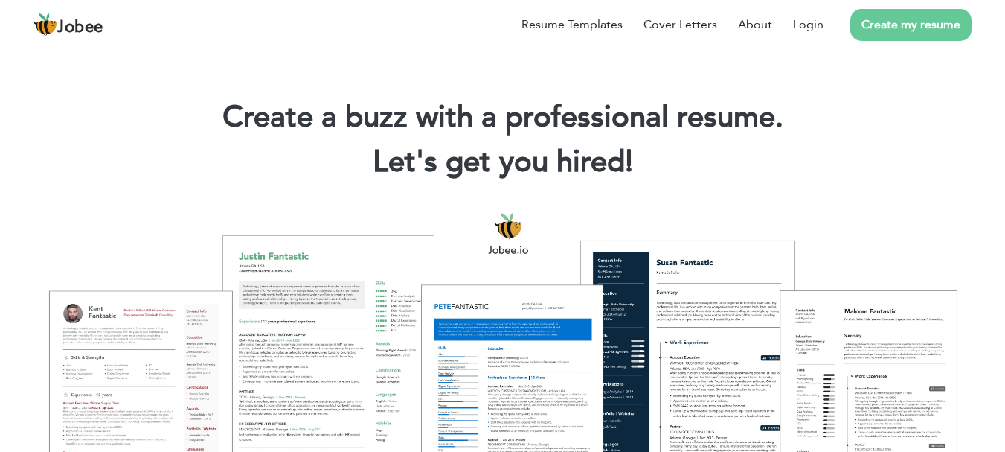
click at [885, 20] on link "Create my resume" at bounding box center [910, 25] width 121 height 32
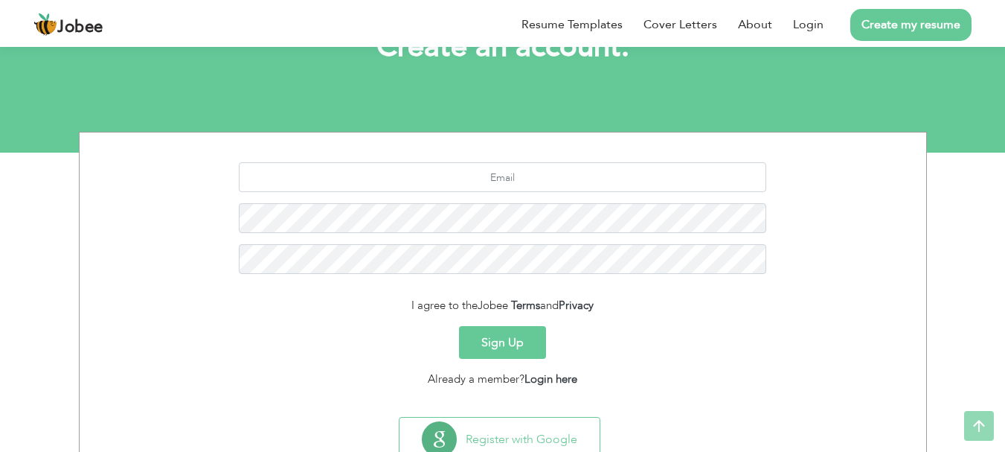
scroll to position [115, 0]
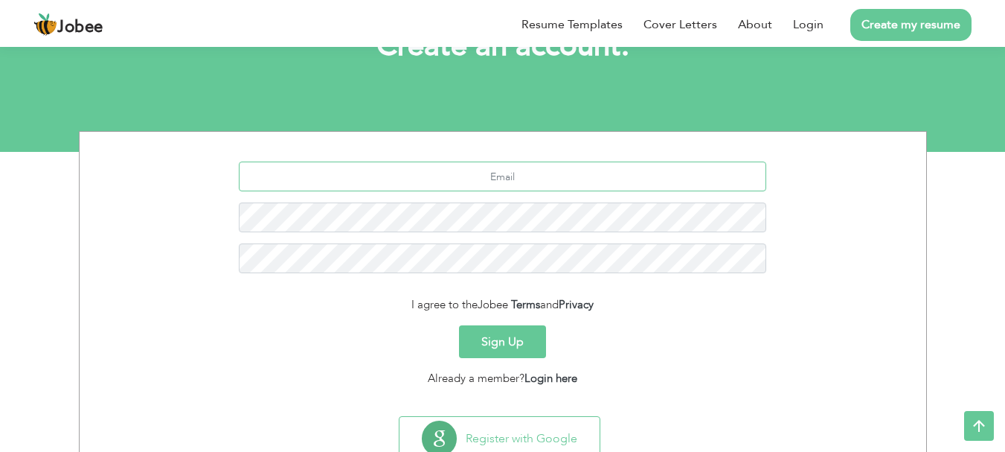
click at [526, 177] on input "text" at bounding box center [503, 176] width 528 height 30
type input "abubakarhannan721@gmail.com"
drag, startPoint x: 519, startPoint y: 175, endPoint x: 363, endPoint y: 187, distance: 156.7
click at [363, 187] on input "[EMAIL_ADDRESS][DOMAIN_NAME]" at bounding box center [503, 176] width 528 height 30
click at [419, 177] on input "[EMAIL_ADDRESS][DOMAIN_NAME]" at bounding box center [503, 176] width 528 height 30
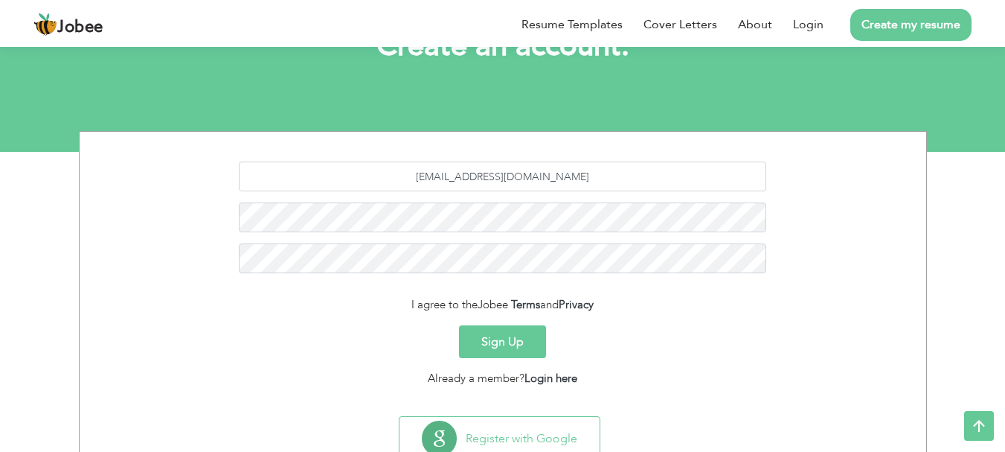
click at [502, 340] on button "Sign Up" at bounding box center [502, 341] width 87 height 33
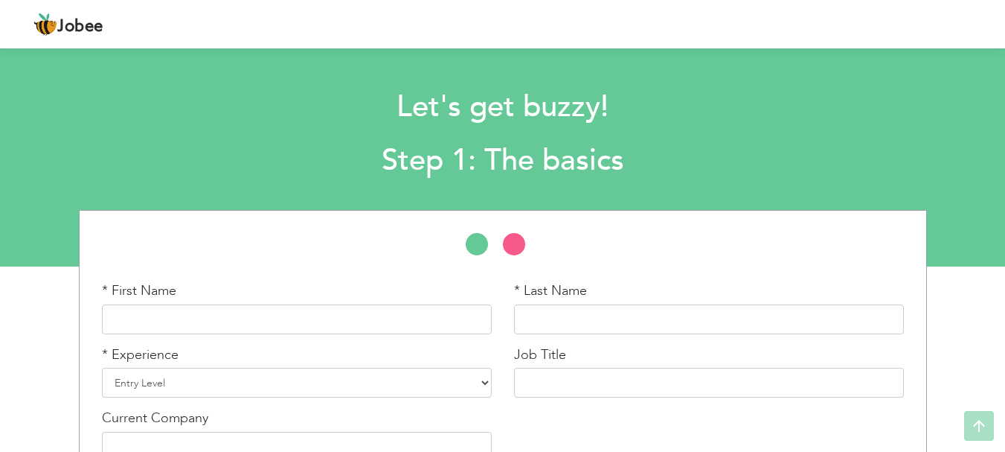
scroll to position [89, 0]
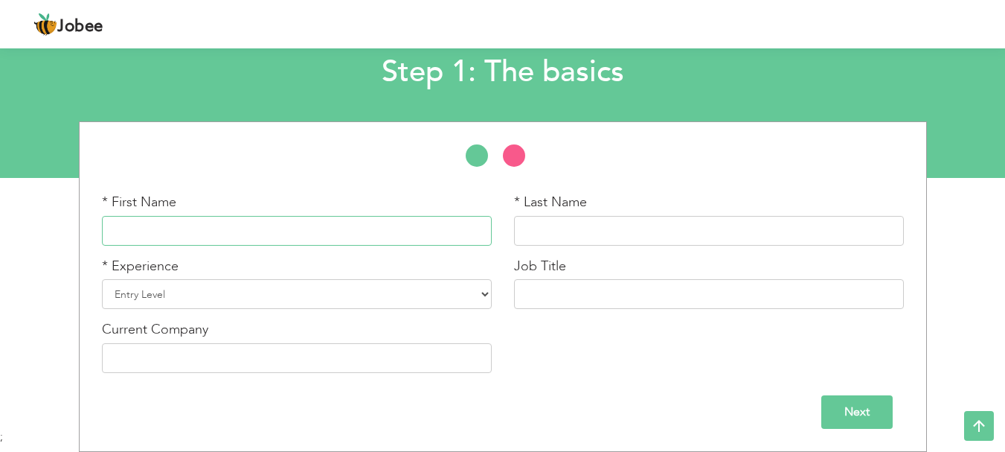
click at [332, 234] on input "text" at bounding box center [297, 231] width 390 height 30
type input "ABU BAKAR"
type input "HANNAN"
click at [382, 289] on select "Entry Level Less than 1 Year 1 Year 2 Years 3 Years 4 Years 5 Years 6 Years 7 Y…" at bounding box center [297, 294] width 390 height 30
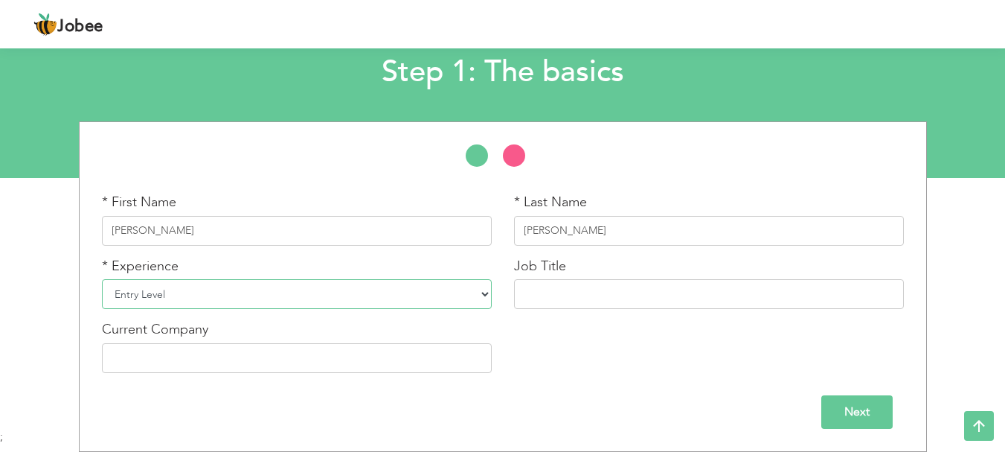
click at [382, 289] on select "Entry Level Less than 1 Year 1 Year 2 Years 3 Years 4 Years 5 Years 6 Years 7 Y…" at bounding box center [297, 294] width 390 height 30
select select "3"
click at [102, 279] on select "Entry Level Less than 1 Year 1 Year 2 Years 3 Years 4 Years 5 Years 6 Years 7 Y…" at bounding box center [297, 294] width 390 height 30
click at [587, 300] on input "text" at bounding box center [709, 294] width 390 height 30
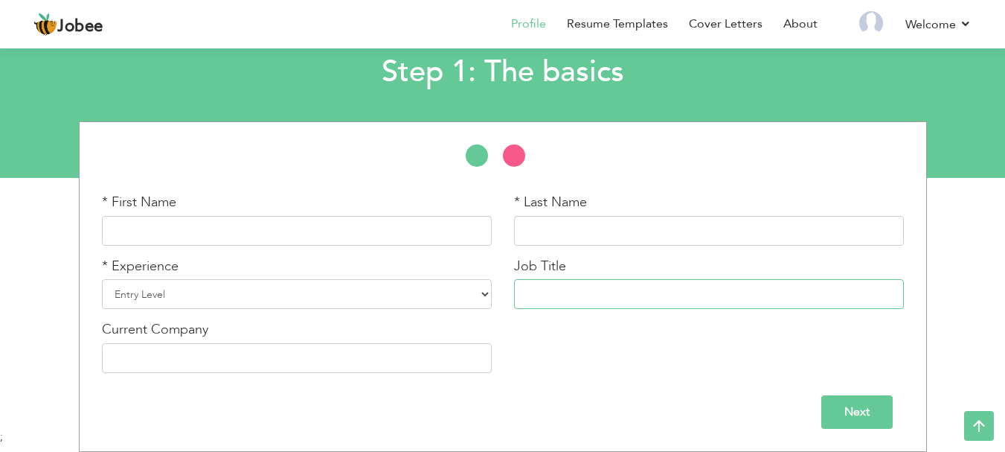
click at [611, 289] on input "text" at bounding box center [709, 294] width 390 height 30
type input "Doctor"
click at [243, 361] on input "text" at bounding box center [297, 358] width 390 height 30
type input "L"
type input "B"
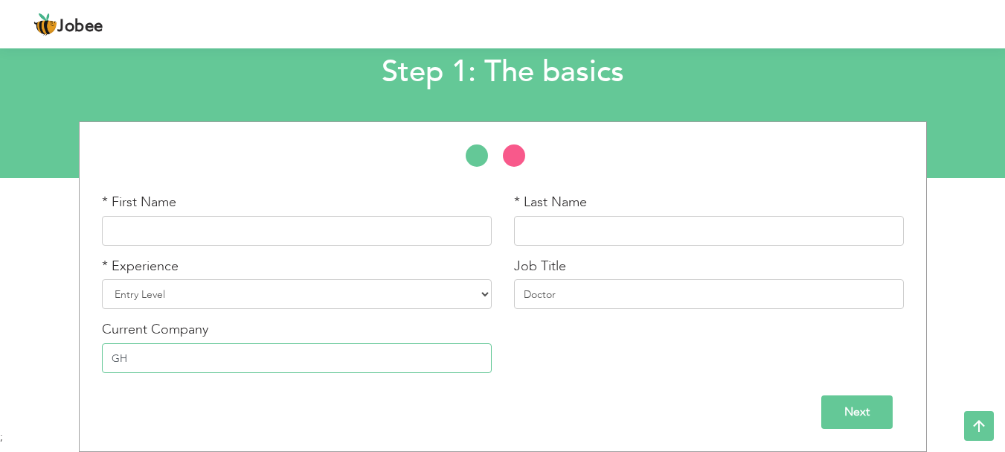
type input "G"
type input "Ghurki Trust and teaching hospital"
drag, startPoint x: 131, startPoint y: 356, endPoint x: 367, endPoint y: 375, distance: 236.7
click at [367, 375] on div "Current Company Ghurki Trust and teaching hospital" at bounding box center [297, 352] width 412 height 64
click at [840, 406] on input "Next" at bounding box center [856, 411] width 71 height 33
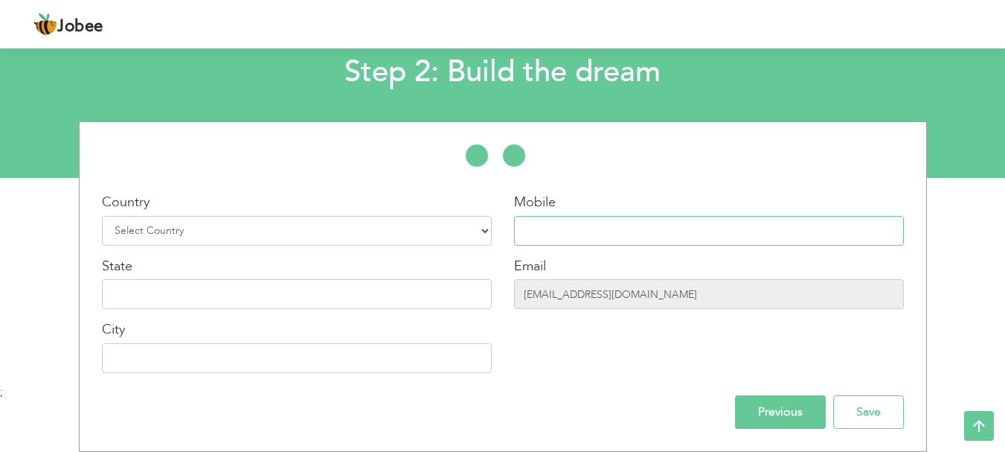
click at [568, 226] on input "text" at bounding box center [709, 231] width 390 height 30
type input "03346533518"
type input "SARGODHA"
click at [275, 288] on input "text" at bounding box center [297, 294] width 390 height 30
type input "PUNJAB"
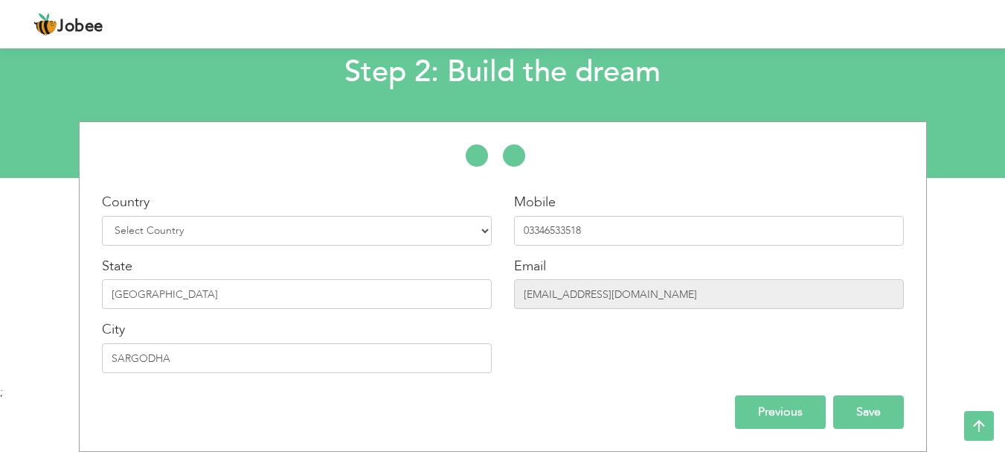
click at [868, 411] on input "Save" at bounding box center [868, 411] width 71 height 33
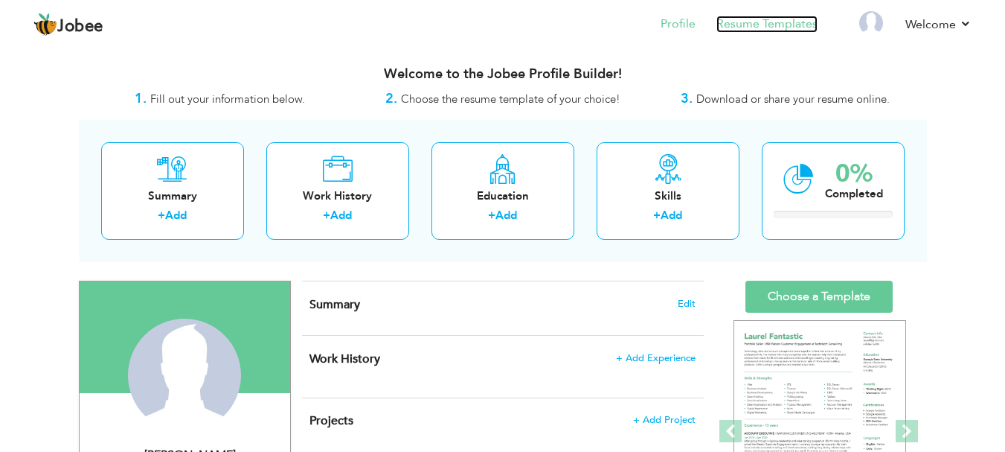
click at [769, 22] on link "Resume Templates" at bounding box center [767, 24] width 101 height 17
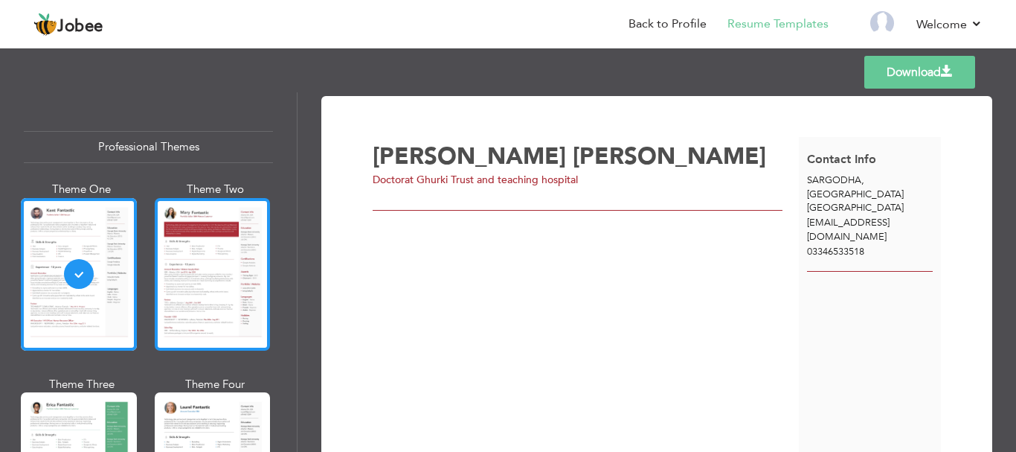
click at [207, 271] on div at bounding box center [213, 274] width 116 height 153
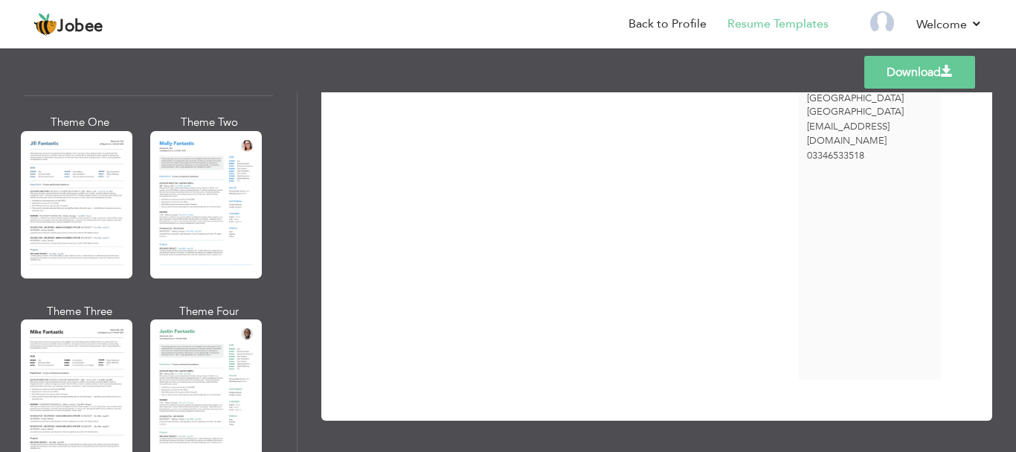
scroll to position [728, 0]
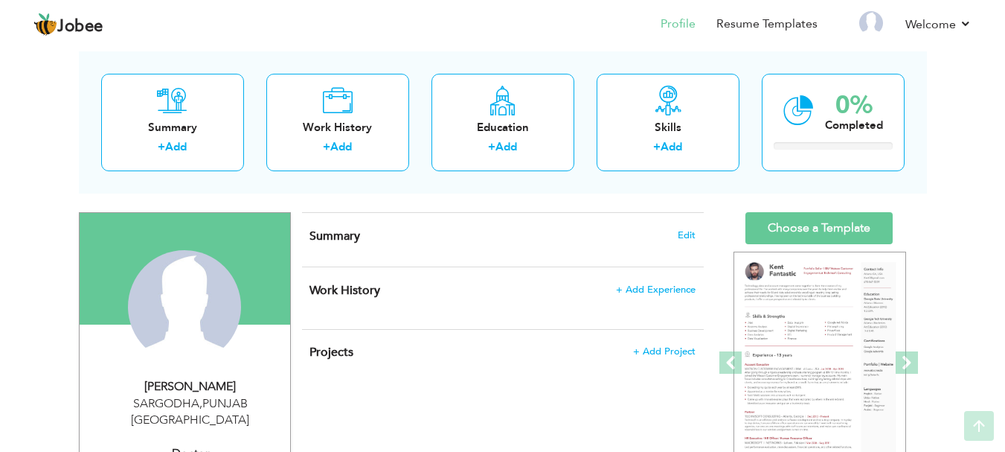
scroll to position [68, 0]
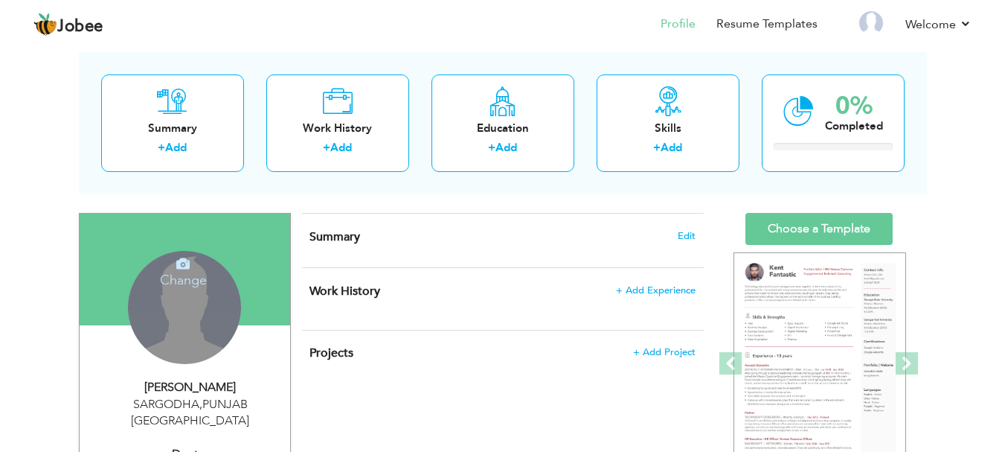
click at [189, 269] on icon at bounding box center [182, 263] width 13 height 13
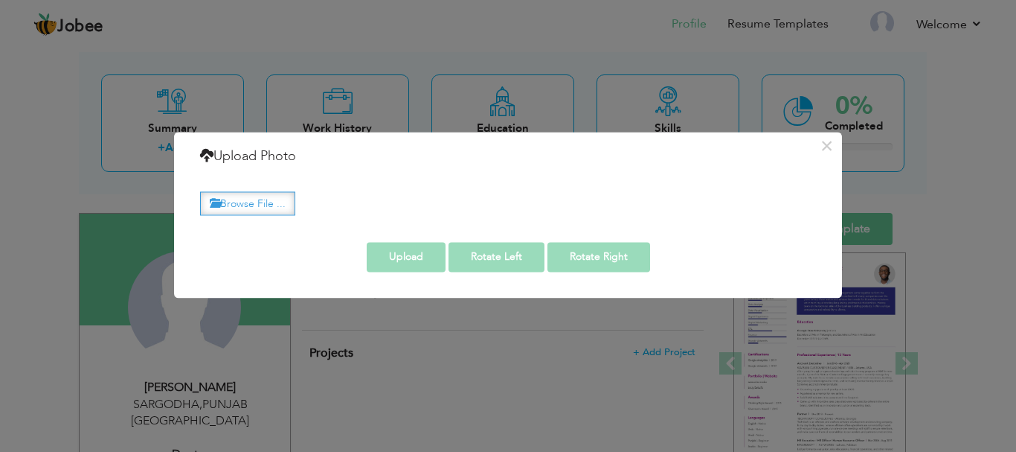
click at [270, 196] on label "Browse File ..." at bounding box center [247, 203] width 95 height 23
click at [0, 0] on input "Browse File ..." at bounding box center [0, 0] width 0 height 0
click at [828, 147] on button "×" at bounding box center [827, 146] width 24 height 24
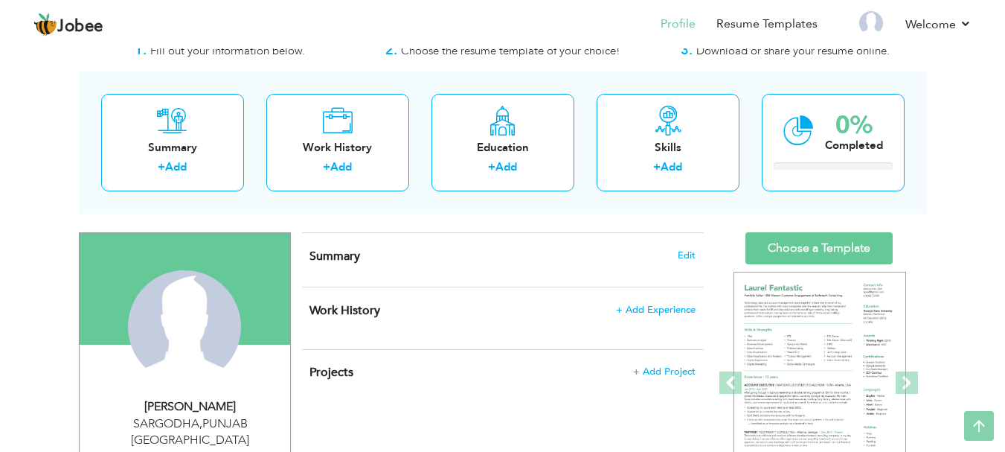
scroll to position [19, 0]
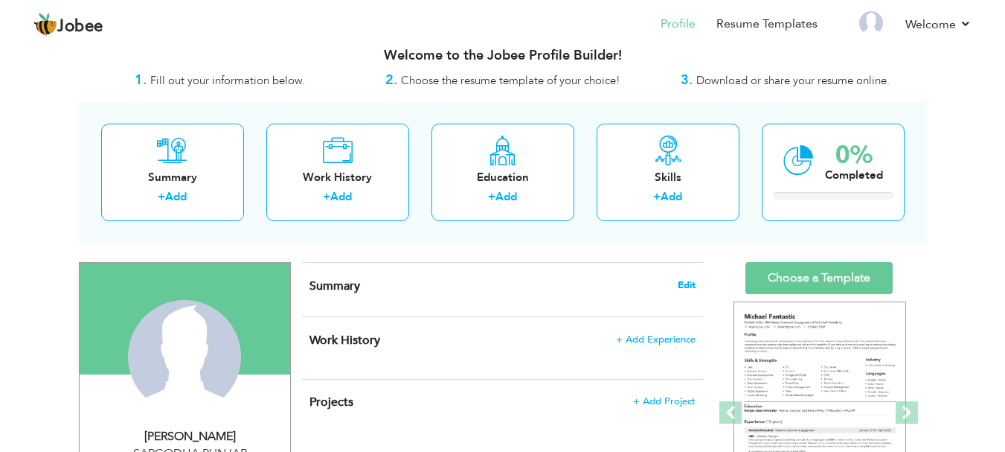
click at [679, 283] on span "Edit" at bounding box center [687, 285] width 18 height 10
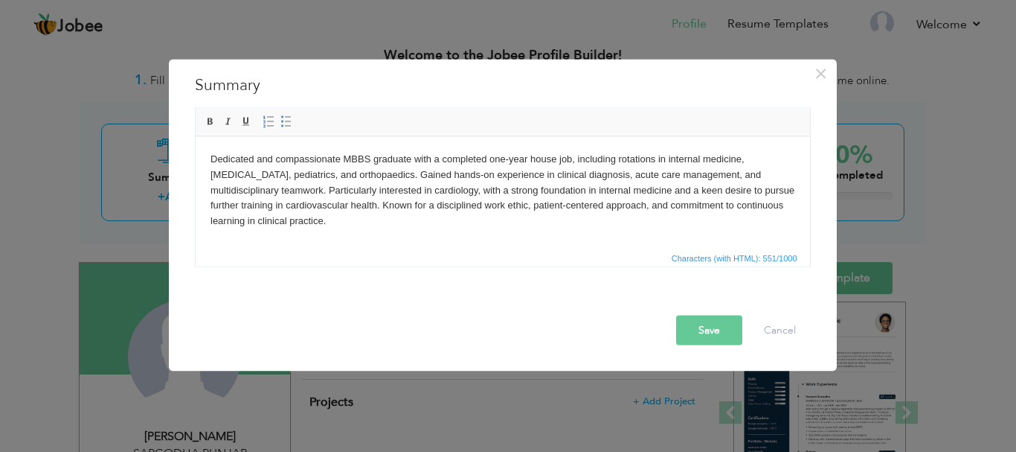
click at [711, 339] on button "Save" at bounding box center [709, 330] width 66 height 30
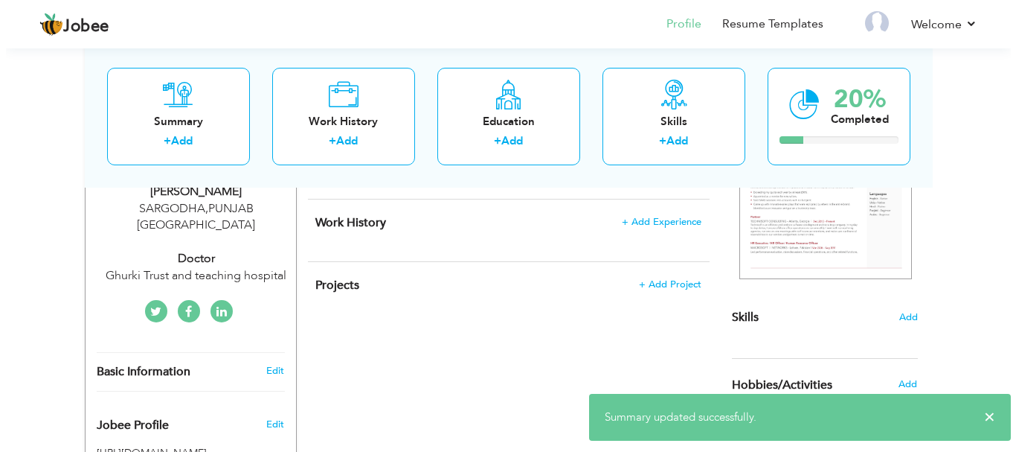
scroll to position [264, 0]
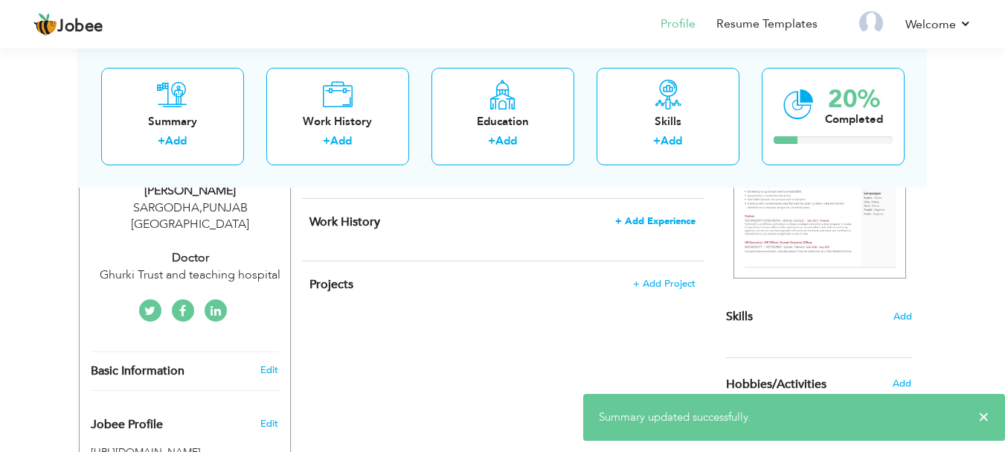
click at [646, 218] on span "+ Add Experience" at bounding box center [655, 221] width 80 height 10
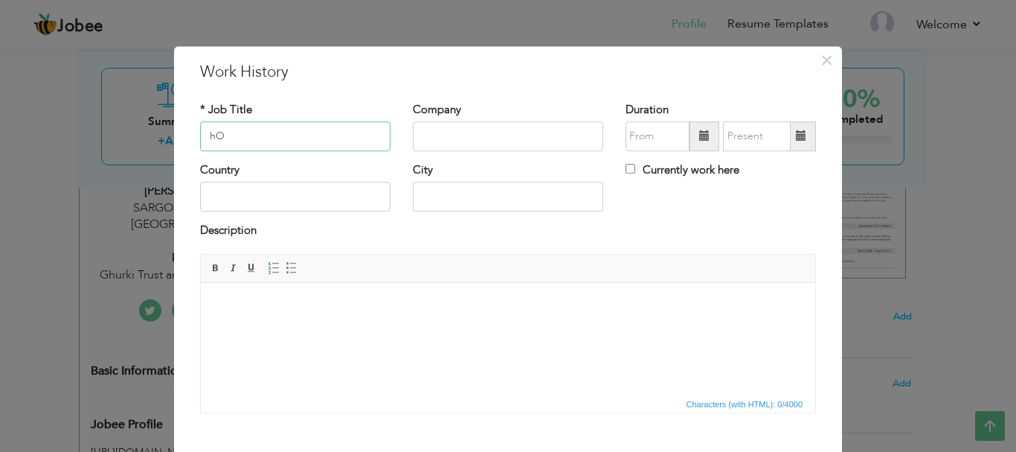
type input "h"
type input "House Officer"
click at [552, 126] on input "text" at bounding box center [508, 136] width 190 height 30
type input "G"
type input "Ghurki Trust and teaching hospital"
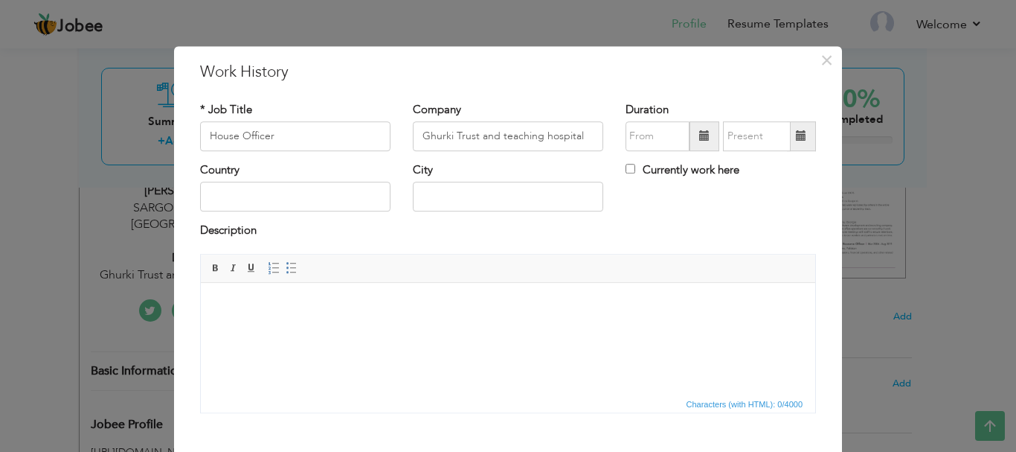
drag, startPoint x: 430, startPoint y: 132, endPoint x: 411, endPoint y: 74, distance: 61.2
click at [411, 74] on h3 "Work History" at bounding box center [508, 72] width 616 height 22
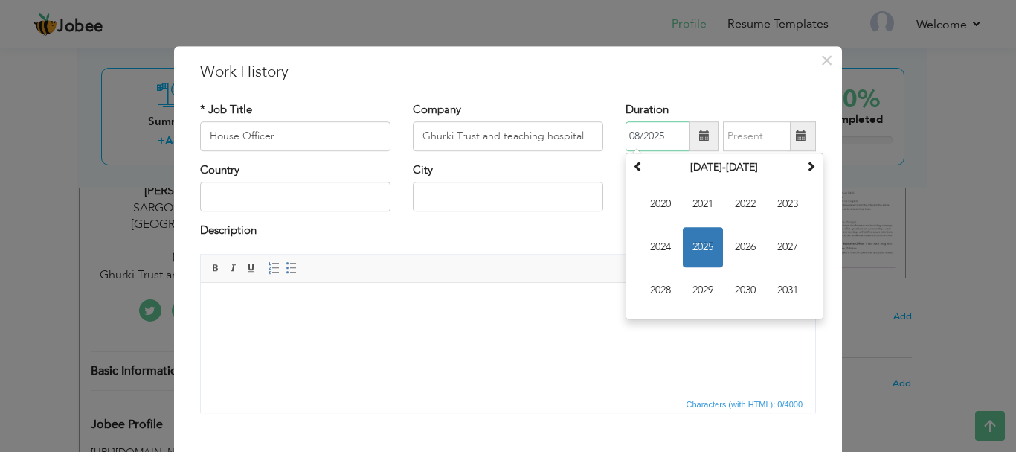
click at [666, 135] on input "08/2025" at bounding box center [658, 136] width 64 height 30
click at [655, 246] on span "2024" at bounding box center [661, 247] width 40 height 40
click at [653, 246] on span "May" at bounding box center [661, 247] width 40 height 40
type input "05/2024"
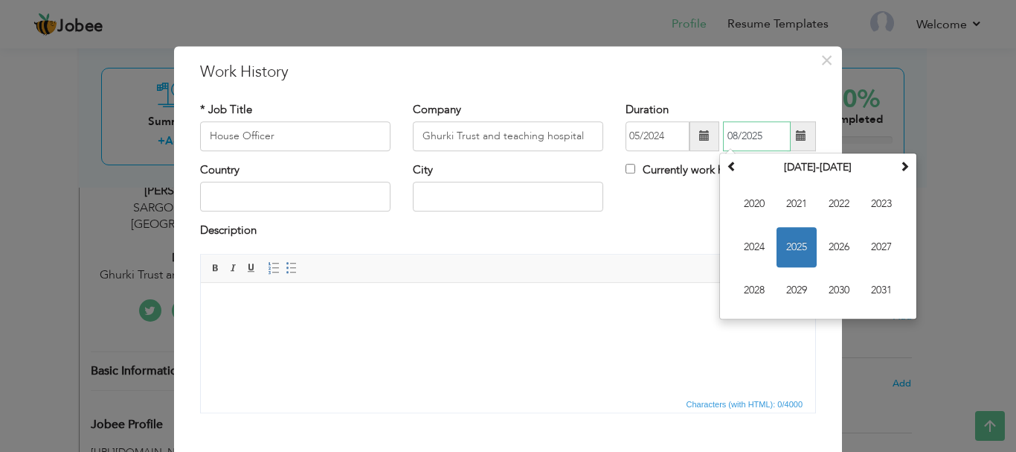
click at [775, 135] on input "08/2025" at bounding box center [757, 136] width 68 height 30
click at [787, 245] on span "2025" at bounding box center [797, 247] width 40 height 40
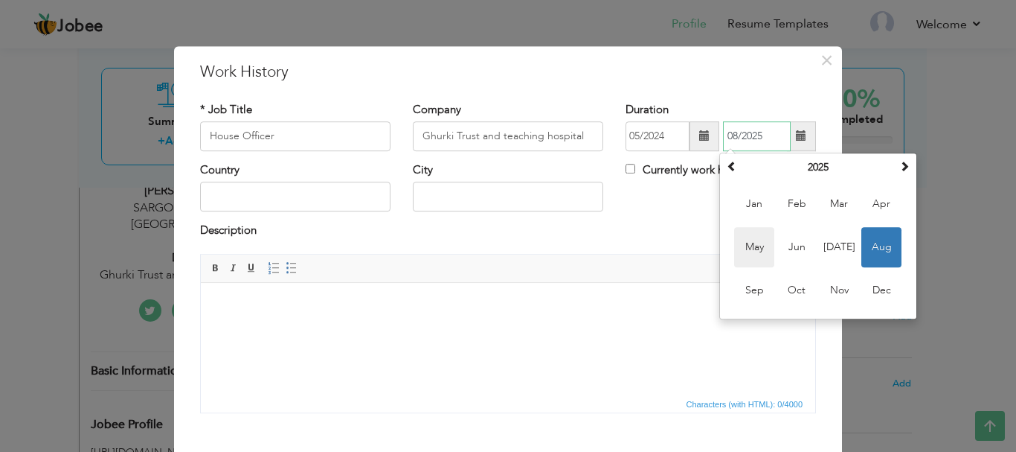
click at [742, 240] on span "May" at bounding box center [754, 247] width 40 height 40
type input "05/2025"
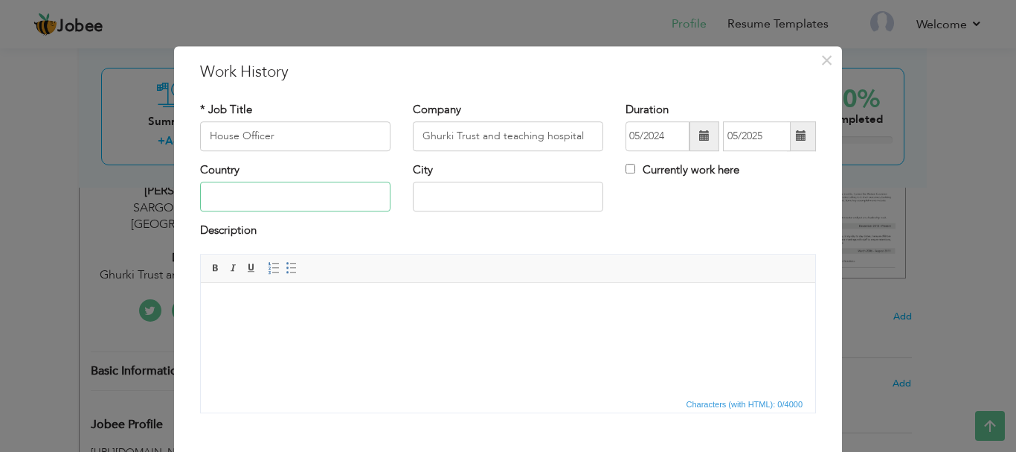
click at [339, 190] on input "text" at bounding box center [295, 197] width 190 height 30
type input "[GEOGRAPHIC_DATA]"
click at [490, 193] on input "SARGODHA" at bounding box center [508, 197] width 190 height 30
type input "Lahore"
click at [717, 216] on div "Country Pakistan City Lahore Currently work here" at bounding box center [508, 192] width 638 height 60
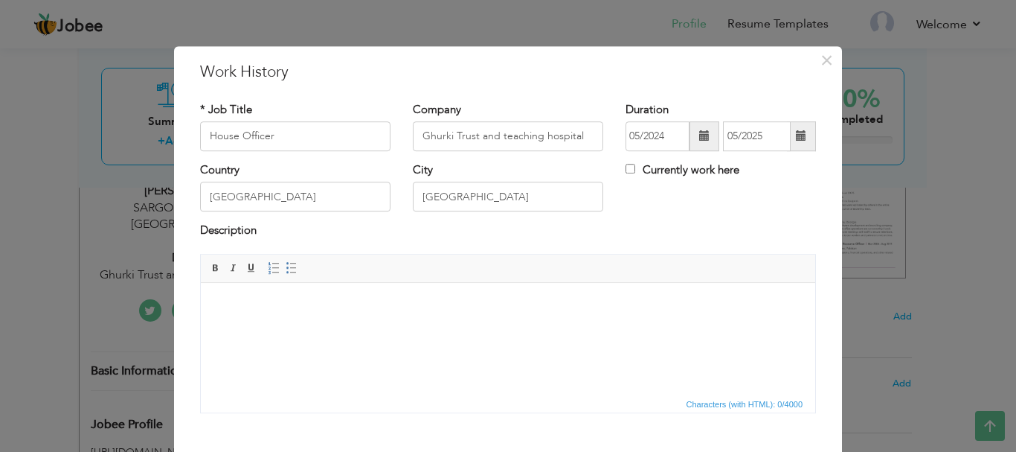
click at [411, 327] on html at bounding box center [508, 304] width 615 height 45
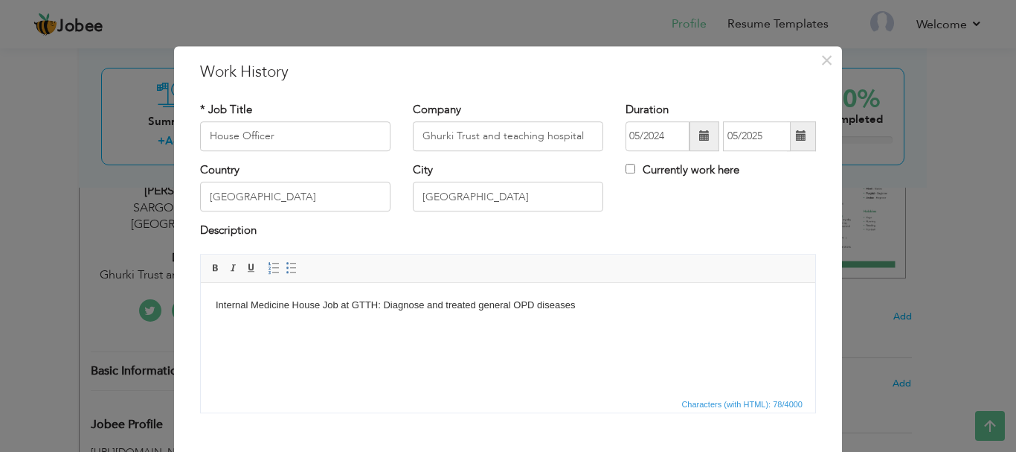
click at [670, 309] on body "Internal Medicine House Job at GTTH: Diagnose and treated general OPD diseases" at bounding box center [508, 305] width 585 height 16
click at [608, 305] on body "Internal Medicine House Job at GTTH: Diagnose and treated general OPD diseases …" at bounding box center [508, 305] width 585 height 16
click at [723, 301] on body "Internal Medicine House Job at GTTH: Diagnose and treated general OPD diseases …" at bounding box center [508, 305] width 585 height 16
click at [534, 135] on input "Ghurki Trust and teaching hospital" at bounding box center [508, 136] width 190 height 30
click at [379, 305] on body "Internal Medicine House Job at GTTH: Diagnose and treated general OPD diseases …" at bounding box center [508, 312] width 585 height 31
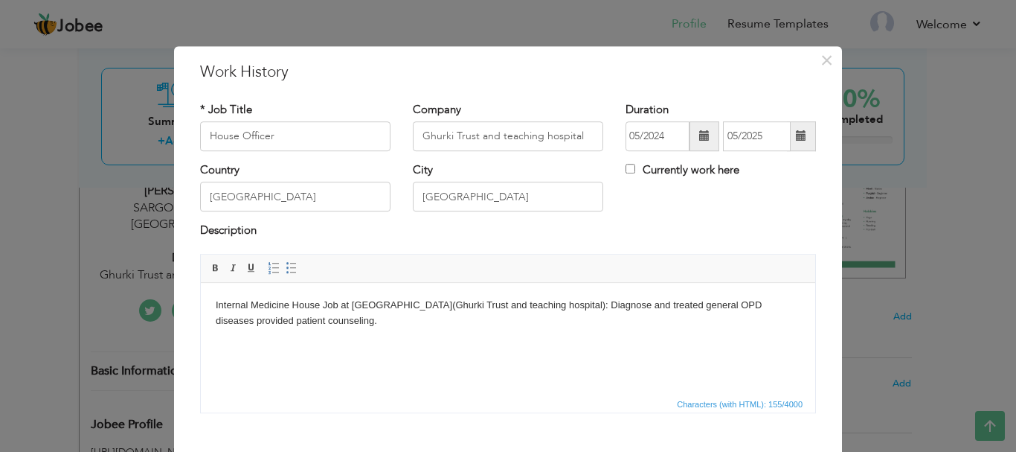
click at [418, 323] on body "Internal Medicine House Job at GTTH( Ghurki Trust and teaching hospital ): Diag…" at bounding box center [508, 320] width 585 height 46
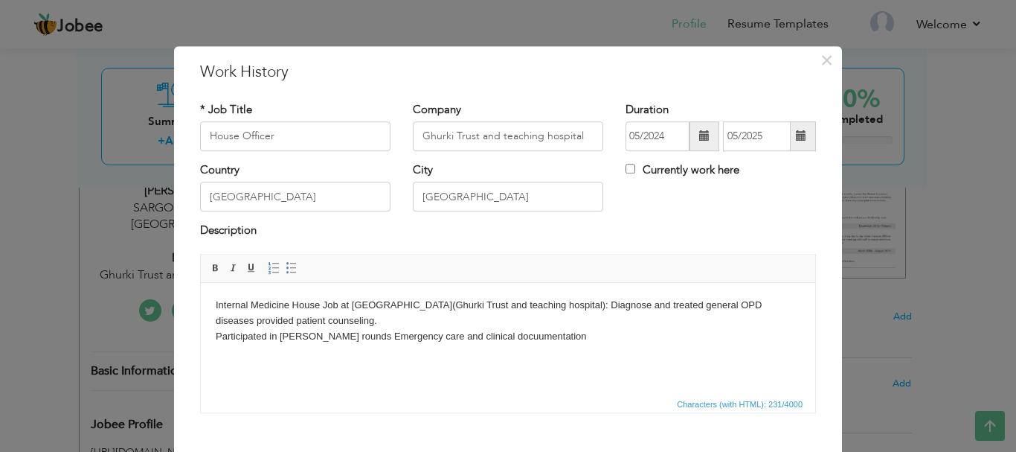
click at [484, 338] on body "Internal Medicine House Job at GTTH( Ghurki Trust and teaching hospital ): Diag…" at bounding box center [508, 328] width 585 height 62
click at [549, 333] on body "Internal Medicine House Job at GTTH( Ghurki Trust and teaching hospital ): Diag…" at bounding box center [508, 328] width 585 height 62
click at [651, 304] on body "Internal Medicine House Job at GTTH( Ghurki Trust and teaching hospital ): Diag…" at bounding box center [508, 328] width 585 height 62
click at [555, 339] on body "Internal Medicine House Job at GTTH( Ghurki Trust and teaching hospital ): Diag…" at bounding box center [508, 328] width 585 height 62
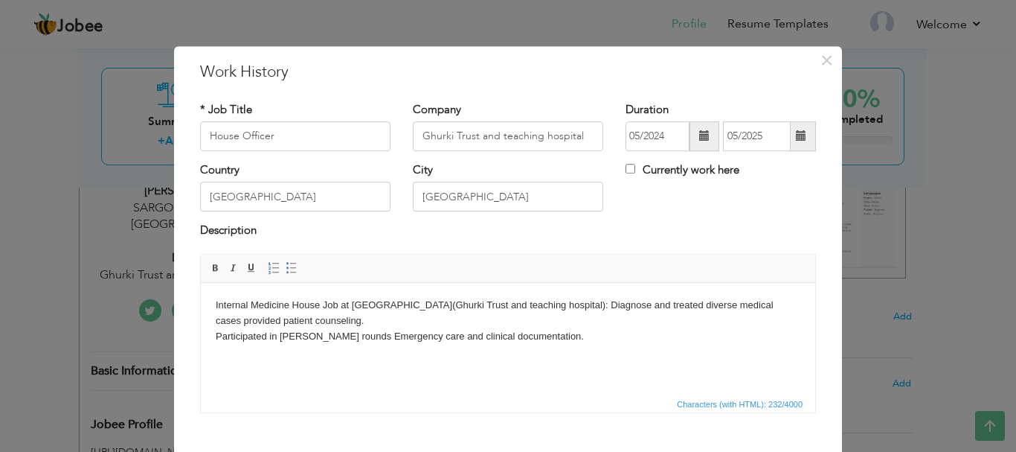
click at [577, 308] on body "Internal Medicine House Job at GTTH( Ghurki Trust and teaching hospital ): Diag…" at bounding box center [508, 328] width 585 height 62
click at [733, 309] on body "Internal Medicine House Job at GTTH( Ghurki Trust and teaching hospital ): Diag…" at bounding box center [508, 328] width 585 height 62
click at [341, 318] on body "Internal Medicine House Job at GTTH( Ghurki Trust and teaching hospital ): Diag…" at bounding box center [508, 328] width 585 height 62
click at [330, 324] on body "Internal Medicine House Job at GTTH( Ghurki Trust and teaching hospital ): Diag…" at bounding box center [508, 328] width 585 height 62
click at [221, 320] on body "Internal Medicine House Job at GTTH( Ghurki Trust and teaching hospital ): Diag…" at bounding box center [508, 328] width 585 height 62
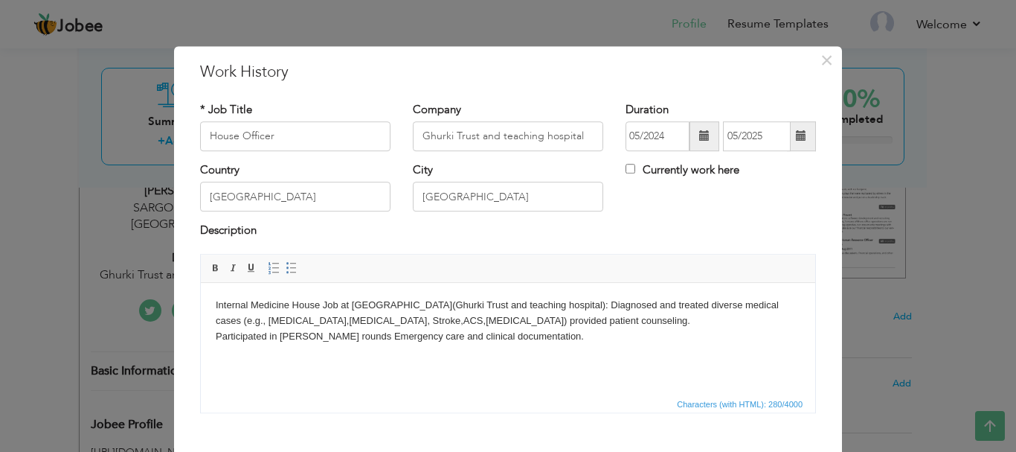
click at [339, 307] on body "Internal Medicine House Job at GTTH( Ghurki Trust and teaching hospital ): Diag…" at bounding box center [508, 328] width 585 height 62
click at [446, 313] on body "Internal Medicine House Job at GTTH( Ghurki Trust and teaching hospital ): Diag…" at bounding box center [508, 328] width 585 height 62
click at [614, 332] on body "Internal Medicine House Job at GTTH( Ghurki Trust and teaching hospital ): Diag…" at bounding box center [508, 328] width 585 height 62
click at [548, 321] on body "Internal Medicine House Job at GTTH( Ghurki Trust and teaching hospital ): Diag…" at bounding box center [508, 328] width 585 height 62
click at [403, 318] on body "Internal Medicine House Job at GTTH( Ghurki Trust and teaching hospital ): Diag…" at bounding box center [508, 328] width 585 height 62
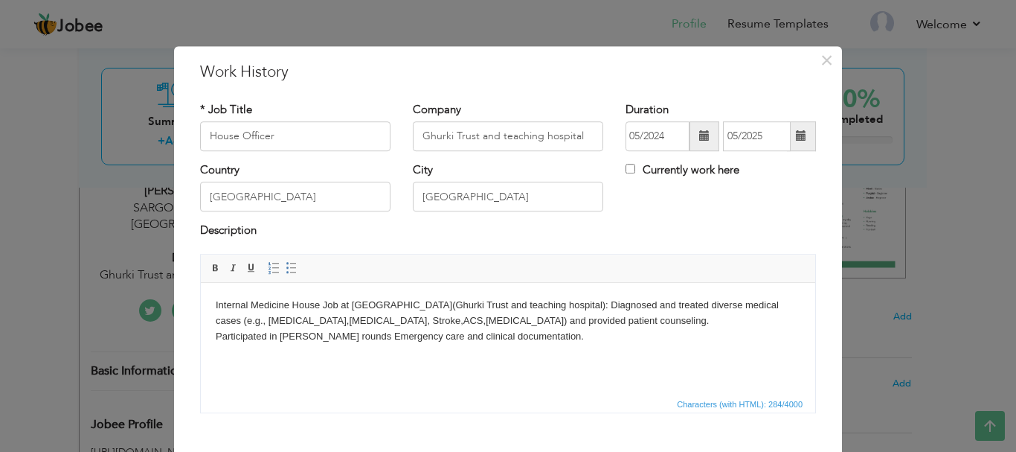
click at [585, 339] on body "Internal Medicine House Job at GTTH( Ghurki Trust and teaching hospital ): Diag…" at bounding box center [508, 328] width 585 height 62
click at [577, 321] on body "Internal Medicine House Job at GTTH( Ghurki Trust and teaching hospital ): Diag…" at bounding box center [508, 335] width 585 height 77
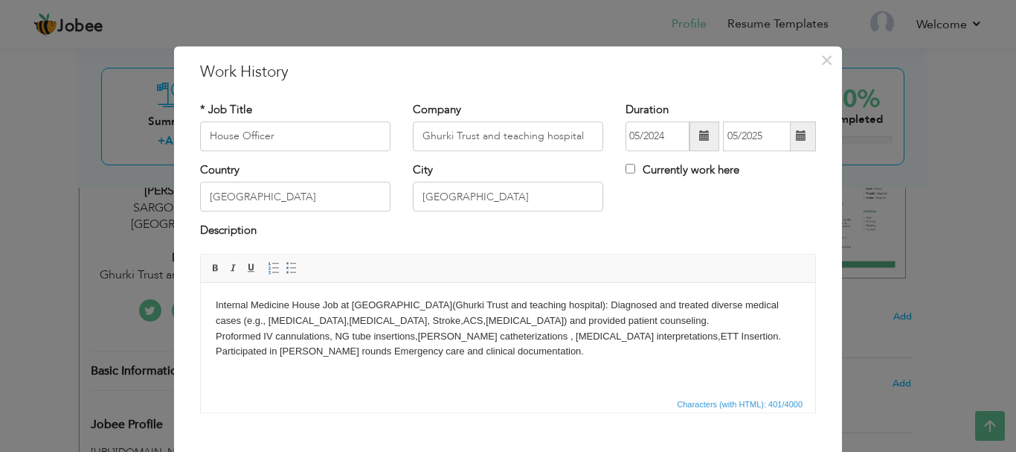
scroll to position [82, 0]
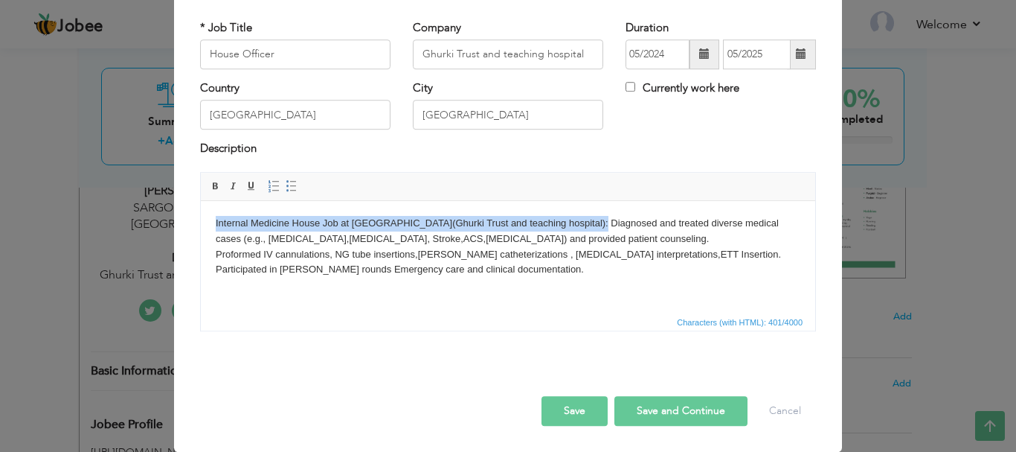
drag, startPoint x: 533, startPoint y: 222, endPoint x: 388, endPoint y: 391, distance: 222.2
click at [201, 200] on html "Internal Medicine House Job at GTTH( Ghurki Trust and teaching hospital ): Diag…" at bounding box center [508, 261] width 615 height 123
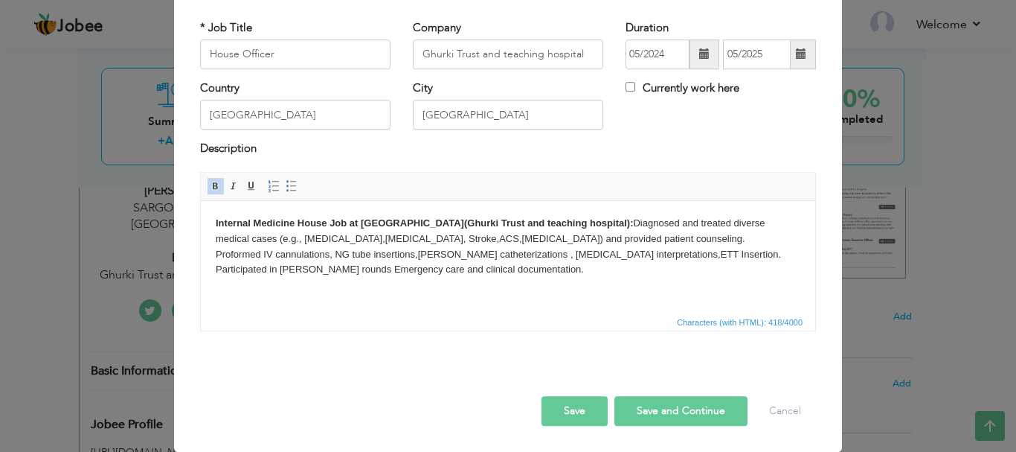
click at [531, 240] on body "Internal Medicine House Job at GTTH(Ghurki Trust and teaching hospital): Diagno…" at bounding box center [508, 261] width 585 height 93
click at [561, 226] on body "Internal Medicine House Job at GTTH(Ghurki Trust and teaching hospital): Diagno…" at bounding box center [508, 261] width 585 height 93
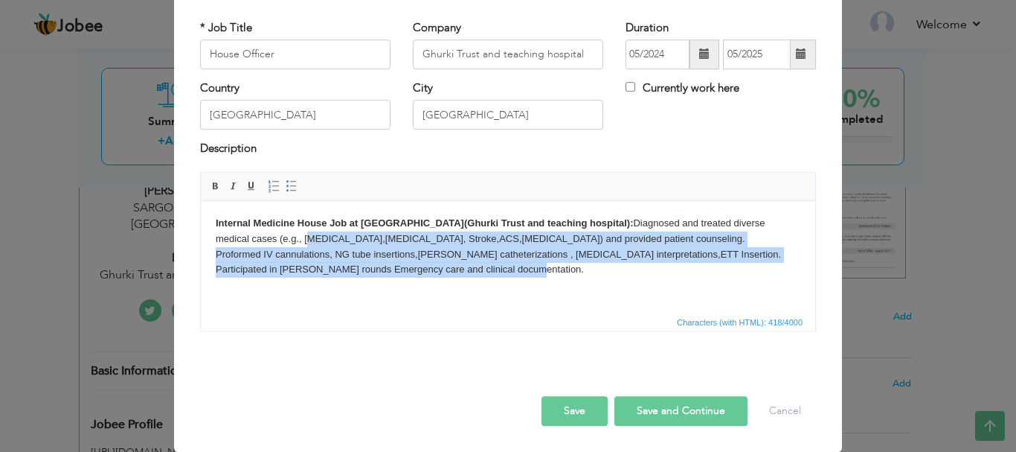
drag, startPoint x: 208, startPoint y: 234, endPoint x: 573, endPoint y: 273, distance: 367.5
click at [573, 273] on html "Internal Medicine House Job at GTTH(Ghurki Trust and teaching hospital): Diagno…" at bounding box center [508, 261] width 615 height 123
click at [286, 186] on span at bounding box center [292, 186] width 12 height 12
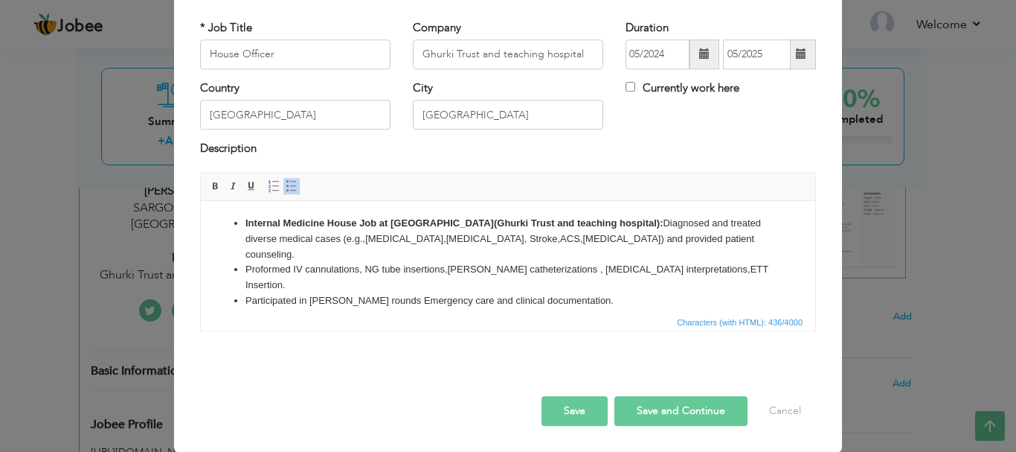
click at [286, 186] on span at bounding box center [292, 186] width 12 height 12
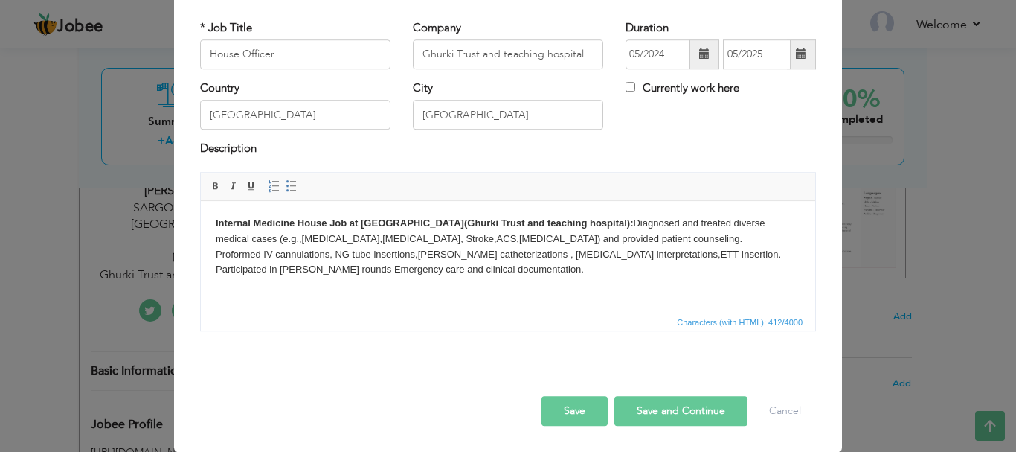
click at [409, 298] on html "Internal Medicine House Job at GTTH(Ghurki Trust and teaching hospital): Diagno…" at bounding box center [508, 253] width 615 height 107
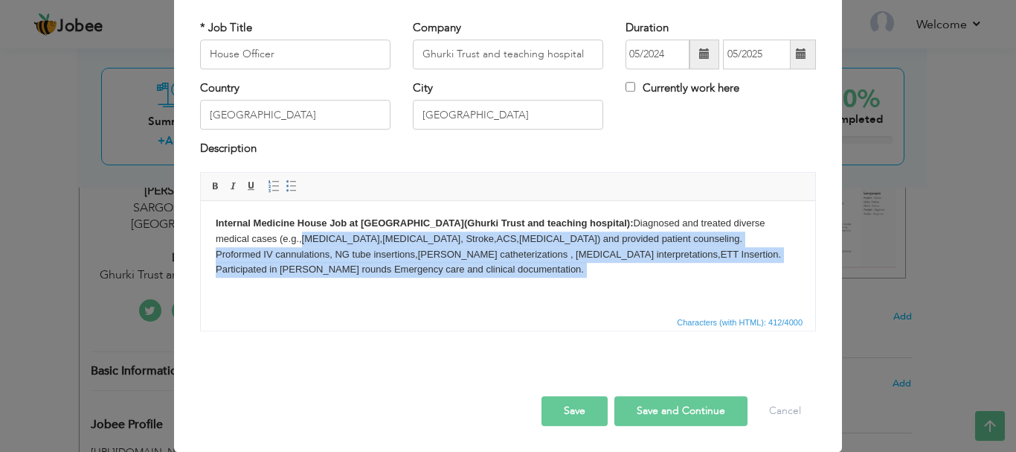
drag, startPoint x: 217, startPoint y: 237, endPoint x: 573, endPoint y: 292, distance: 360.5
click at [573, 292] on body "Internal Medicine House Job at GTTH(Ghurki Trust and teaching hospital): Diagno…" at bounding box center [508, 253] width 585 height 77
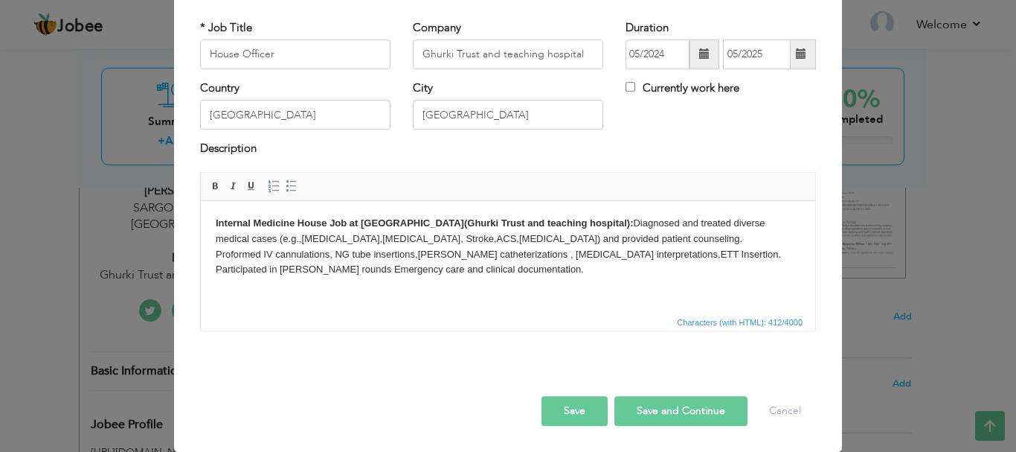
click at [559, 225] on body "Internal Medicine House Job at GTTH(Ghurki Trust and teaching hospital): Diagno…" at bounding box center [508, 253] width 585 height 77
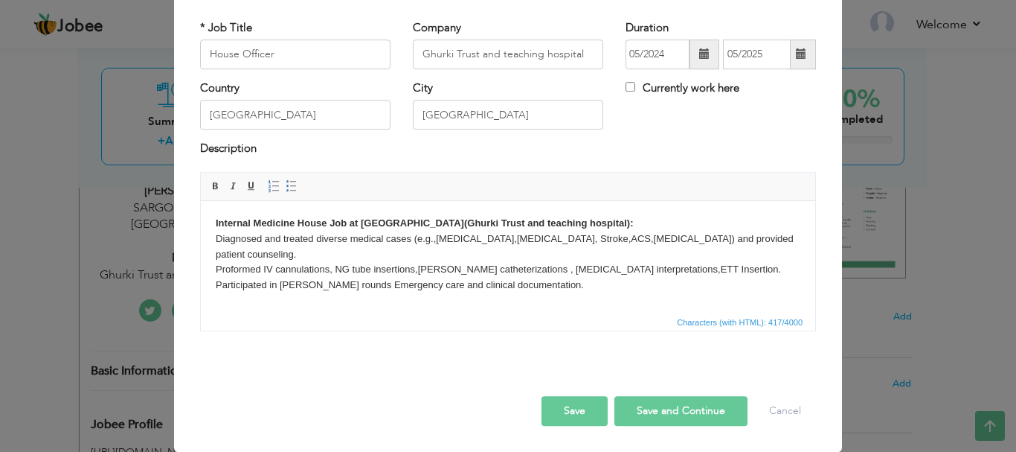
click at [540, 266] on body "Internal Medicine House Job at GTTH(Ghurki Trust and teaching hospital): ​​​​​​…" at bounding box center [508, 261] width 585 height 93
click at [597, 226] on body "Internal Medicine House Job at GTTH(Ghurki Trust and teaching hospital): Diagno…" at bounding box center [508, 277] width 585 height 124
click at [269, 303] on body "Internal Medicine House Job at GTTH(Ghurki Trust and teaching hospital): Diagno…" at bounding box center [508, 277] width 585 height 124
click at [685, 403] on button "Save and Continue" at bounding box center [681, 411] width 133 height 30
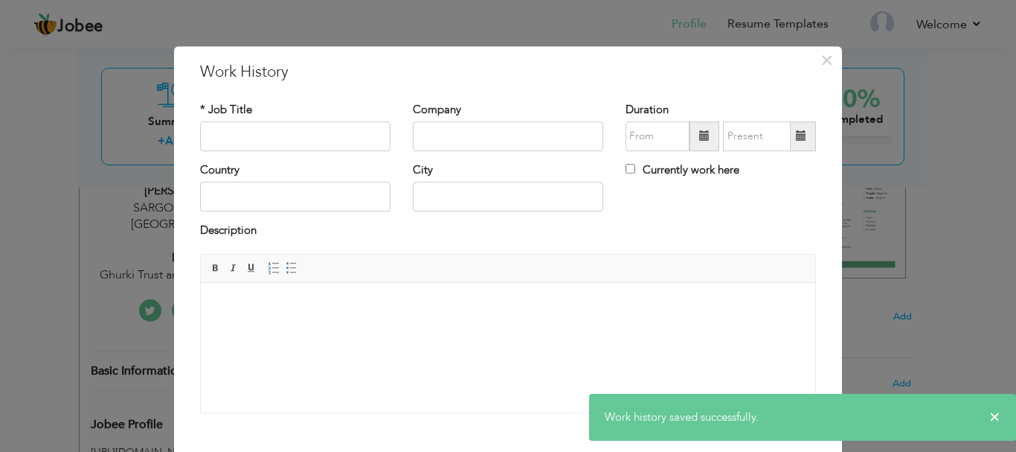
scroll to position [0, 0]
click at [313, 142] on input "text" at bounding box center [295, 136] width 190 height 30
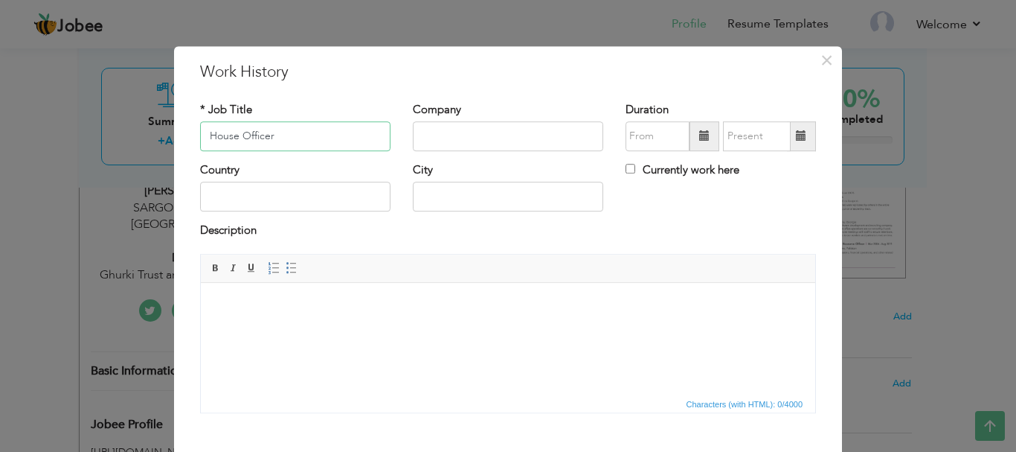
type input "House Officer"
click at [431, 138] on input "text" at bounding box center [508, 136] width 190 height 30
click at [435, 132] on input "Ghurki trust and teaching hospital" at bounding box center [508, 136] width 190 height 30
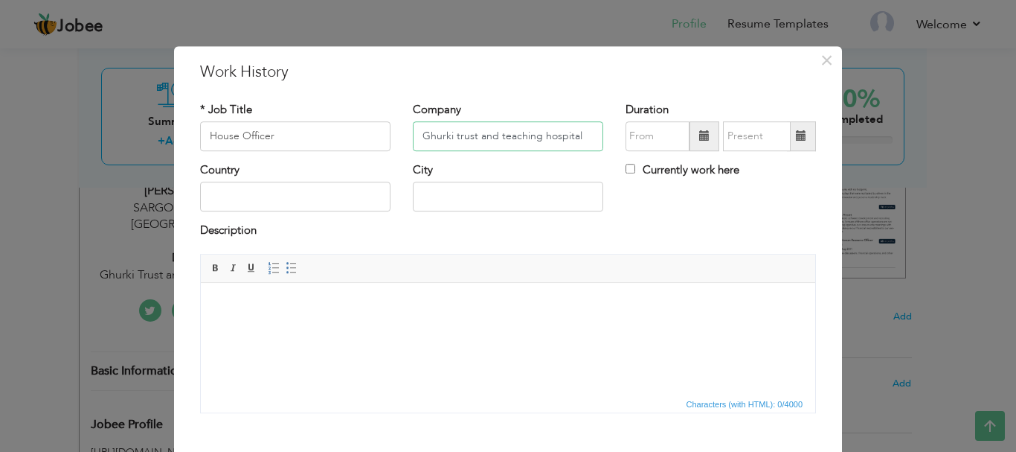
click at [429, 137] on input "Ghurki trust and teaching hospital" at bounding box center [508, 136] width 190 height 30
type input "Ghurki trust and teaching hospital"
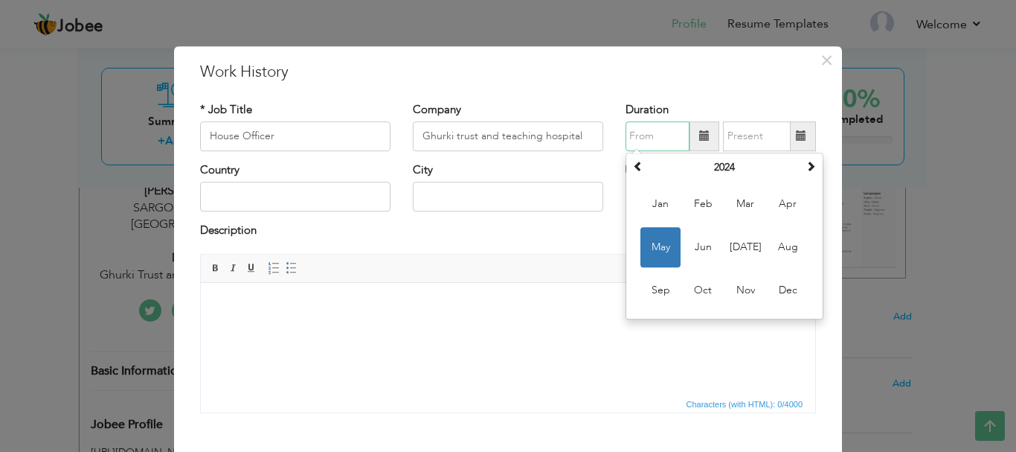
click at [672, 127] on input "text" at bounding box center [658, 136] width 64 height 30
click at [657, 251] on span "May" at bounding box center [661, 247] width 40 height 40
type input "05/2024"
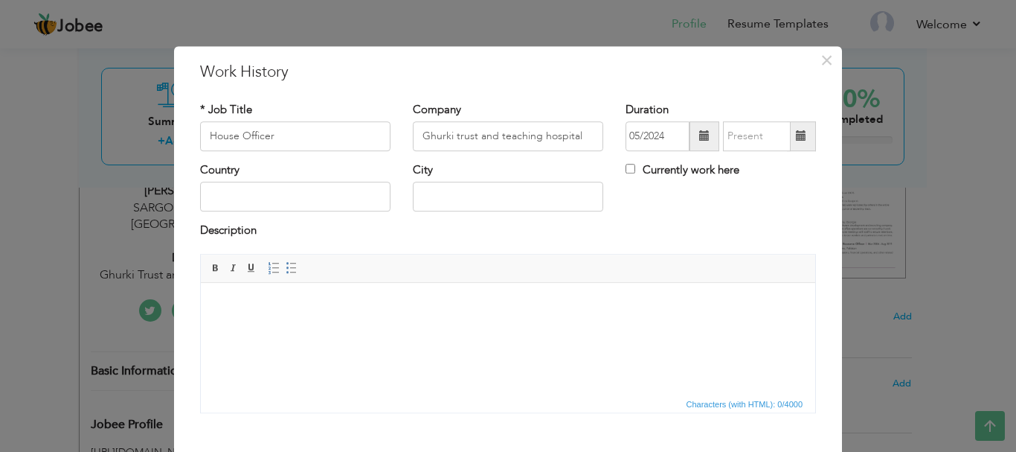
click at [789, 141] on span at bounding box center [801, 136] width 29 height 30
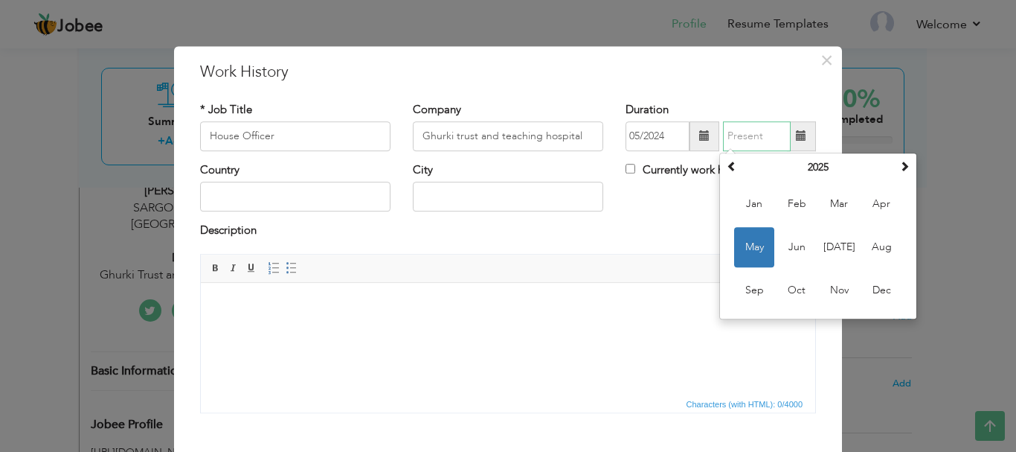
click at [753, 245] on span "May" at bounding box center [754, 247] width 40 height 40
type input "05/2025"
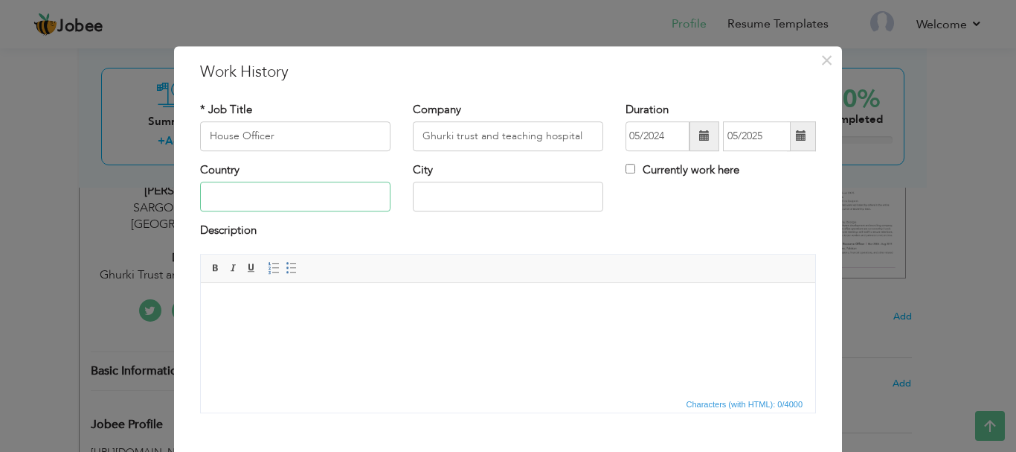
click at [301, 200] on input "text" at bounding box center [295, 197] width 190 height 30
type input "Pakistan"
click at [490, 203] on input "SARGODHA" at bounding box center [508, 197] width 190 height 30
type input "Lahore"
click at [476, 327] on html at bounding box center [508, 304] width 615 height 45
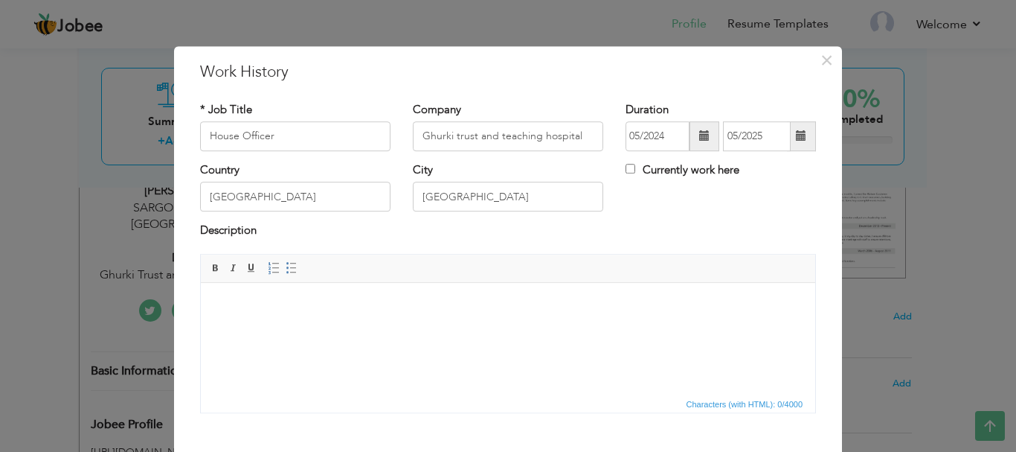
click at [424, 327] on html at bounding box center [508, 304] width 615 height 45
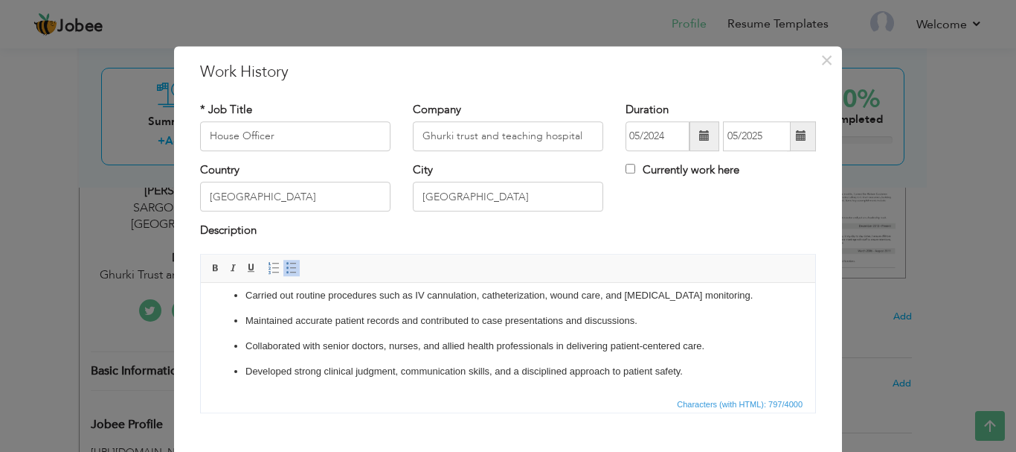
scroll to position [82, 0]
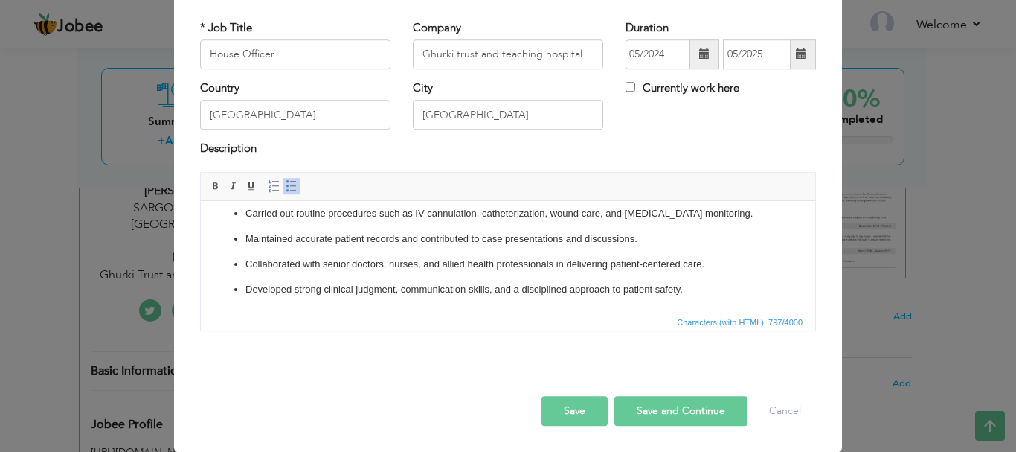
click at [572, 400] on button "Save" at bounding box center [575, 411] width 66 height 30
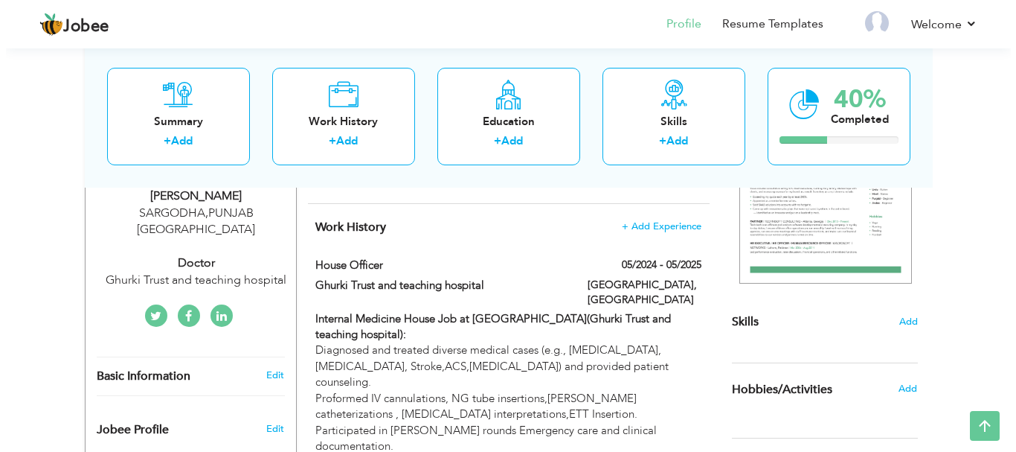
scroll to position [258, 0]
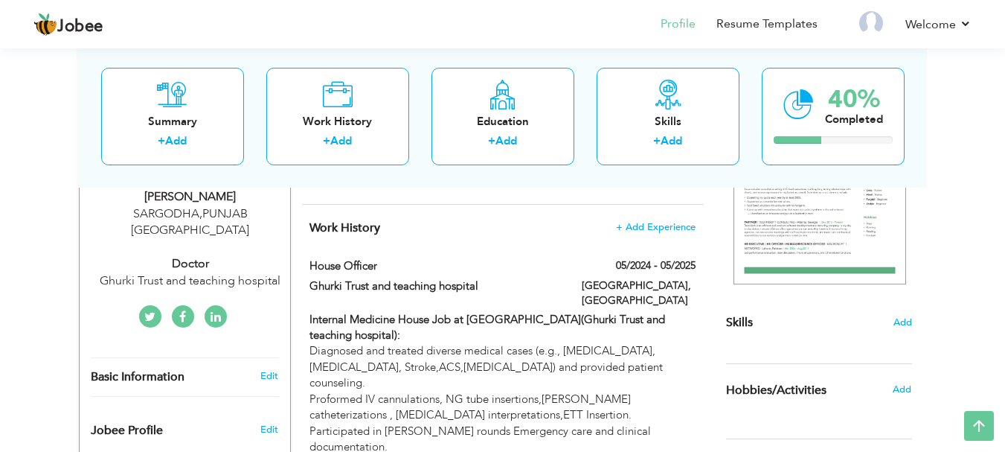
click at [281, 369] on div "Edit" at bounding box center [271, 375] width 35 height 13
type input "ABU BAKAR"
type input "HANNAN"
type input "03346533518"
select select "number:166"
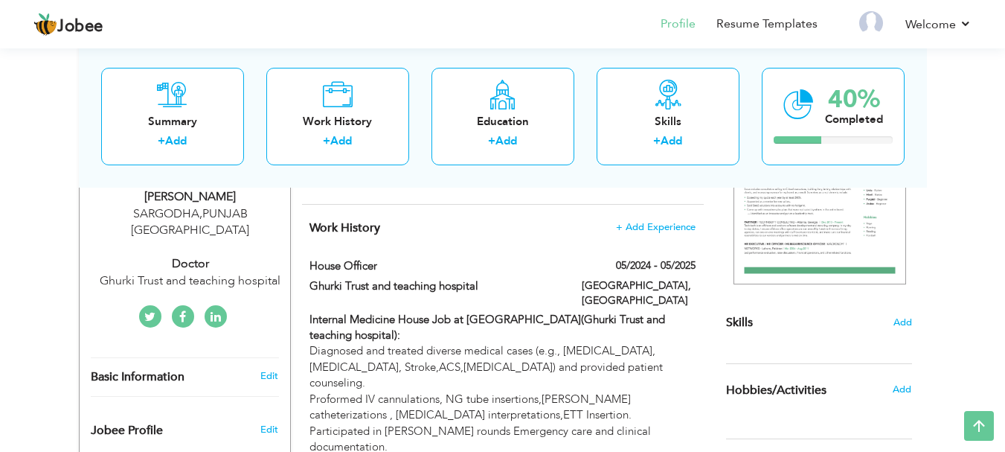
type input "PUNJAB"
type input "SARGODHA"
select select "number:3"
type input "Ghurki Trust and teaching hospital"
type input "Doctor"
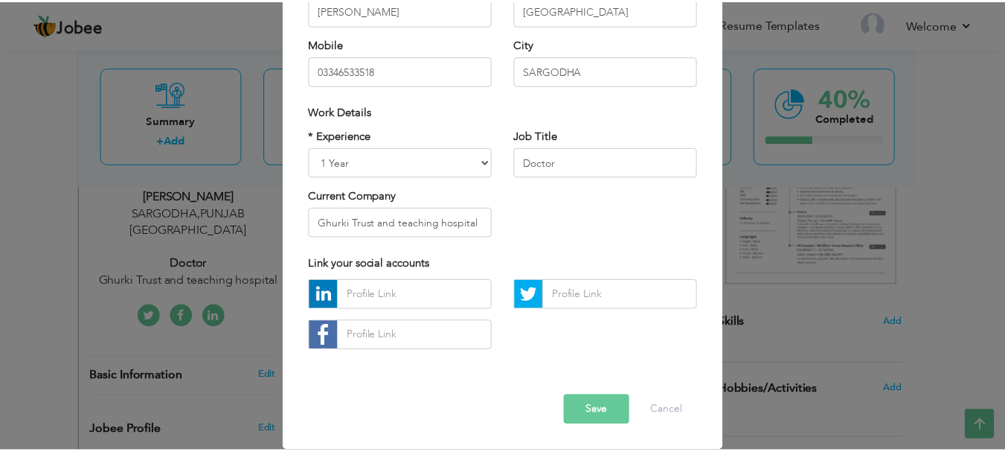
scroll to position [0, 0]
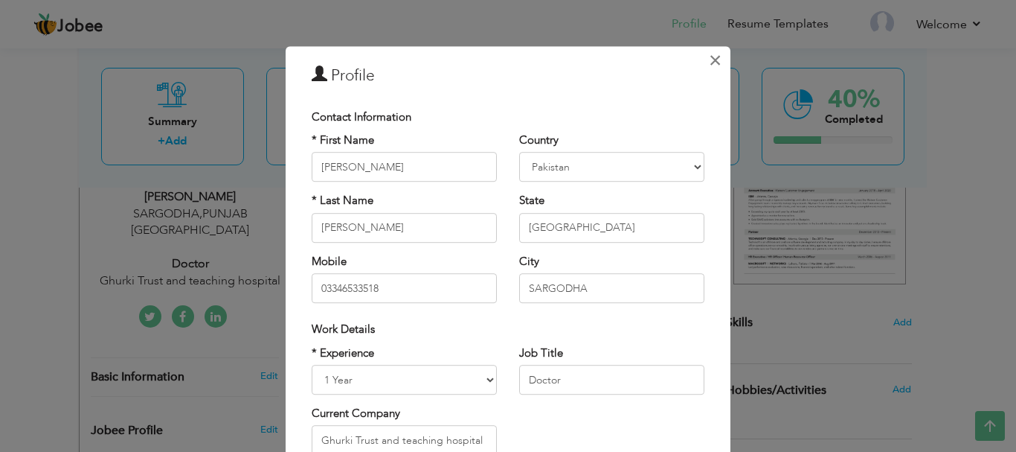
click at [709, 65] on span "×" at bounding box center [715, 60] width 13 height 27
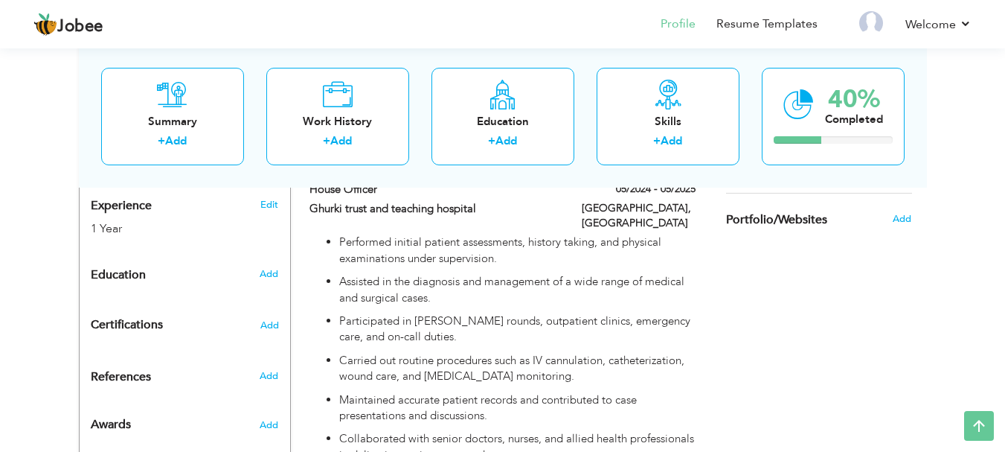
scroll to position [263, 0]
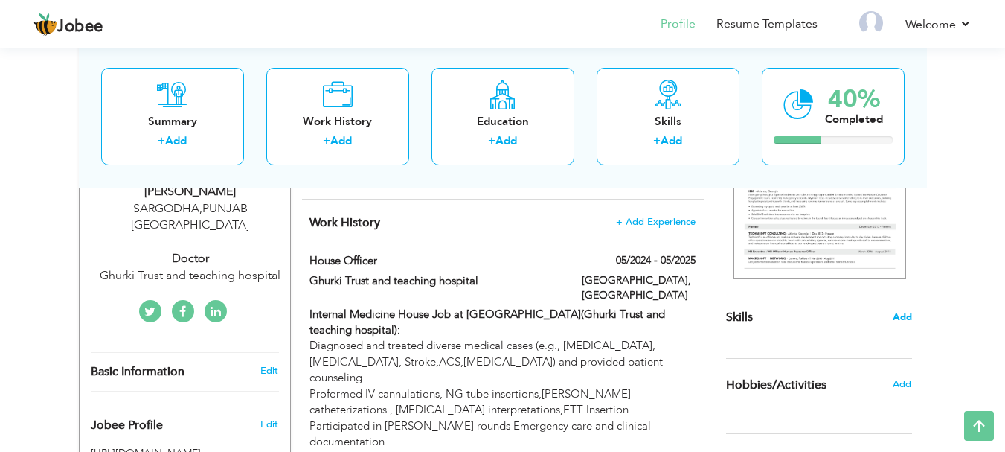
click at [899, 320] on span "Add" at bounding box center [902, 317] width 19 height 14
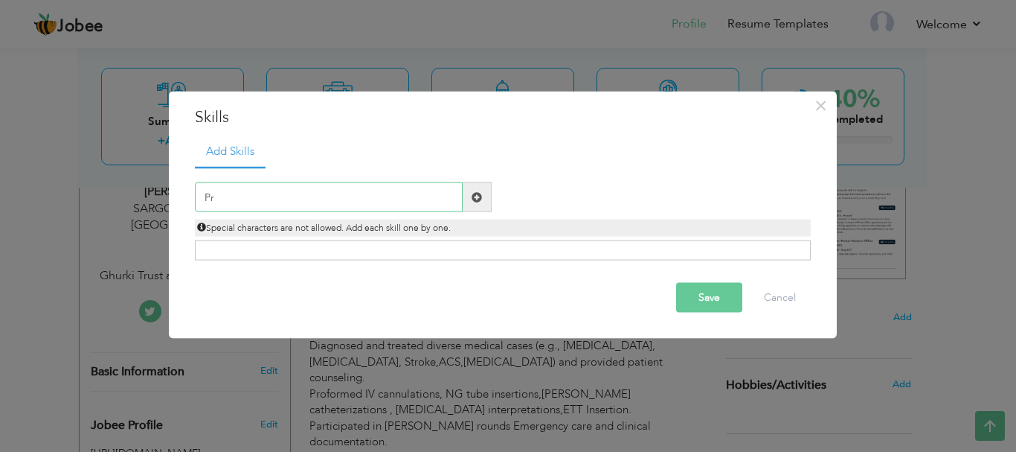
type input "P"
type input "Indoor and Outdoor Patient Management"
click at [484, 194] on span at bounding box center [477, 197] width 29 height 30
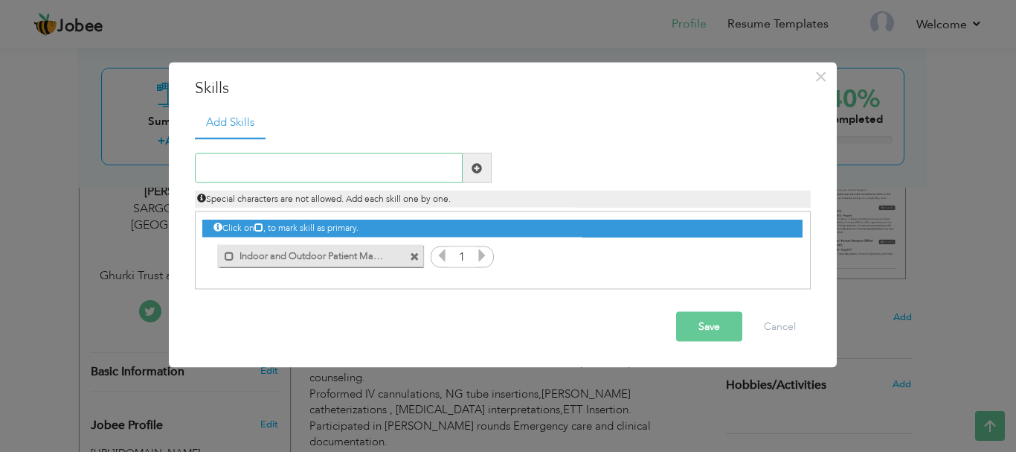
click at [307, 166] on input "text" at bounding box center [329, 168] width 268 height 30
type input "Attending medical emergencies"
click at [481, 169] on span at bounding box center [477, 167] width 10 height 10
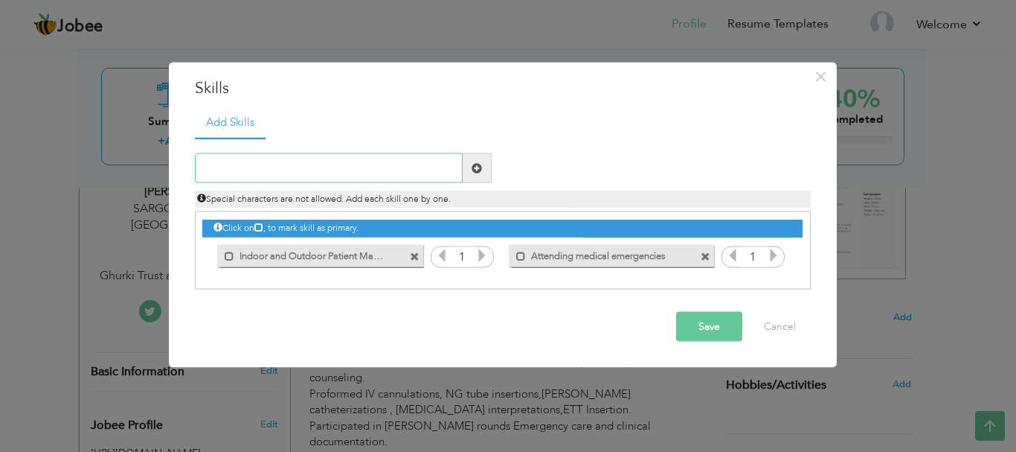
click at [365, 172] on input "text" at bounding box center [329, 168] width 268 height 30
type input "a"
click at [377, 170] on input "Attending surgical emergencies" at bounding box center [329, 168] width 268 height 30
type input "Attending surgical emergencies"
click at [472, 165] on span at bounding box center [477, 167] width 10 height 10
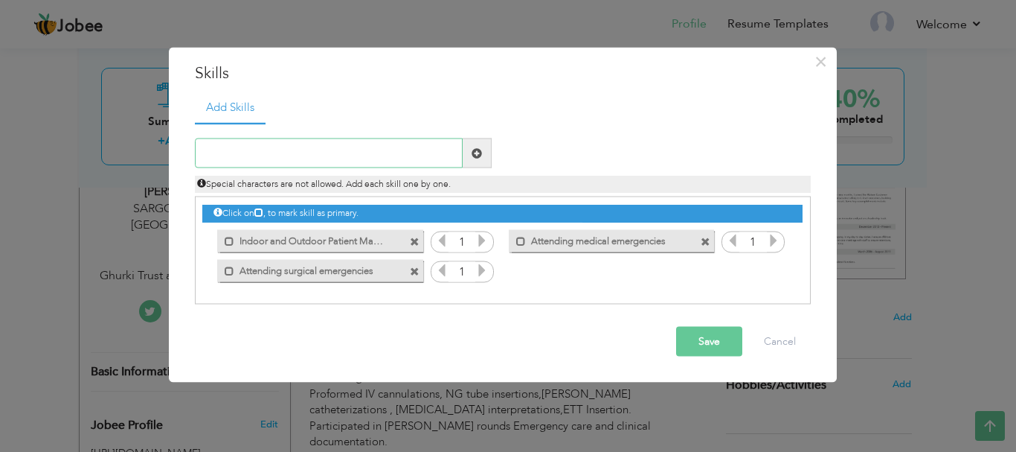
click at [360, 161] on input "text" at bounding box center [329, 153] width 268 height 30
click at [299, 150] on input "Surgical Assistance in Orthopedic and laparoscopi" at bounding box center [329, 153] width 268 height 30
click at [429, 152] on input "Surgical Assistance Orthopedic and laparoscopi" at bounding box center [329, 153] width 268 height 30
click at [292, 153] on input "Surgical Assistance Orthopedic surgeries" at bounding box center [329, 153] width 268 height 30
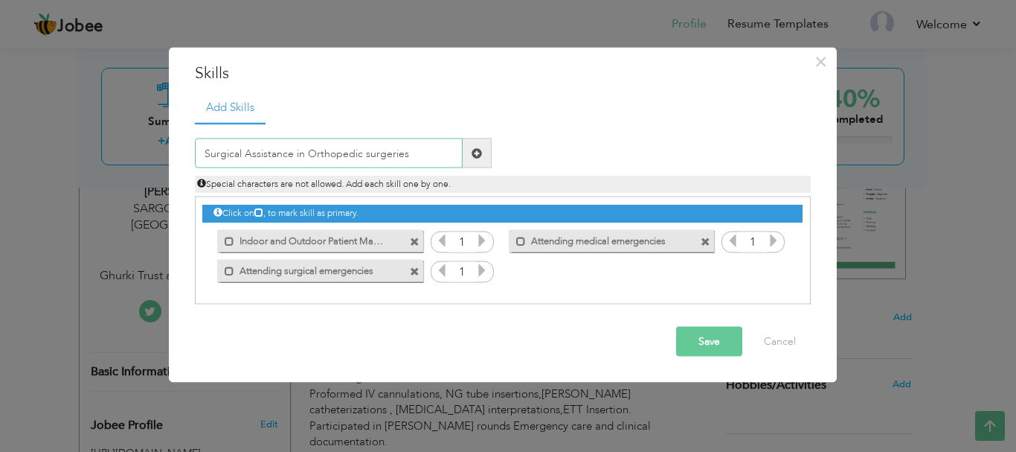
type input "Surgical Assistance in Orthopedic surgeries"
click at [609, 99] on ul "Add Skills" at bounding box center [503, 107] width 616 height 31
click at [366, 147] on input "Surgical Assistance in Orthopedic surgeries" at bounding box center [329, 153] width 268 height 30
click at [475, 152] on span at bounding box center [477, 152] width 10 height 10
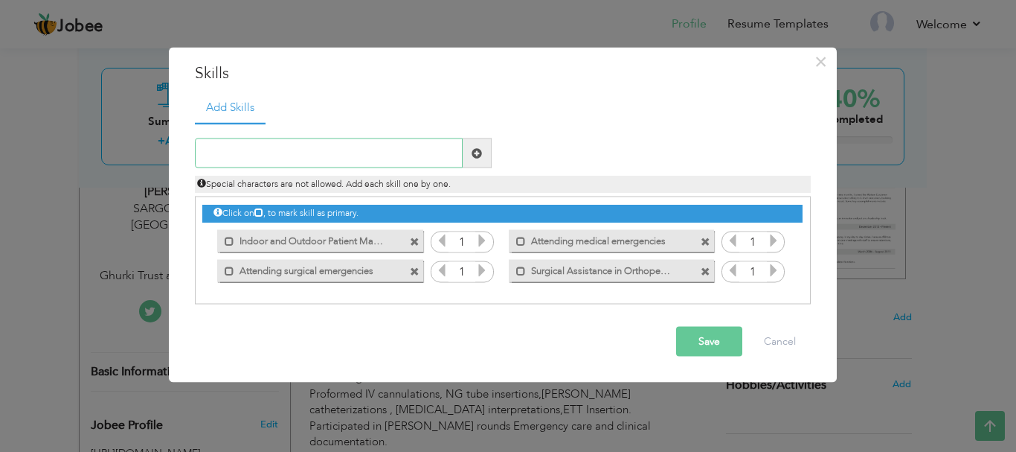
click at [321, 142] on input "text" at bounding box center [329, 153] width 268 height 30
paste input "Surgical Assistance in Orthopedic surgeries"
click at [338, 154] on input "Surgical Assistance in Orthopedic surgeries" at bounding box center [329, 153] width 268 height 30
type input "Surgical Assistance in leproscopic surgeries"
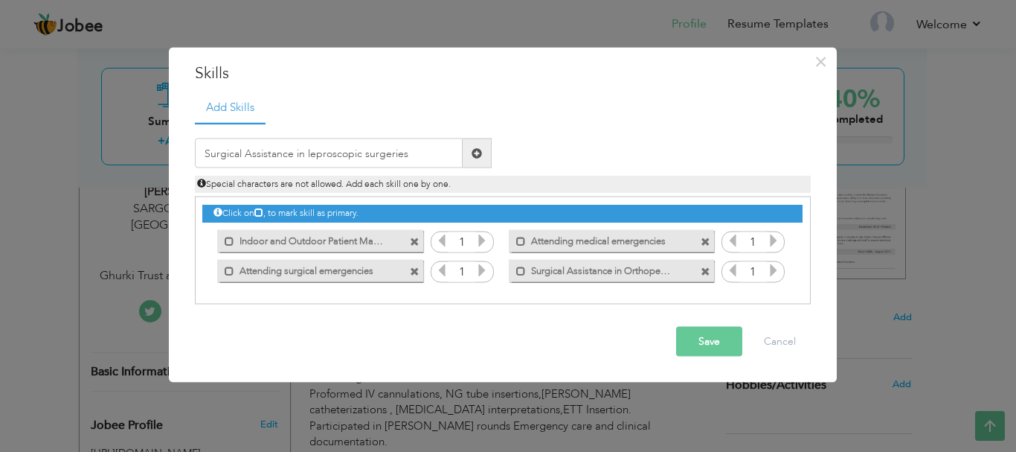
drag, startPoint x: 346, startPoint y: 157, endPoint x: 582, endPoint y: 109, distance: 240.6
click at [582, 109] on ul "Add Skills" at bounding box center [503, 107] width 616 height 31
click at [475, 149] on span at bounding box center [477, 152] width 10 height 10
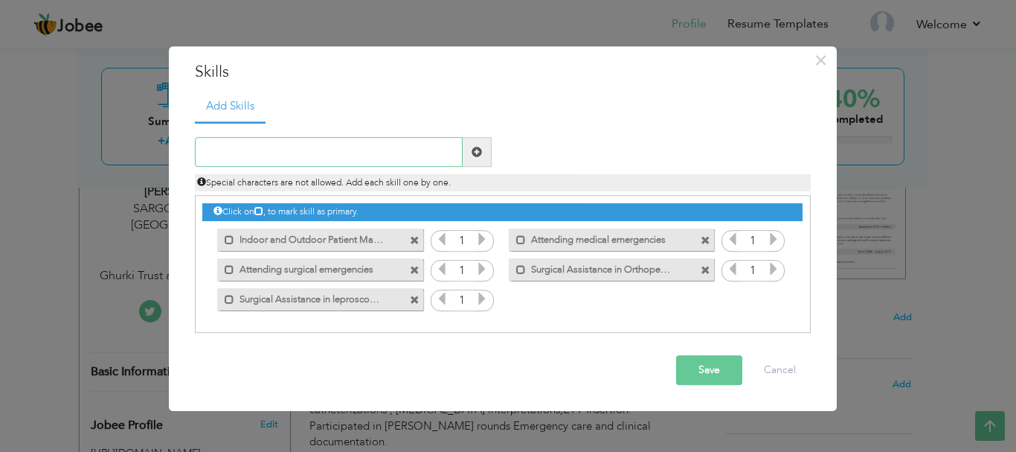
click at [367, 144] on input "text" at bounding box center [329, 153] width 268 height 30
type input "Perform Basic Surgical procedures"
click at [474, 150] on span at bounding box center [477, 152] width 10 height 10
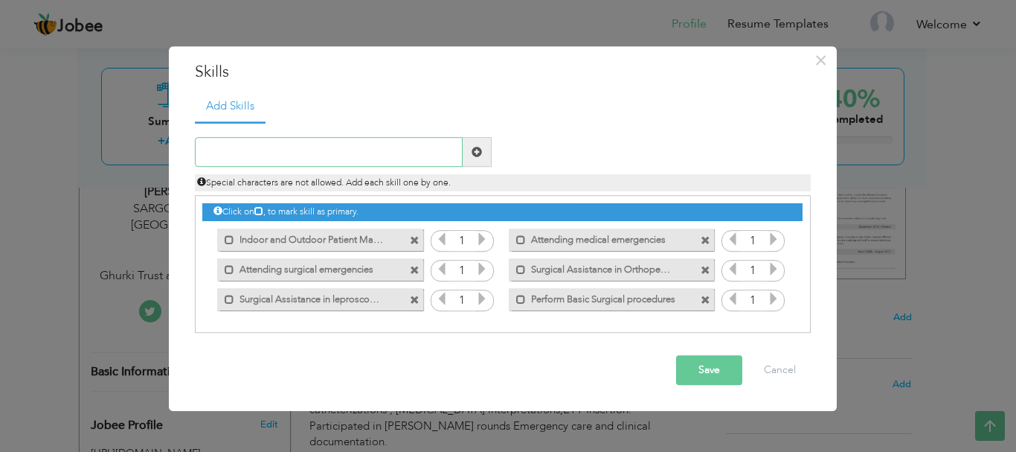
click at [376, 151] on input "text" at bounding box center [329, 153] width 268 height 30
type input "Perform Independent Orthopedic Procedures"
click at [478, 152] on span at bounding box center [477, 152] width 10 height 10
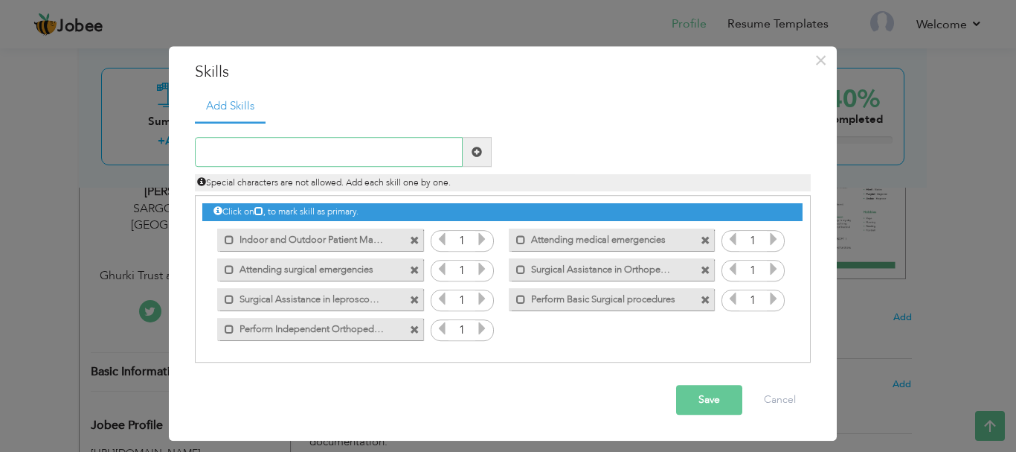
click at [295, 152] on input "text" at bounding box center [329, 153] width 268 height 30
type input "P"
click at [624, 126] on div "Duplicate entry" at bounding box center [503, 242] width 616 height 242
click at [304, 147] on input "text" at bounding box center [329, 153] width 268 height 30
type input "C"
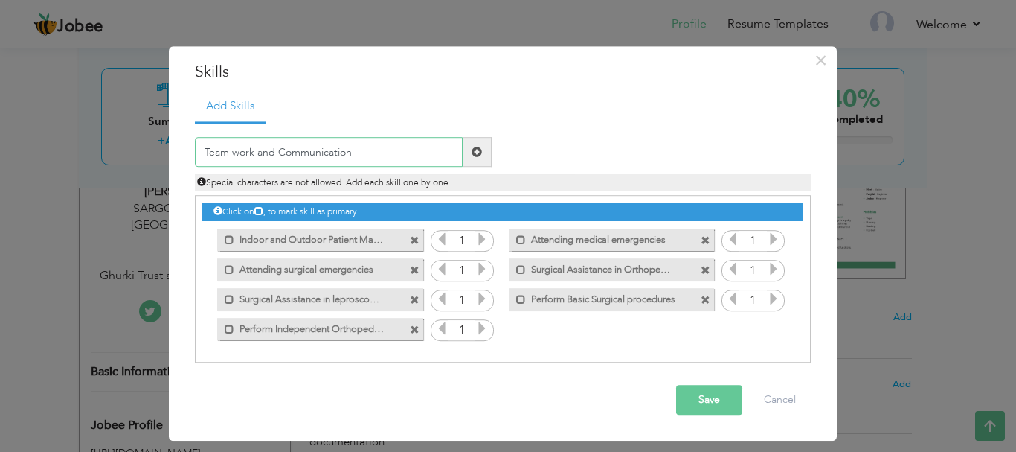
type input "Team work and Communication"
click at [696, 396] on button "Save" at bounding box center [709, 400] width 66 height 30
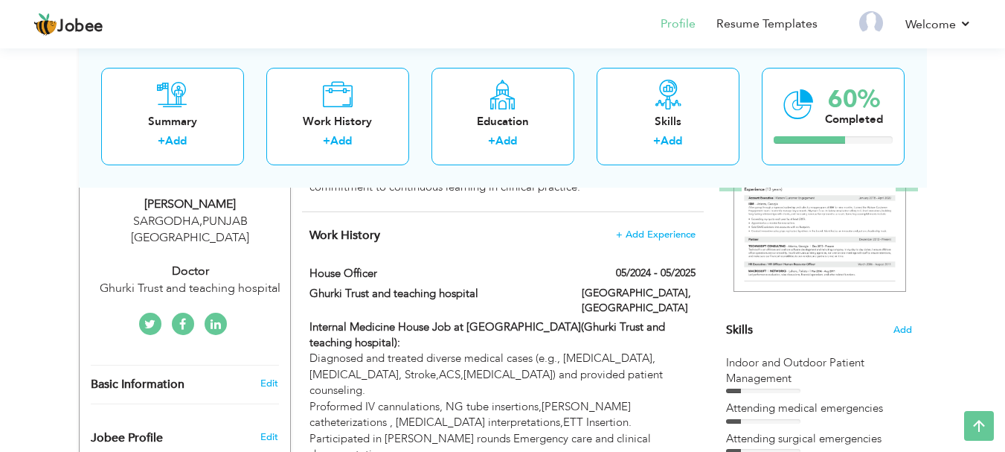
scroll to position [212, 0]
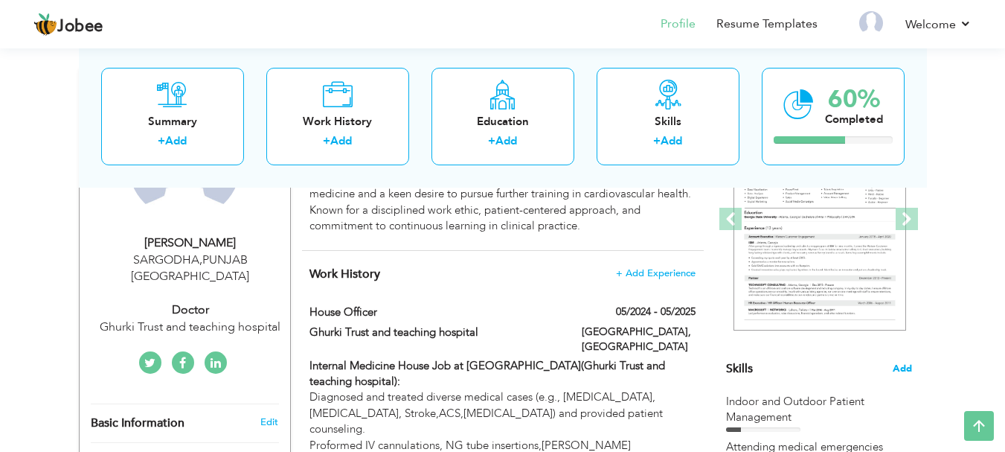
click at [902, 363] on span "Add" at bounding box center [902, 369] width 19 height 14
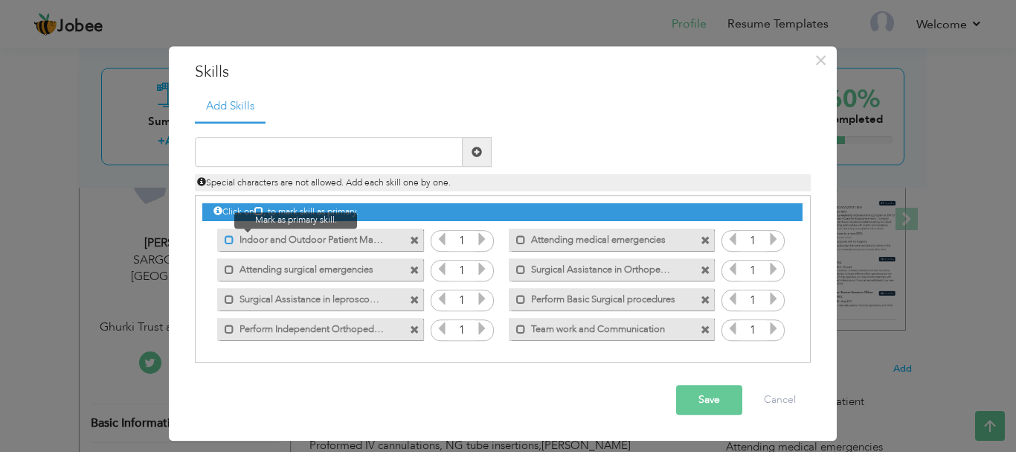
click at [228, 239] on span at bounding box center [230, 240] width 10 height 10
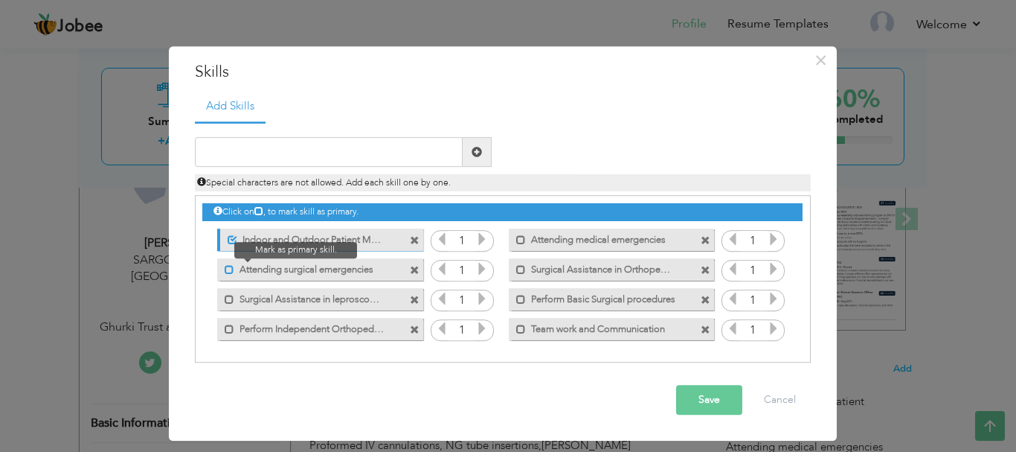
click at [230, 269] on span at bounding box center [230, 270] width 10 height 10
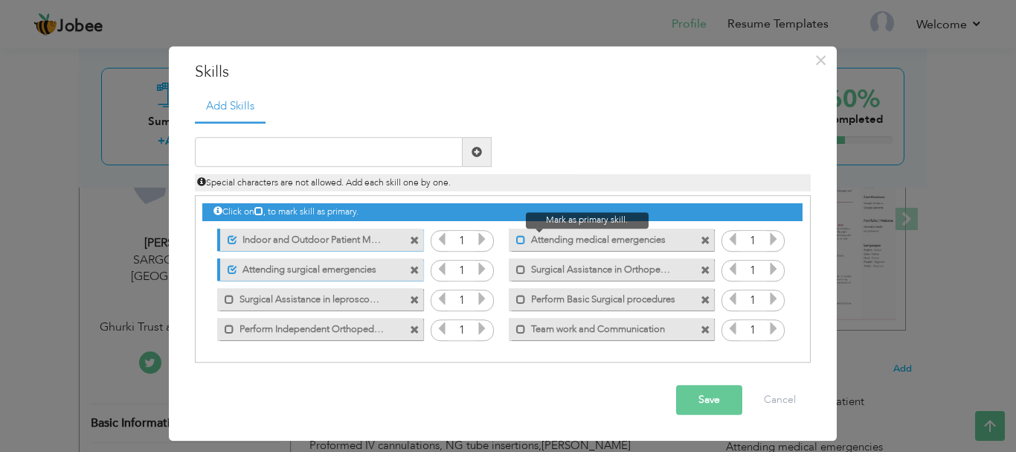
click at [520, 243] on span at bounding box center [521, 240] width 10 height 10
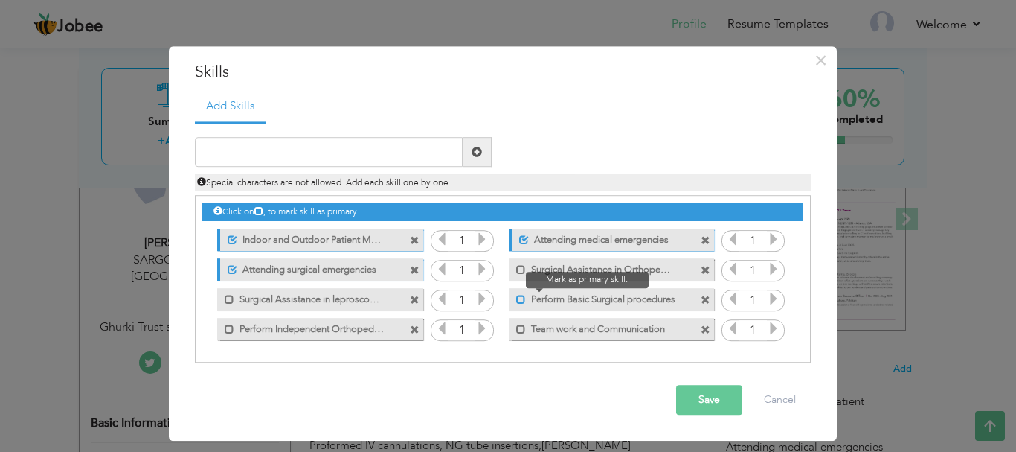
click at [522, 301] on span at bounding box center [521, 300] width 10 height 10
click at [712, 403] on button "Save" at bounding box center [709, 400] width 66 height 30
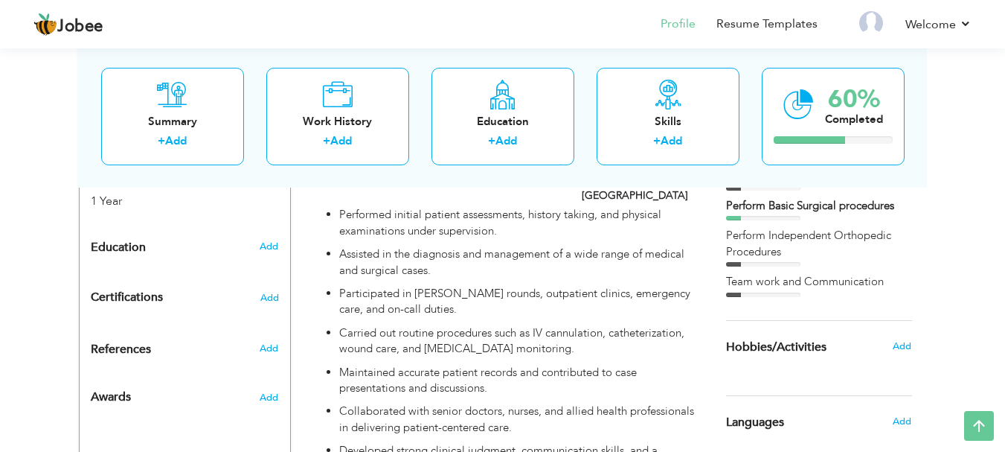
scroll to position [740, 0]
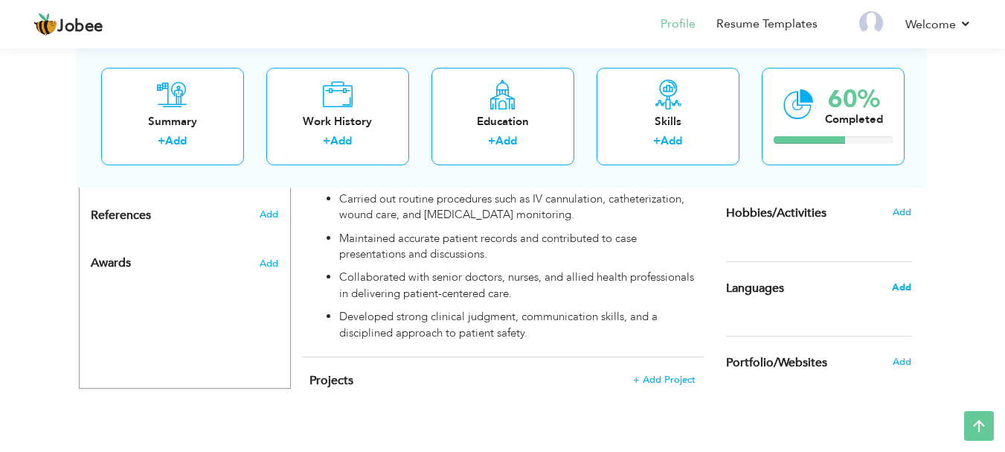
click at [905, 281] on span "Add" at bounding box center [901, 287] width 19 height 13
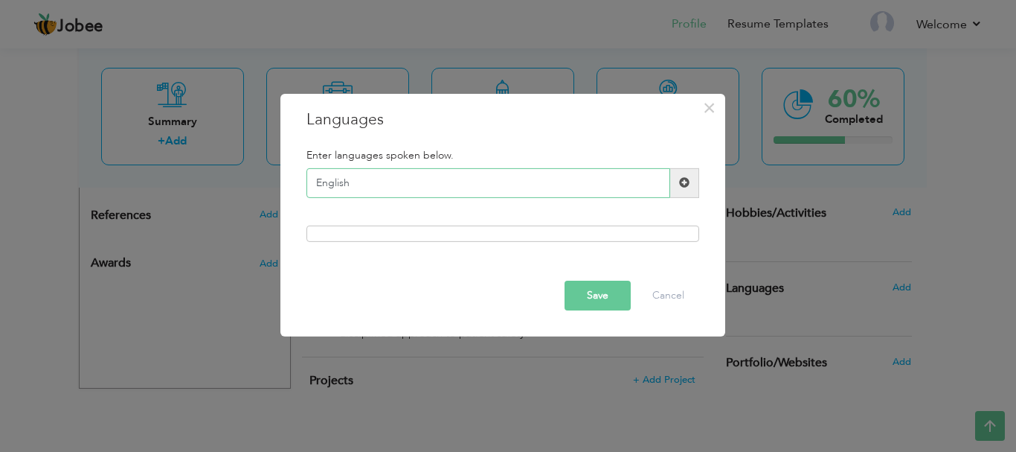
type input "English"
click at [685, 181] on span at bounding box center [684, 182] width 10 height 10
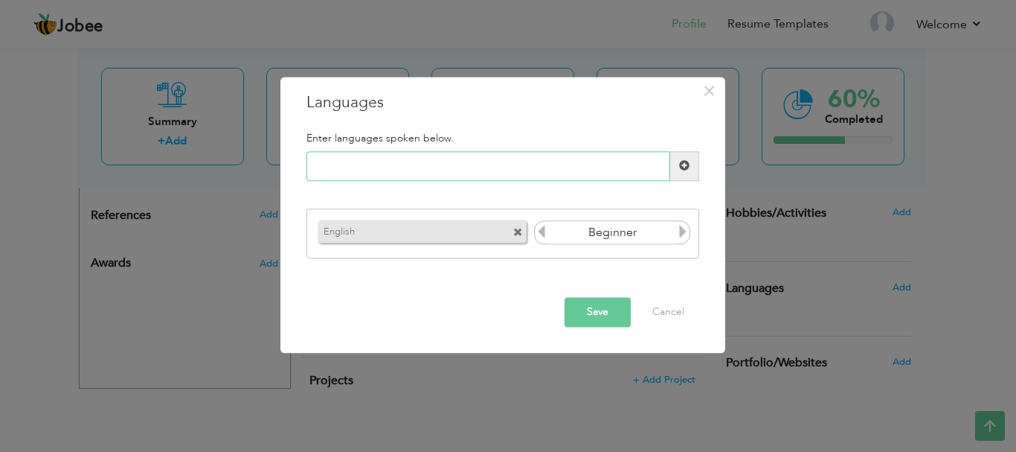
click at [514, 173] on input "text" at bounding box center [489, 166] width 364 height 30
click at [681, 228] on icon at bounding box center [682, 231] width 13 height 13
click at [686, 238] on icon at bounding box center [682, 231] width 13 height 13
click at [686, 234] on icon at bounding box center [682, 231] width 13 height 13
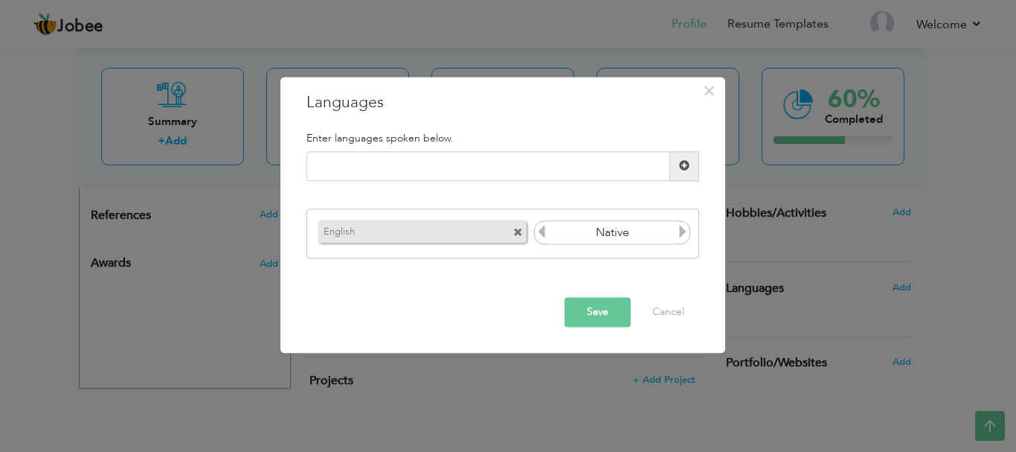
click at [542, 232] on icon at bounding box center [541, 231] width 13 height 13
click at [679, 228] on icon at bounding box center [682, 231] width 13 height 13
click at [514, 165] on input "text" at bounding box center [489, 166] width 364 height 30
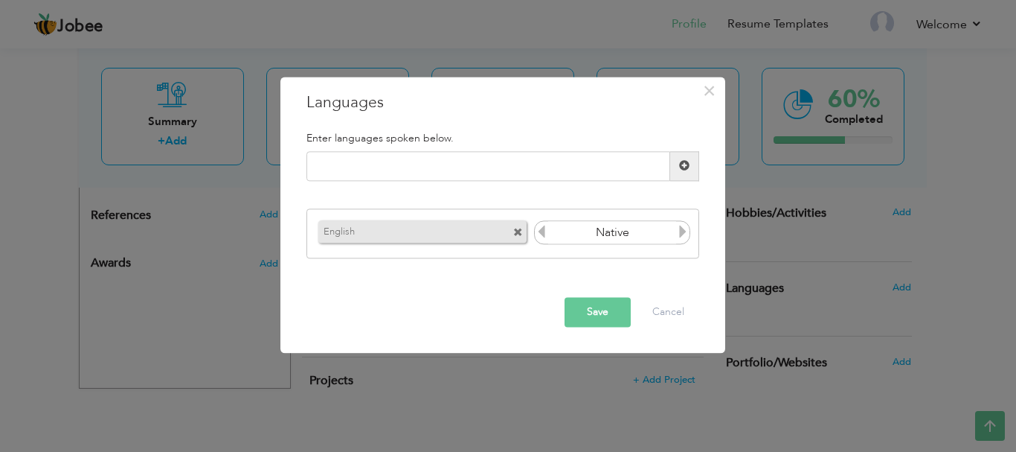
click at [544, 228] on icon at bounding box center [541, 231] width 13 height 13
click at [465, 172] on input "text" at bounding box center [489, 166] width 364 height 30
type input "Urdu"
click at [686, 167] on span at bounding box center [684, 166] width 10 height 10
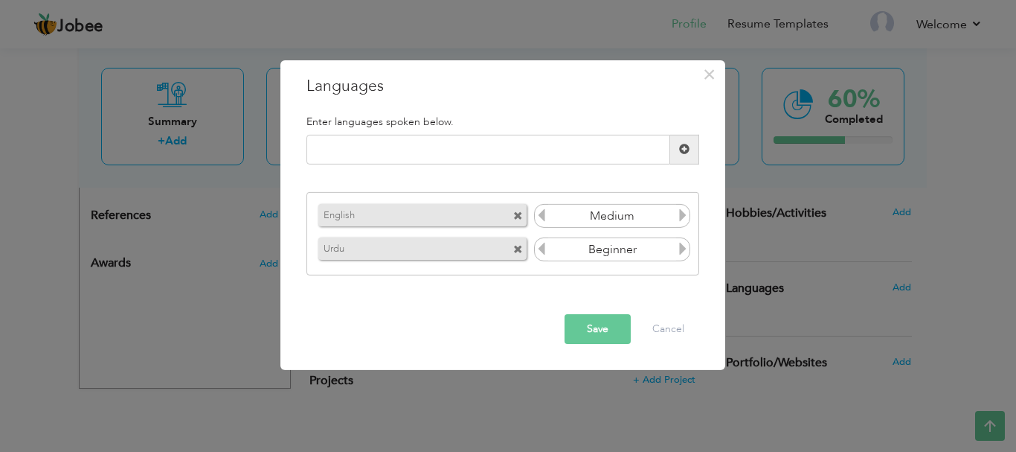
click at [685, 252] on icon at bounding box center [682, 248] width 13 height 13
click at [525, 147] on input "text" at bounding box center [489, 150] width 364 height 30
type input "Hindi"
click at [682, 152] on span at bounding box center [684, 149] width 10 height 10
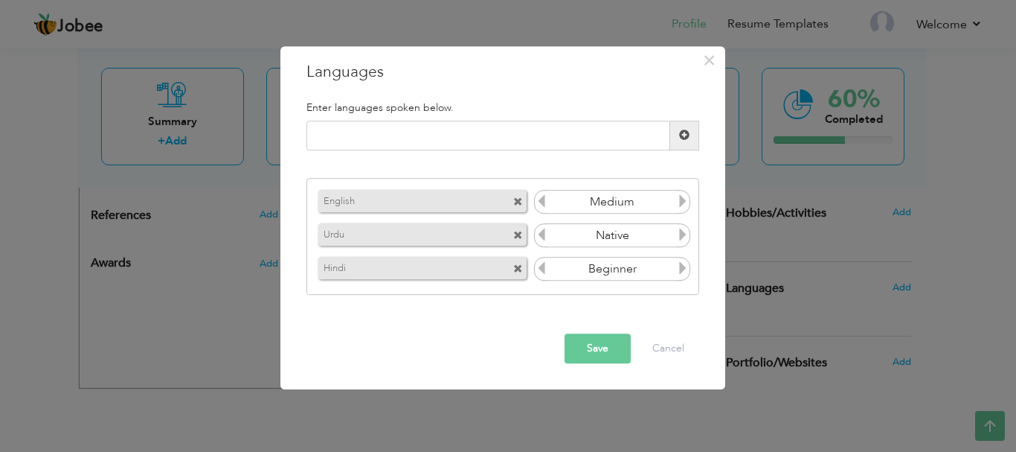
click at [682, 265] on icon at bounding box center [682, 268] width 13 height 13
click at [518, 266] on span at bounding box center [518, 270] width 10 height 10
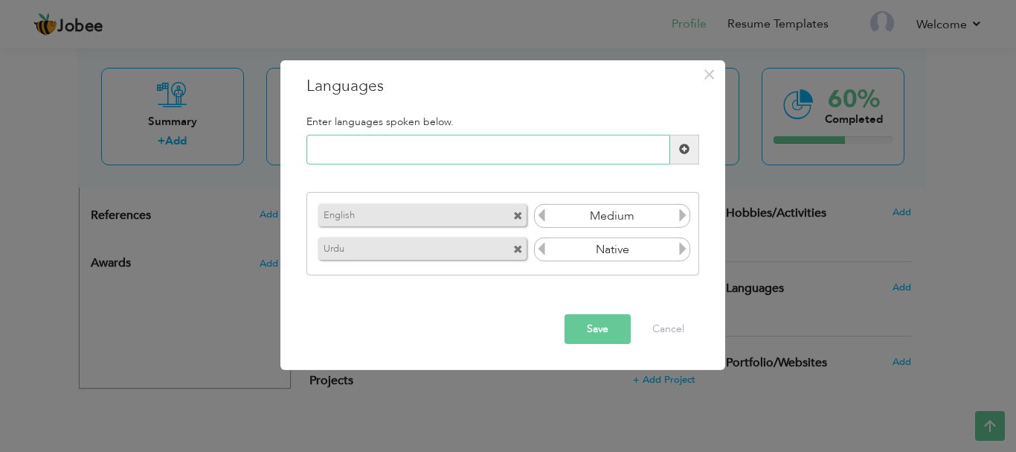
click at [427, 147] on input "text" at bounding box center [489, 150] width 364 height 30
type input "Punjabi"
click at [679, 144] on span at bounding box center [684, 149] width 10 height 10
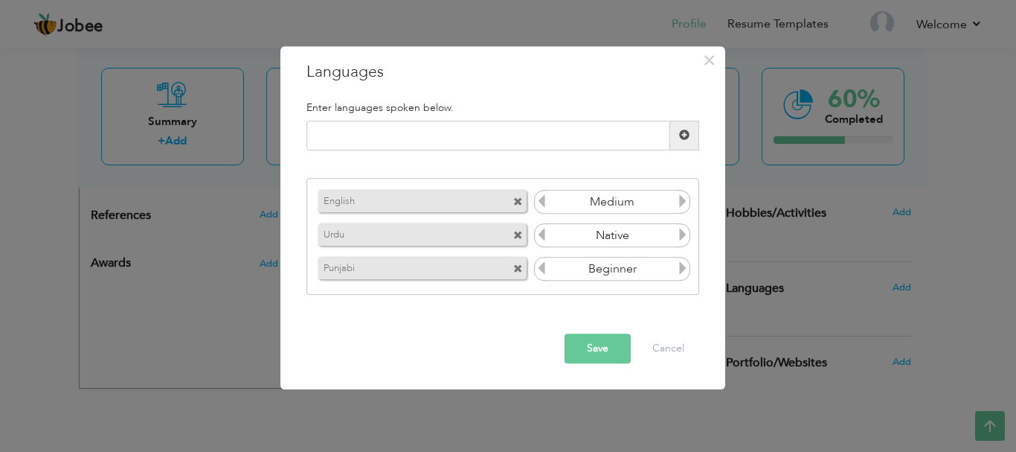
click at [685, 269] on icon at bounding box center [682, 268] width 13 height 13
click at [595, 348] on button "Save" at bounding box center [598, 348] width 66 height 30
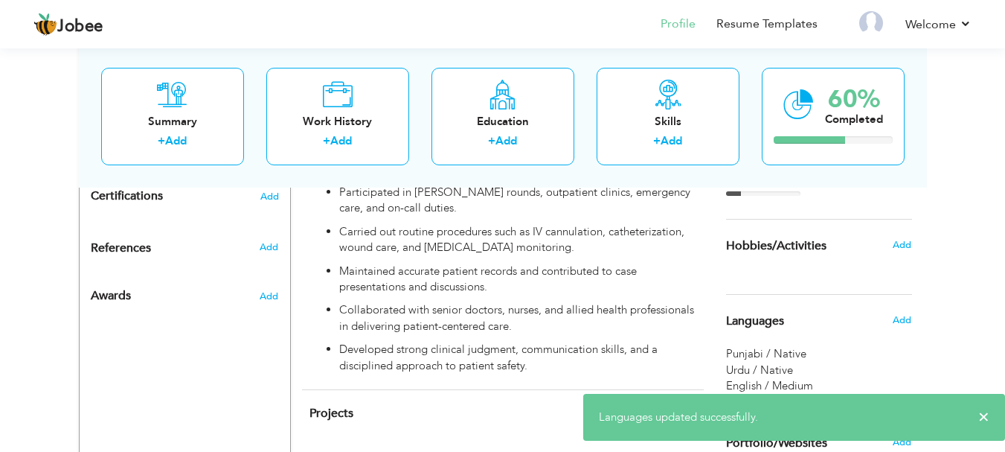
scroll to position [708, 0]
click at [895, 246] on span "Add" at bounding box center [901, 243] width 19 height 13
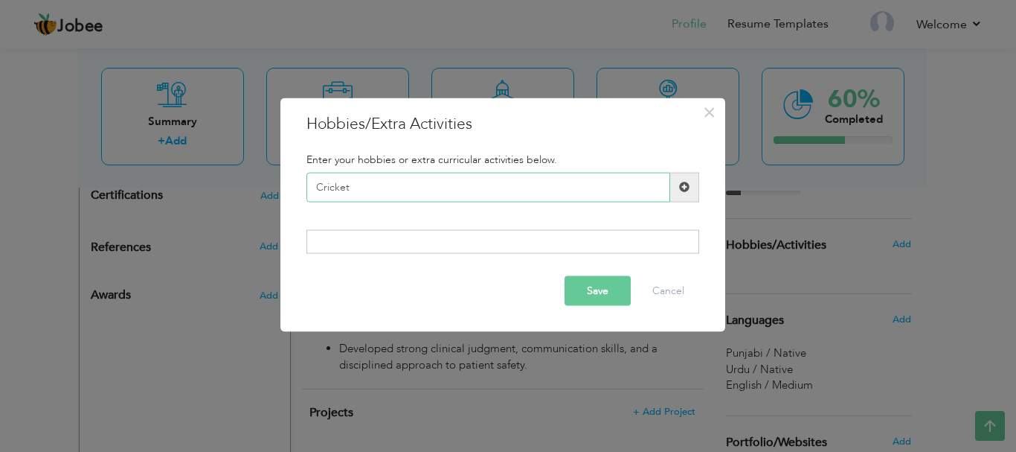
type input "Cricket"
click at [678, 184] on span at bounding box center [684, 187] width 29 height 30
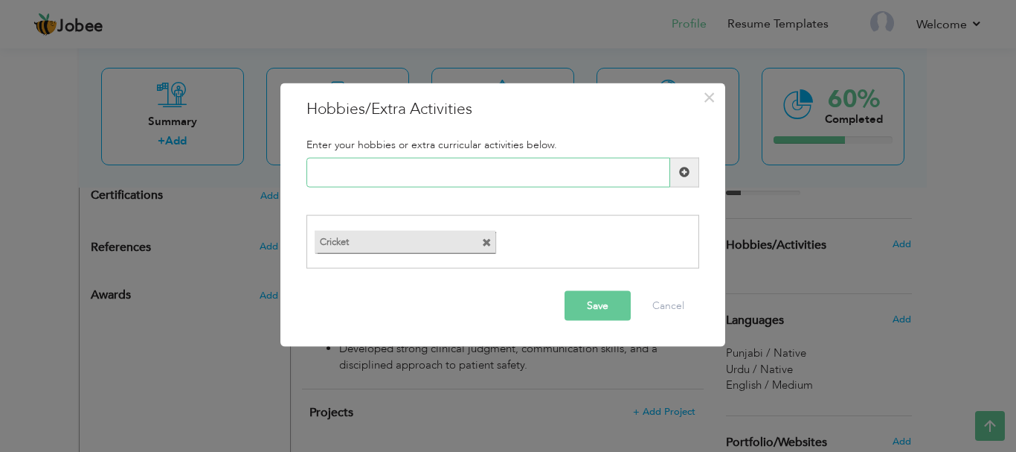
click at [522, 175] on input "text" at bounding box center [489, 172] width 364 height 30
type input "Travelling"
click at [682, 172] on span at bounding box center [684, 172] width 10 height 10
click at [522, 174] on input "text" at bounding box center [489, 172] width 364 height 30
type input "Book Reading"
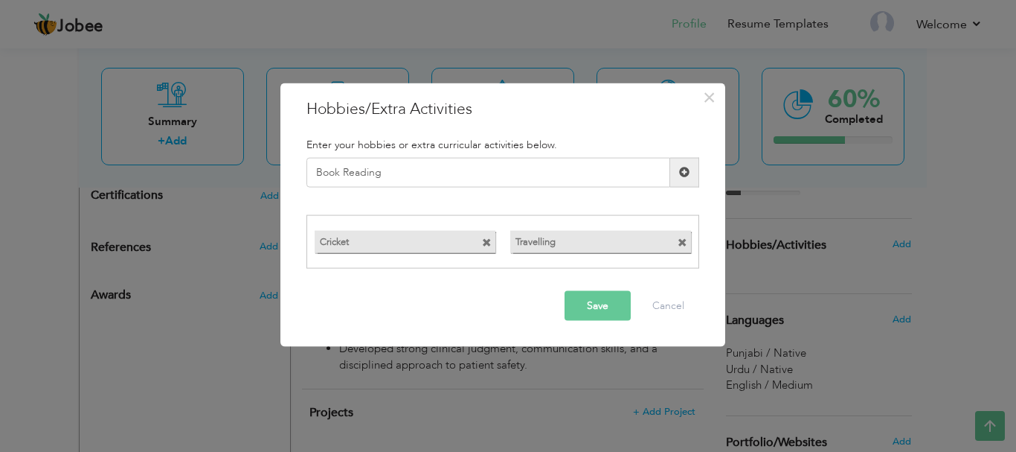
click at [685, 171] on span at bounding box center [684, 172] width 10 height 10
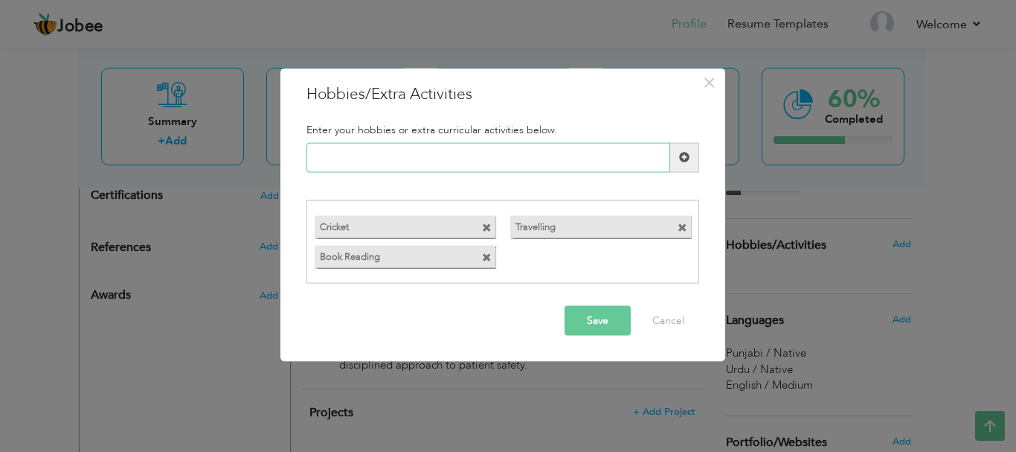
click at [487, 159] on input "text" at bounding box center [489, 157] width 364 height 30
click at [603, 323] on button "Save" at bounding box center [598, 321] width 66 height 30
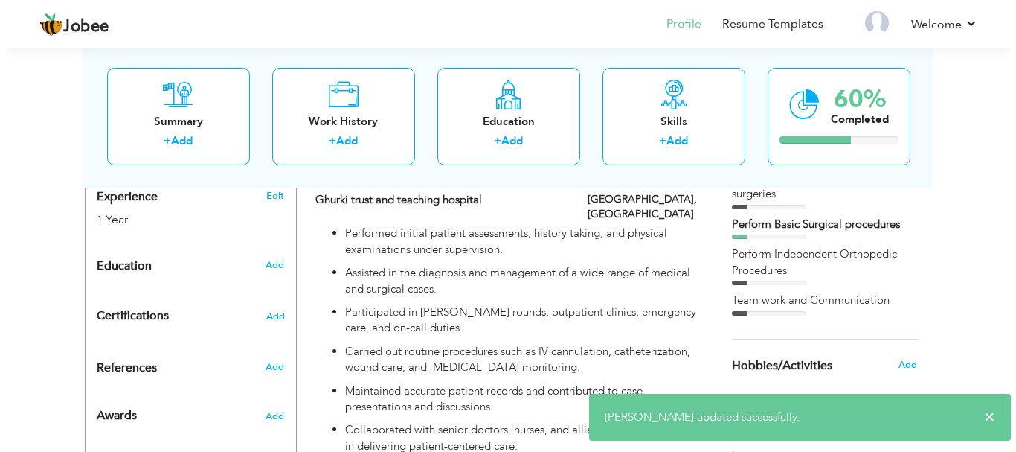
scroll to position [589, 0]
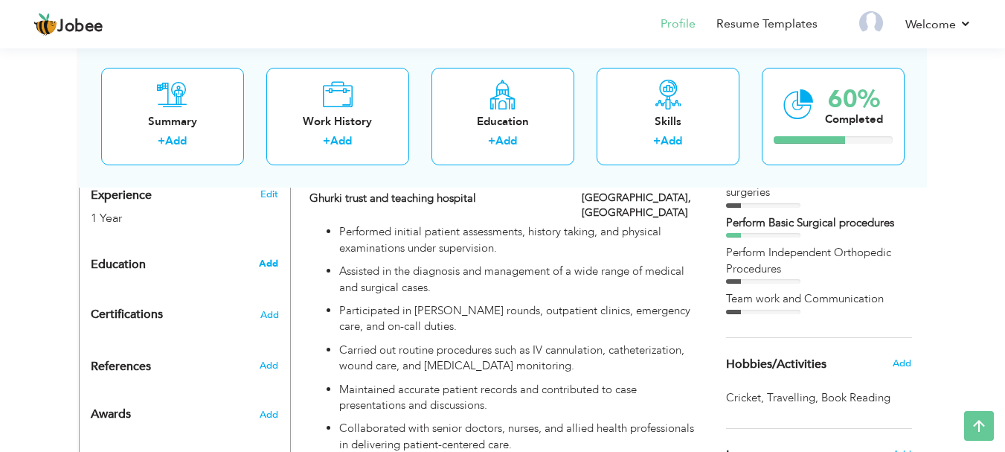
click at [278, 257] on span "Add" at bounding box center [268, 263] width 19 height 13
radio input "true"
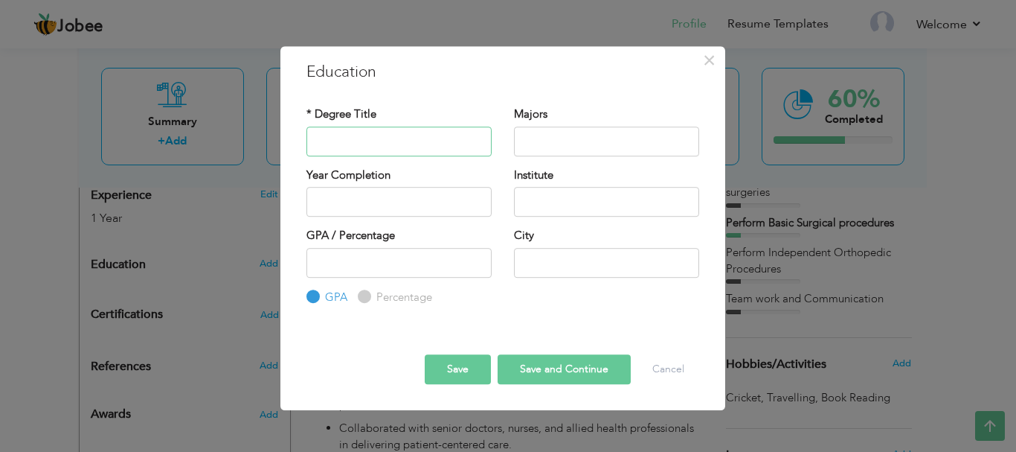
click at [373, 131] on input "text" at bounding box center [399, 141] width 185 height 30
type input "MBBS"
click at [570, 131] on input "text" at bounding box center [606, 141] width 185 height 30
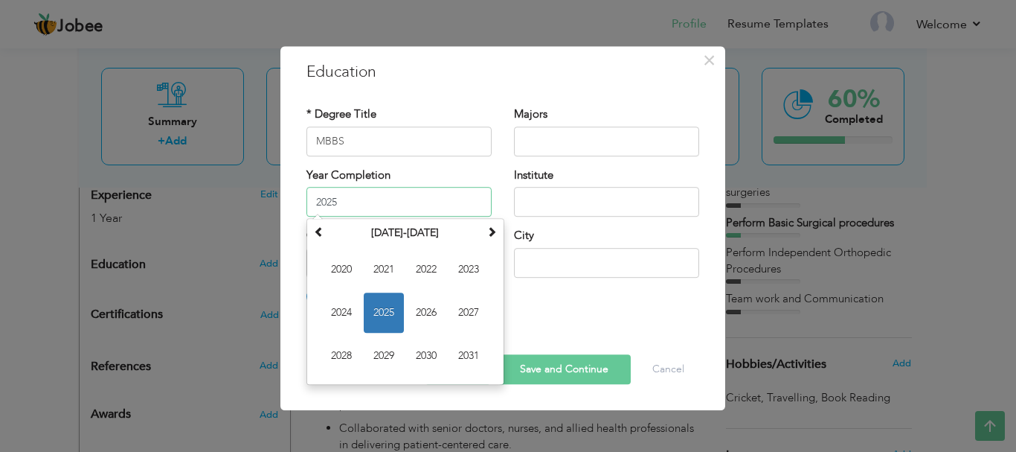
click at [434, 209] on input "2025" at bounding box center [399, 202] width 185 height 30
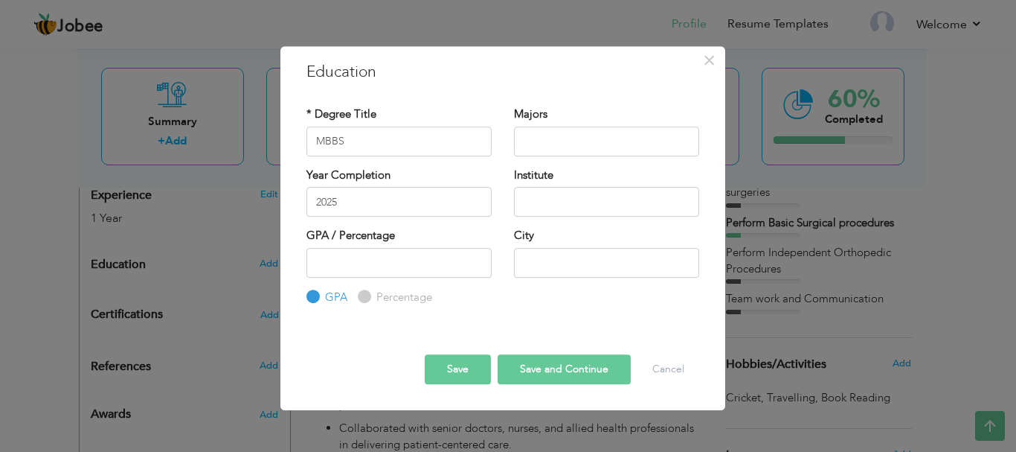
click at [490, 84] on div "× Education * Degree Title MBBS Majors 2025" at bounding box center [503, 228] width 445 height 365
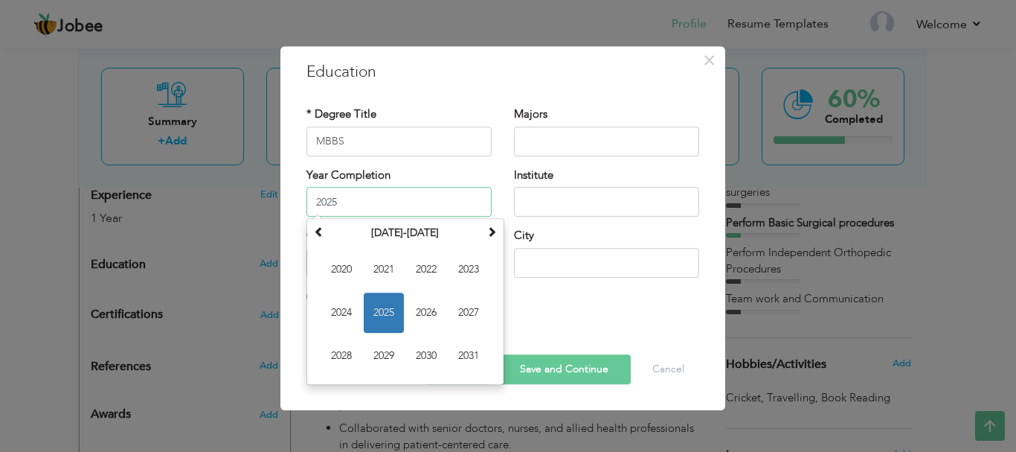
click at [388, 196] on input "2025" at bounding box center [399, 202] width 185 height 30
click at [338, 319] on span "2024" at bounding box center [341, 312] width 40 height 40
type input "2024"
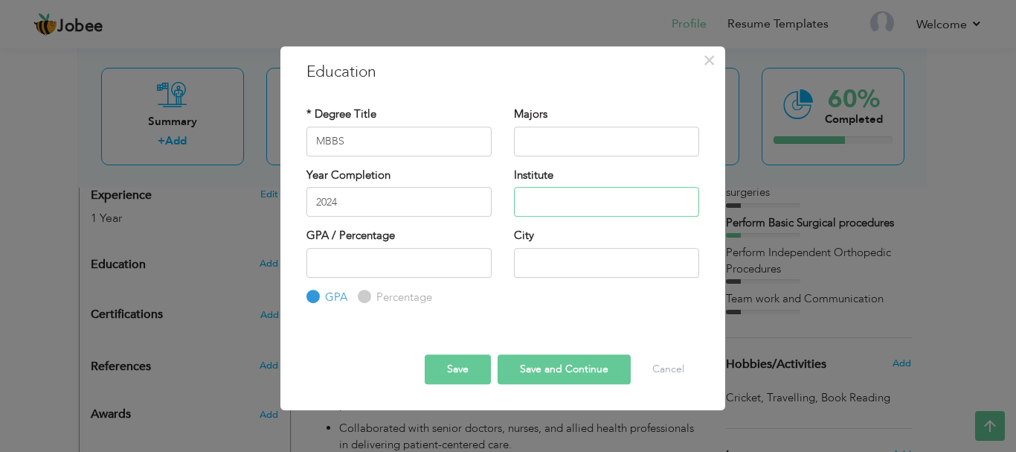
click at [560, 196] on input "text" at bounding box center [606, 202] width 185 height 30
type input "G"
click at [602, 199] on input "[GEOGRAPHIC_DATA]" at bounding box center [606, 202] width 185 height 30
type input "[GEOGRAPHIC_DATA]"
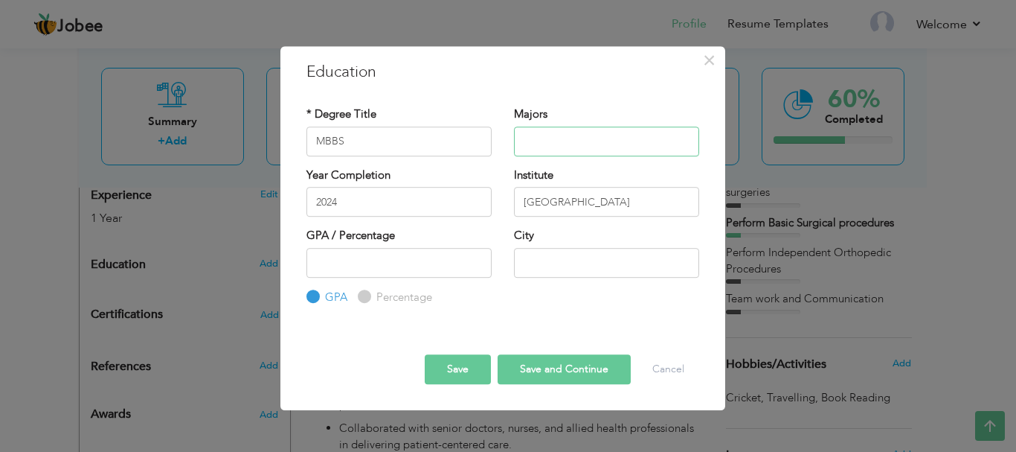
click at [604, 138] on input "text" at bounding box center [606, 141] width 185 height 30
click at [435, 257] on input "number" at bounding box center [399, 263] width 185 height 30
click at [566, 260] on input "text" at bounding box center [606, 263] width 185 height 30
type input "[GEOGRAPHIC_DATA]"
click at [435, 257] on input "number" at bounding box center [399, 263] width 185 height 30
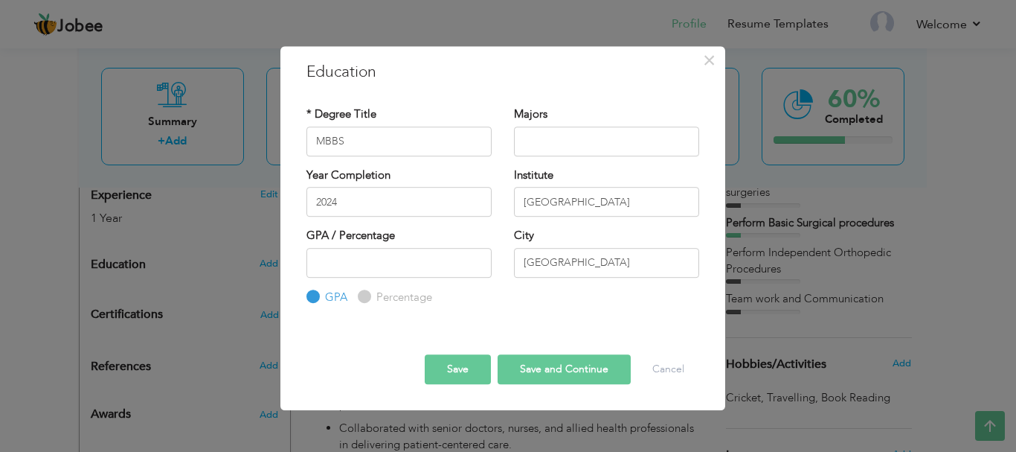
click at [573, 313] on div "* Degree Title MBBS Majors Year Completion 2024" at bounding box center [502, 206] width 415 height 222
click at [584, 139] on input "text" at bounding box center [606, 141] width 185 height 30
type input "Medicine and Surgery"
click at [658, 326] on div "Save Save and Continue Delete Cancel" at bounding box center [502, 356] width 415 height 78
click at [598, 367] on button "Save and Continue" at bounding box center [564, 369] width 133 height 30
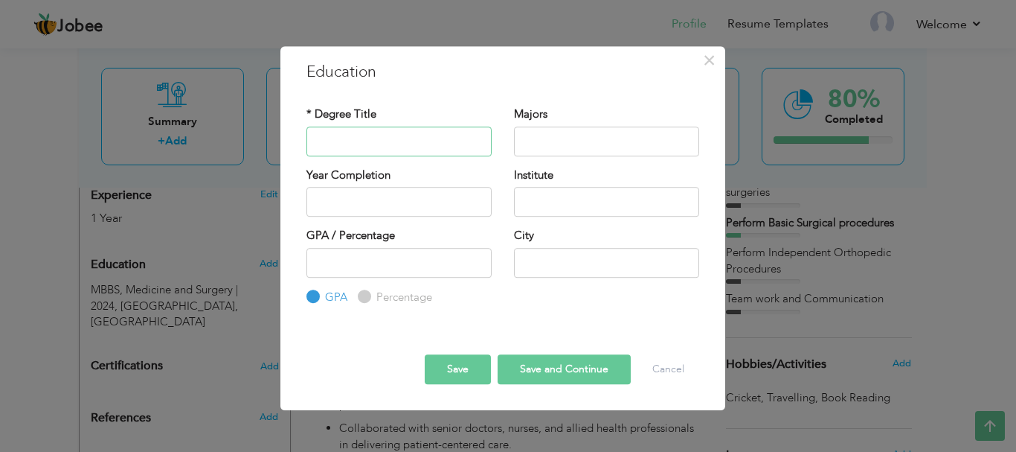
click at [433, 144] on input "text" at bounding box center [399, 141] width 185 height 30
click at [397, 144] on input "Intermediate" at bounding box center [399, 141] width 185 height 30
click at [330, 142] on input "Fsc Pre Medical" at bounding box center [399, 141] width 185 height 30
click at [327, 138] on input "Fsc Pre Medical" at bounding box center [399, 141] width 185 height 30
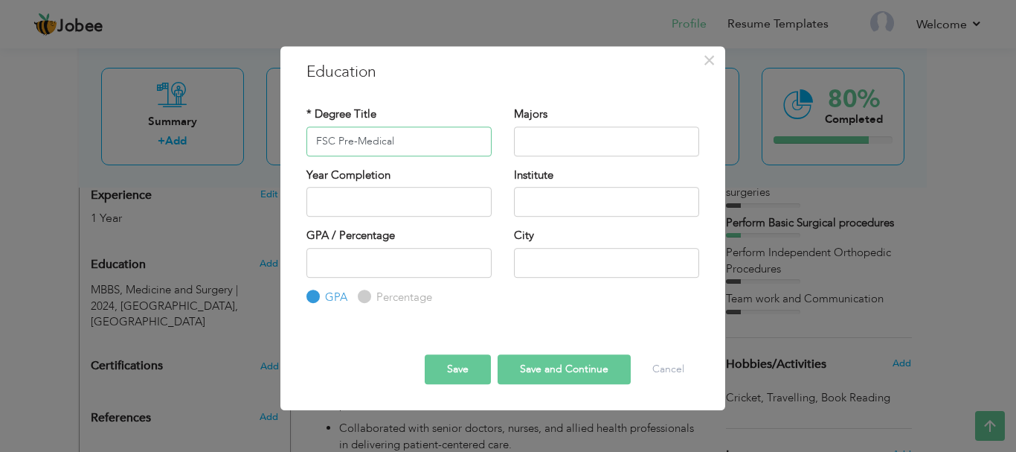
type input "FSC Pre-Medical"
click at [573, 145] on input "text" at bounding box center [606, 141] width 185 height 30
type input "Biology"
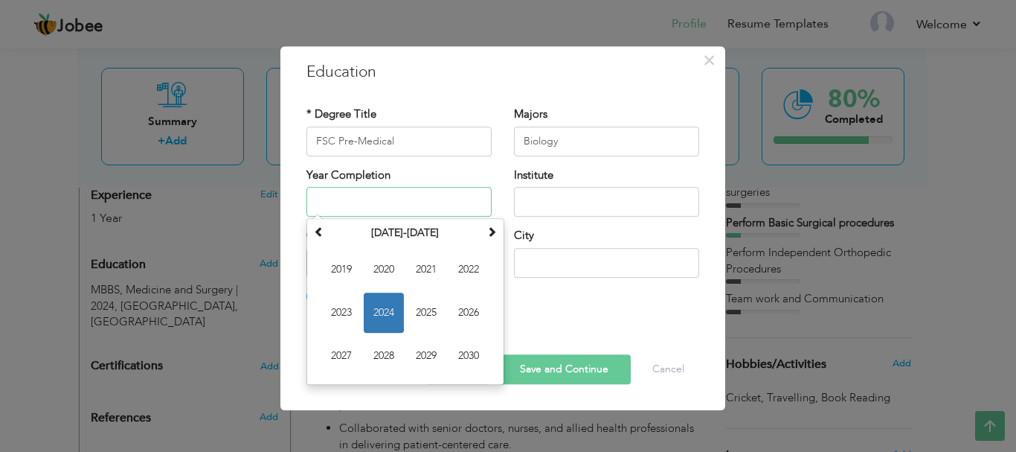
click at [420, 200] on input "text" at bounding box center [399, 202] width 185 height 30
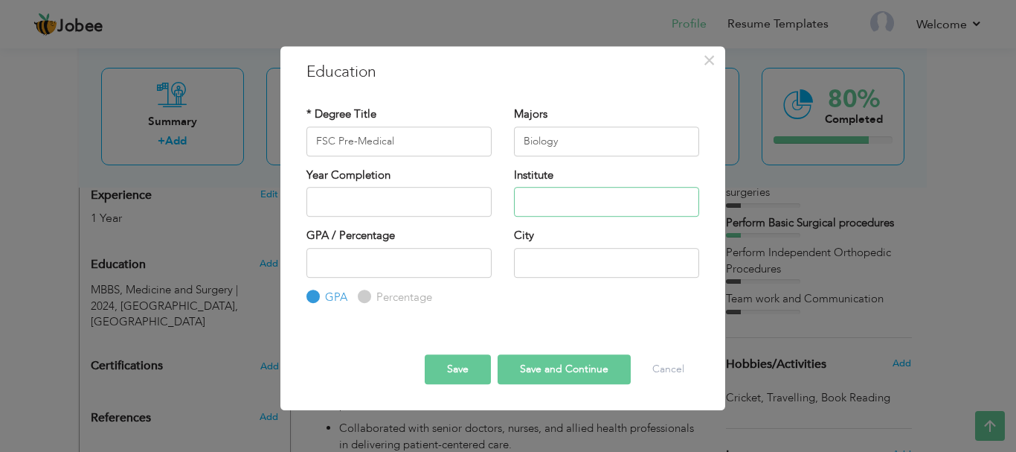
click at [539, 203] on input "text" at bounding box center [606, 202] width 185 height 30
click at [585, 199] on input "Army Public school and College" at bounding box center [606, 202] width 185 height 30
click at [682, 196] on input "Army Public School and College" at bounding box center [606, 202] width 185 height 30
click at [680, 202] on input "Army Public School and College system" at bounding box center [606, 202] width 185 height 30
type input "Army Public School and College System"
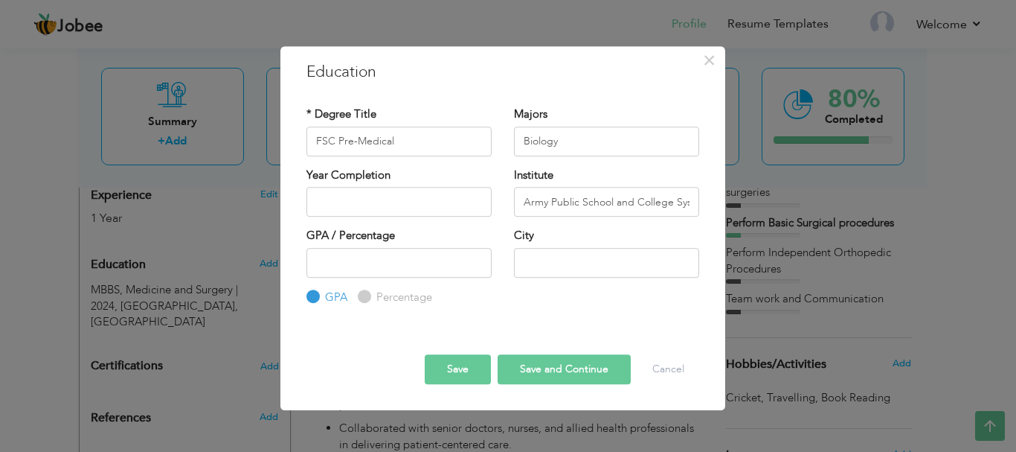
click at [615, 234] on div "City" at bounding box center [606, 252] width 185 height 49
click at [450, 254] on input "number" at bounding box center [399, 263] width 185 height 30
click at [392, 298] on label "Percentage" at bounding box center [403, 297] width 60 height 16
click at [368, 298] on input "Percentage" at bounding box center [363, 297] width 10 height 10
radio input "true"
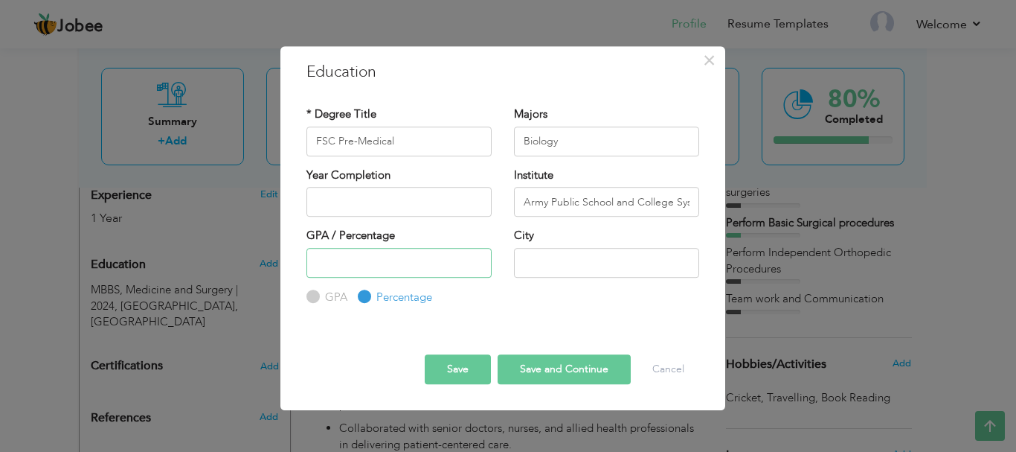
click at [372, 269] on input "number" at bounding box center [399, 263] width 185 height 30
click at [586, 266] on input "text" at bounding box center [606, 263] width 185 height 30
type input "SARGODHA"
click at [373, 264] on input "number" at bounding box center [399, 263] width 185 height 30
click at [409, 141] on input "FSC Pre-Medical" at bounding box center [399, 141] width 185 height 30
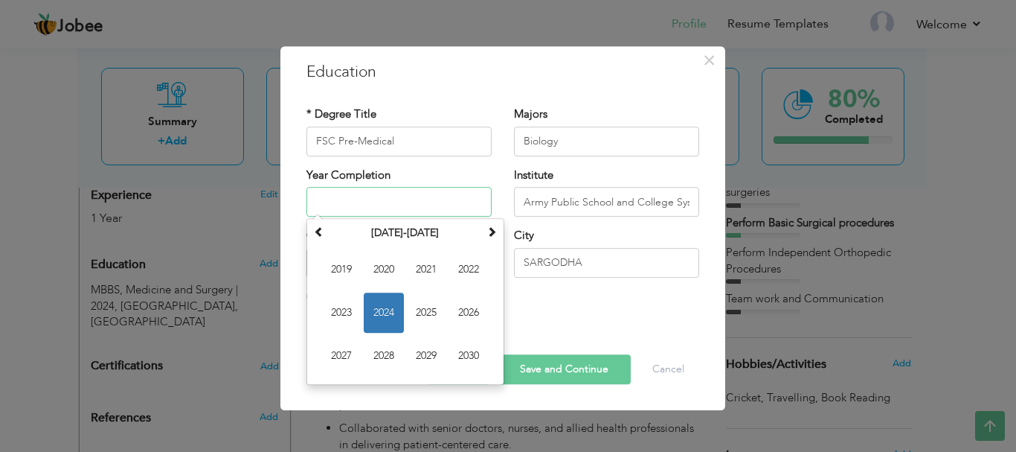
click at [359, 200] on input "text" at bounding box center [399, 202] width 185 height 30
click at [322, 234] on span at bounding box center [319, 231] width 10 height 10
click at [386, 359] on span "2018" at bounding box center [384, 356] width 40 height 40
type input "2018"
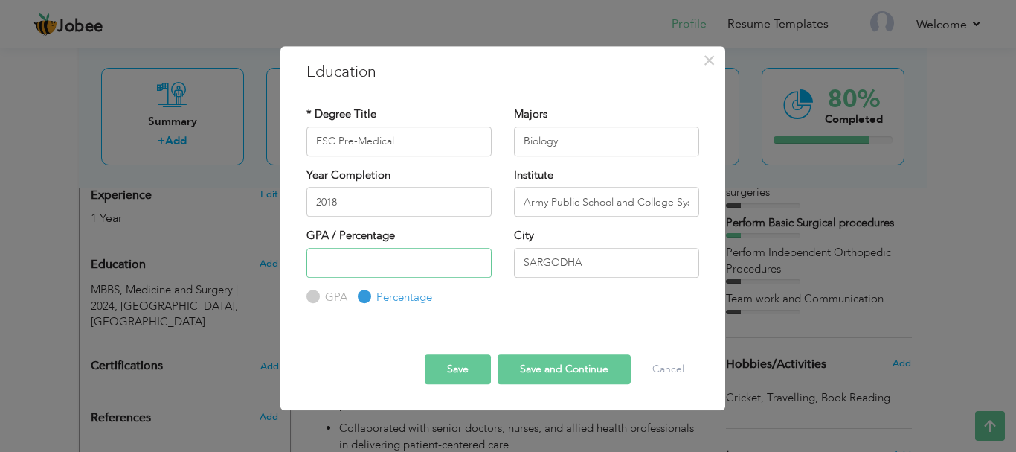
click at [410, 261] on input "number" at bounding box center [399, 263] width 185 height 30
type input "91.5"
click at [566, 359] on button "Save and Continue" at bounding box center [564, 369] width 133 height 30
radio input "true"
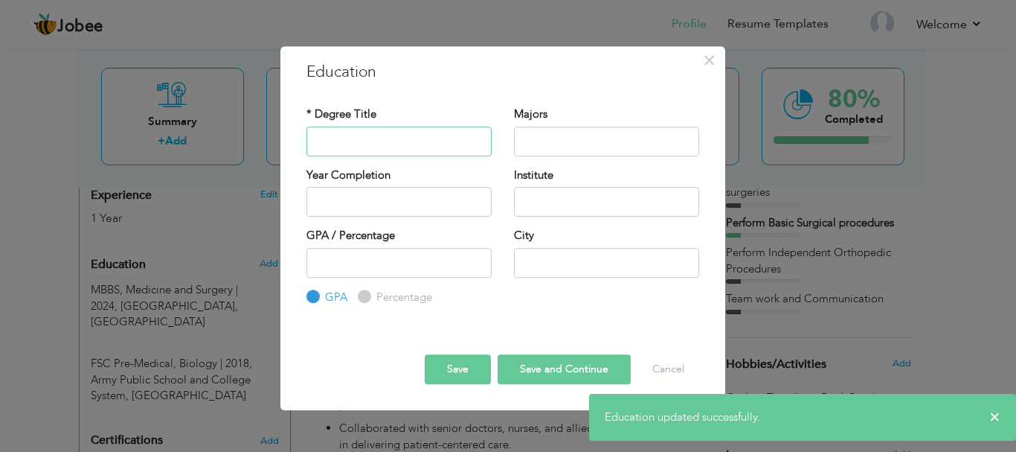
click at [406, 139] on input "text" at bounding box center [399, 141] width 185 height 30
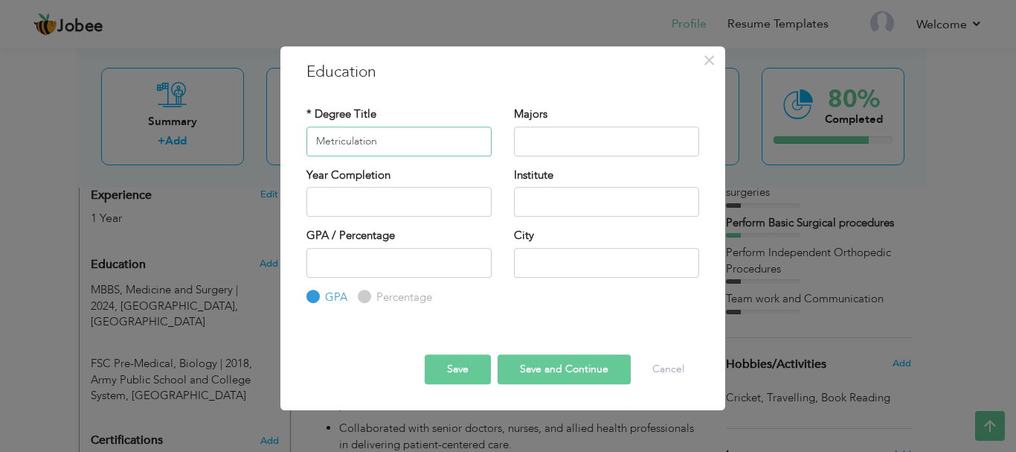
type input "Metriculation"
click at [554, 141] on input "text" at bounding box center [606, 141] width 185 height 30
type input "Science"
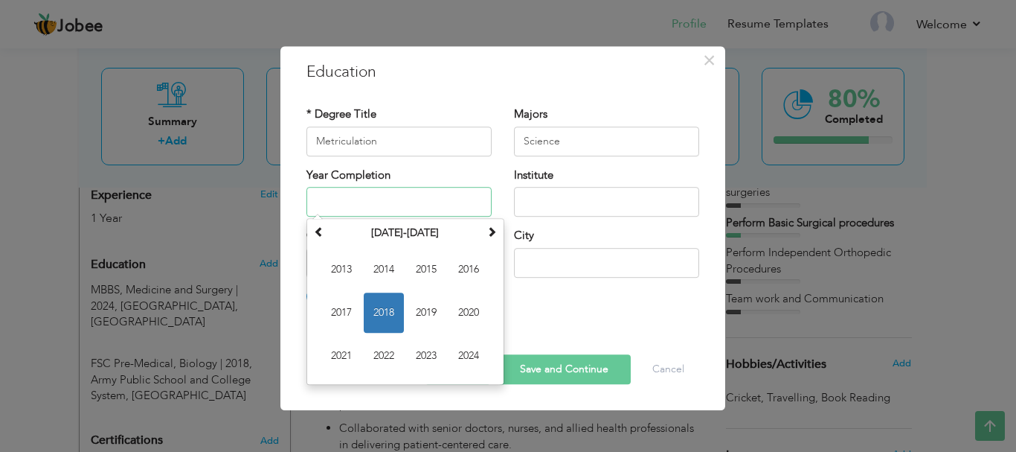
click at [404, 196] on input "text" at bounding box center [399, 202] width 185 height 30
click at [466, 273] on span "2016" at bounding box center [469, 269] width 40 height 40
type input "2016"
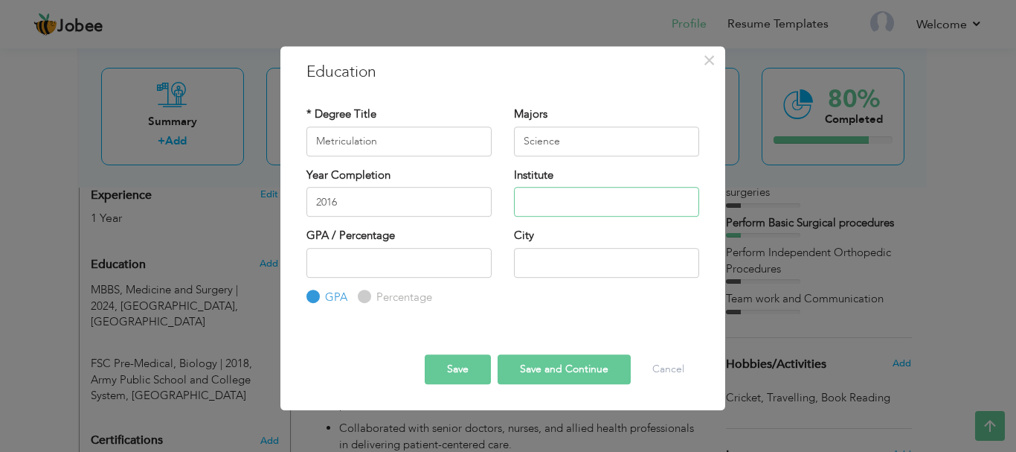
click at [598, 193] on input "text" at bounding box center [606, 202] width 185 height 30
click at [635, 202] on input "Army Public school and college" at bounding box center [606, 202] width 185 height 30
type input "Army Public School and College"
click at [384, 257] on input "number" at bounding box center [399, 263] width 185 height 30
click at [382, 292] on label "Percentage" at bounding box center [403, 297] width 60 height 16
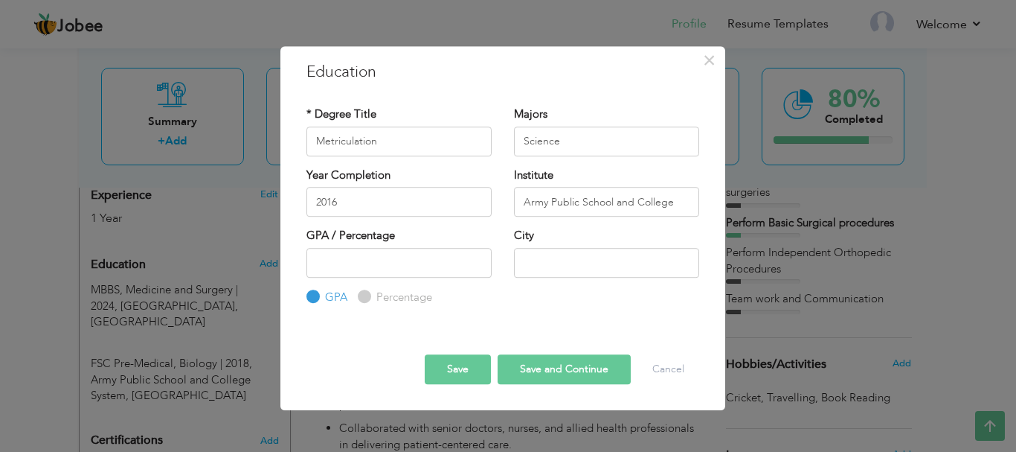
click at [368, 292] on input "Percentage" at bounding box center [363, 297] width 10 height 10
radio input "true"
click at [366, 260] on input "number" at bounding box center [399, 263] width 185 height 30
click at [603, 260] on input "text" at bounding box center [606, 263] width 185 height 30
type input "SARGODHA"
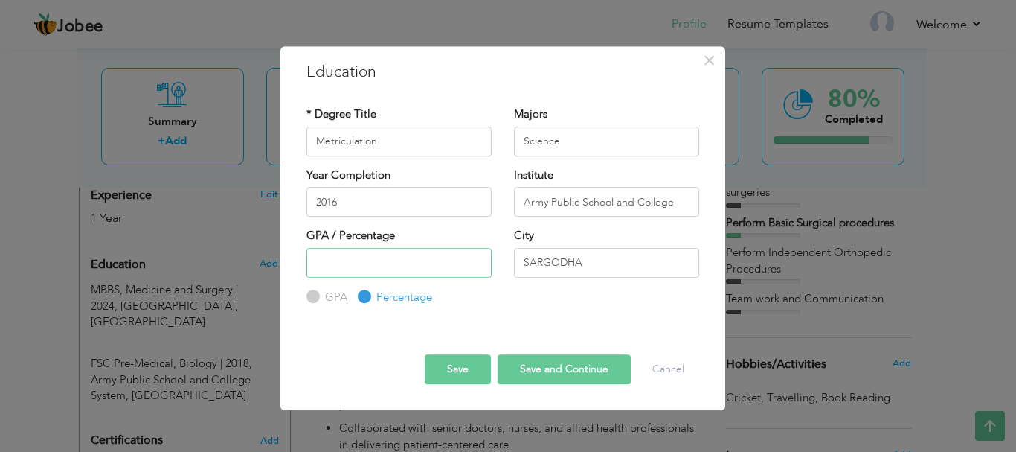
click at [347, 266] on input "number" at bounding box center [399, 263] width 185 height 30
type input "96.5"
click at [442, 359] on button "Save" at bounding box center [458, 369] width 66 height 30
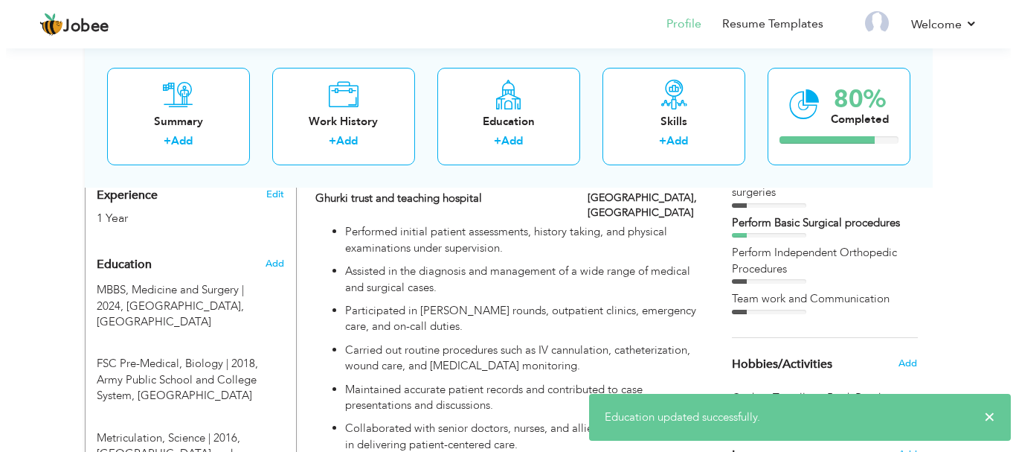
scroll to position [803, 0]
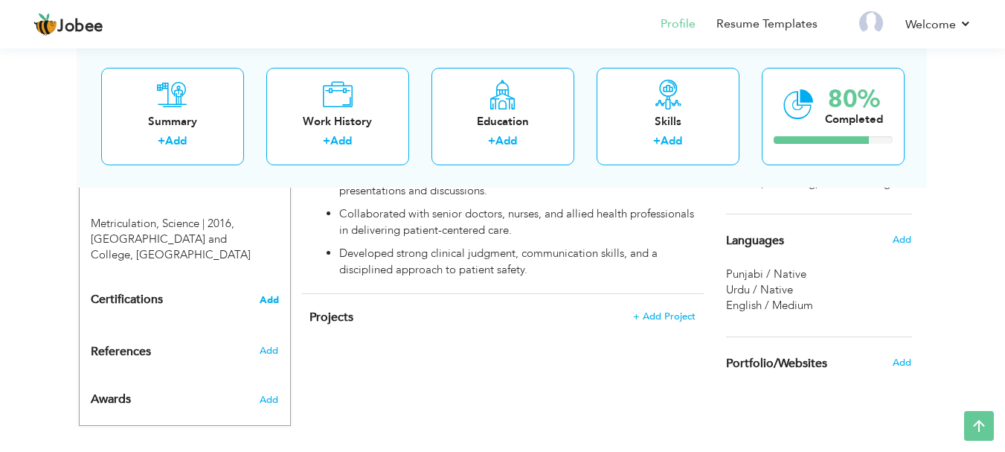
click at [263, 295] on span "Add" at bounding box center [269, 300] width 19 height 10
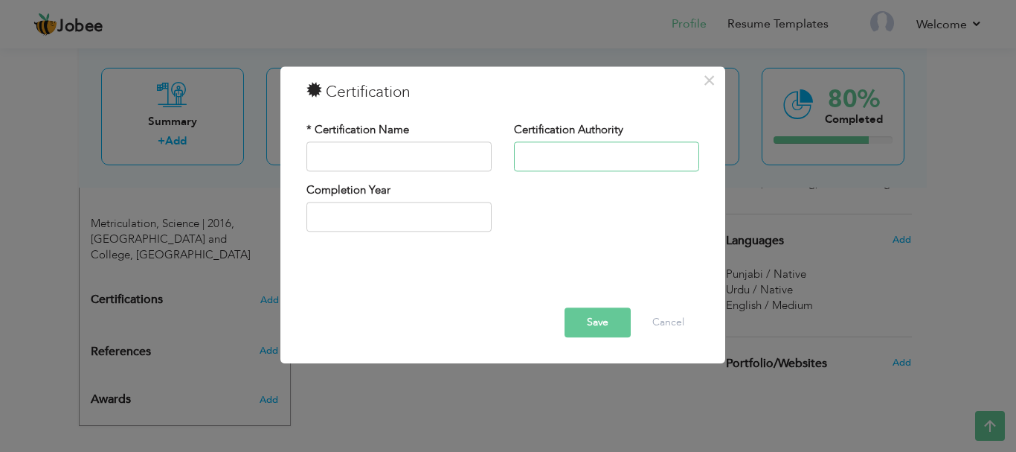
click at [617, 153] on input "text" at bounding box center [606, 156] width 185 height 30
type input "Deapartment of Paediatrics"
click at [459, 150] on input "text" at bounding box center [399, 156] width 185 height 30
type input "NEONATAL RESUSCIATATION Wrokshop"
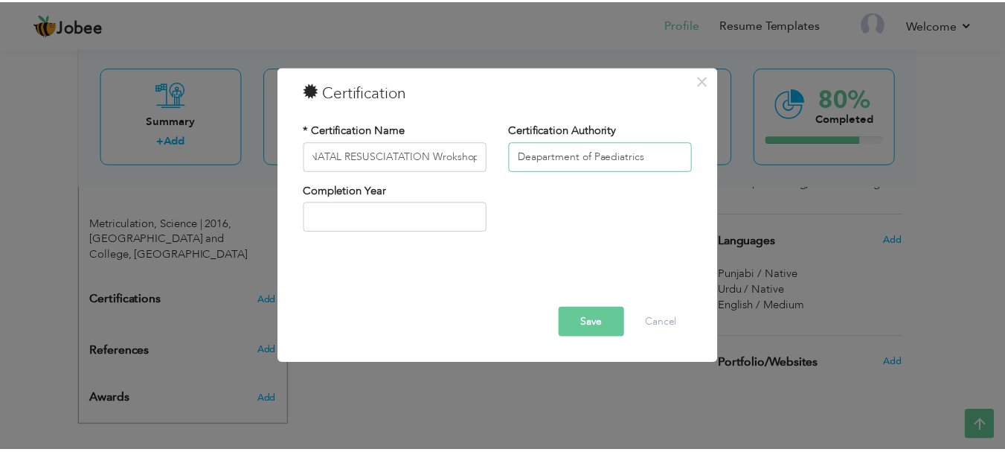
scroll to position [0, 0]
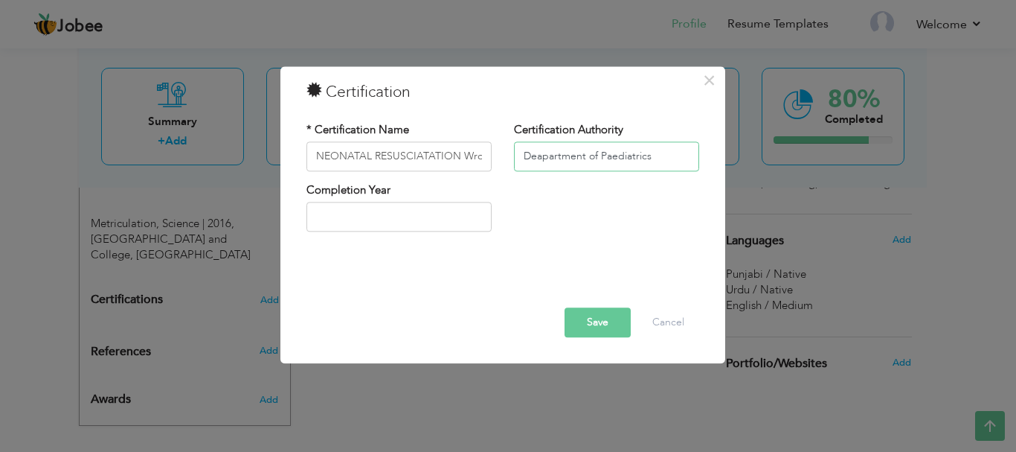
click at [542, 156] on input "Deapartment of Paediatrics" at bounding box center [606, 156] width 185 height 30
type input "Department of Pediatrics"
type input "2025"
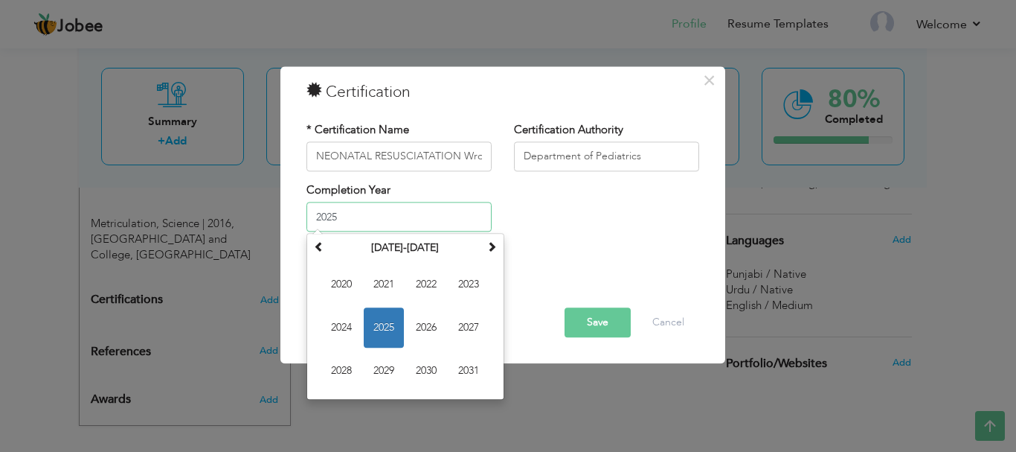
click at [400, 208] on input "2025" at bounding box center [399, 217] width 185 height 30
click at [386, 327] on span "2025" at bounding box center [384, 328] width 40 height 40
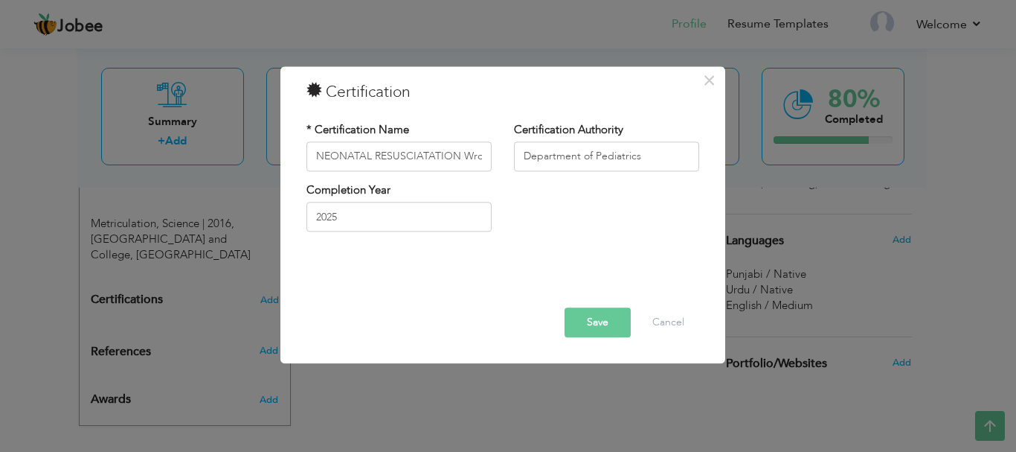
click at [602, 323] on button "Save" at bounding box center [598, 322] width 66 height 30
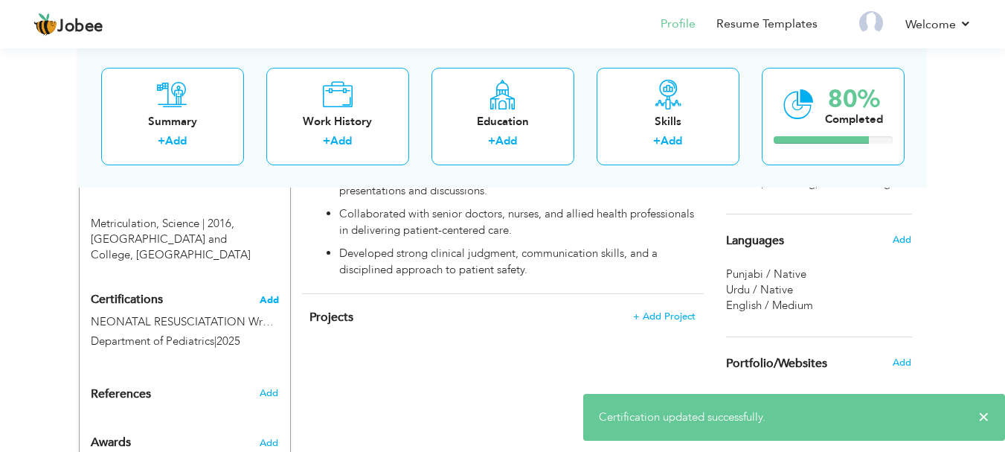
click at [267, 295] on span "Add" at bounding box center [269, 300] width 19 height 10
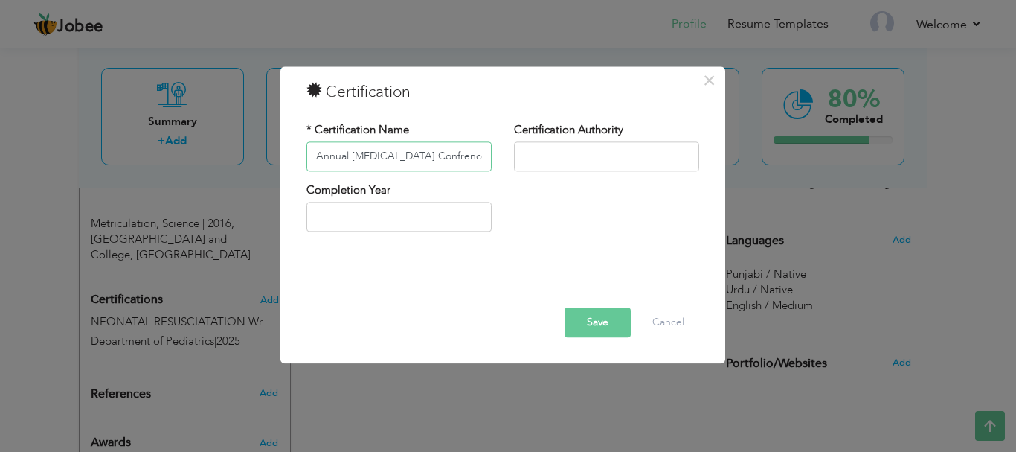
type input "Annual [MEDICAL_DATA] Confrence"
click at [615, 156] on input "text" at bounding box center [606, 156] width 185 height 30
type input "LMDC"
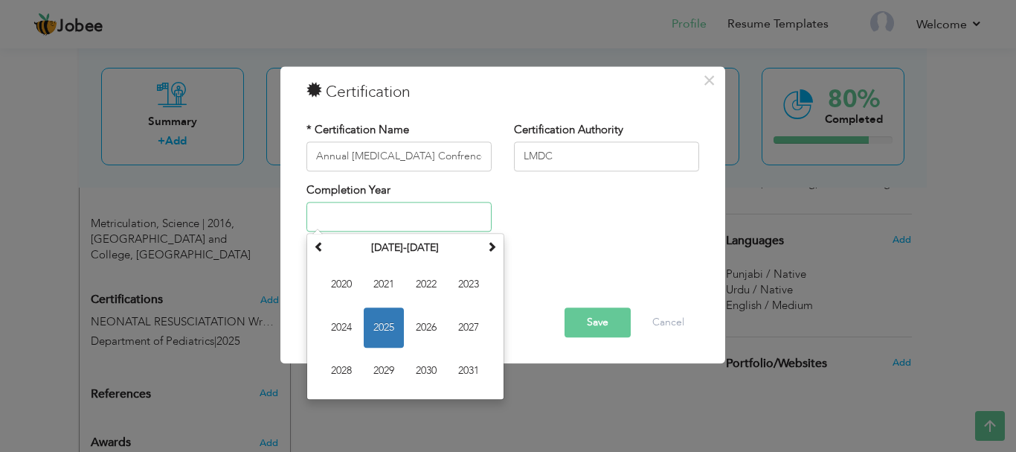
click at [392, 220] on input "text" at bounding box center [399, 217] width 185 height 30
click at [471, 281] on span "2023" at bounding box center [469, 285] width 40 height 40
type input "2023"
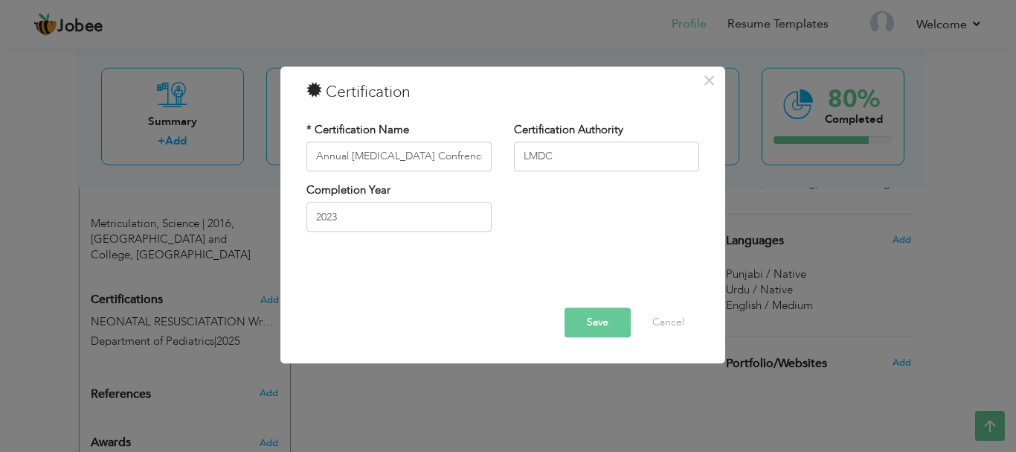
click at [600, 317] on button "Save" at bounding box center [598, 322] width 66 height 30
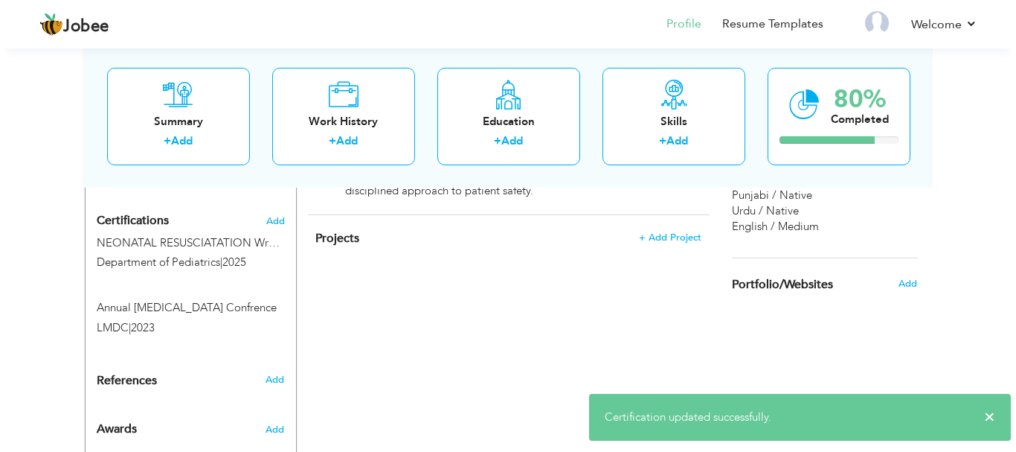
scroll to position [908, 0]
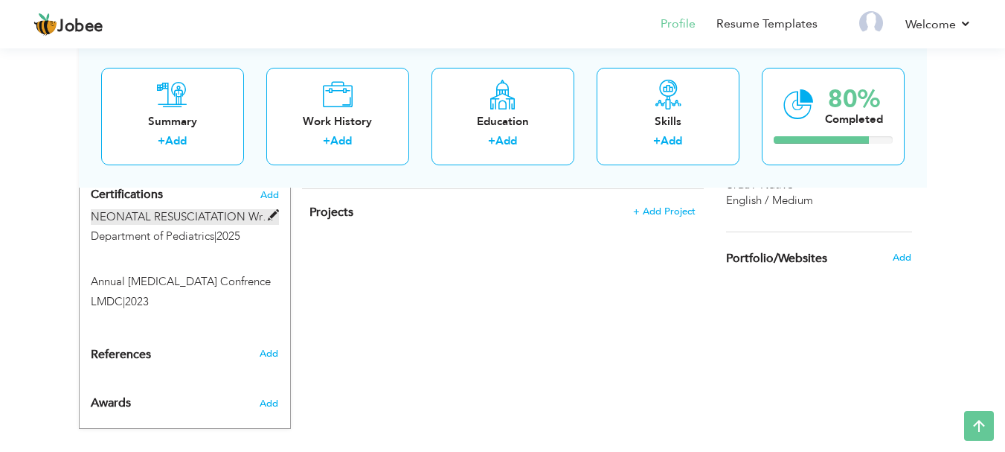
click at [269, 210] on span at bounding box center [273, 215] width 11 height 11
type input "NEONATAL RESUSCIATATION Wrokshop"
type input "Department of Pediatrics"
type input "2025"
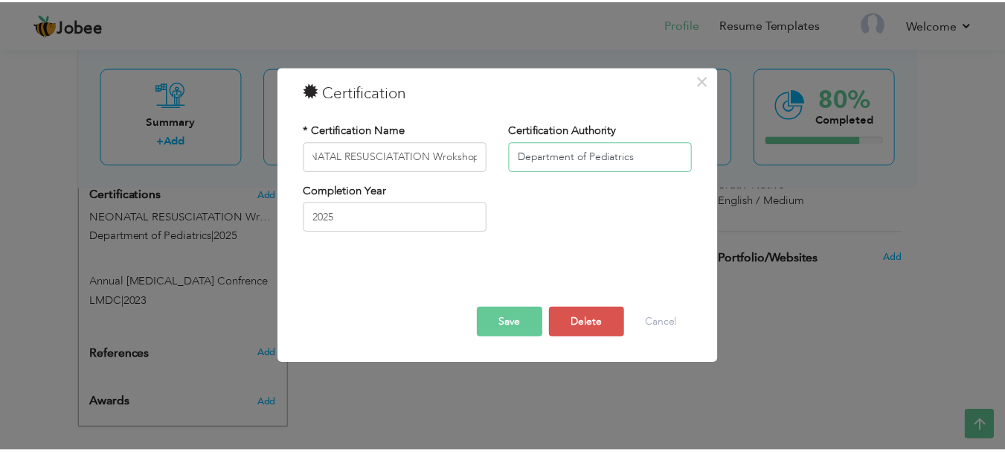
scroll to position [0, 0]
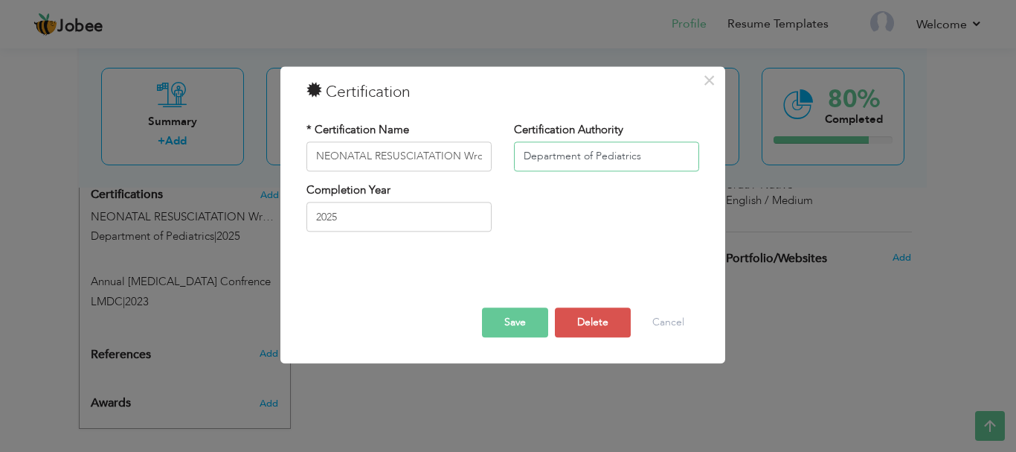
click at [685, 155] on input "Department of Pediatrics" at bounding box center [606, 156] width 185 height 30
type input "L"
type input "Ghurki Trust and Teaching hospital"
click at [513, 323] on button "Save" at bounding box center [515, 322] width 66 height 30
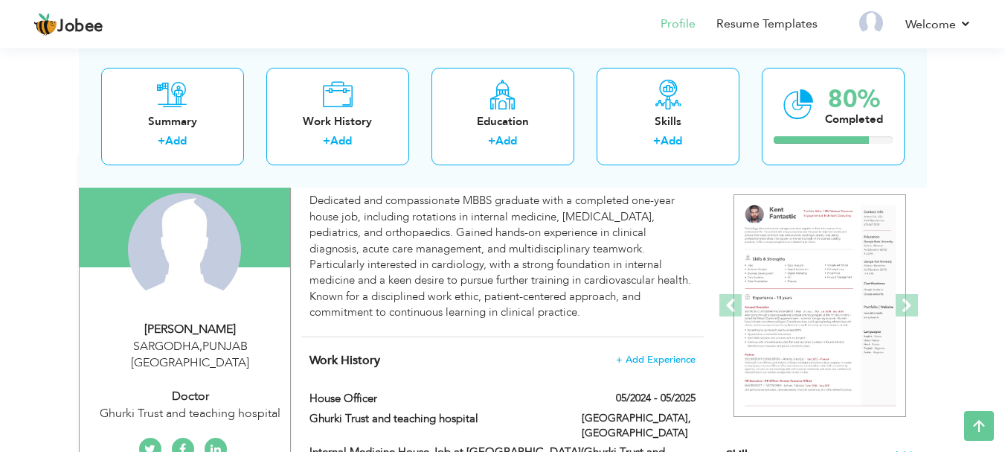
scroll to position [124, 0]
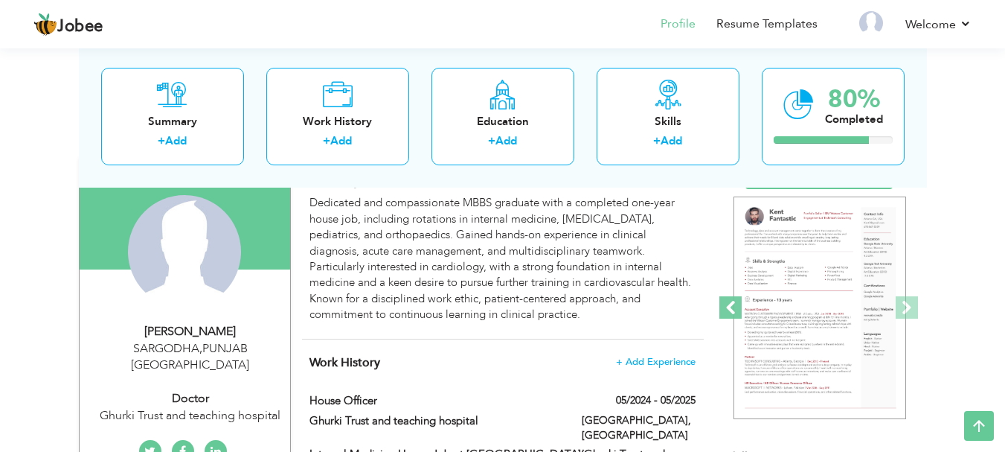
click at [725, 315] on span at bounding box center [731, 307] width 22 height 22
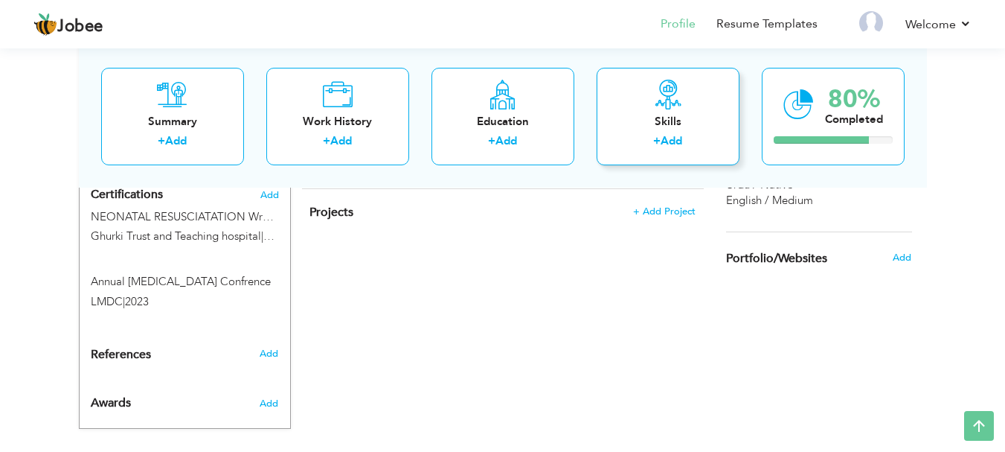
scroll to position [0, 0]
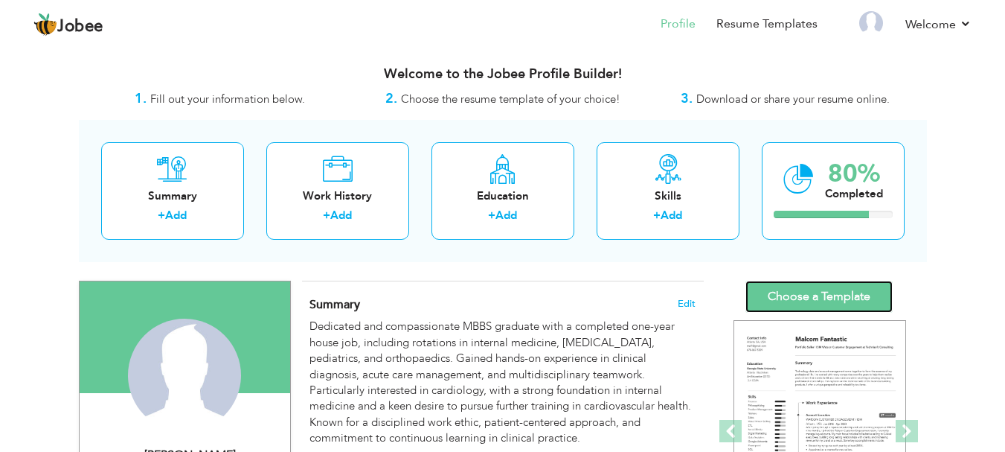
click at [836, 286] on link "Choose a Template" at bounding box center [819, 297] width 147 height 32
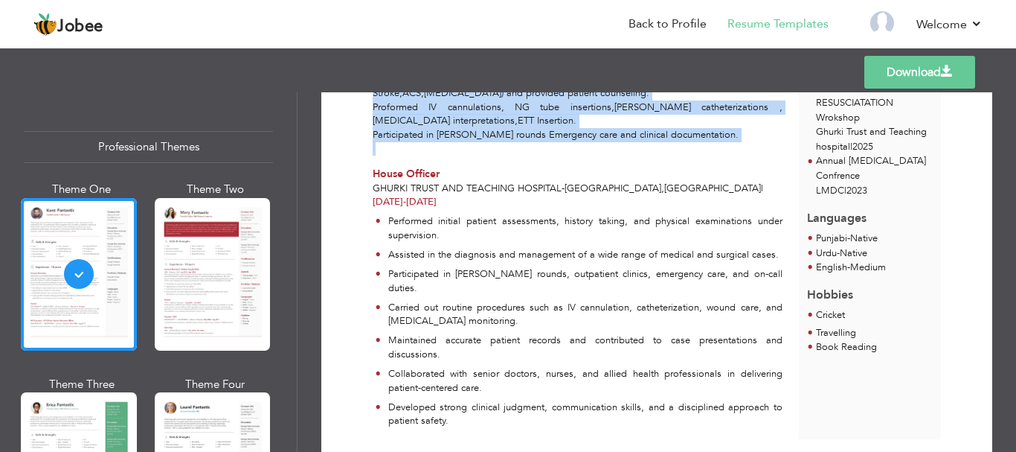
scroll to position [499, 0]
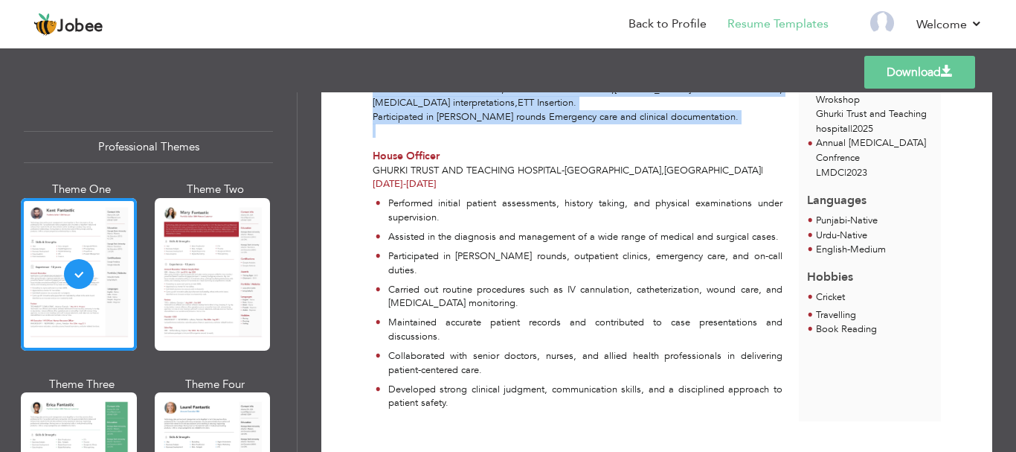
drag, startPoint x: 368, startPoint y: 211, endPoint x: 580, endPoint y: 450, distance: 319.5
click at [580, 450] on div "Download [PERSON_NAME] Doctor at Ghurki Trust and teaching hospital" at bounding box center [657, 271] width 719 height 359
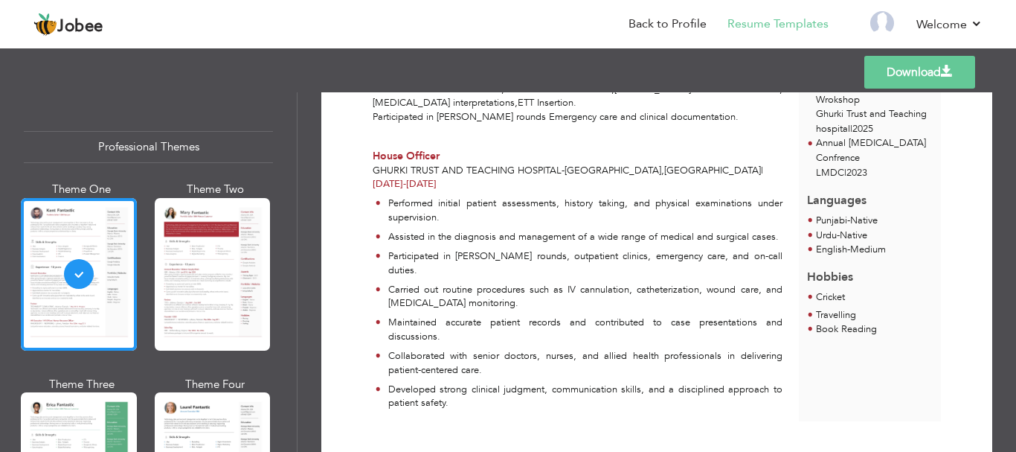
click at [556, 315] on p "Maintained accurate patient records and contributed to case presentations and d…" at bounding box center [585, 329] width 394 height 28
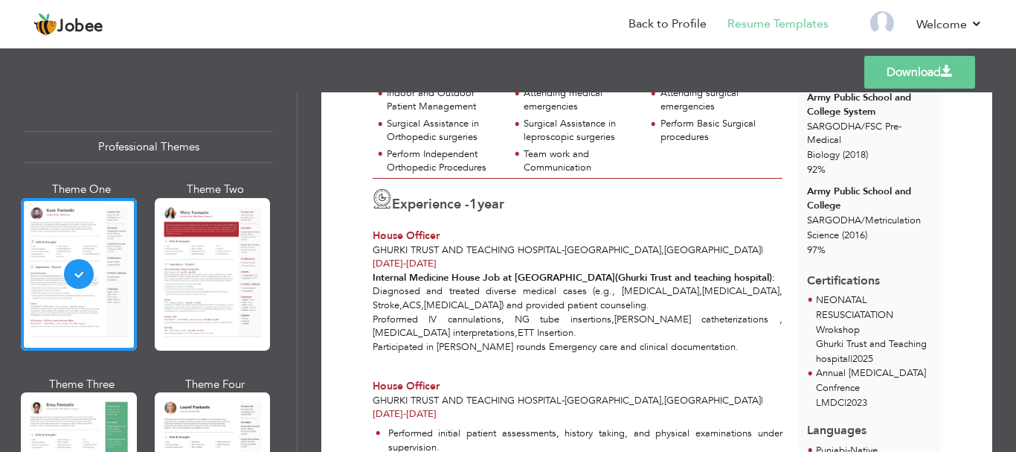
scroll to position [269, 0]
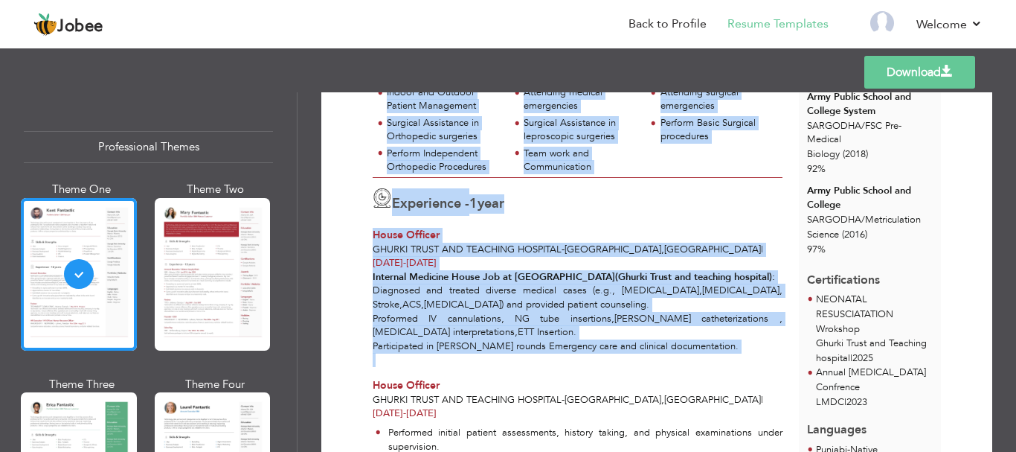
drag, startPoint x: 363, startPoint y: 225, endPoint x: 708, endPoint y: 339, distance: 362.8
click at [708, 339] on div "Download ABU BAKAR HANNAN Doctor at Ghurki Trust and teaching hospital Skills &…" at bounding box center [656, 258] width 619 height 827
click at [708, 339] on div "Internal Medicine House Job at GTTH(Ghurki Trust and teaching hospital): Diagno…" at bounding box center [578, 318] width 426 height 97
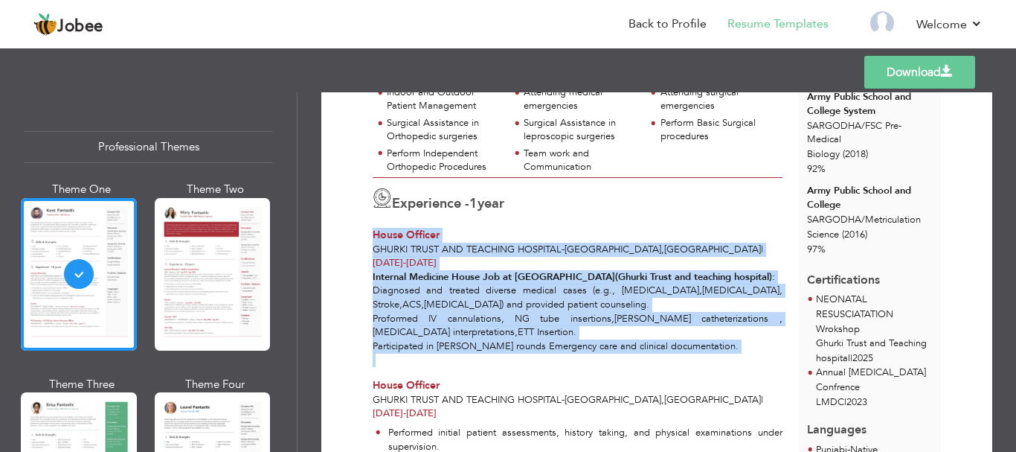
drag, startPoint x: 708, startPoint y: 339, endPoint x: 374, endPoint y: 240, distance: 347.9
click at [374, 240] on div "Experience - 1 year House Officer Ghurki Trust and teaching hospital - Lahore ,…" at bounding box center [578, 272] width 426 height 190
click at [541, 315] on div "Internal Medicine House Job at GTTH(Ghurki Trust and teaching hospital): Diagno…" at bounding box center [578, 318] width 426 height 97
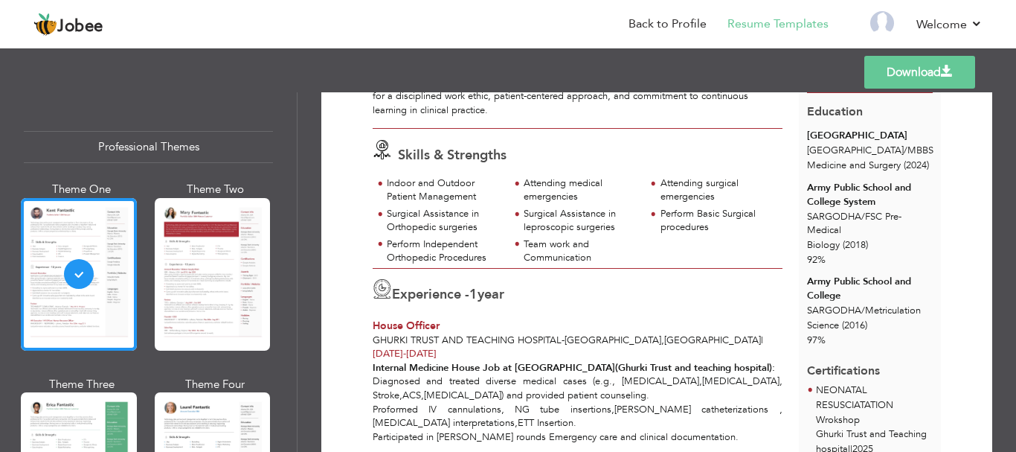
scroll to position [0, 0]
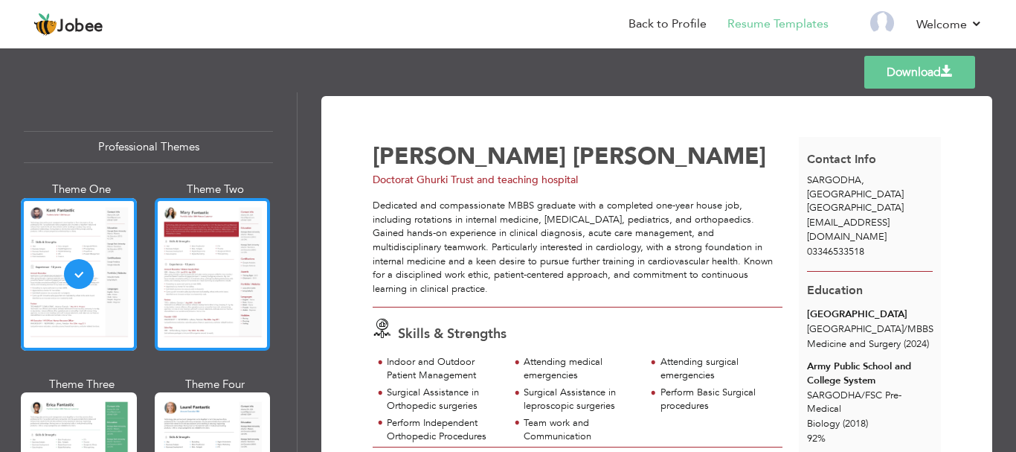
click at [193, 278] on div at bounding box center [213, 274] width 116 height 153
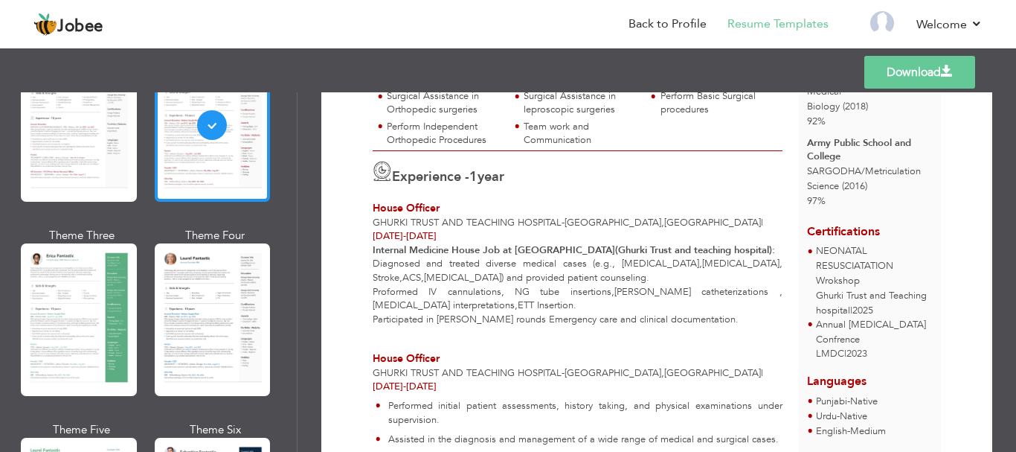
scroll to position [150, 0]
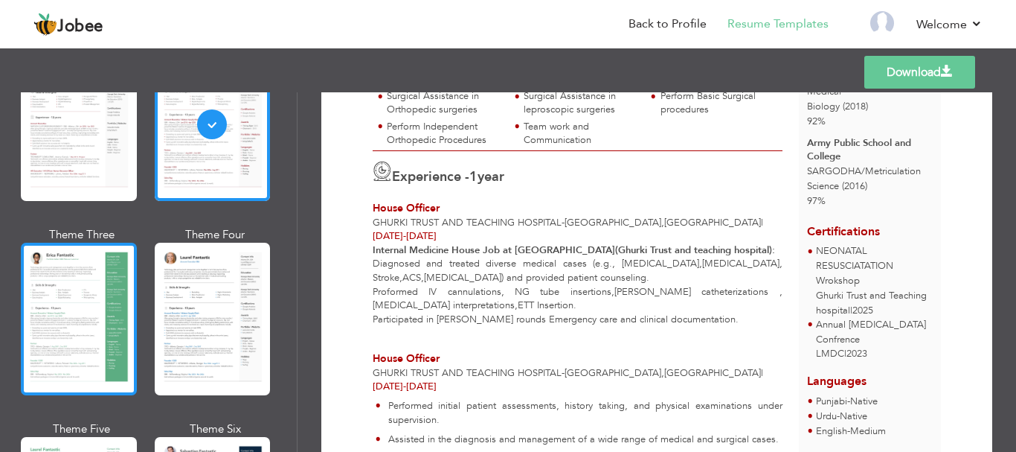
click at [69, 315] on div at bounding box center [79, 319] width 116 height 153
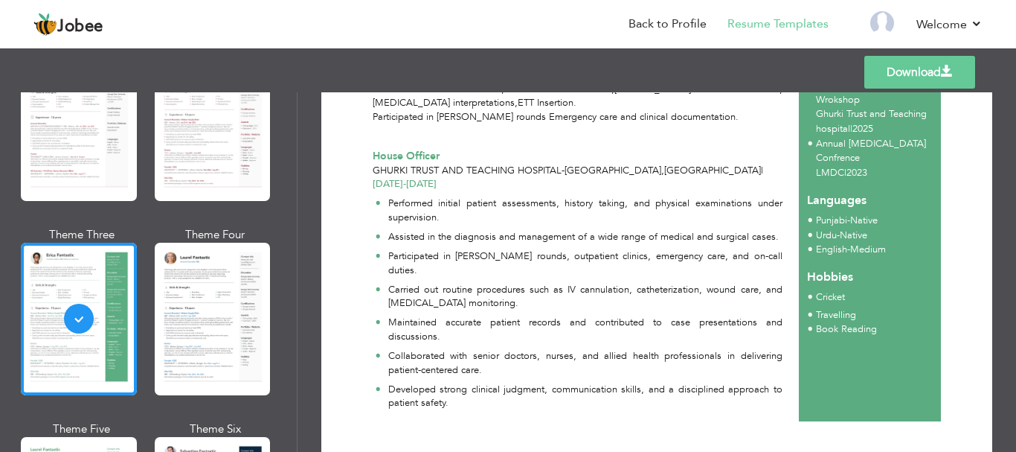
scroll to position [0, 0]
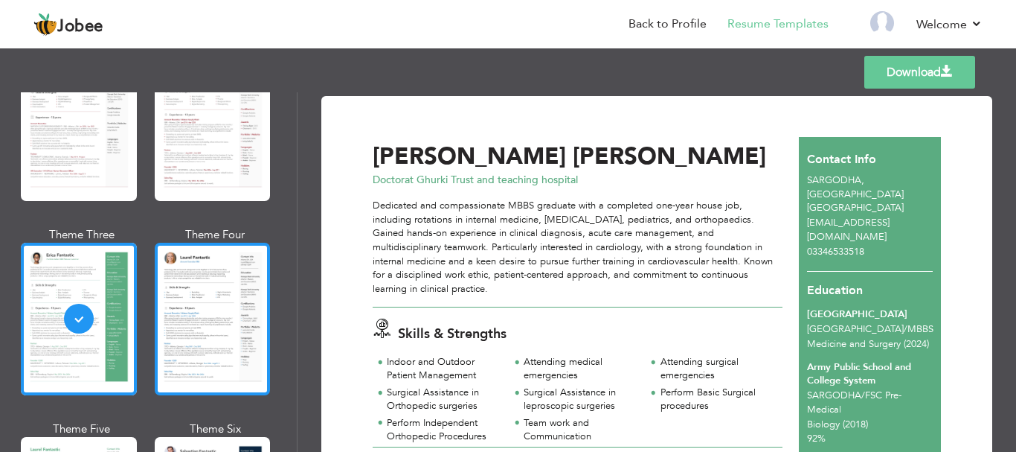
click at [224, 350] on div at bounding box center [213, 319] width 116 height 153
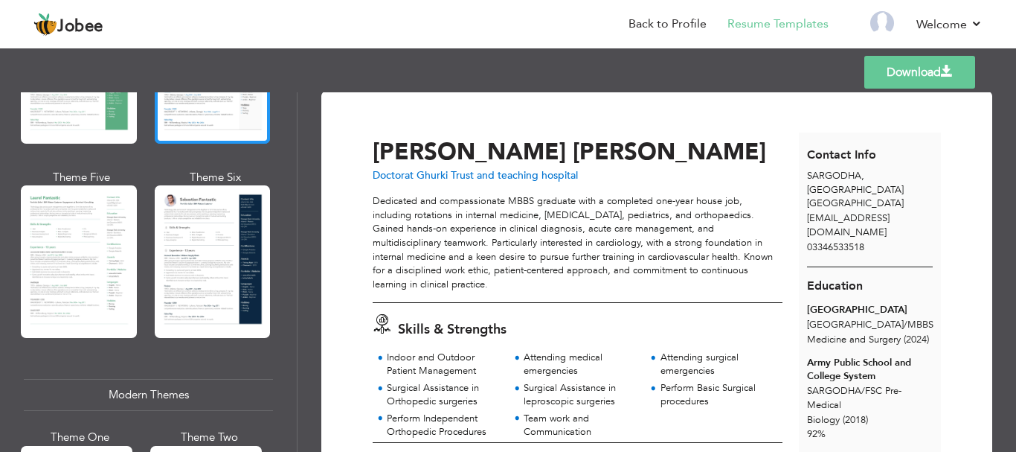
scroll to position [402, 0]
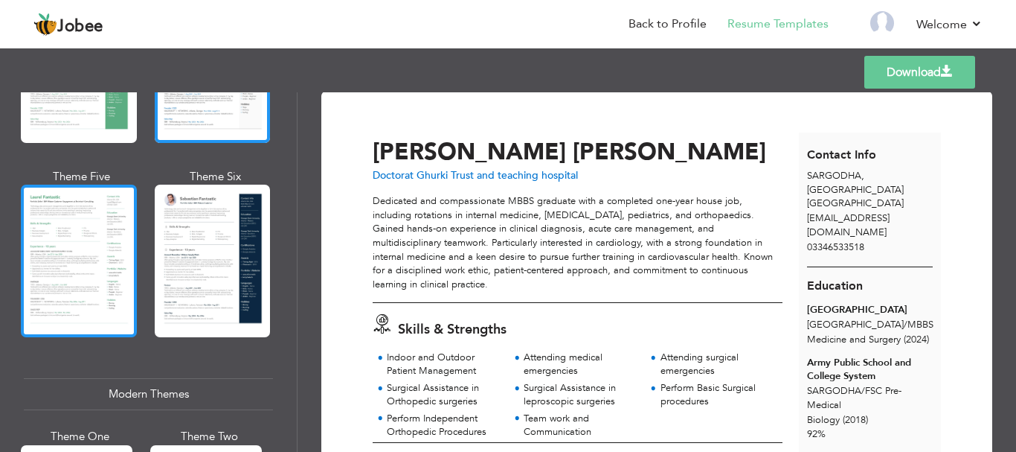
click at [63, 293] on div at bounding box center [79, 261] width 116 height 153
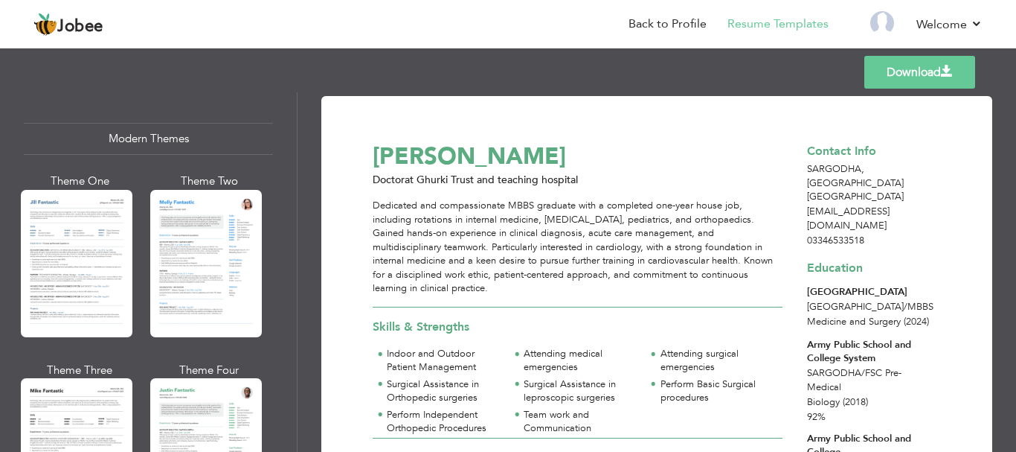
scroll to position [659, 0]
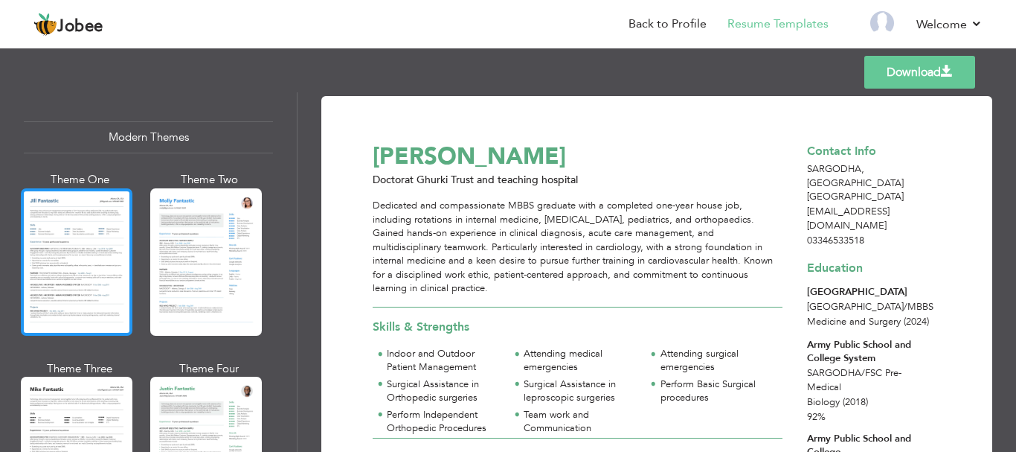
click at [60, 238] on div at bounding box center [77, 261] width 112 height 147
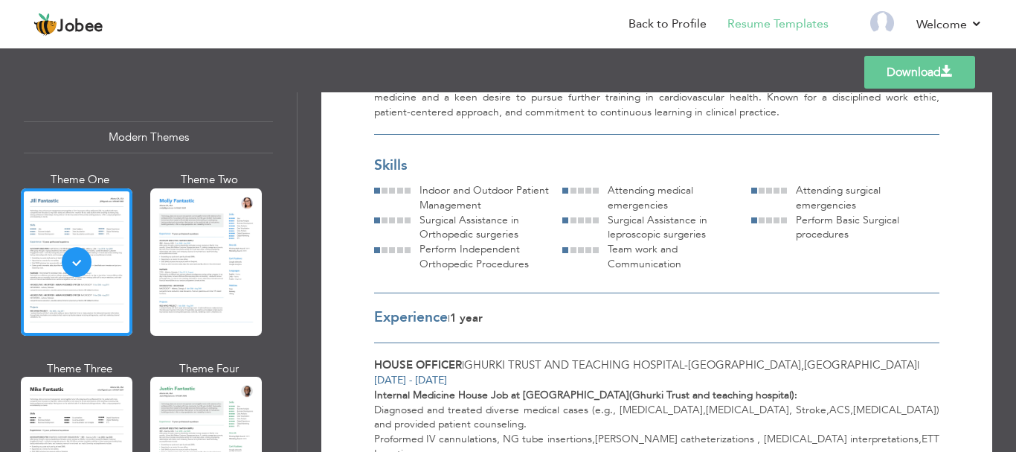
scroll to position [171, 0]
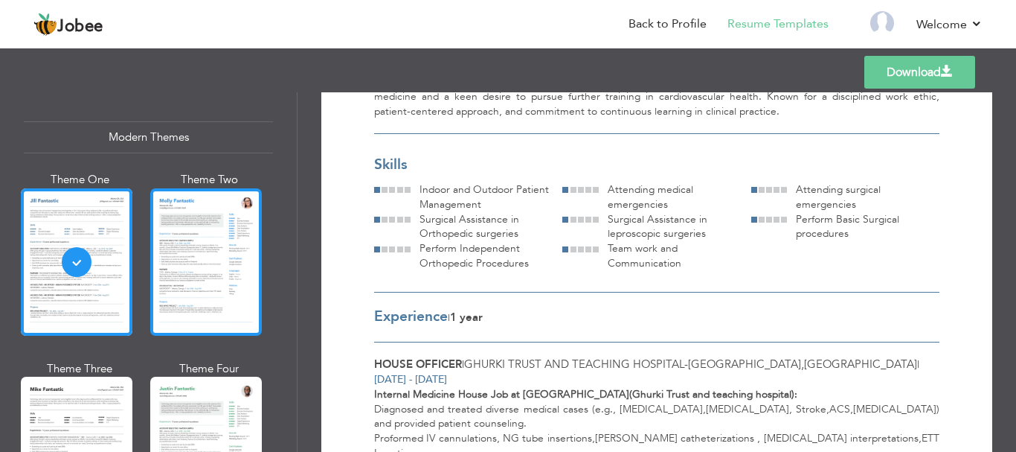
click at [223, 254] on div at bounding box center [206, 261] width 112 height 147
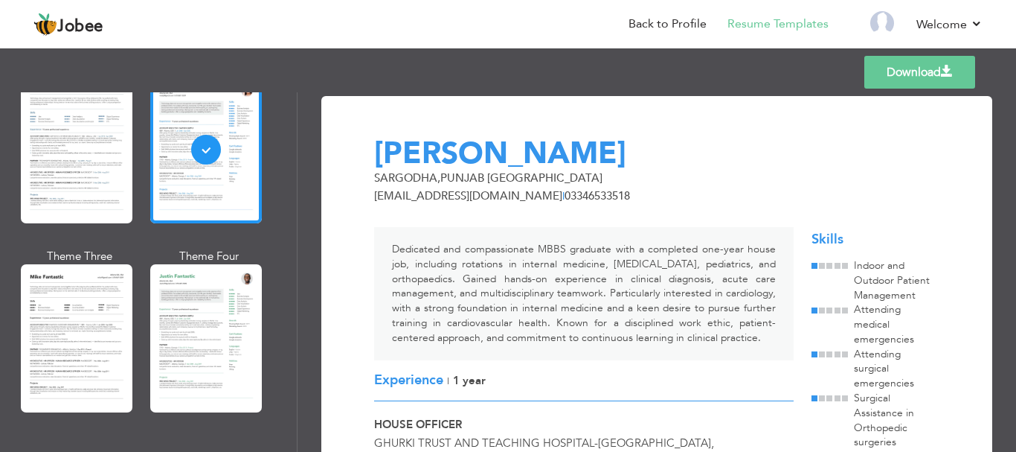
scroll to position [809, 0]
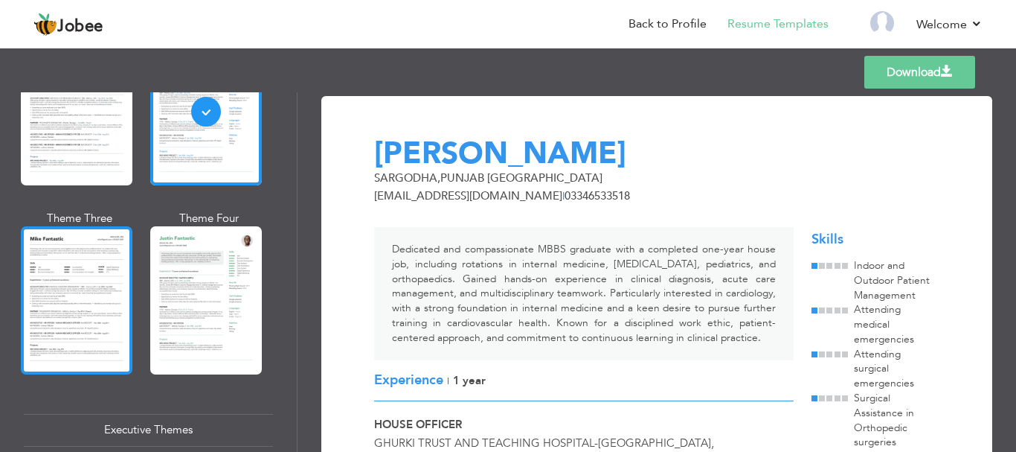
click at [58, 286] on div at bounding box center [77, 299] width 112 height 147
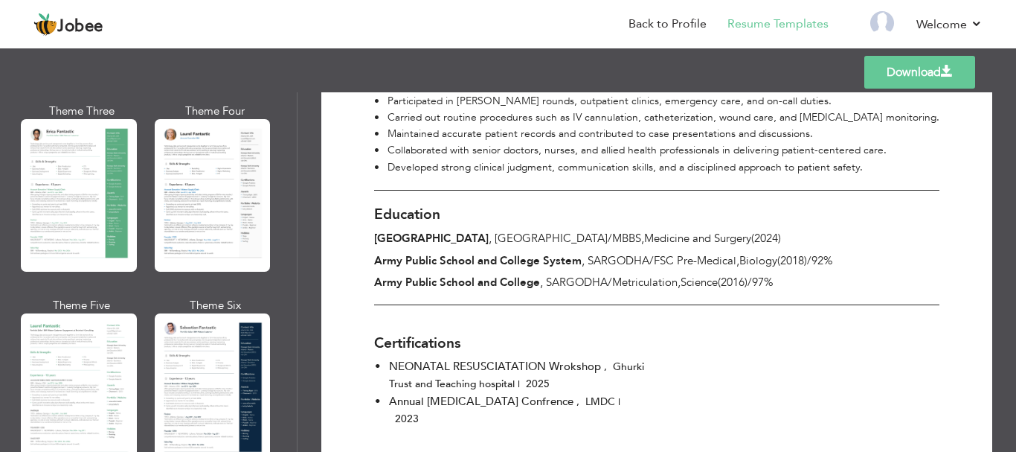
scroll to position [269, 0]
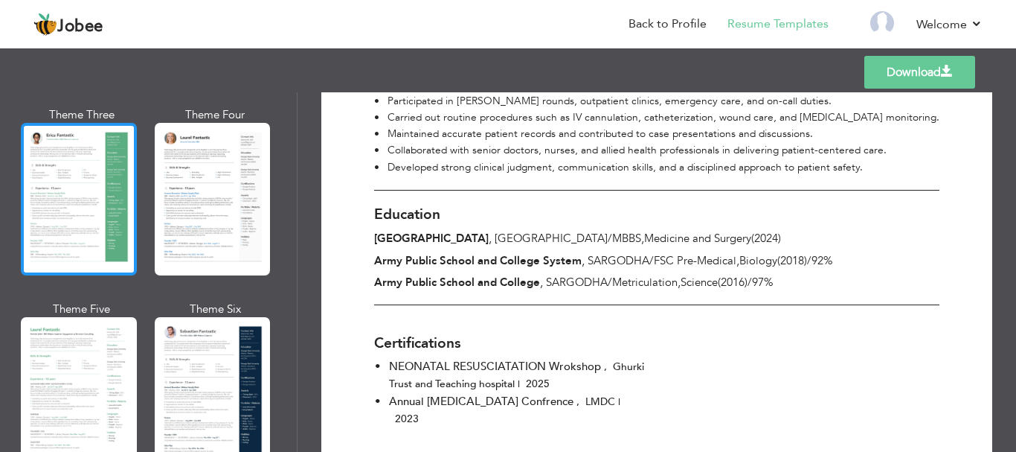
click at [100, 219] on div at bounding box center [79, 199] width 116 height 153
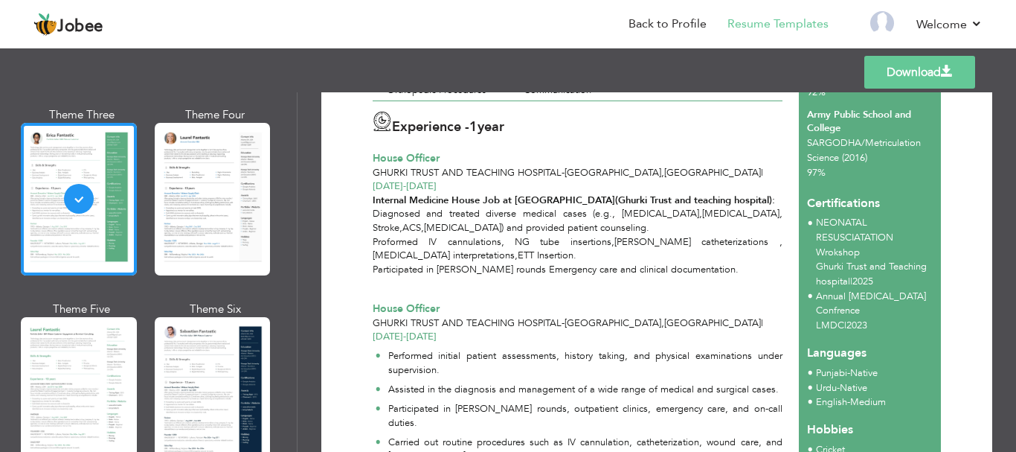
scroll to position [0, 0]
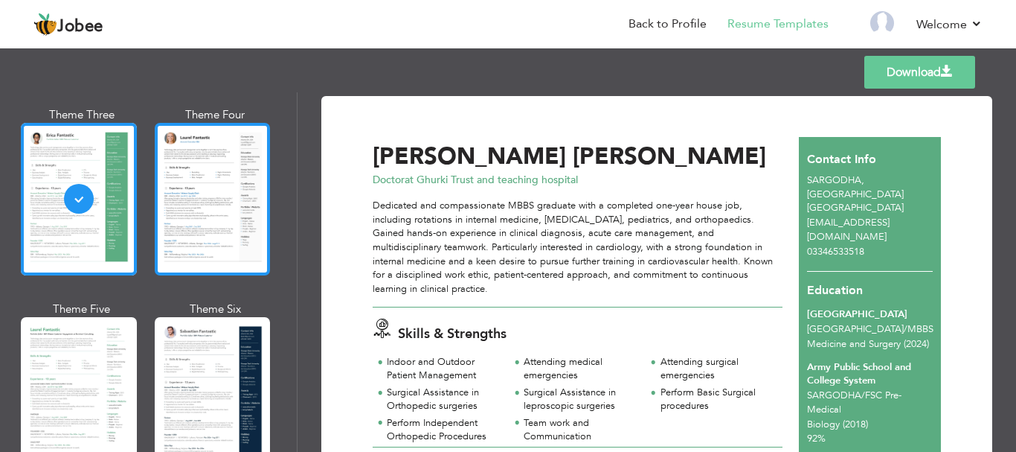
click at [252, 226] on div at bounding box center [213, 199] width 116 height 153
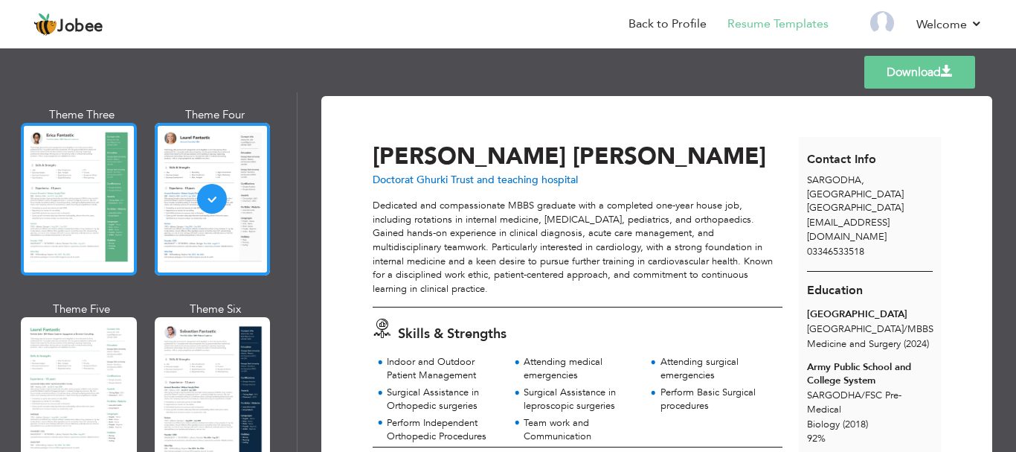
click at [96, 209] on div at bounding box center [79, 199] width 116 height 153
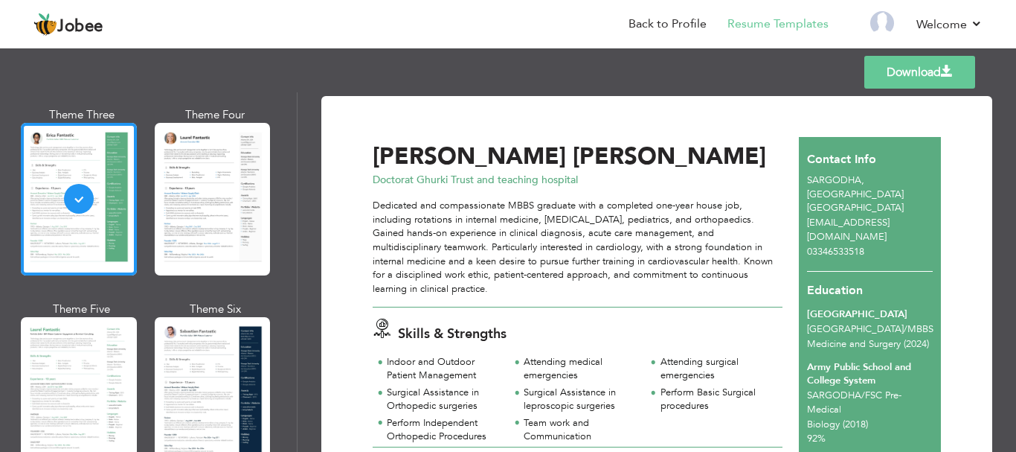
scroll to position [499, 0]
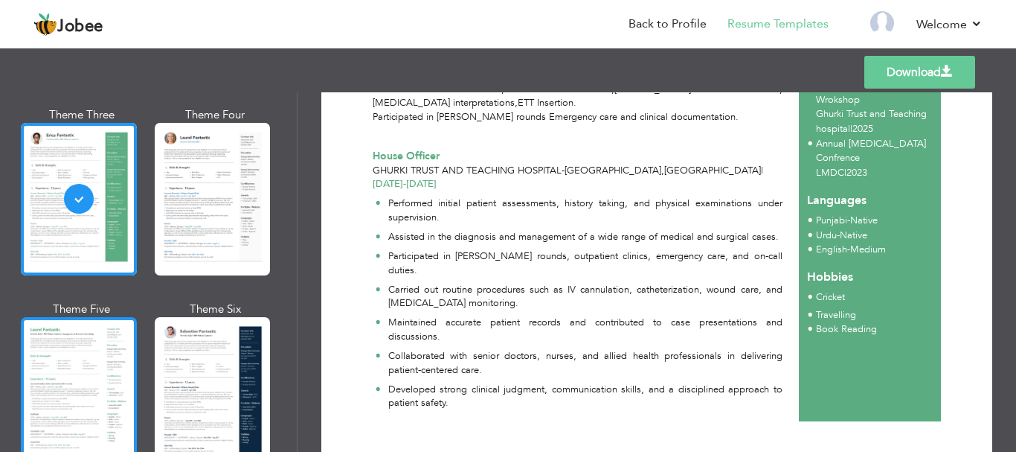
click at [74, 374] on div at bounding box center [79, 393] width 116 height 153
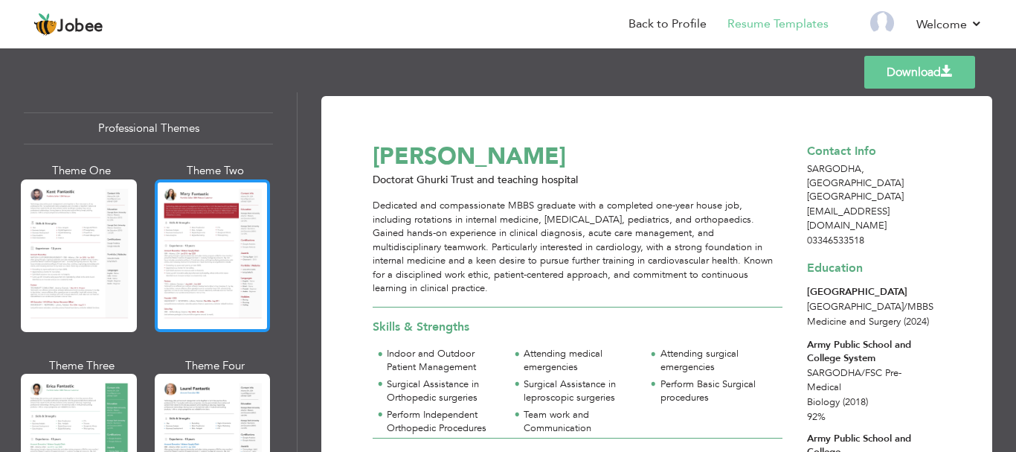
scroll to position [0, 0]
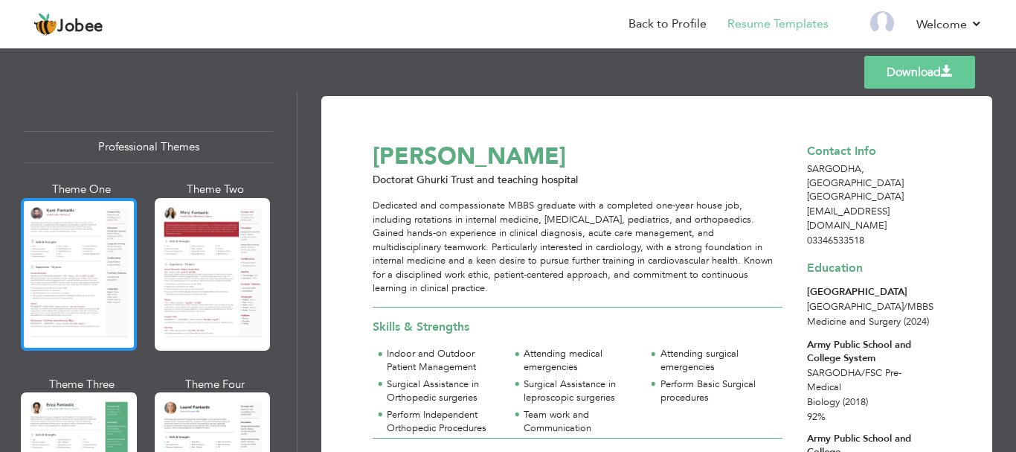
click at [43, 258] on div at bounding box center [79, 274] width 116 height 153
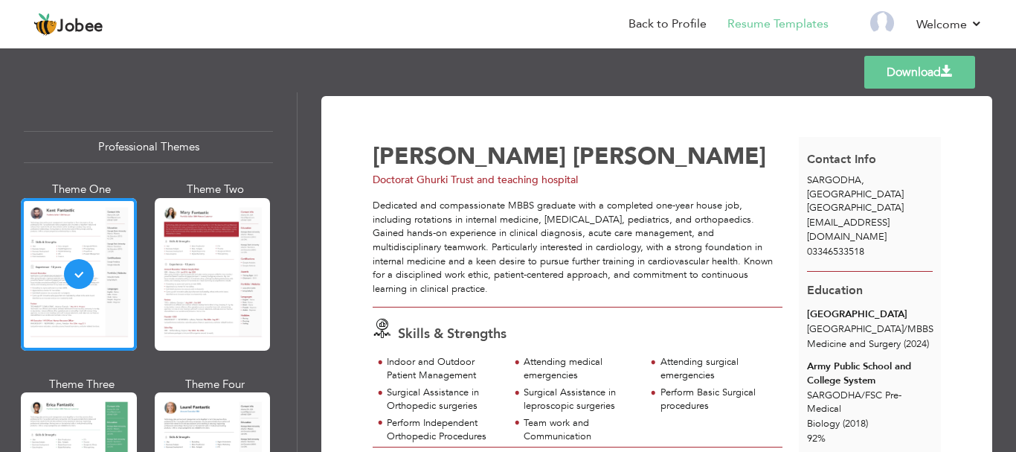
click at [929, 64] on link "Download" at bounding box center [920, 72] width 111 height 33
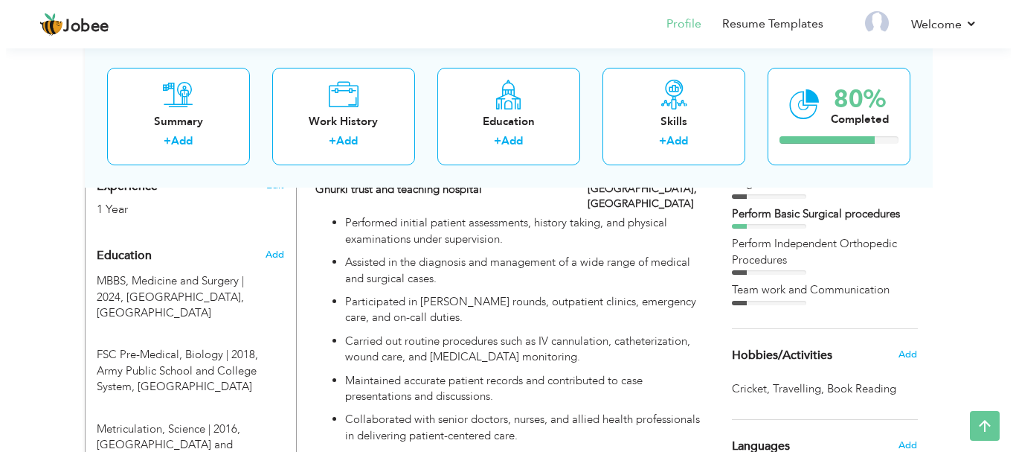
scroll to position [586, 0]
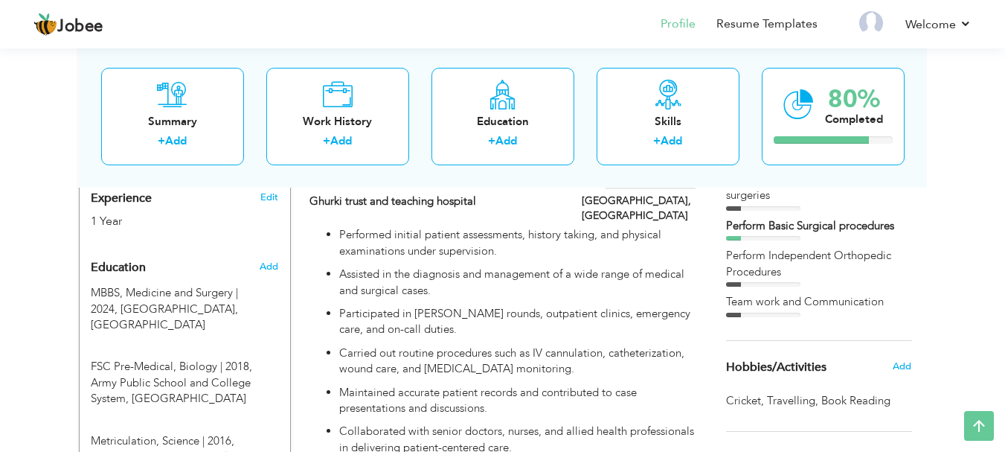
click at [656, 306] on p "Participated in [PERSON_NAME] rounds, outpatient clinics, emergency care, and o…" at bounding box center [517, 322] width 356 height 32
type input "House Officer"
type input "Ghurki trust and teaching hospital"
type input "05/2024"
type input "05/2025"
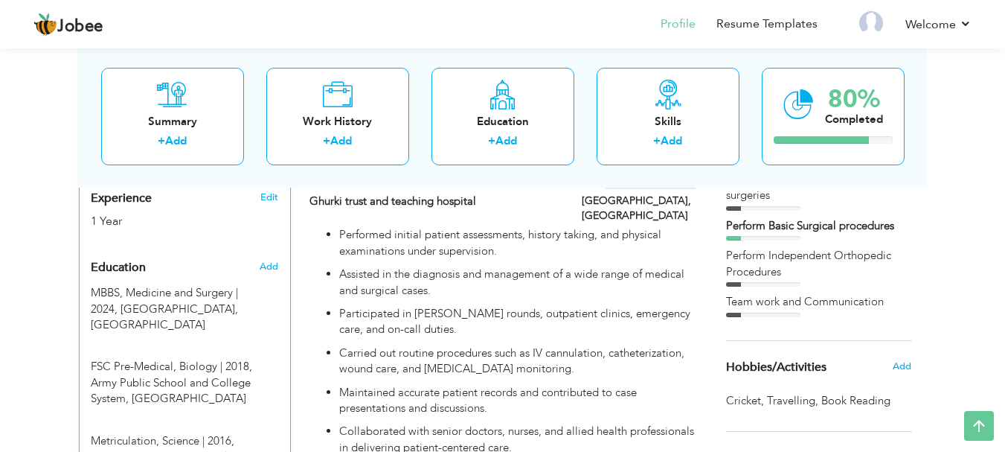
type input "[GEOGRAPHIC_DATA]"
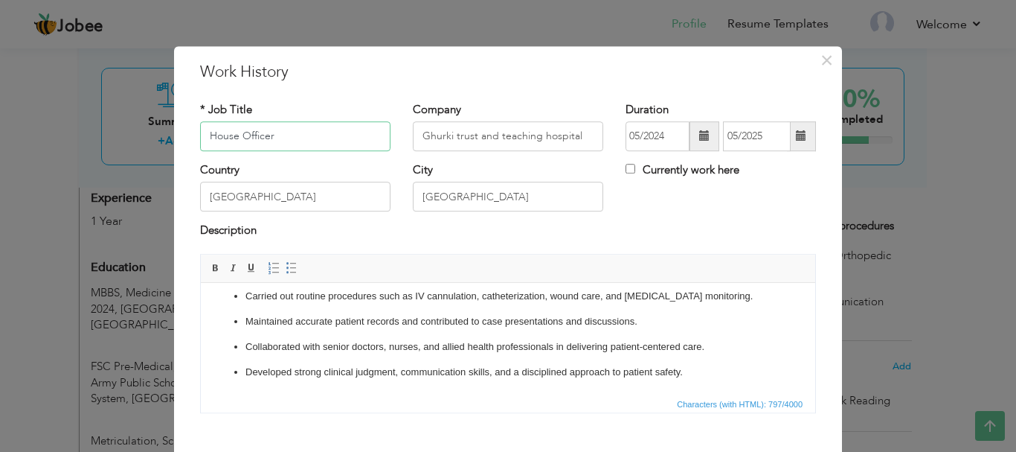
scroll to position [82, 0]
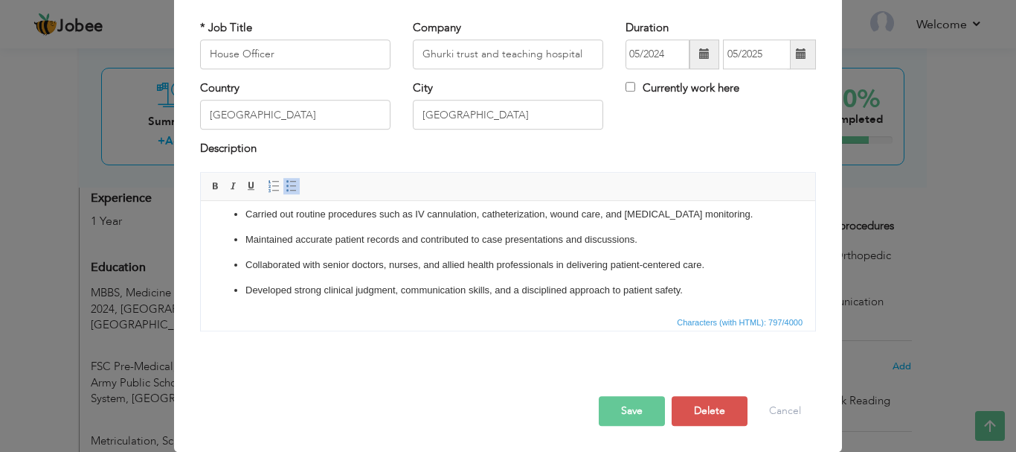
click at [490, 263] on p "Collaborated with senior doctors, nurses, and allied health professionals in de…" at bounding box center [508, 265] width 525 height 16
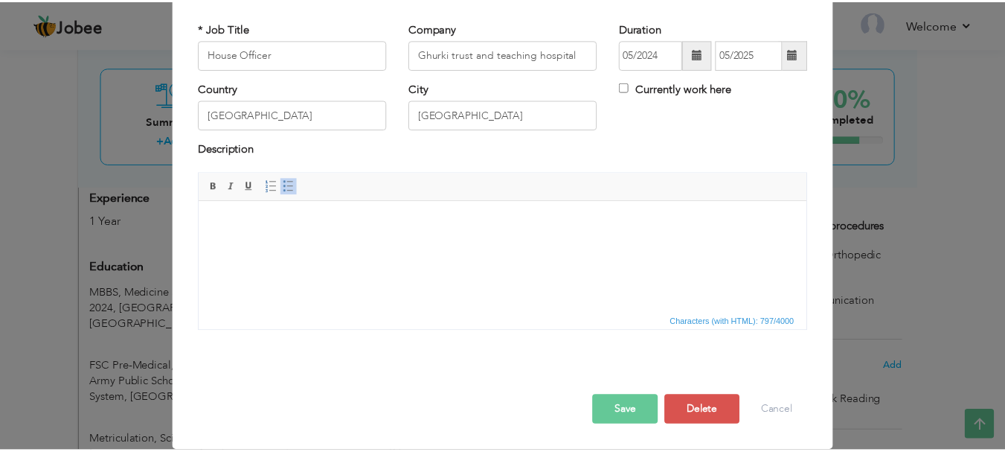
scroll to position [0, 0]
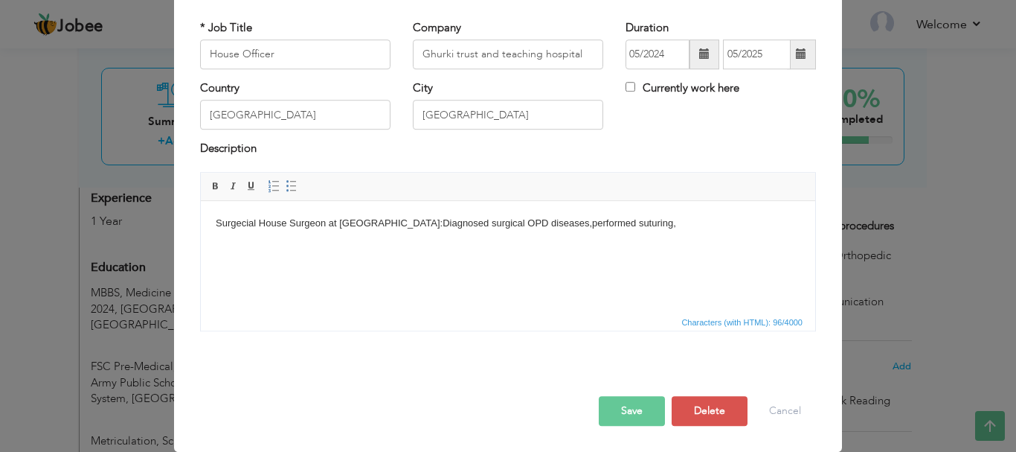
click at [551, 221] on body "Surgecial House Surgeon at [GEOGRAPHIC_DATA]:Diagnosed surgical OPD diseases,pe…" at bounding box center [508, 223] width 585 height 16
click at [659, 222] on body "Surgecial House Surgeon at GTTH Lahore:Diagnosed surgical OPD diseases, perform…" at bounding box center [508, 223] width 585 height 16
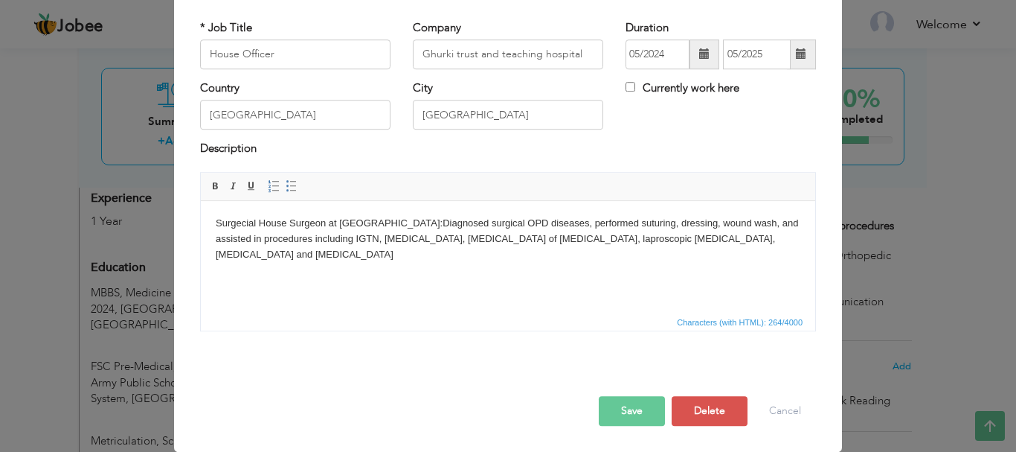
click at [760, 233] on body "Surgecial House Surgeon at GTTH Lahore:Diagnosed surgical OPD diseases, perform…" at bounding box center [508, 238] width 585 height 46
click at [799, 240] on body "Surgecial House Surgeon at GTTH Lahore:Diagnosed surgical OPD diseases, perform…" at bounding box center [508, 238] width 585 height 46
click at [333, 217] on body "Surgecial House Surgeon at GTTH Lahore:Diagnosed surgical OPD diseases, perform…" at bounding box center [508, 238] width 585 height 46
click at [397, 218] on body "Surgecial House Surgeon at GTTH Lahore:Diagnosed surgical OPD diseases, perform…" at bounding box center [508, 238] width 585 height 46
click at [397, 223] on body "Surgecial House Surgeon at GTTH Lahore:Diagnosed surgical OPD diseases, perform…" at bounding box center [508, 238] width 585 height 46
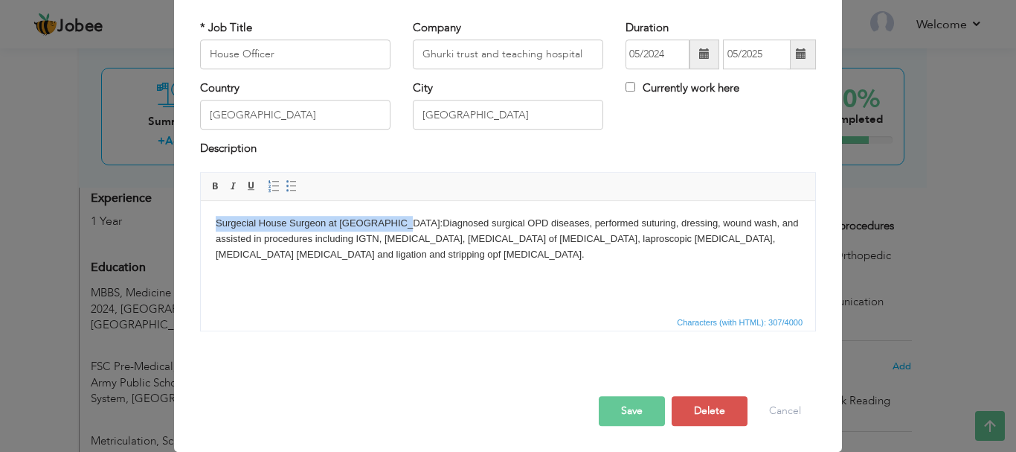
drag, startPoint x: 397, startPoint y: 223, endPoint x: 221, endPoint y: 216, distance: 176.5
click at [221, 216] on body "Surgecial House Surgeon at GTTH Lahore:Diagnosed surgical OPD diseases, perform…" at bounding box center [508, 238] width 585 height 46
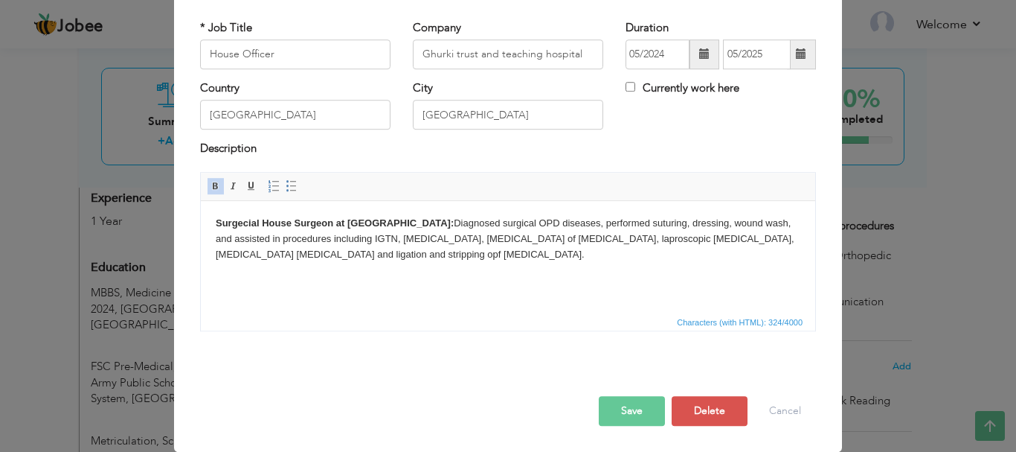
click at [498, 261] on body "Surgecial House Surgeon at GTTH Lahore: Diagnosed surgical OPD diseases, perfor…" at bounding box center [508, 238] width 585 height 46
click at [495, 252] on body "Surgecial House Surgeon at GTTH Lahore: Diagnosed surgical OPD diseases, perfor…" at bounding box center [508, 253] width 585 height 77
click at [396, 253] on body "Surgecial House Surgeon at GTTH Lahore: Diagnosed surgical OPD diseases, perfor…" at bounding box center [508, 253] width 585 height 77
click at [400, 254] on body "Surgecial House Surgeon at GTTH Lahore: Diagnosed surgical OPD diseases, perfor…" at bounding box center [508, 253] width 585 height 77
click at [398, 255] on body "Surgecial House Surgeon at GTTH Lahore: Diagnosed surgical OPD diseases, perfor…" at bounding box center [508, 253] width 585 height 77
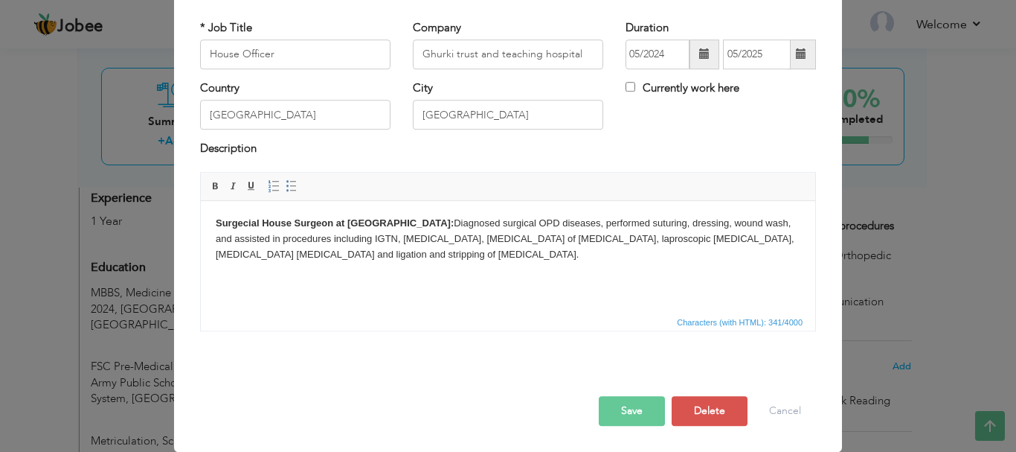
click at [472, 253] on body "Surgecial House Surgeon at GTTH Lahore: Diagnosed surgical OPD diseases, perfor…" at bounding box center [508, 253] width 585 height 77
click at [409, 221] on strong "Surgecial House Surgeon at [GEOGRAPHIC_DATA]:" at bounding box center [335, 222] width 238 height 11
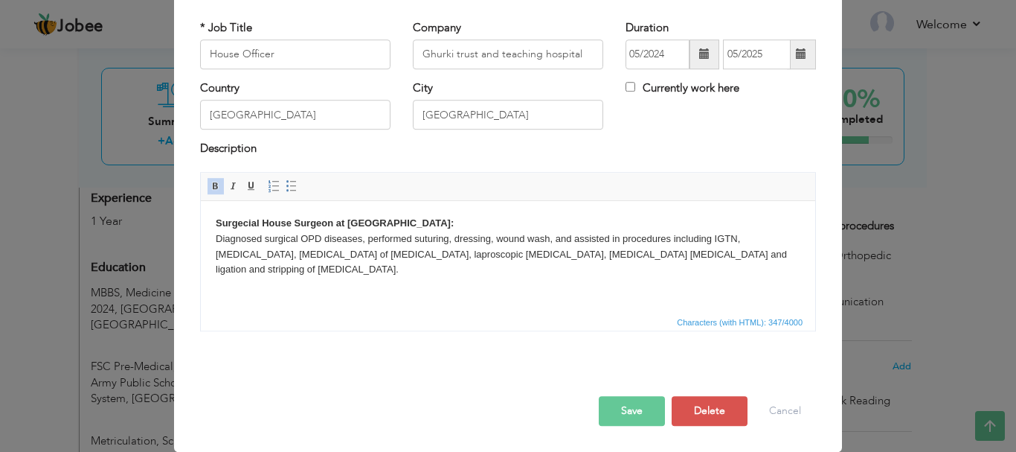
click at [507, 303] on body "Surgecial House Surgeon at GTTH Lahore: ​​​​​​​ Diagnosed surgical OPD diseases…" at bounding box center [508, 261] width 585 height 93
click at [635, 410] on button "Save" at bounding box center [632, 411] width 66 height 30
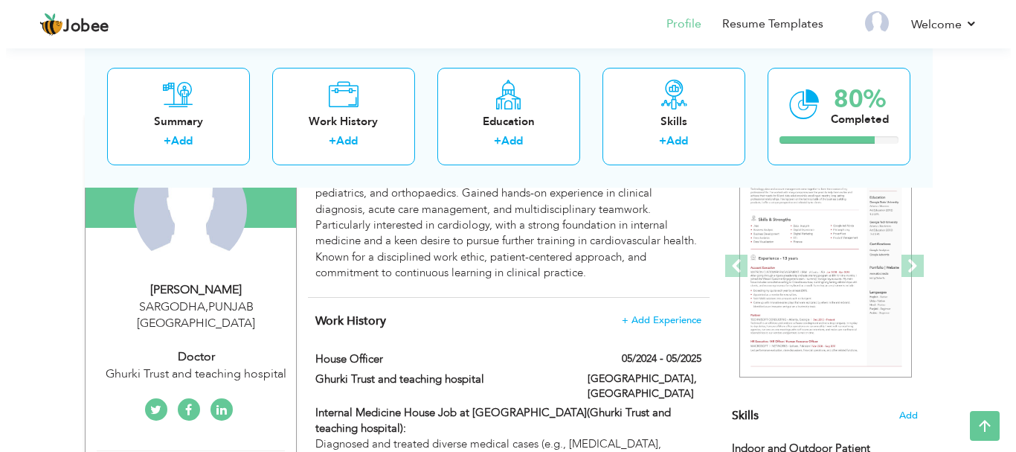
scroll to position [164, 0]
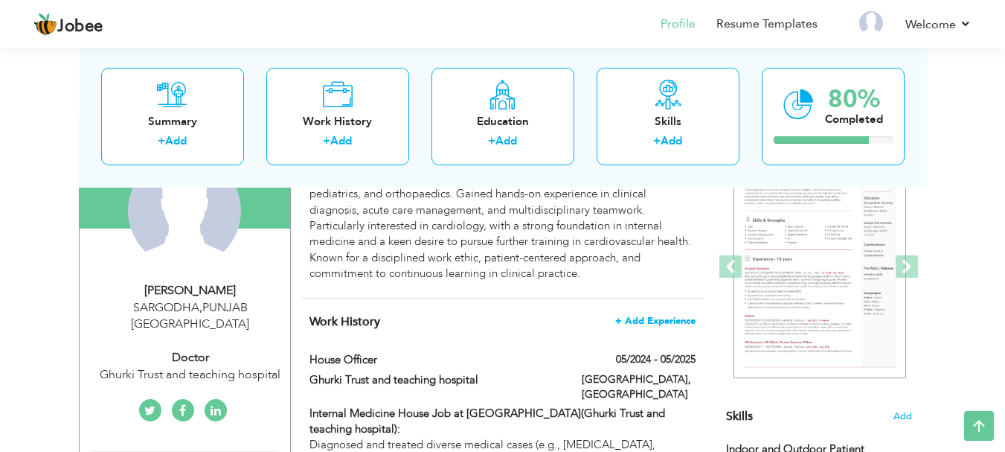
click at [651, 315] on span "+ Add Experience" at bounding box center [655, 320] width 80 height 10
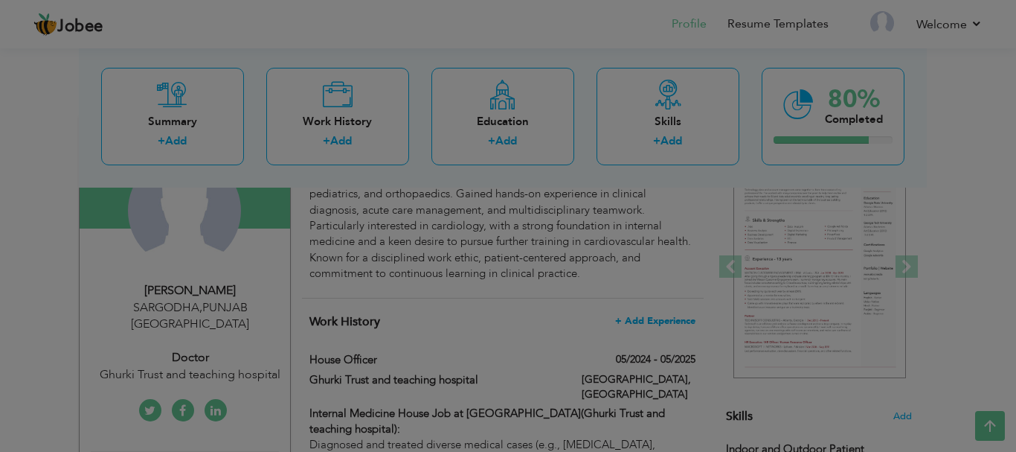
scroll to position [0, 0]
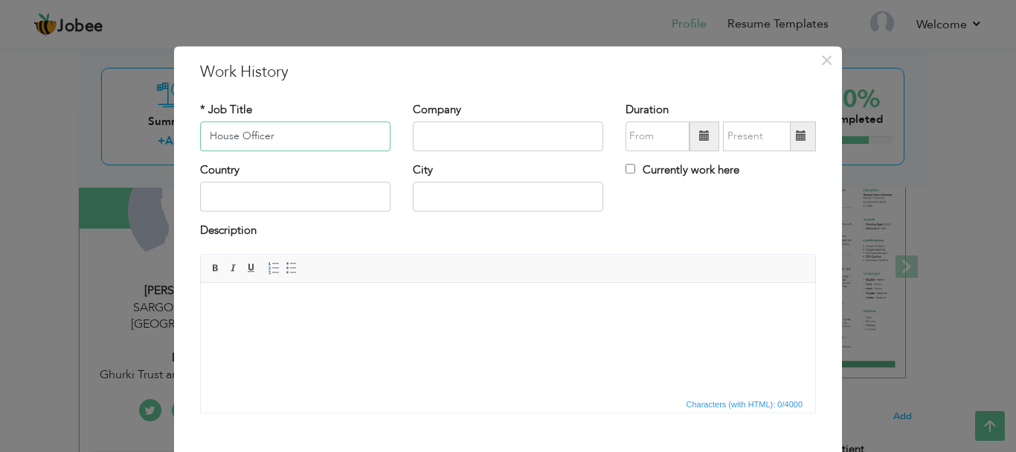
type input "House Officer"
click at [452, 132] on input "text" at bounding box center [508, 136] width 190 height 30
type input "Ghurki trust and teaching hospital"
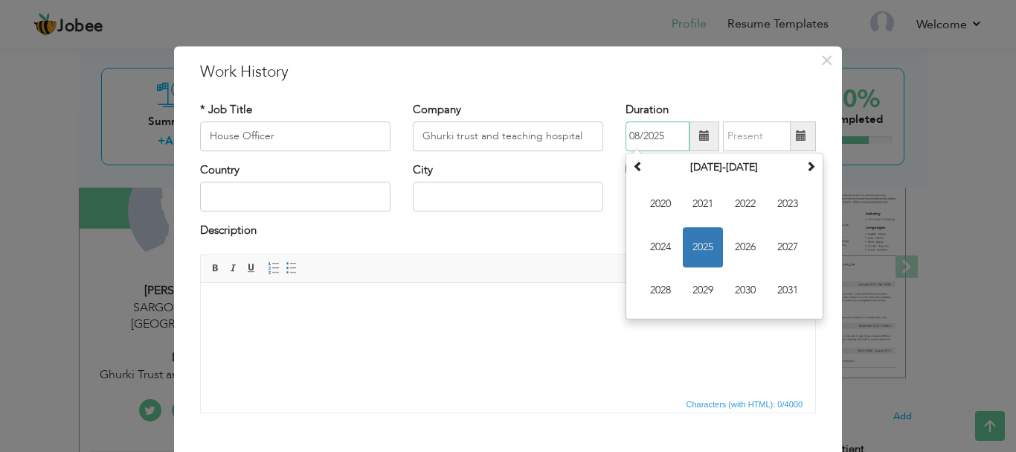
click at [679, 126] on input "08/2025" at bounding box center [658, 136] width 64 height 30
click at [653, 240] on span "2024" at bounding box center [661, 247] width 40 height 40
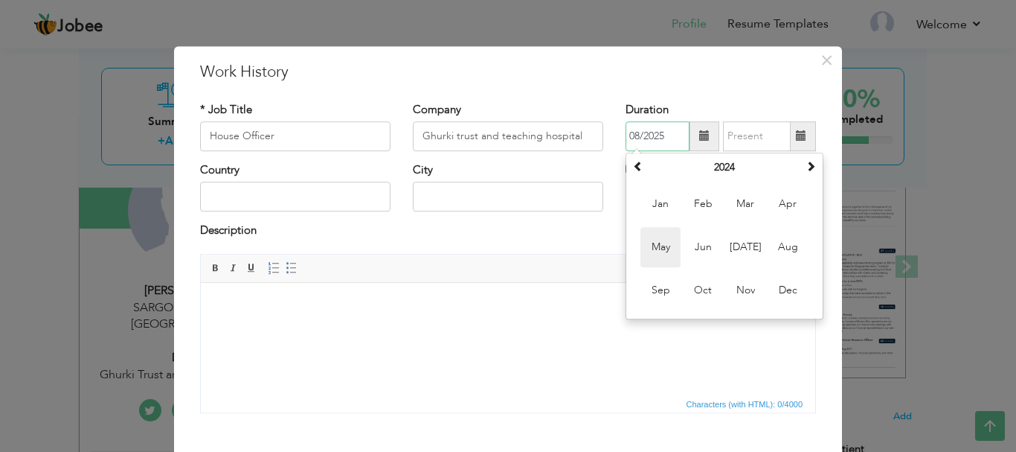
click at [650, 244] on span "May" at bounding box center [661, 247] width 40 height 40
type input "05/2024"
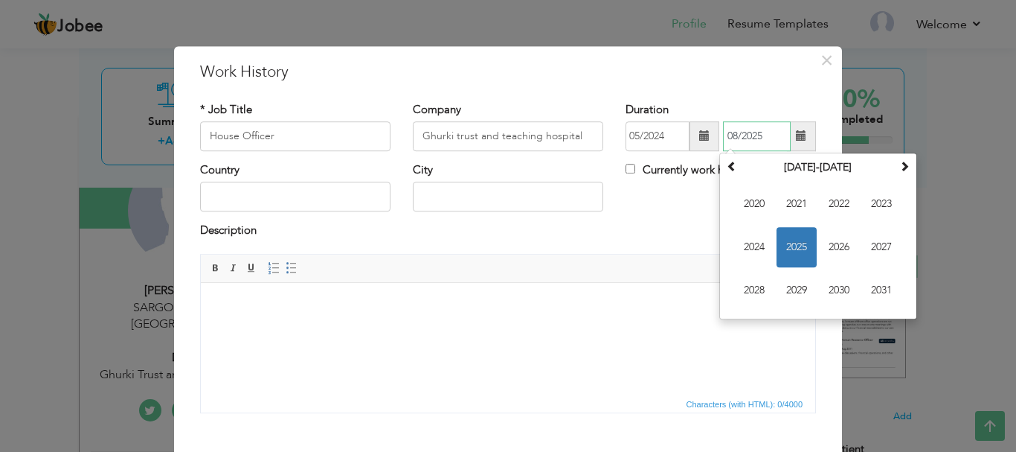
click at [765, 126] on input "08/2025" at bounding box center [757, 136] width 68 height 30
click at [789, 240] on span "2025" at bounding box center [797, 247] width 40 height 40
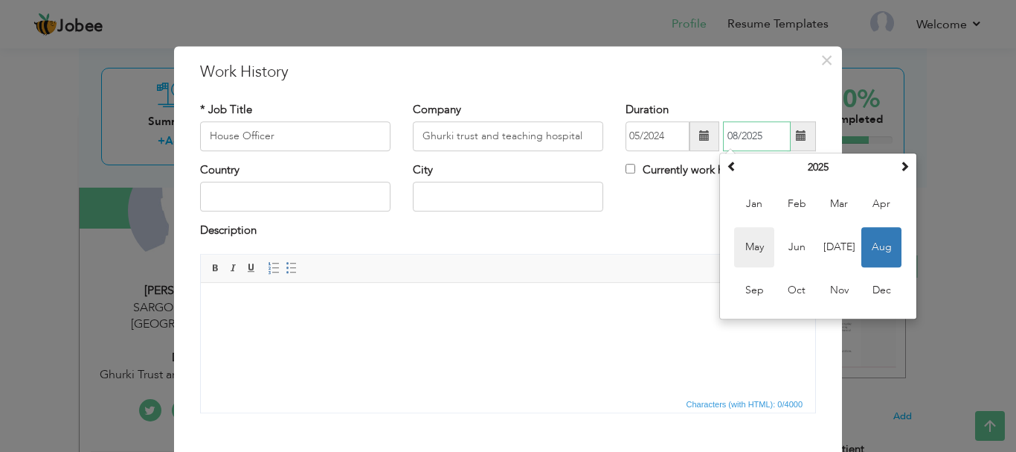
click at [753, 240] on span "May" at bounding box center [754, 247] width 40 height 40
type input "05/2025"
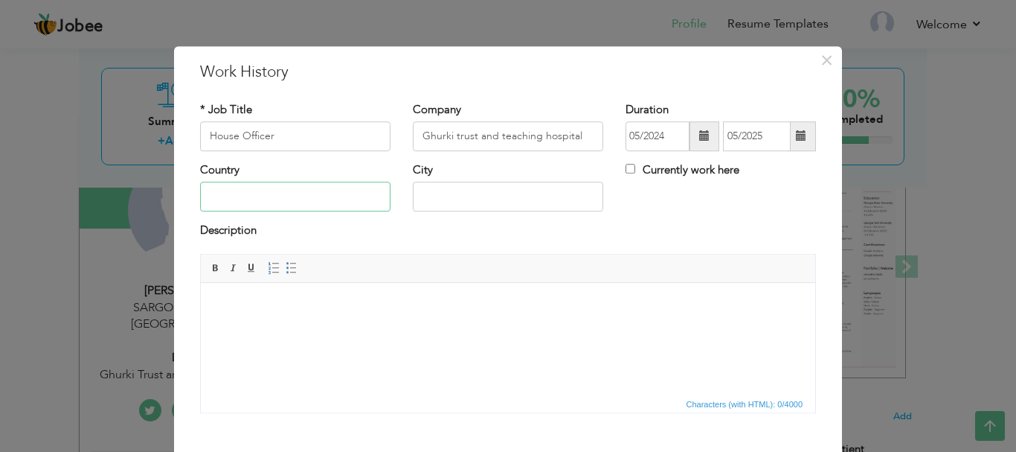
click at [319, 199] on input "text" at bounding box center [295, 197] width 190 height 30
type input "[GEOGRAPHIC_DATA]"
click at [427, 327] on html at bounding box center [508, 304] width 615 height 45
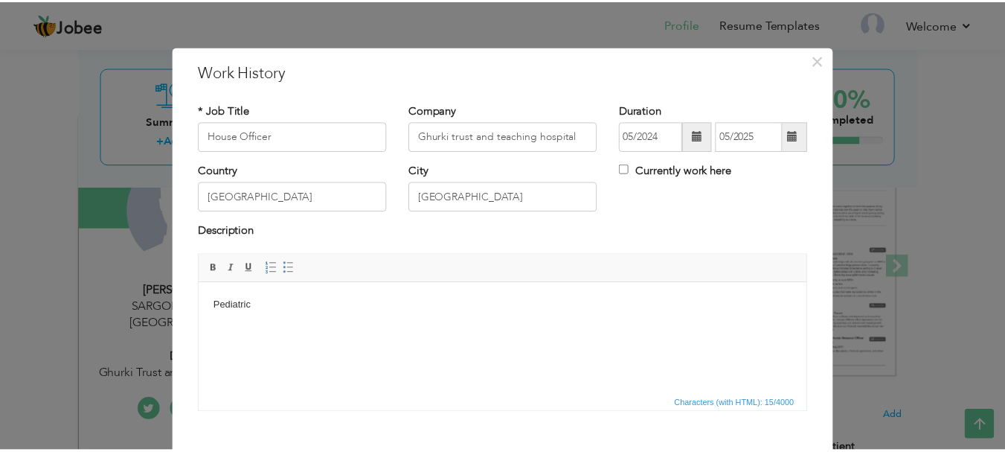
scroll to position [82, 0]
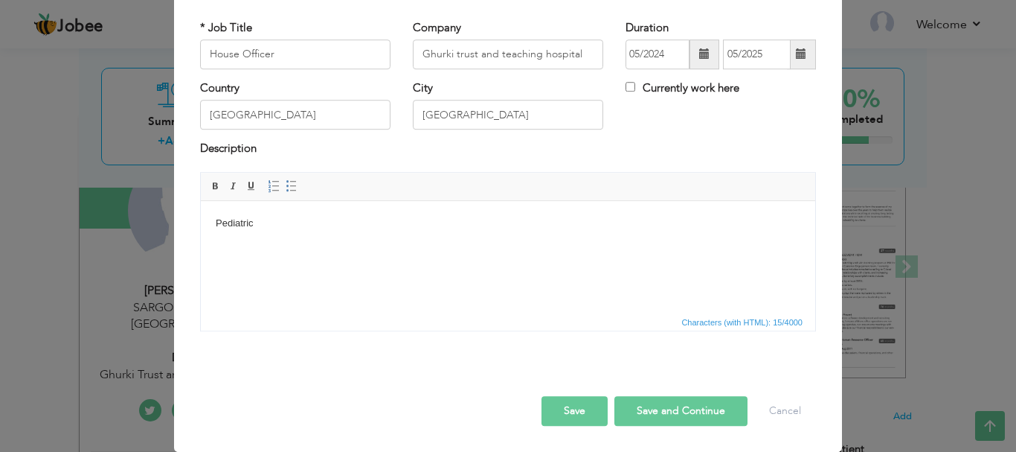
click at [339, 211] on html "Pediatric" at bounding box center [508, 222] width 615 height 45
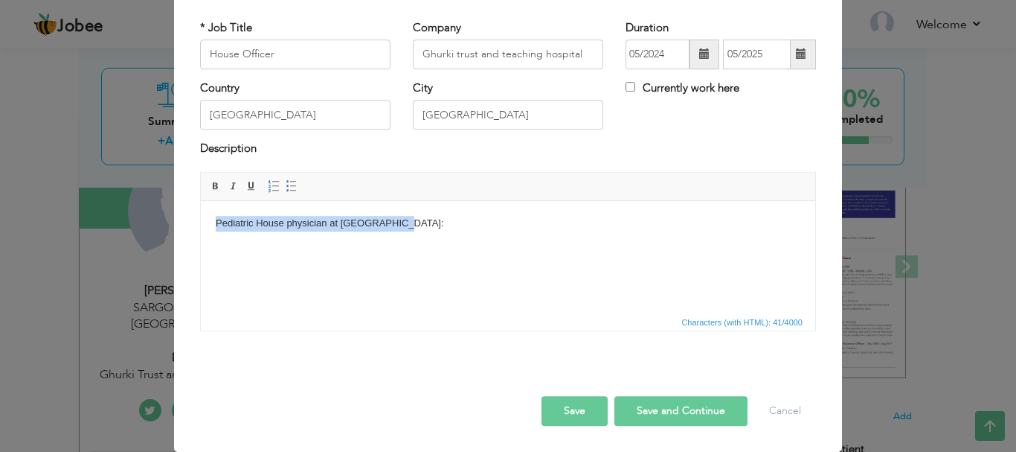
copy body "Pediatric House physician at [GEOGRAPHIC_DATA]:"
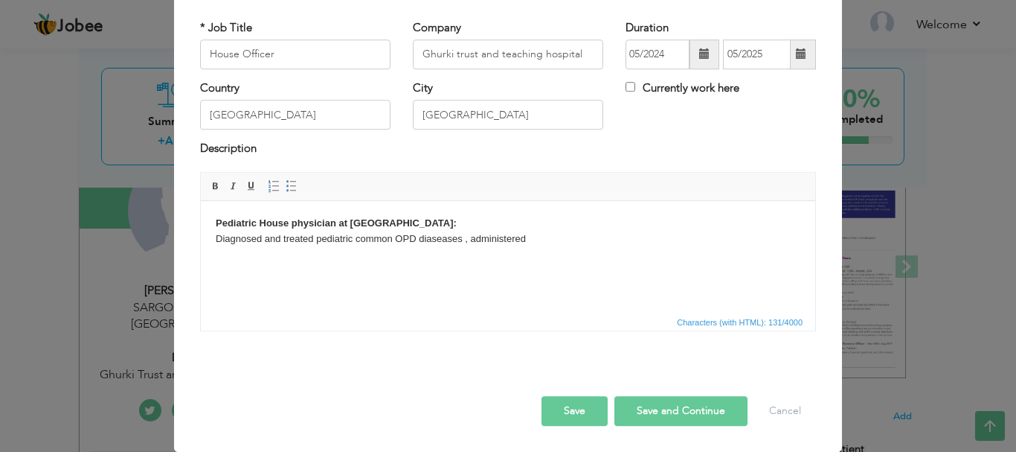
click at [464, 243] on body "Pediatric House physician at GTTH Lahore: Diagnosed and treated pediatric commo…" at bounding box center [508, 230] width 585 height 31
click at [553, 235] on body "Pediatric House physician at GTTH Lahore: Diagnosed and treated pediatric commo…" at bounding box center [508, 230] width 585 height 31
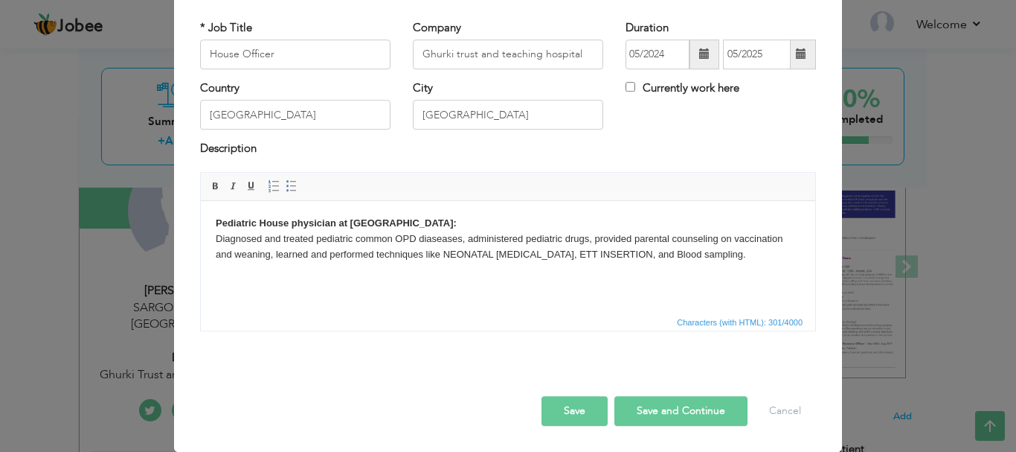
click at [653, 414] on button "Save and Continue" at bounding box center [681, 411] width 133 height 30
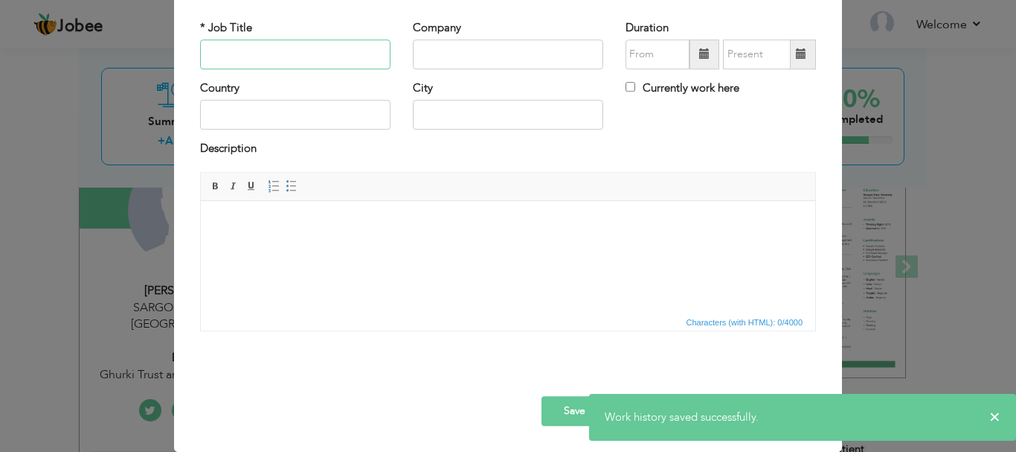
click at [289, 45] on input "text" at bounding box center [295, 54] width 190 height 30
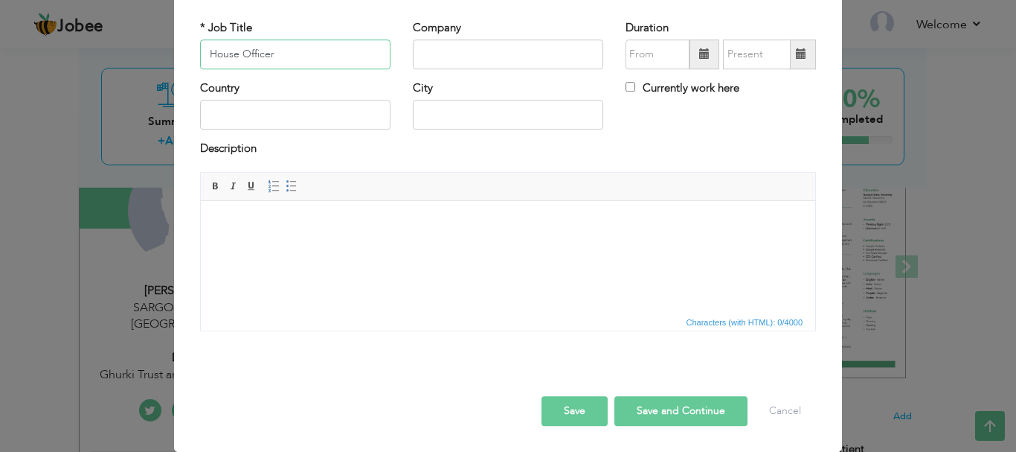
type input "House Officer"
click at [425, 54] on input "text" at bounding box center [508, 54] width 190 height 30
type input "Ghurki trust and teaching hospital"
click at [663, 48] on input "text" at bounding box center [658, 54] width 64 height 30
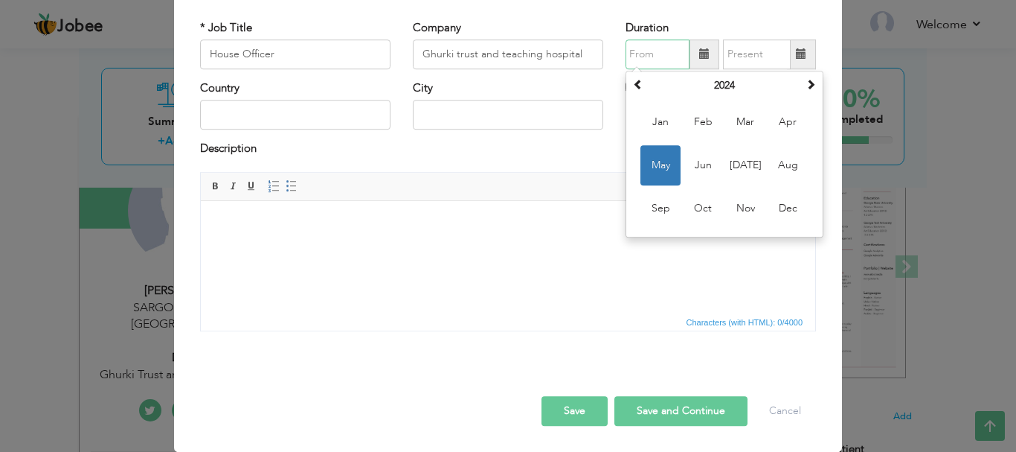
click at [664, 158] on span "May" at bounding box center [661, 165] width 40 height 40
type input "05/2024"
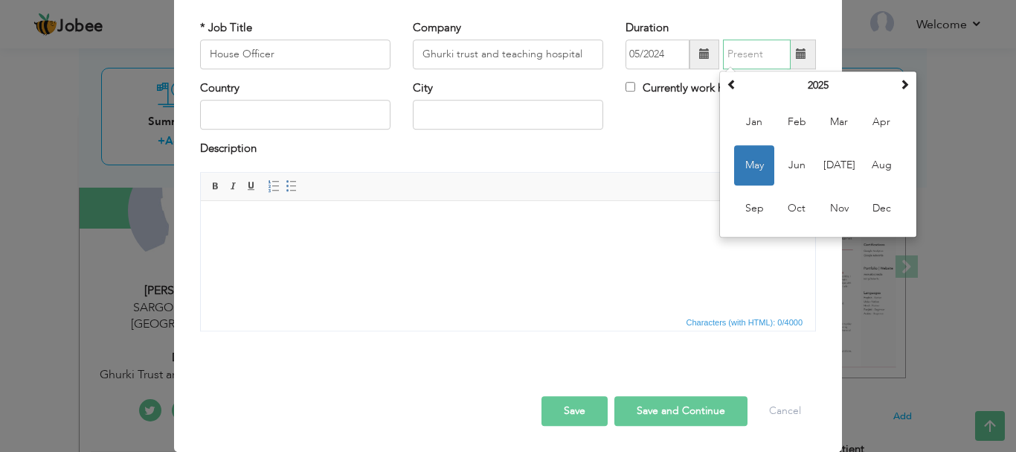
click at [784, 57] on input "text" at bounding box center [757, 54] width 68 height 30
click at [755, 168] on span "May" at bounding box center [754, 165] width 40 height 40
type input "05/2025"
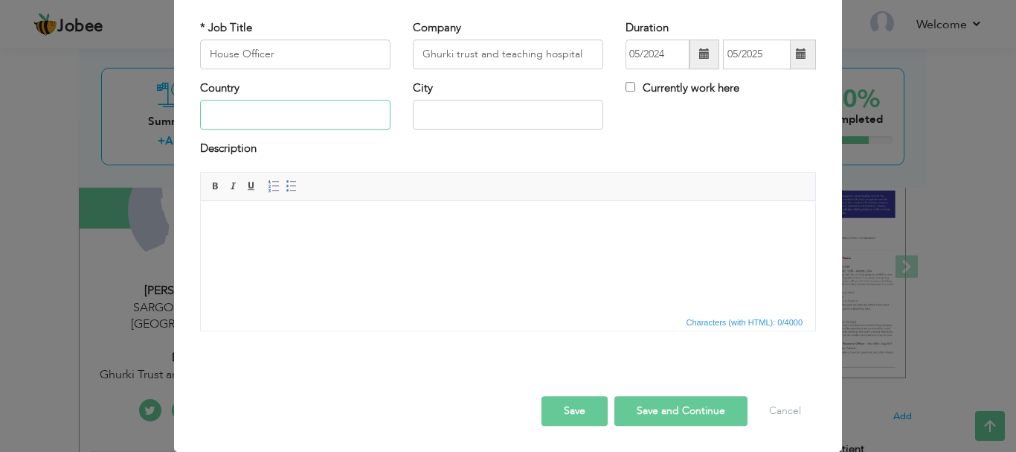
click at [327, 111] on input "text" at bounding box center [295, 115] width 190 height 30
type input "[GEOGRAPHIC_DATA]"
click at [391, 246] on html at bounding box center [508, 222] width 615 height 45
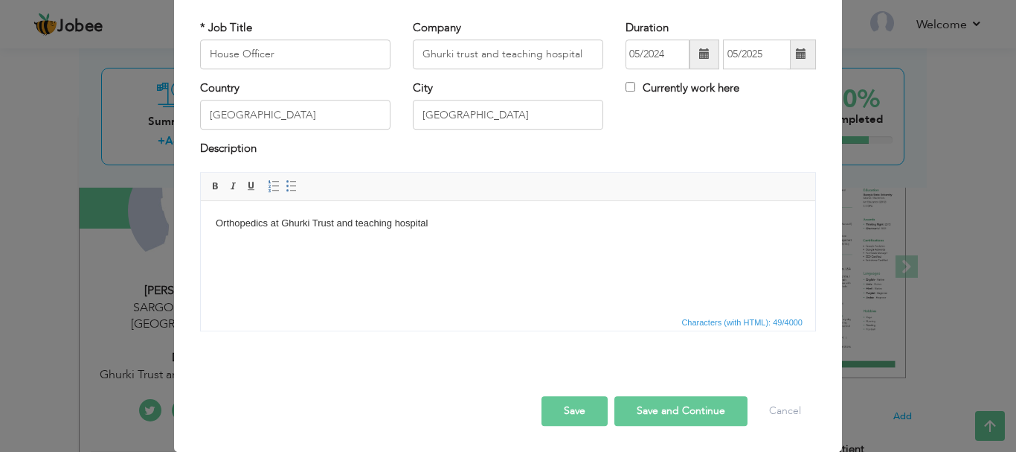
click at [319, 222] on body "Orthopedics at Ghurki Trust and teaching hospital" at bounding box center [508, 223] width 585 height 16
click at [465, 223] on body "Orthopedics at Ghurki trust and teaching hospital" at bounding box center [508, 223] width 585 height 16
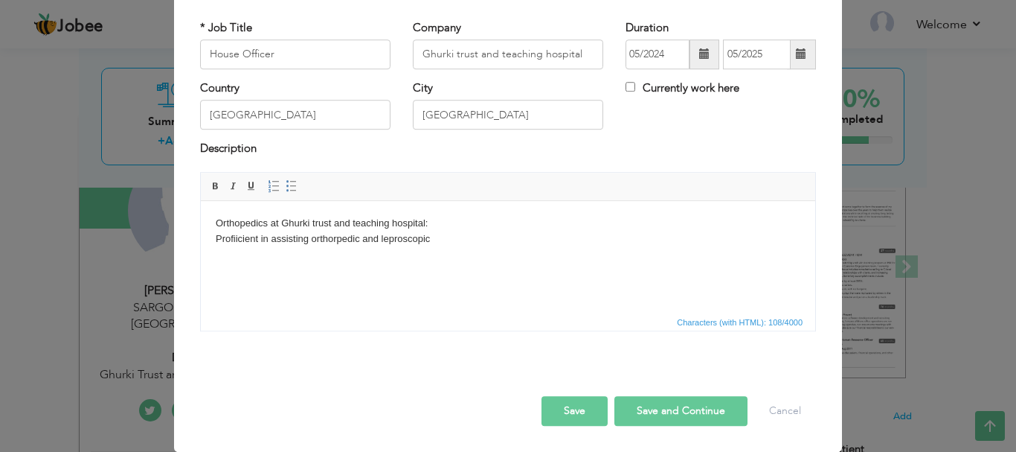
click at [388, 236] on body "Orthopedics at Ghurki trust and teaching hospital: Profiicient in assisting ort…" at bounding box center [508, 230] width 585 height 31
click at [465, 239] on body "Orthopedics at Ghurki trust and teaching hospital: Profiicient in assisting ort…" at bounding box center [508, 230] width 585 height 31
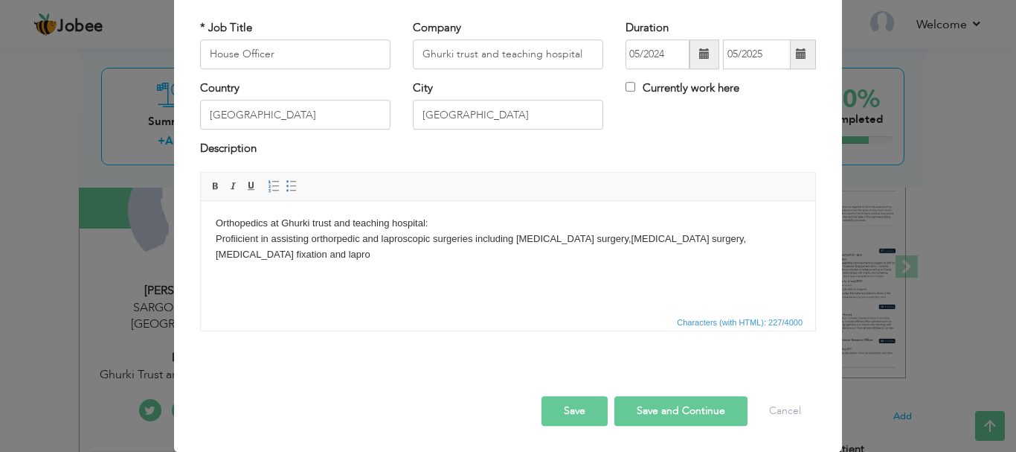
click at [339, 259] on body "Orthopedics at Ghurki trust and teaching hospital: Profiicient in assisting ort…" at bounding box center [508, 238] width 585 height 46
click at [369, 254] on body "Orthopedics at Ghurki trust and teaching hospital: Profiicient in assisting ort…" at bounding box center [508, 238] width 585 height 46
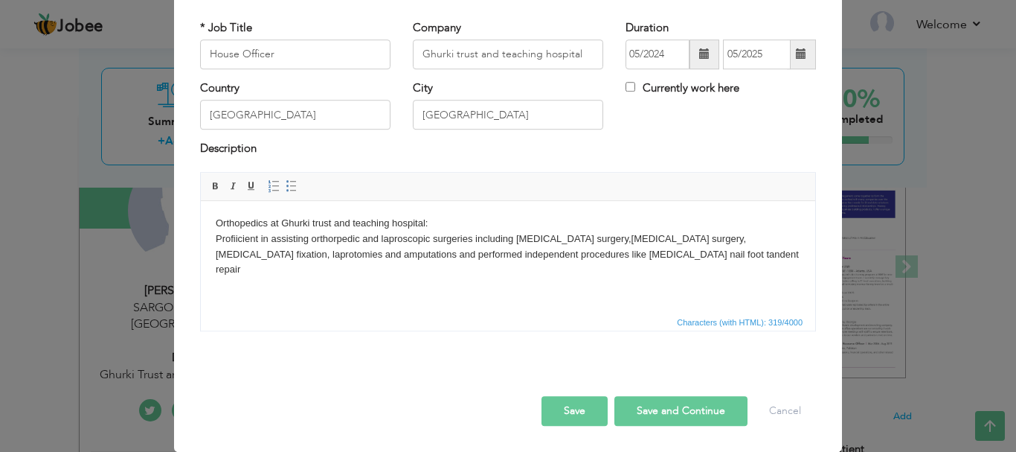
click at [789, 251] on body "Orthopedics at Ghurki trust and teaching hospital: Profiicient in assisting ort…" at bounding box center [508, 246] width 585 height 62
click at [438, 225] on body "Orthopedics at Ghurki trust and teaching hospital: Profiicient in assisting ort…" at bounding box center [508, 238] width 585 height 46
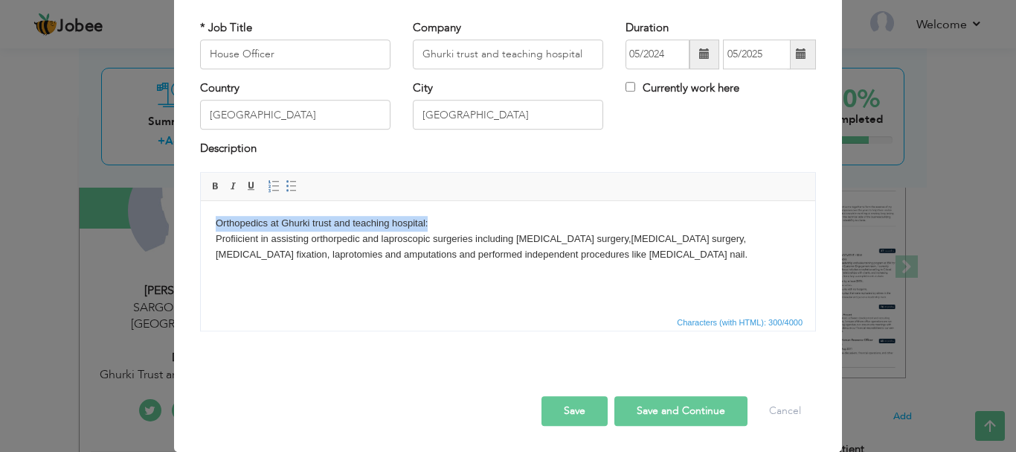
drag, startPoint x: 218, startPoint y: 221, endPoint x: 479, endPoint y: 206, distance: 261.6
click at [479, 206] on html "Orthopedics at Ghurki trust and teaching hospital: Profiicient in assisting ort…" at bounding box center [508, 238] width 615 height 76
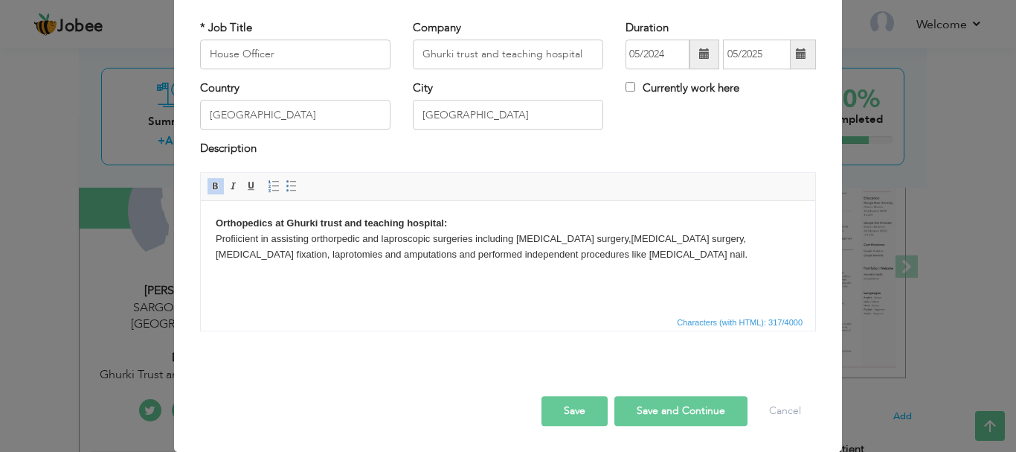
click at [716, 249] on body "Orthopedics at Ghurki trust and teaching hospital: Profiicient in assisting ort…" at bounding box center [508, 238] width 585 height 46
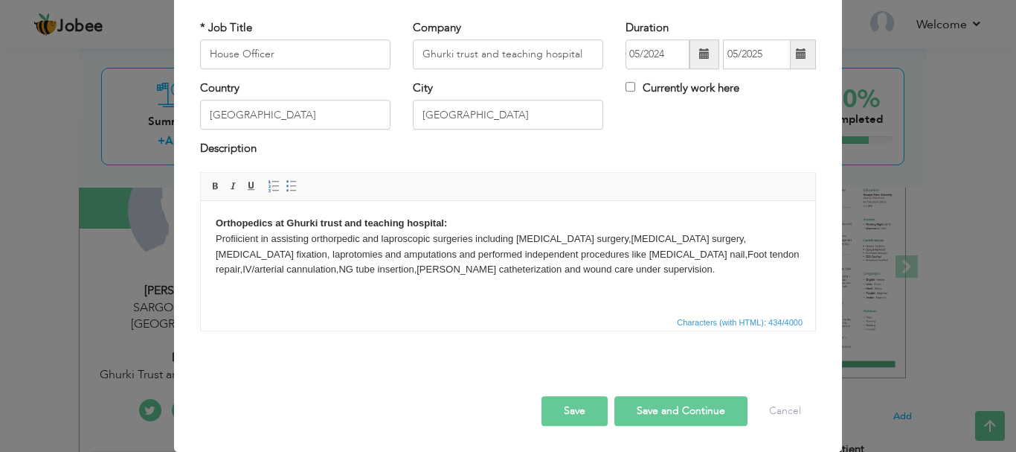
click at [580, 414] on button "Save" at bounding box center [575, 411] width 66 height 30
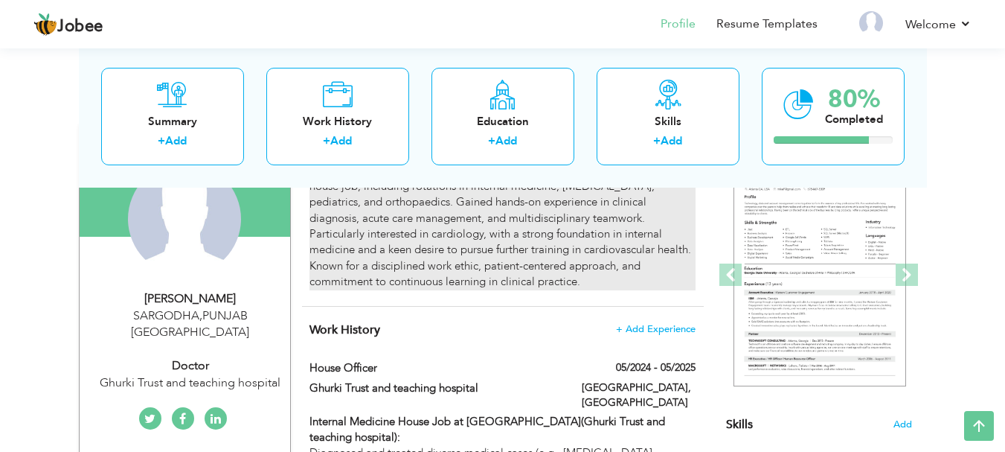
scroll to position [0, 0]
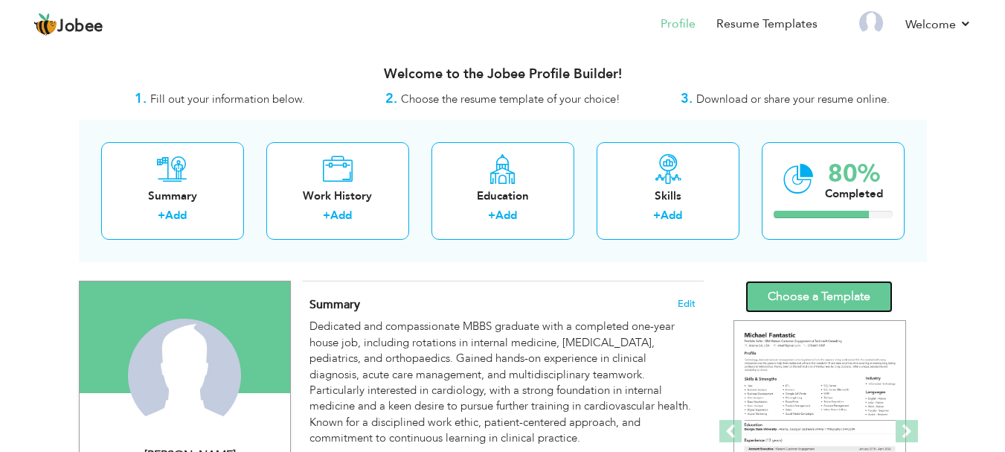
click at [845, 299] on link "Choose a Template" at bounding box center [819, 297] width 147 height 32
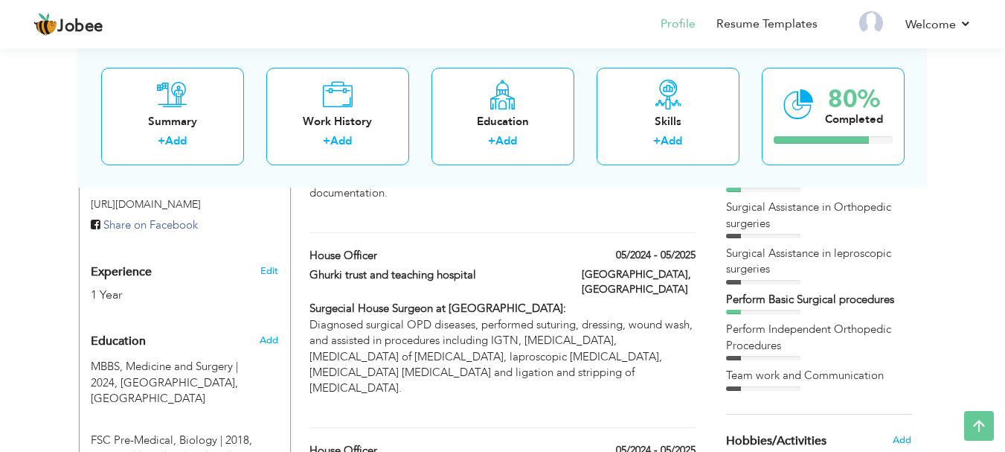
scroll to position [509, 0]
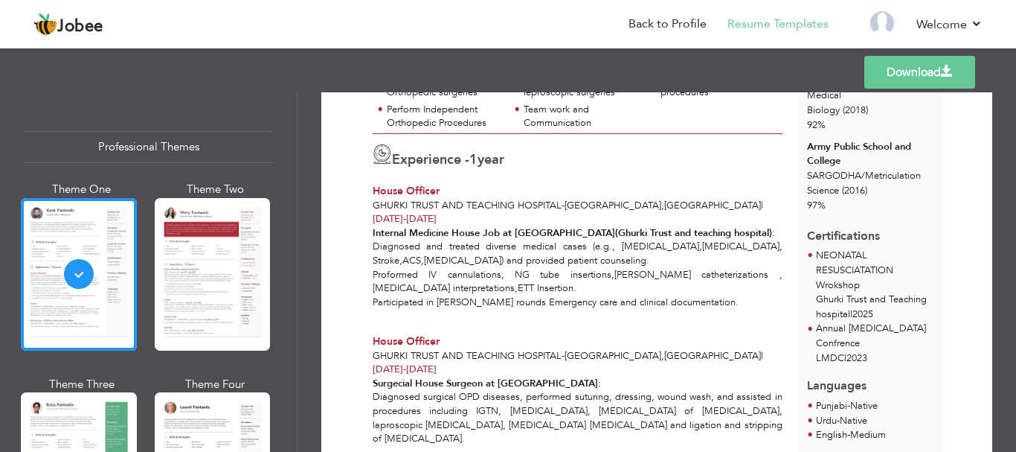
scroll to position [317, 0]
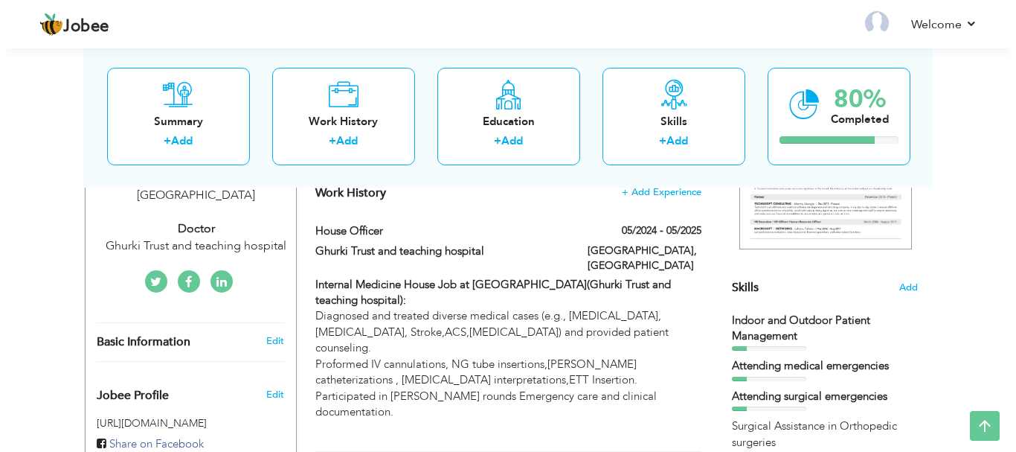
scroll to position [255, 0]
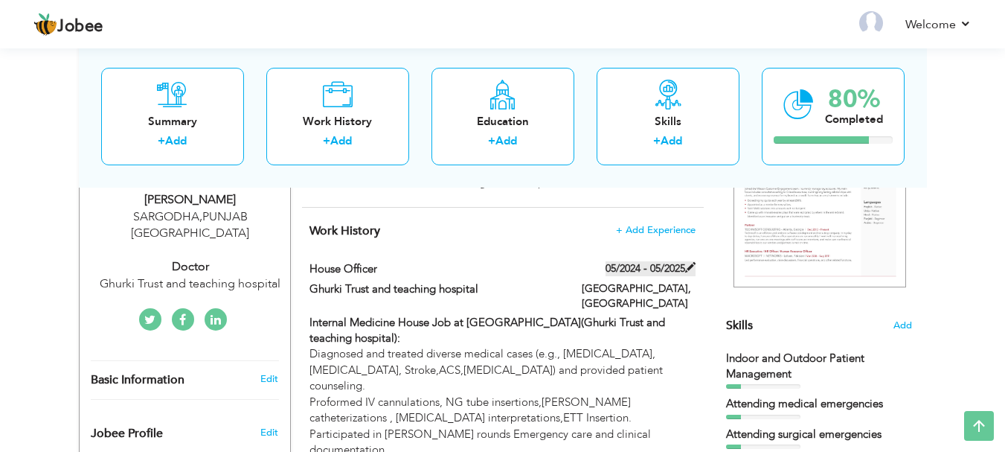
click at [663, 266] on label "05/2024 - 05/2025" at bounding box center [651, 268] width 90 height 15
type input "House Officer"
type input "Ghurki Trust and teaching hospital"
type input "05/2024"
type input "05/2025"
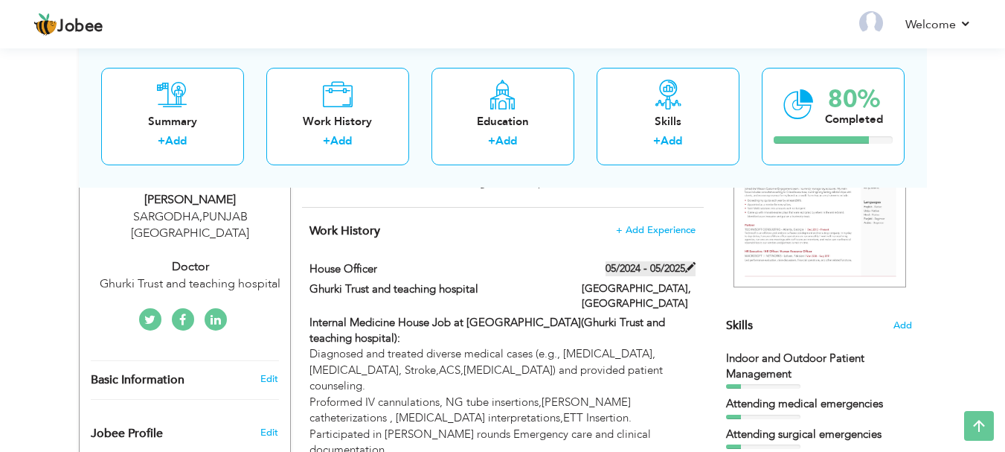
type input "[GEOGRAPHIC_DATA]"
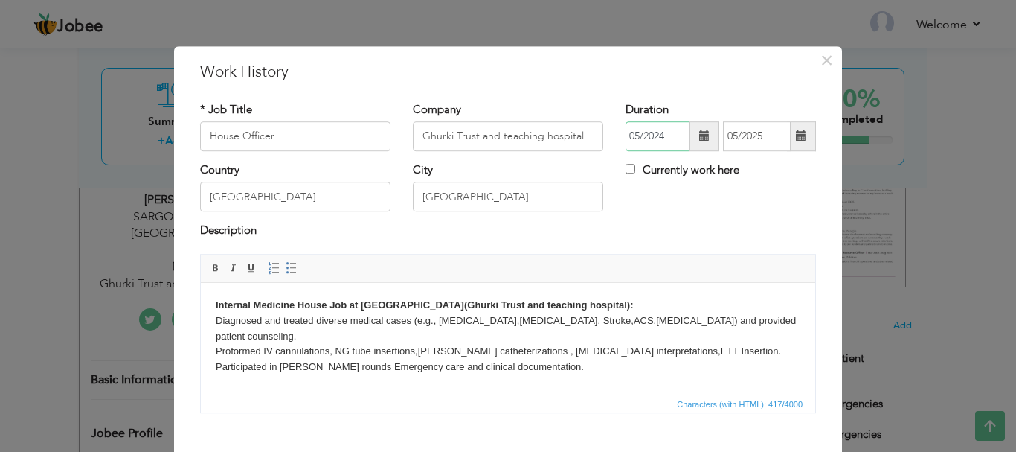
click at [674, 140] on input "05/2024" at bounding box center [658, 136] width 64 height 30
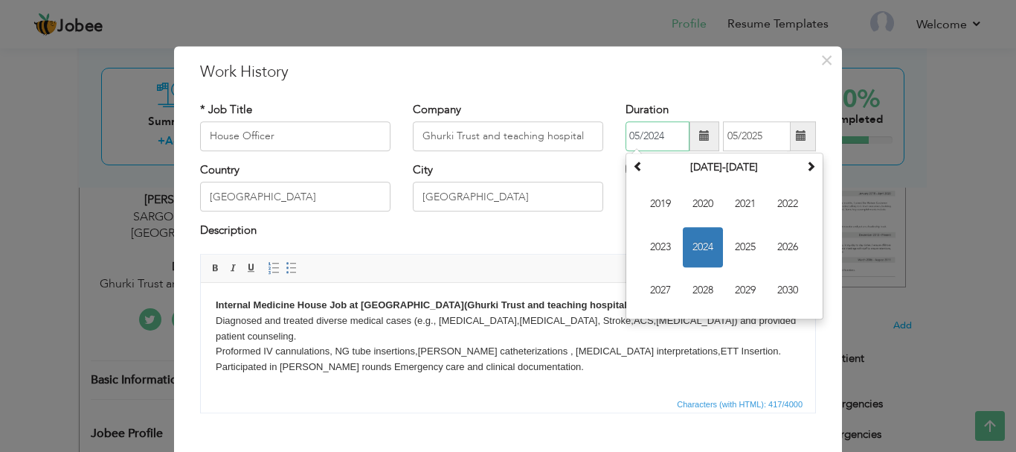
click at [693, 239] on span "2024" at bounding box center [703, 247] width 40 height 40
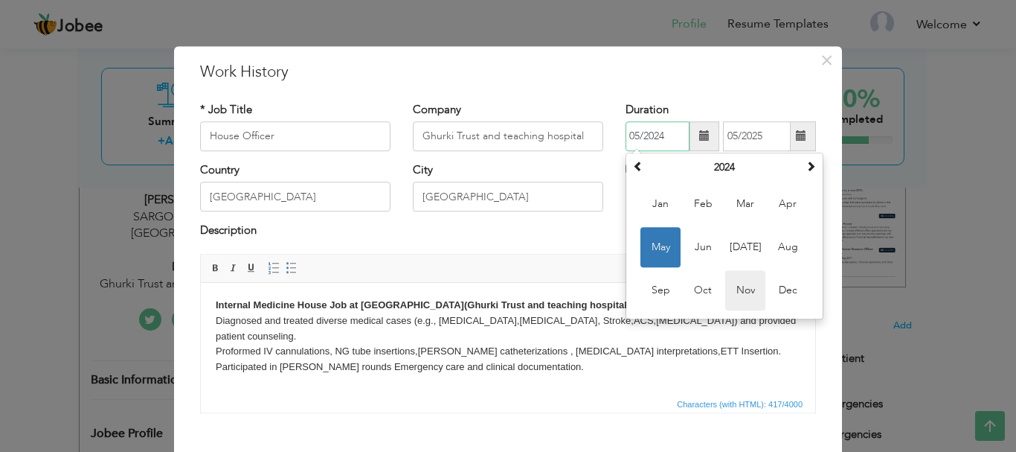
click at [754, 287] on span "Nov" at bounding box center [745, 290] width 40 height 40
type input "11/2024"
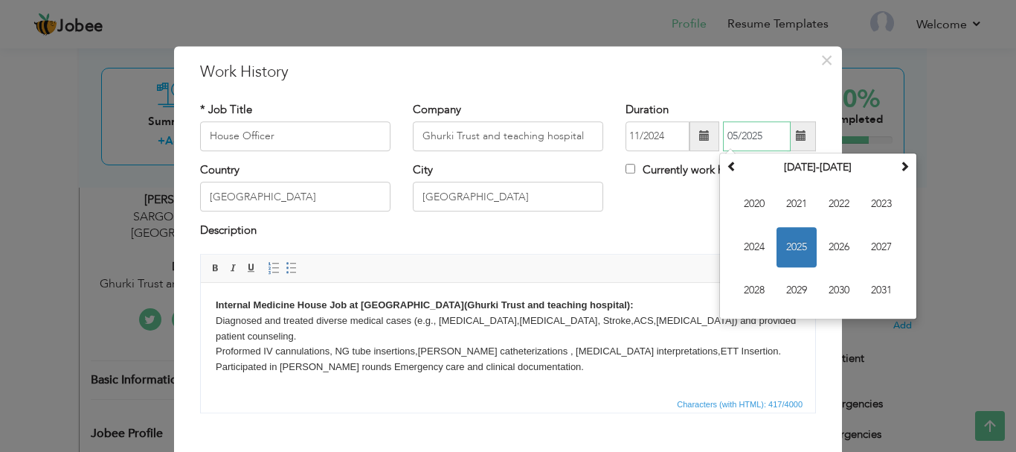
click at [763, 135] on input "05/2025" at bounding box center [757, 136] width 68 height 30
click at [793, 247] on span "2025" at bounding box center [797, 247] width 40 height 40
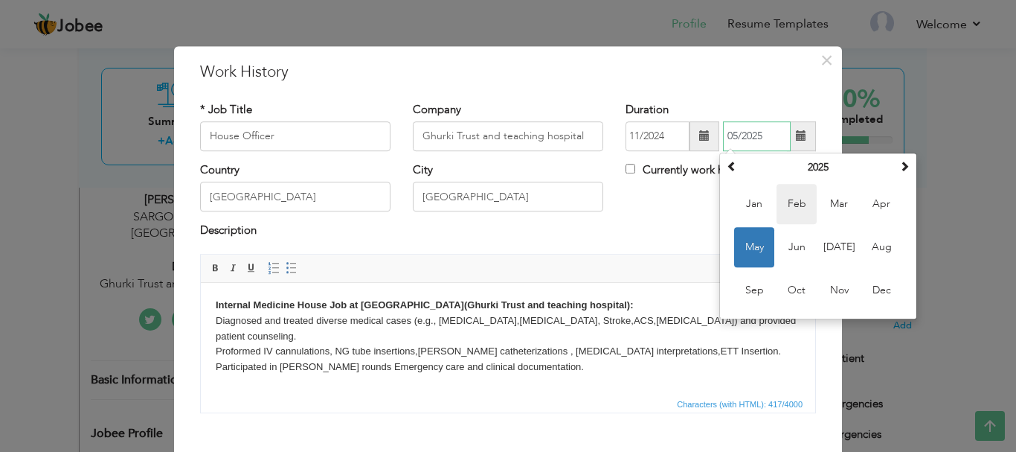
click at [793, 204] on span "Feb" at bounding box center [797, 204] width 40 height 40
type input "02/2025"
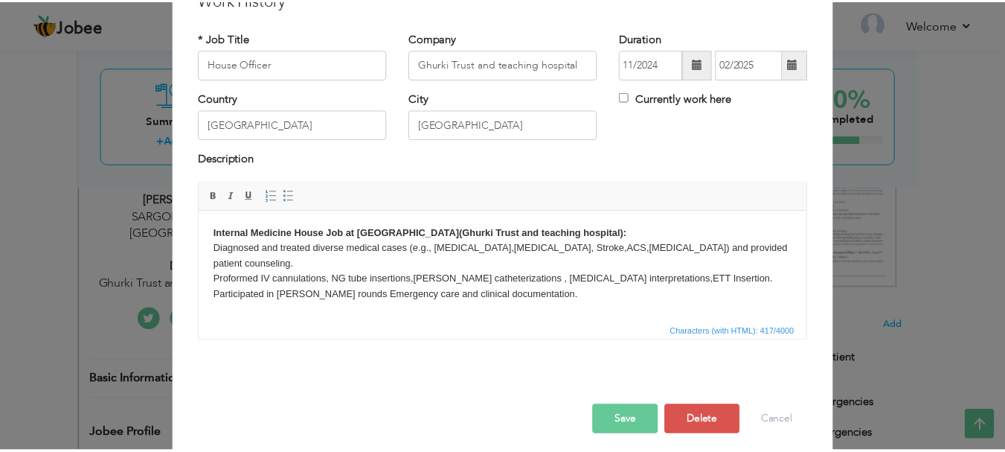
scroll to position [82, 0]
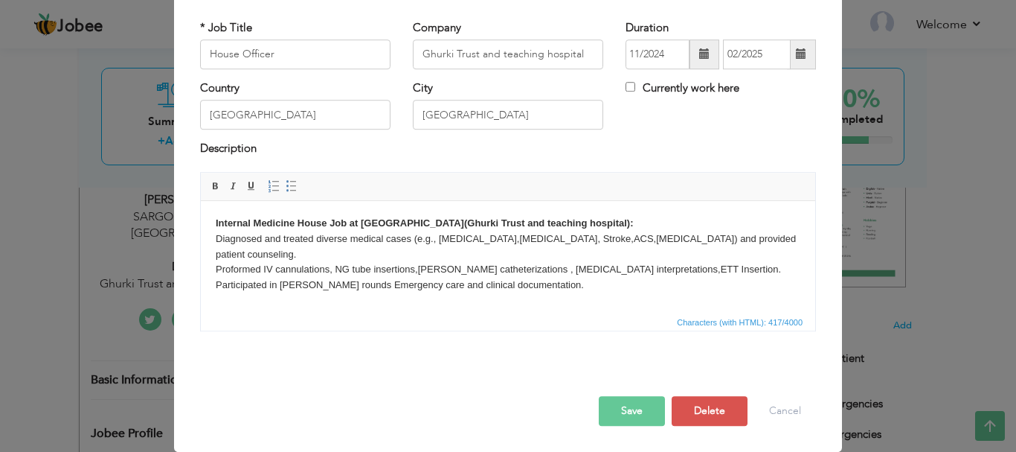
click at [625, 411] on button "Save" at bounding box center [632, 411] width 66 height 30
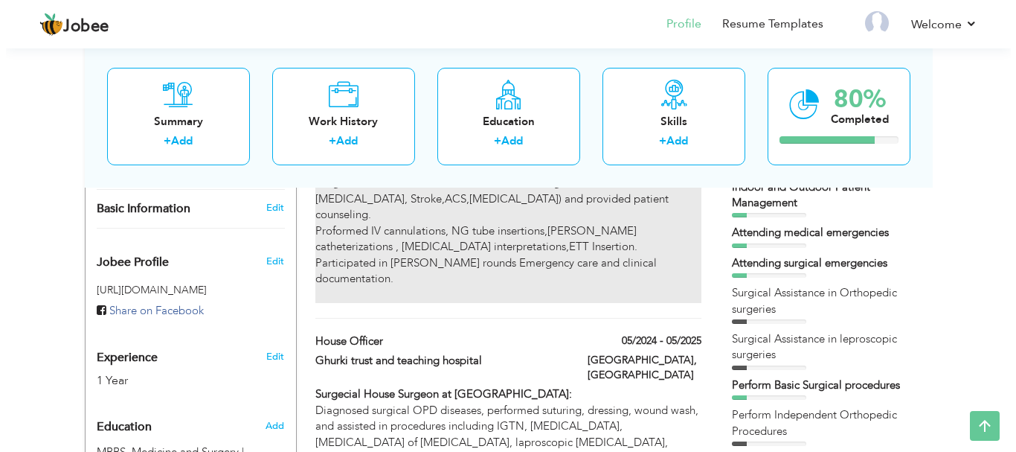
scroll to position [427, 0]
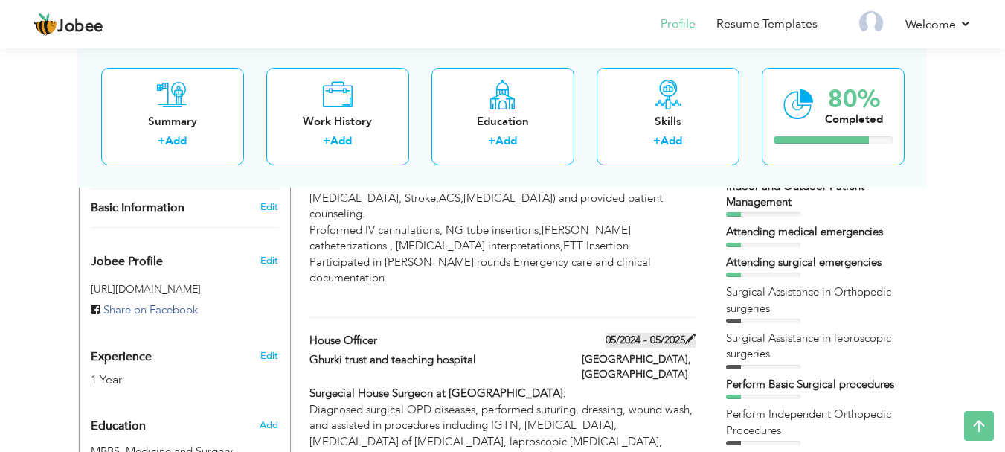
click at [662, 333] on label "05/2024 - 05/2025" at bounding box center [651, 340] width 90 height 15
type input "Ghurki trust and teaching hospital"
type input "05/2024"
type input "05/2025"
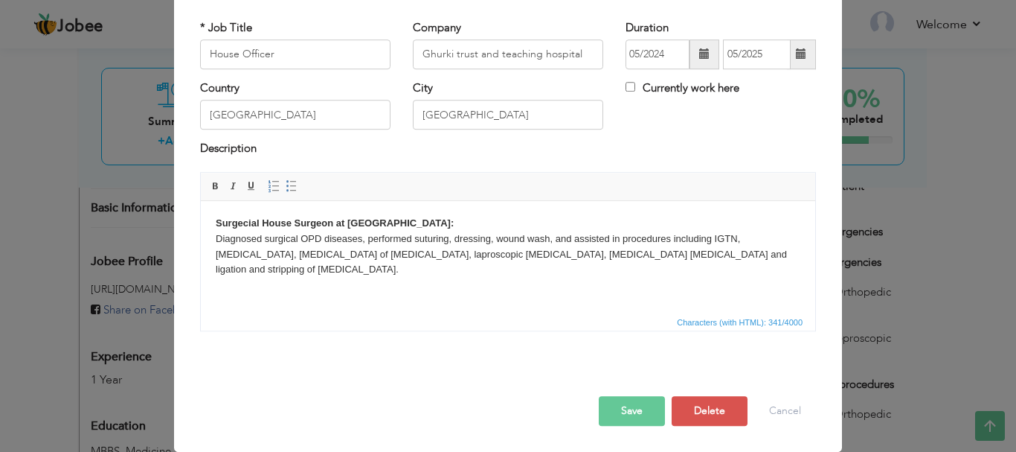
scroll to position [0, 0]
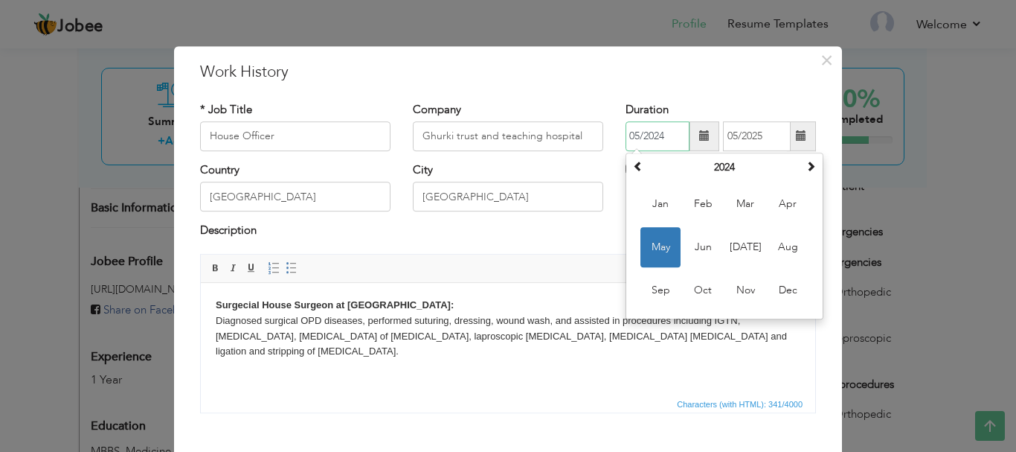
click at [656, 128] on input "05/2024" at bounding box center [658, 136] width 64 height 30
click at [778, 254] on span "Aug" at bounding box center [788, 247] width 40 height 40
type input "08/2024"
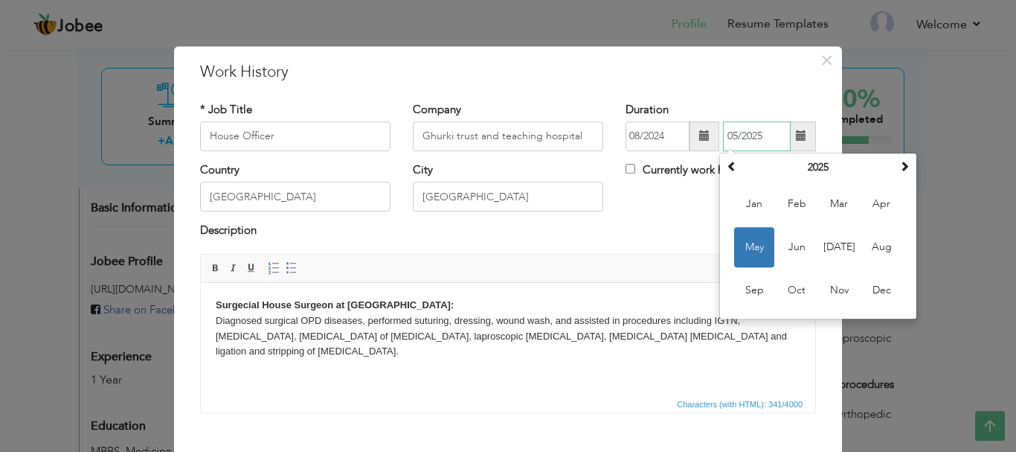
click at [773, 124] on input "05/2025" at bounding box center [757, 136] width 68 height 30
click at [830, 292] on span "Nov" at bounding box center [839, 290] width 40 height 40
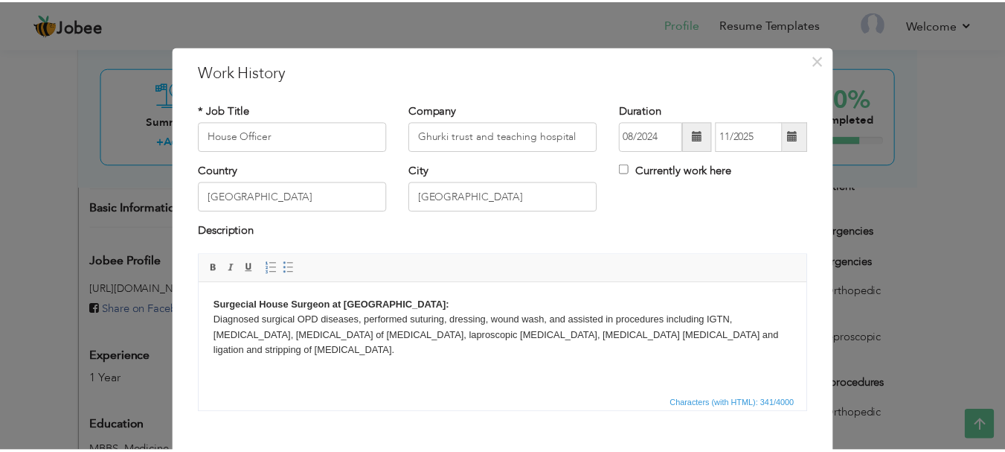
scroll to position [82, 0]
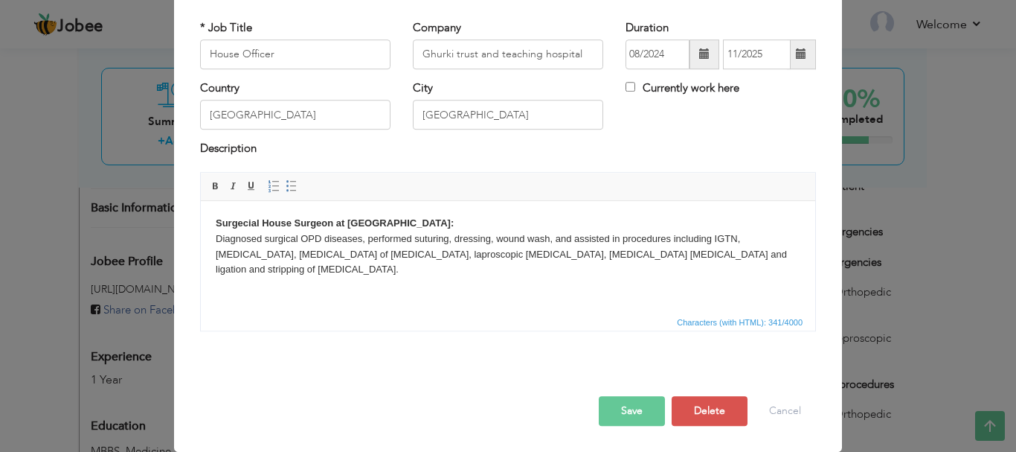
click at [609, 414] on button "Save" at bounding box center [632, 411] width 66 height 30
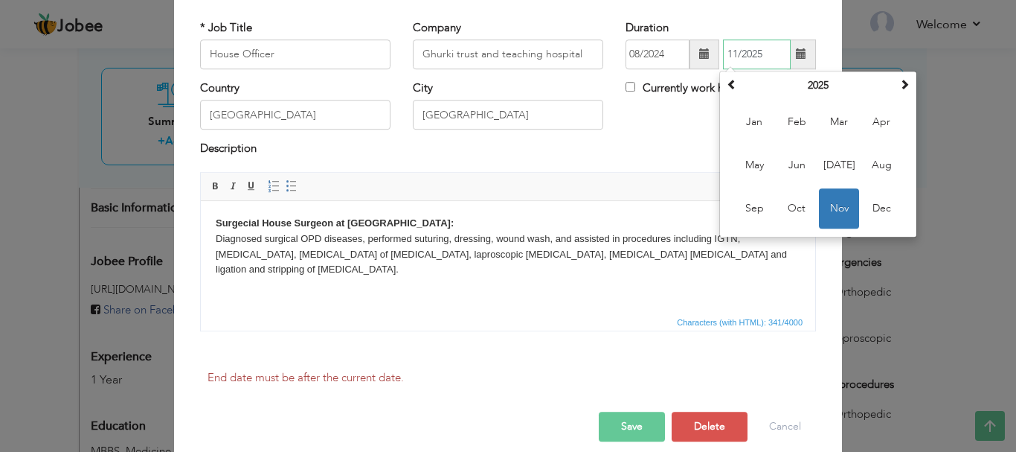
click at [827, 217] on span "Nov" at bounding box center [839, 208] width 40 height 40
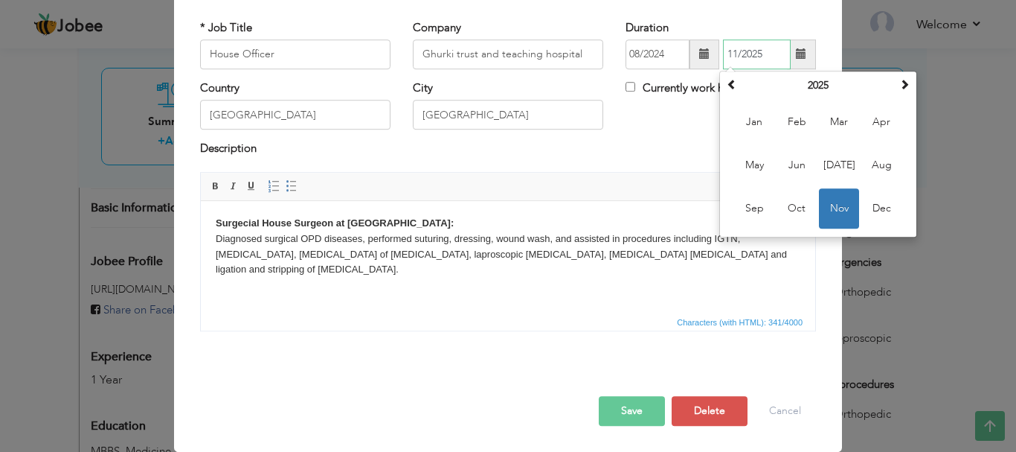
click at [733, 60] on input "11/2025" at bounding box center [757, 54] width 68 height 30
click at [728, 87] on span at bounding box center [732, 84] width 10 height 10
click at [831, 199] on span "Nov" at bounding box center [839, 208] width 40 height 40
type input "11/2024"
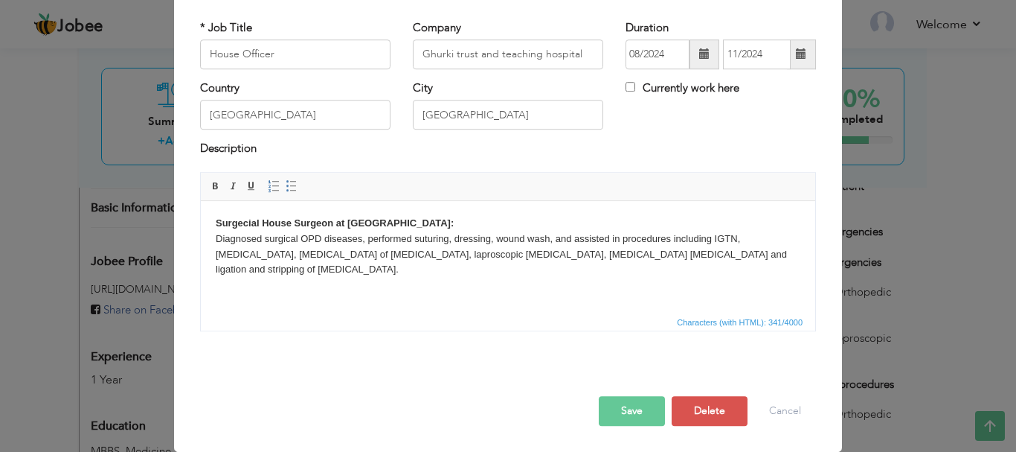
click at [620, 403] on button "Save" at bounding box center [632, 411] width 66 height 30
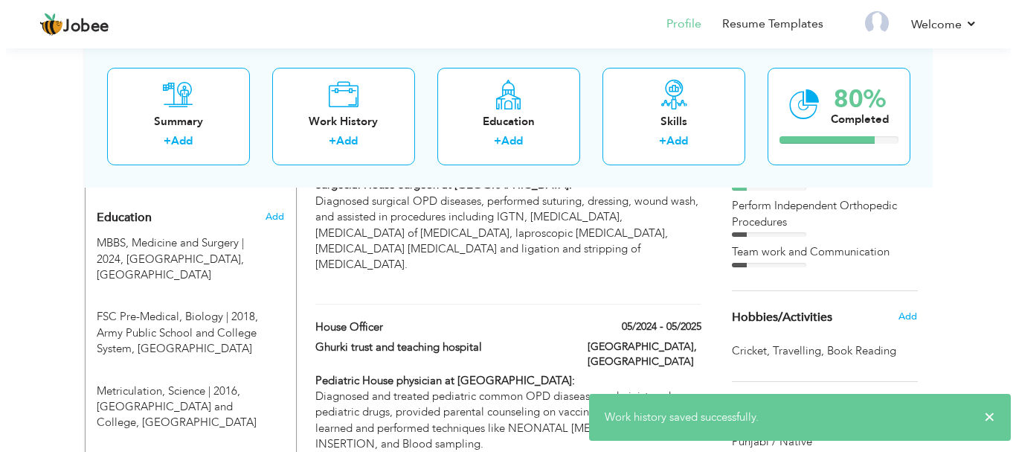
scroll to position [636, 0]
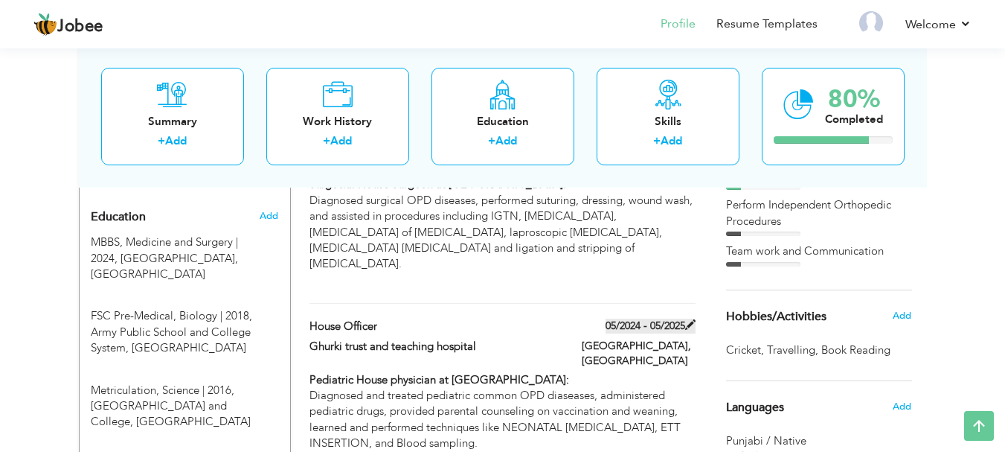
click at [661, 318] on label "05/2024 - 05/2025" at bounding box center [651, 325] width 90 height 15
type input "05/2024"
type input "05/2025"
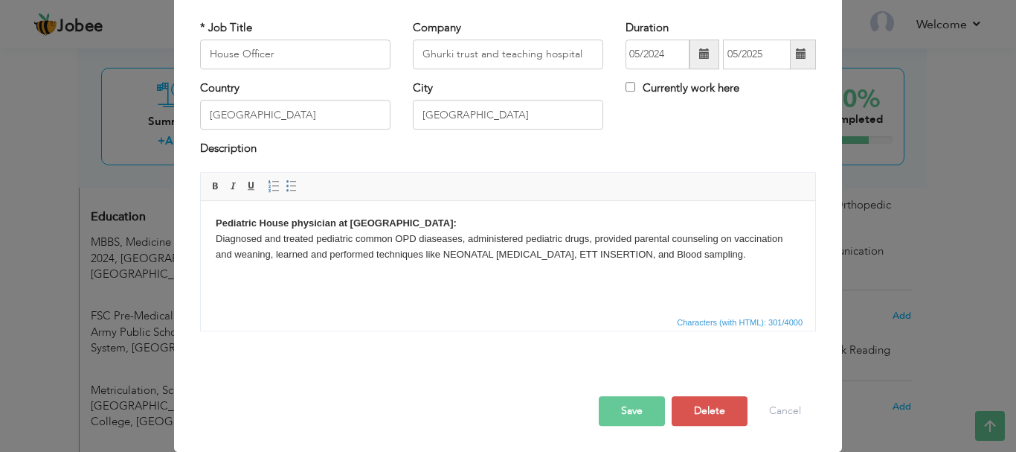
scroll to position [0, 0]
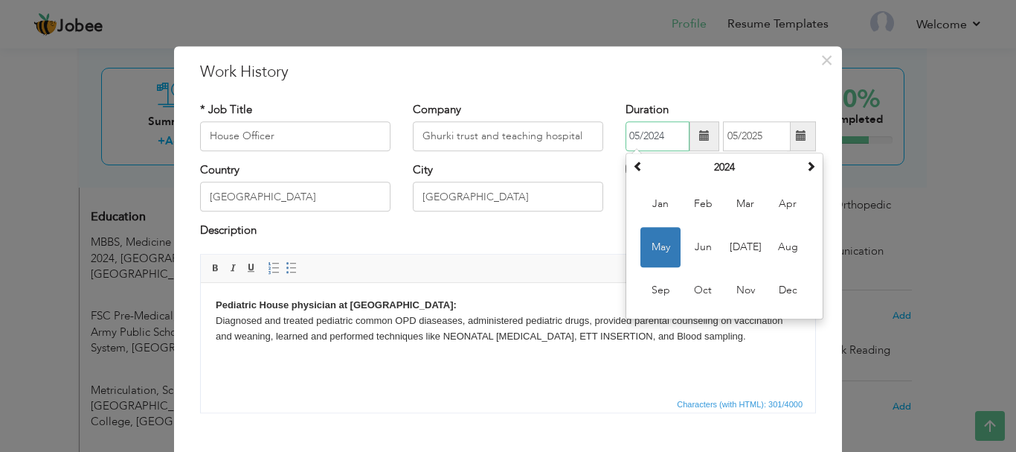
click at [663, 134] on input "05/2024" at bounding box center [658, 136] width 64 height 30
click at [696, 197] on span "Feb" at bounding box center [703, 204] width 40 height 40
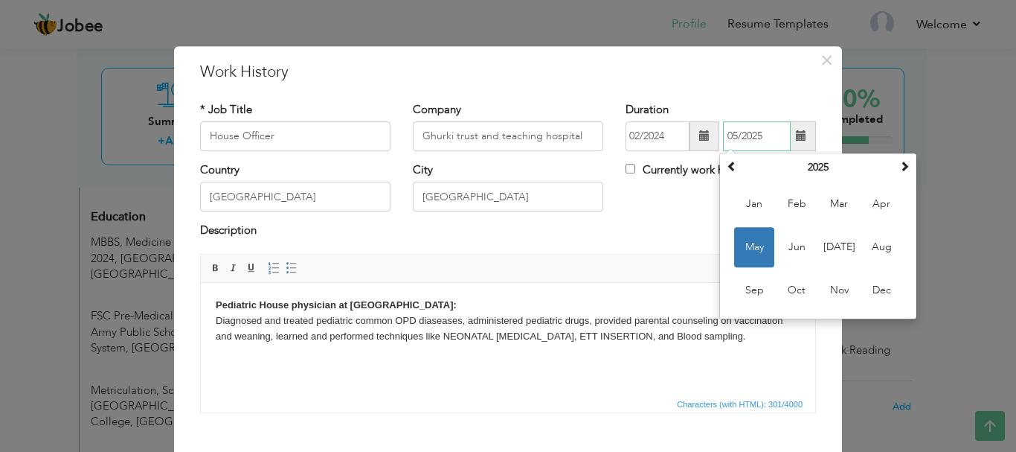
click at [768, 132] on input "05/2025" at bounding box center [757, 136] width 68 height 30
click at [746, 254] on span "May" at bounding box center [754, 247] width 40 height 40
click at [776, 129] on input "05/2025" at bounding box center [757, 136] width 68 height 30
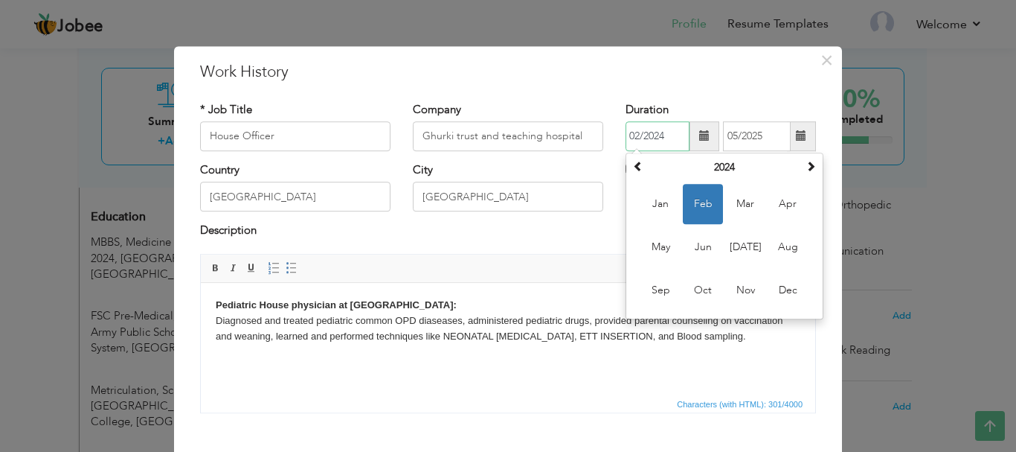
click at [653, 127] on input "02/2024" at bounding box center [658, 136] width 64 height 30
click at [806, 167] on span at bounding box center [811, 166] width 10 height 10
click at [700, 194] on span "Feb" at bounding box center [703, 204] width 40 height 40
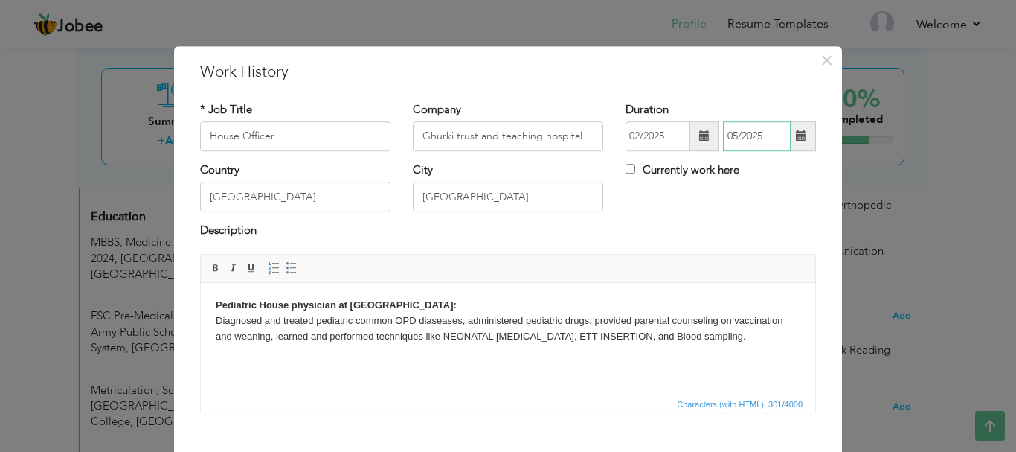
click at [783, 138] on input "05/2025" at bounding box center [757, 136] width 68 height 30
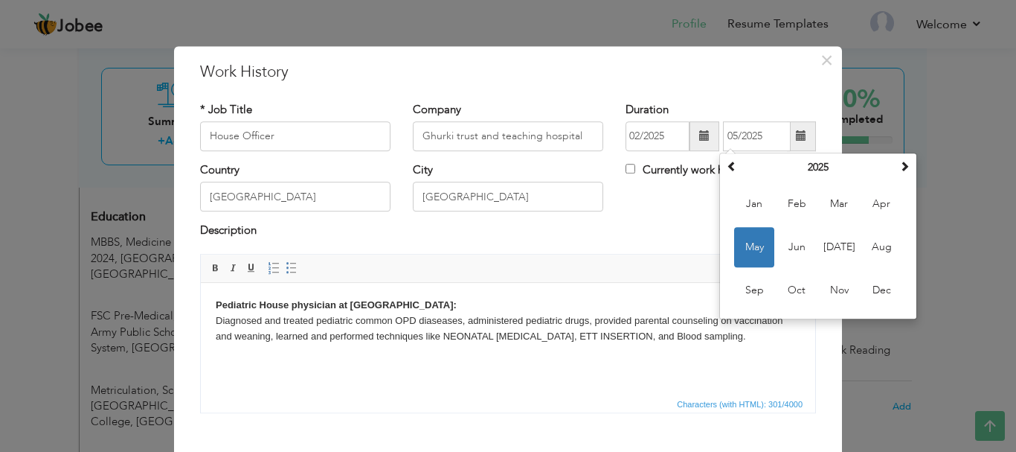
click at [614, 244] on div "Description" at bounding box center [508, 238] width 638 height 31
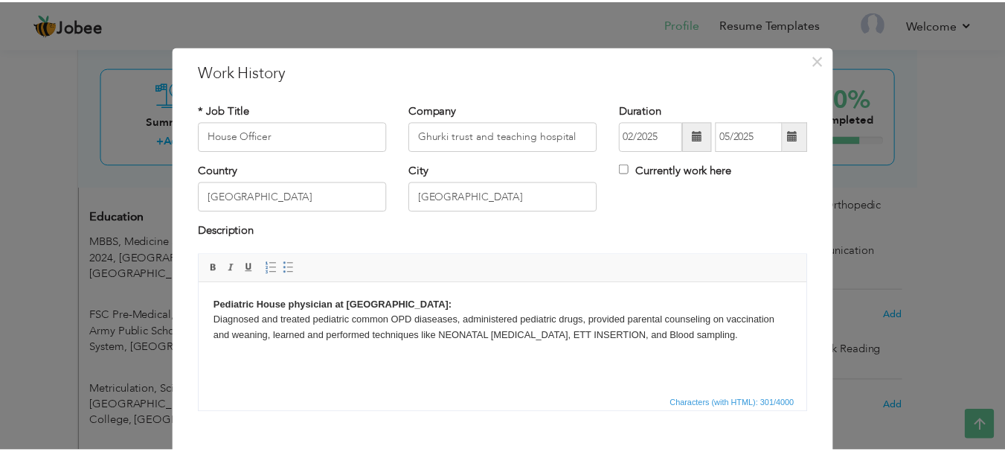
scroll to position [82, 0]
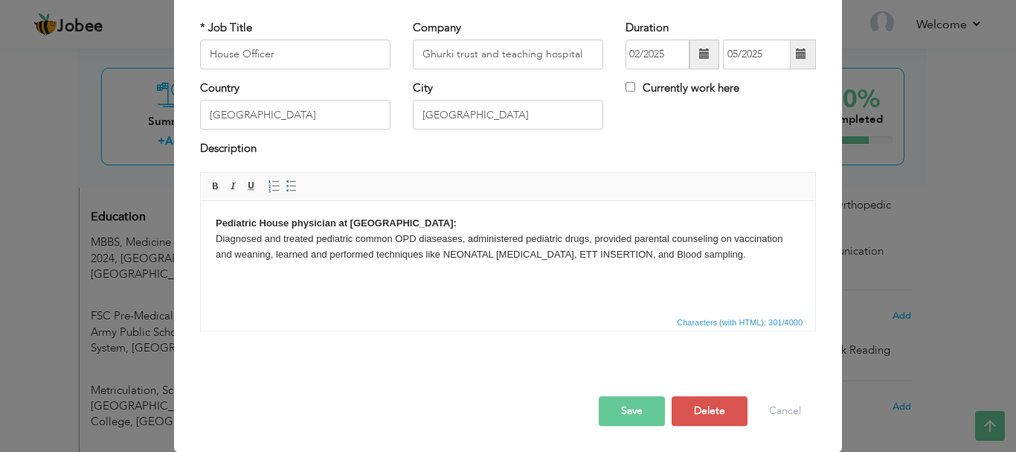
click at [619, 425] on button "Save" at bounding box center [632, 411] width 66 height 30
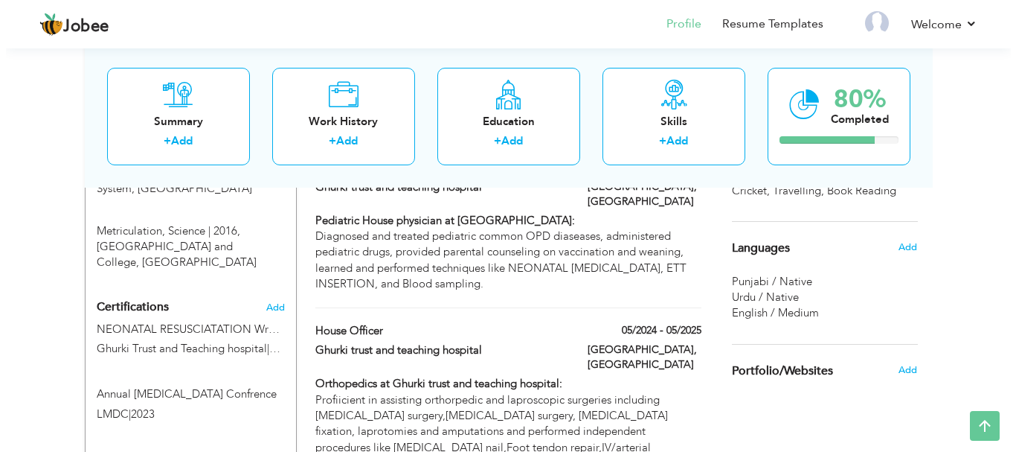
scroll to position [795, 0]
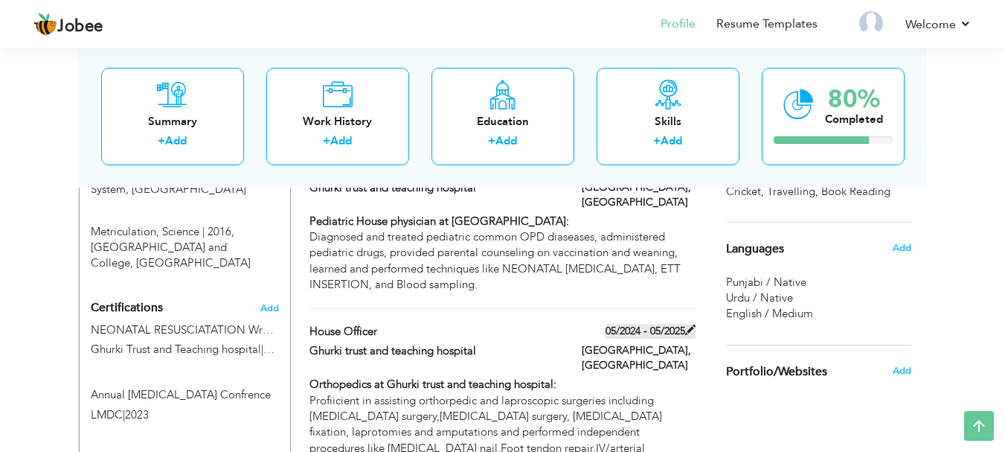
click at [663, 324] on label "05/2024 - 05/2025" at bounding box center [651, 331] width 90 height 15
type input "05/2024"
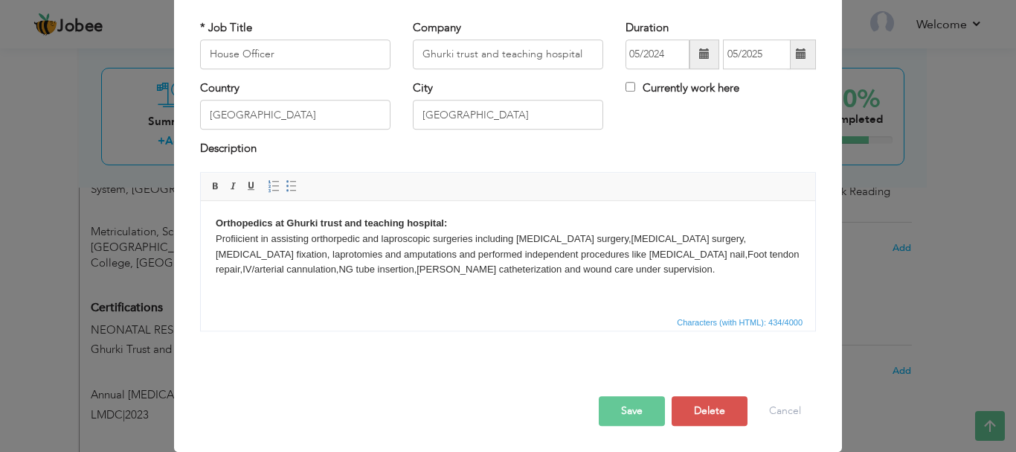
scroll to position [0, 0]
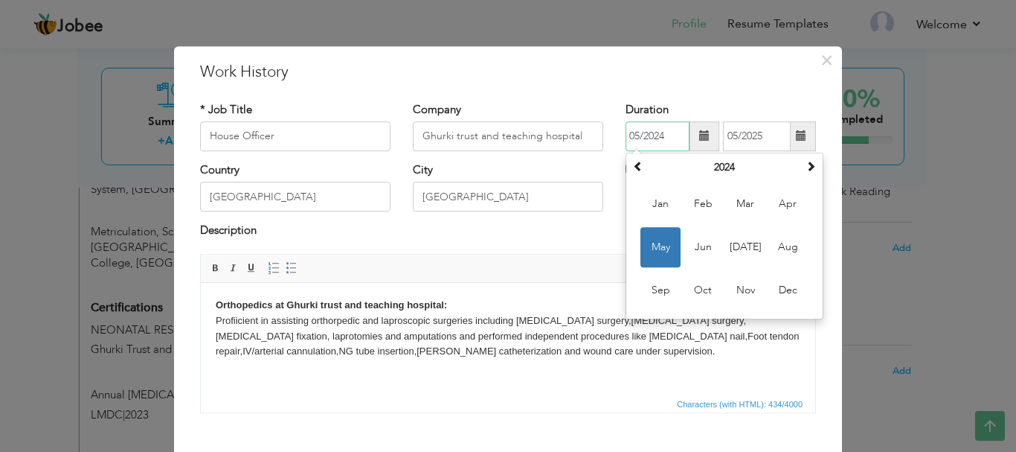
click at [648, 133] on input "05/2024" at bounding box center [658, 136] width 64 height 30
click at [668, 251] on span "May" at bounding box center [661, 247] width 40 height 40
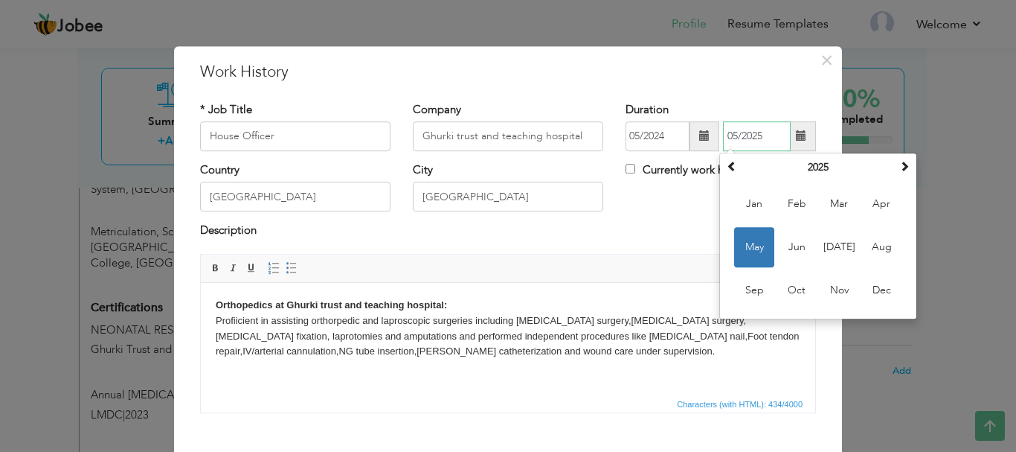
click at [767, 143] on input "05/2025" at bounding box center [757, 136] width 68 height 30
click at [728, 169] on span at bounding box center [732, 166] width 10 height 10
click at [868, 246] on span "Aug" at bounding box center [882, 247] width 40 height 40
type input "08/2024"
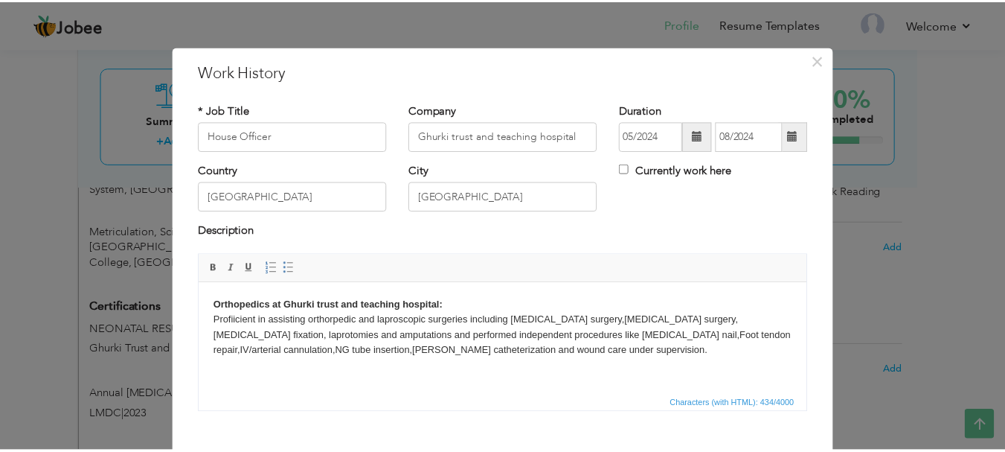
scroll to position [82, 0]
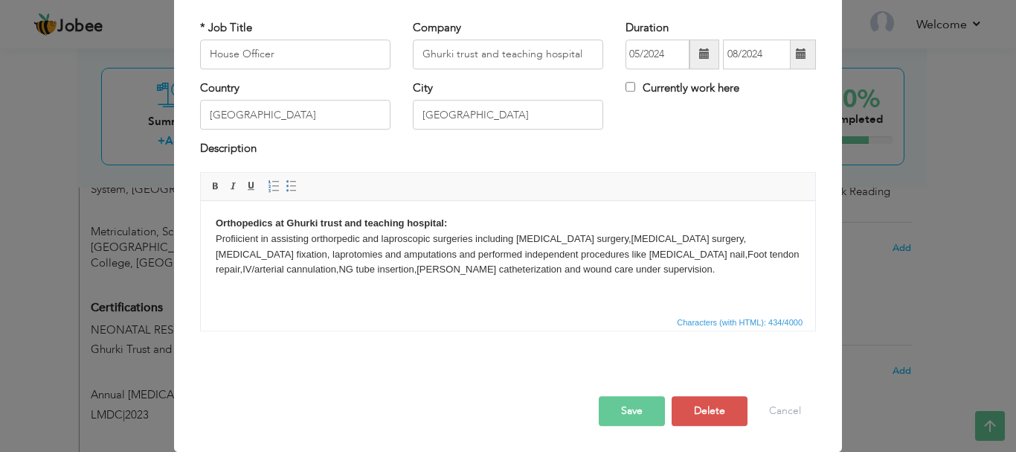
click at [627, 414] on button "Save" at bounding box center [632, 411] width 66 height 30
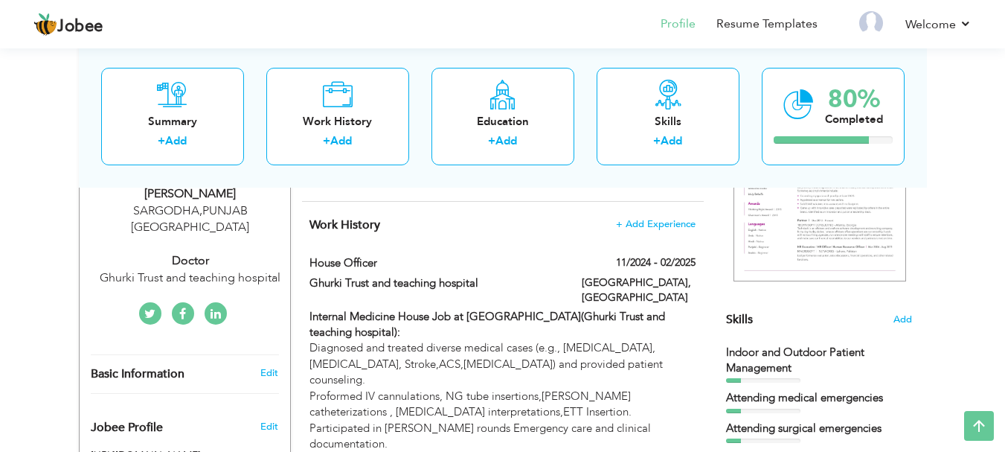
scroll to position [0, 0]
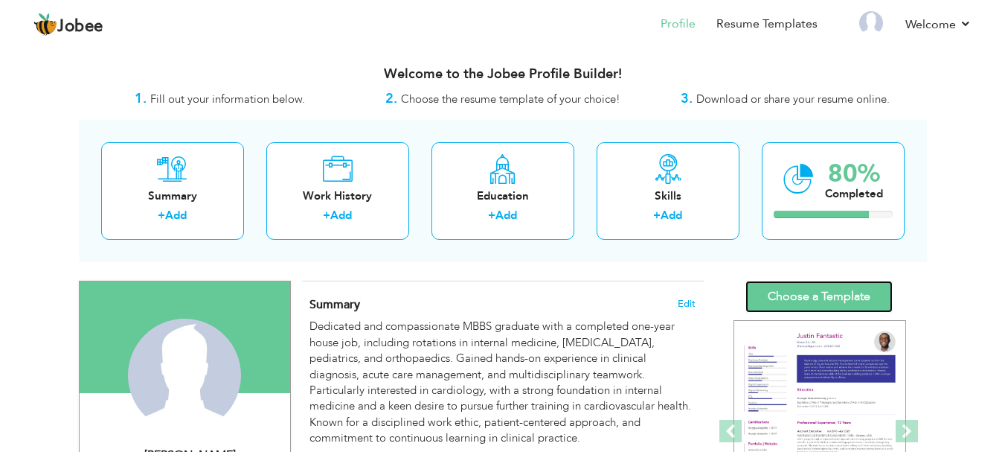
click at [846, 302] on link "Choose a Template" at bounding box center [819, 297] width 147 height 32
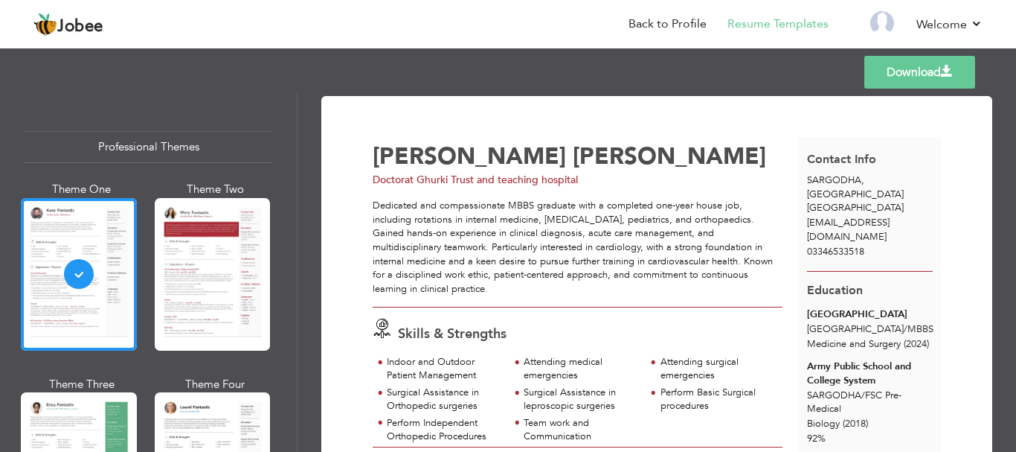
click at [893, 77] on link "Download" at bounding box center [920, 72] width 111 height 33
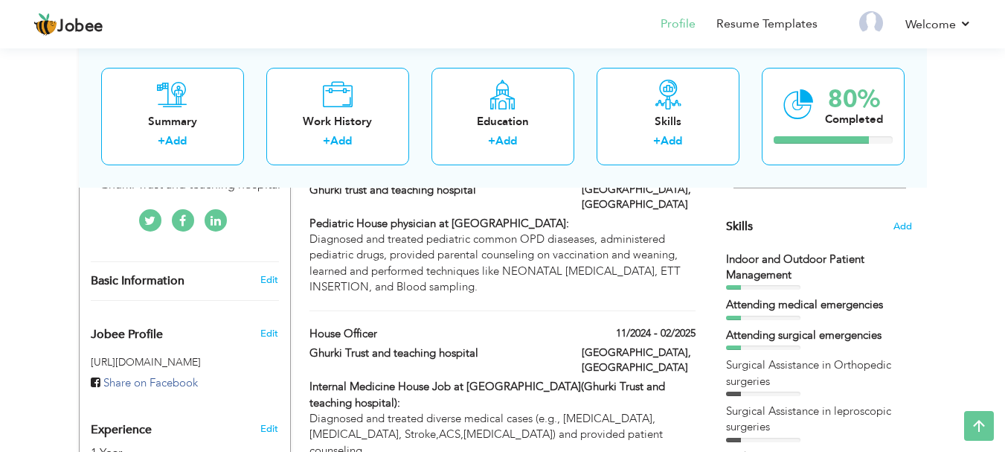
scroll to position [353, 0]
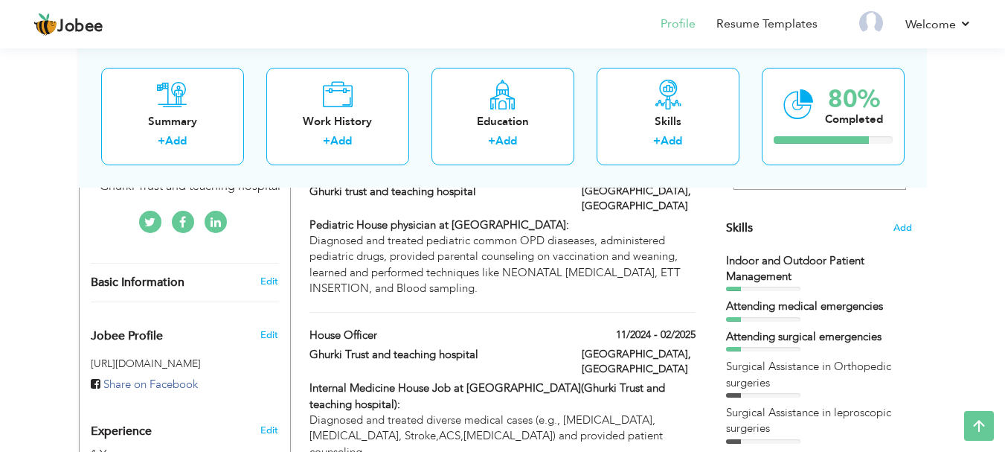
click at [770, 280] on div "Indoor and Outdoor Patient Management" at bounding box center [819, 269] width 186 height 32
click at [896, 227] on span "Add" at bounding box center [902, 228] width 19 height 14
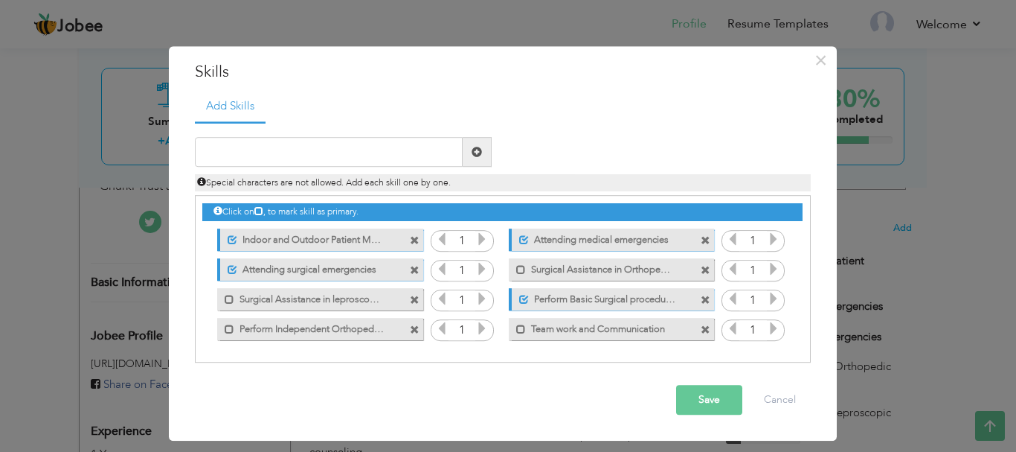
click at [417, 297] on span at bounding box center [415, 300] width 10 height 10
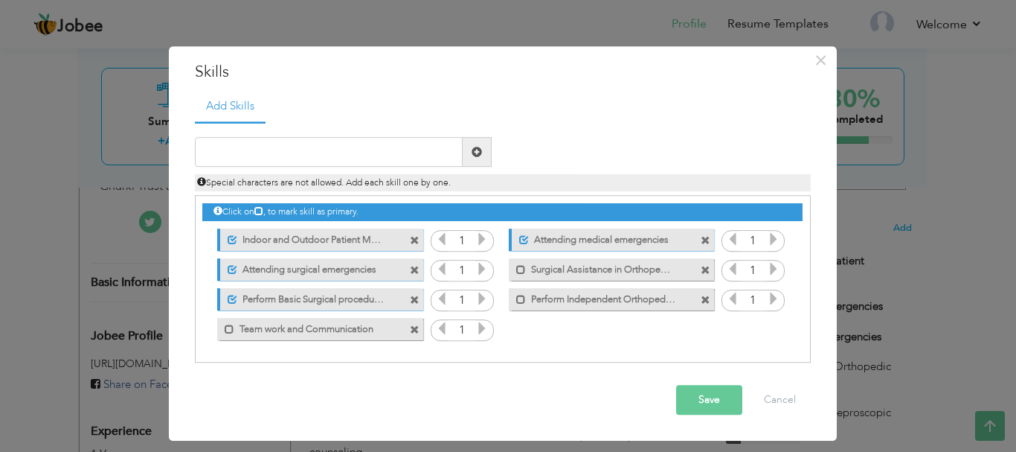
click at [344, 136] on div "Duplicate entry" at bounding box center [503, 242] width 616 height 242
click at [310, 156] on input "text" at bounding box center [329, 153] width 268 height 30
click at [325, 154] on input "Surgical assistance in laprosic surgeries" at bounding box center [329, 153] width 268 height 30
type input "Surgical assistance in laproscopic surgeries"
click at [562, 147] on div "Surgical assistance in laproscopic surgeries Duplicate entry Special characters…" at bounding box center [503, 165] width 638 height 54
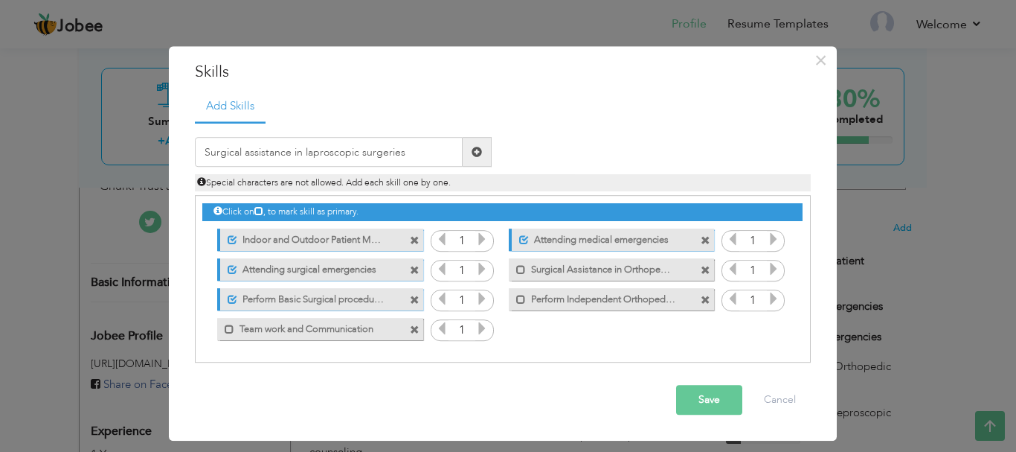
click at [475, 153] on span at bounding box center [477, 152] width 10 height 10
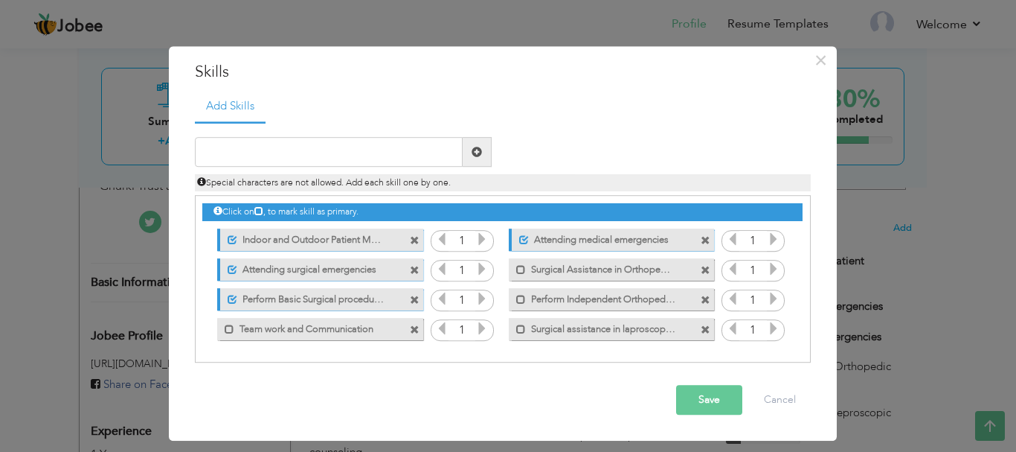
click at [705, 392] on button "Save" at bounding box center [709, 400] width 66 height 30
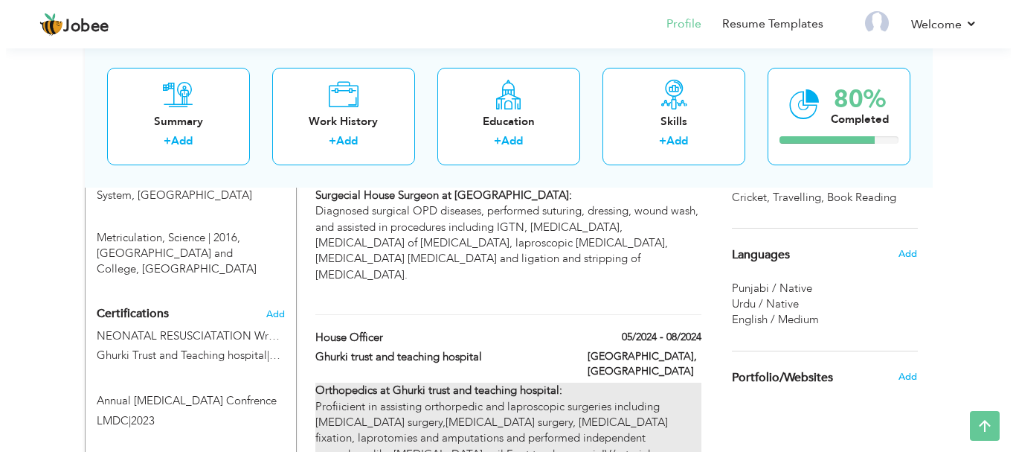
scroll to position [807, 0]
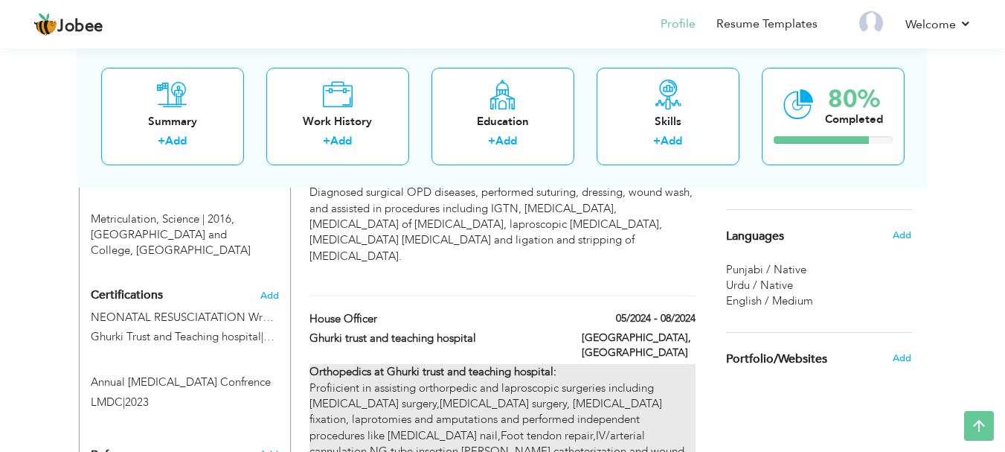
click at [644, 364] on div "Orthopedics at Ghurki trust and teaching hospital: Profiicient in assisting ort…" at bounding box center [502, 420] width 385 height 112
type input "House Officer"
type input "Ghurki trust and teaching hospital"
type input "05/2024"
type input "08/2024"
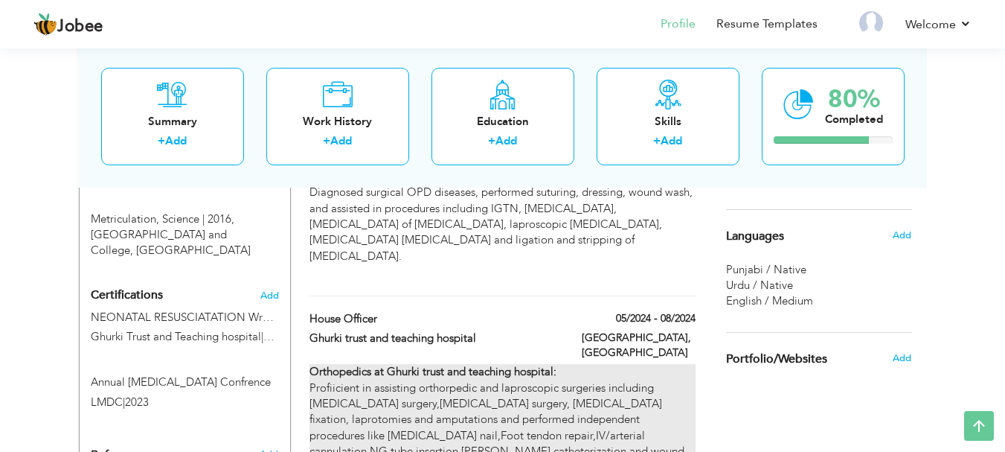
type input "[GEOGRAPHIC_DATA]"
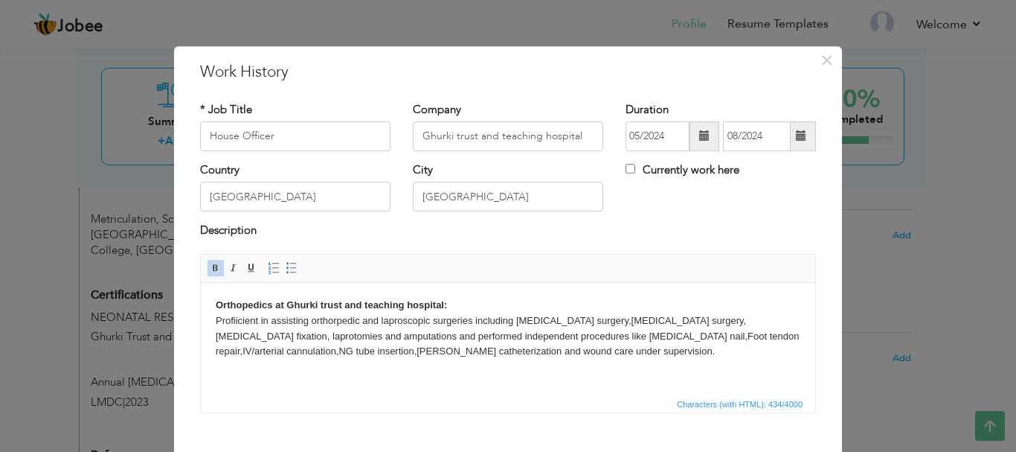
click at [506, 350] on body "Orthopedics at Ghurki trust and teaching hospital: Profiicient in assisting ort…" at bounding box center [508, 328] width 585 height 62
click at [356, 352] on body "Orthopedics at Ghurki trust and teaching hospital: Profiicient in assisting ort…" at bounding box center [508, 328] width 585 height 62
click at [336, 336] on body "Orthopedics at Ghurki trust and teaching hospital: Profiicient in assisting ort…" at bounding box center [508, 328] width 585 height 62
click at [368, 339] on body "Orthopedics at Ghurki trust and teaching hospital: Profiicient in assisting ort…" at bounding box center [508, 328] width 585 height 62
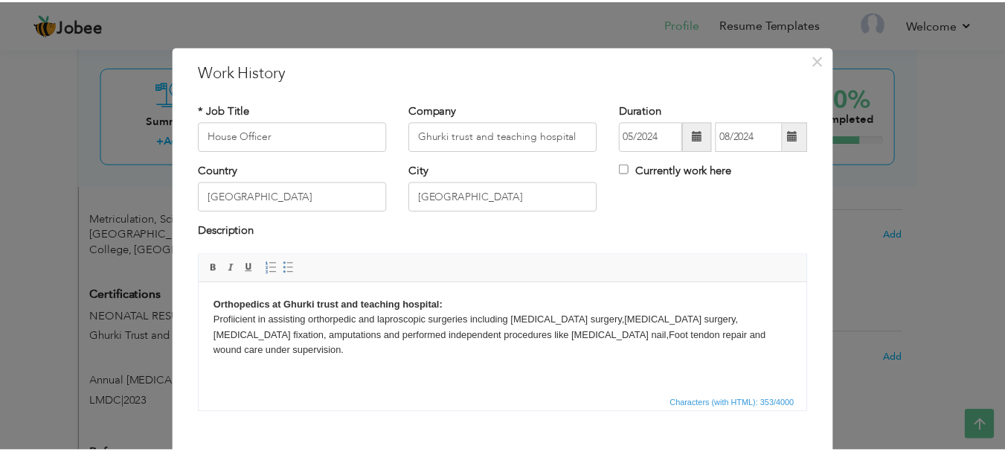
scroll to position [82, 0]
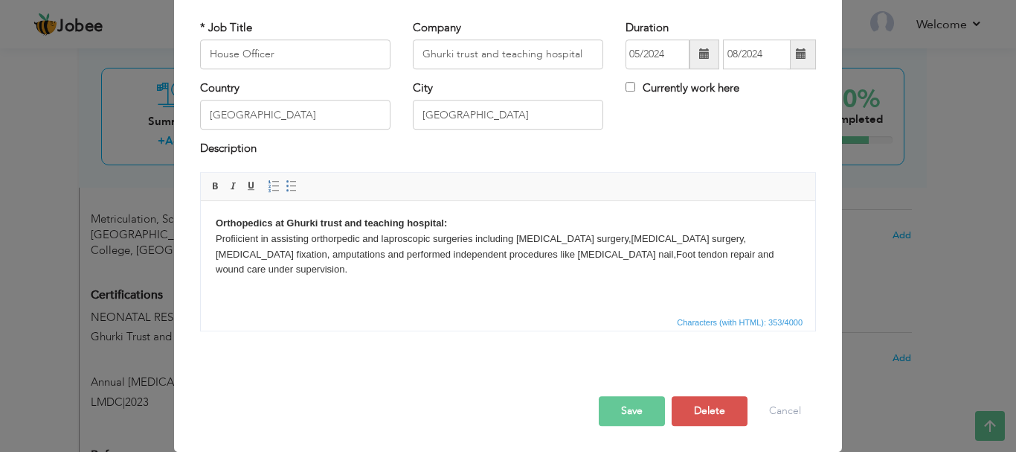
click at [634, 413] on button "Save" at bounding box center [632, 411] width 66 height 30
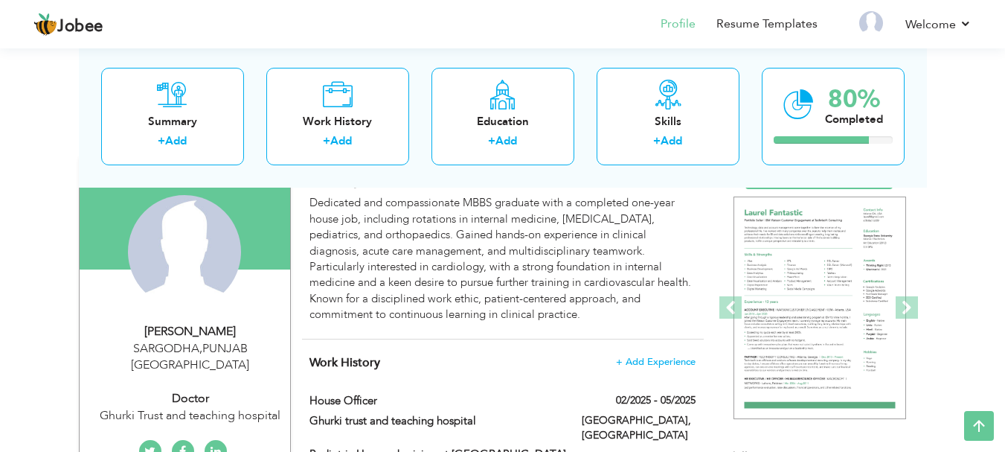
scroll to position [0, 0]
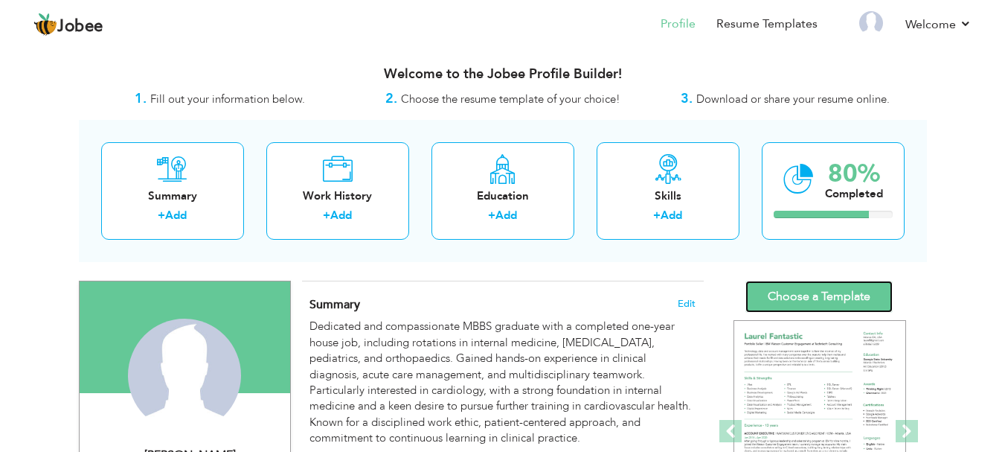
click at [824, 295] on link "Choose a Template" at bounding box center [819, 297] width 147 height 32
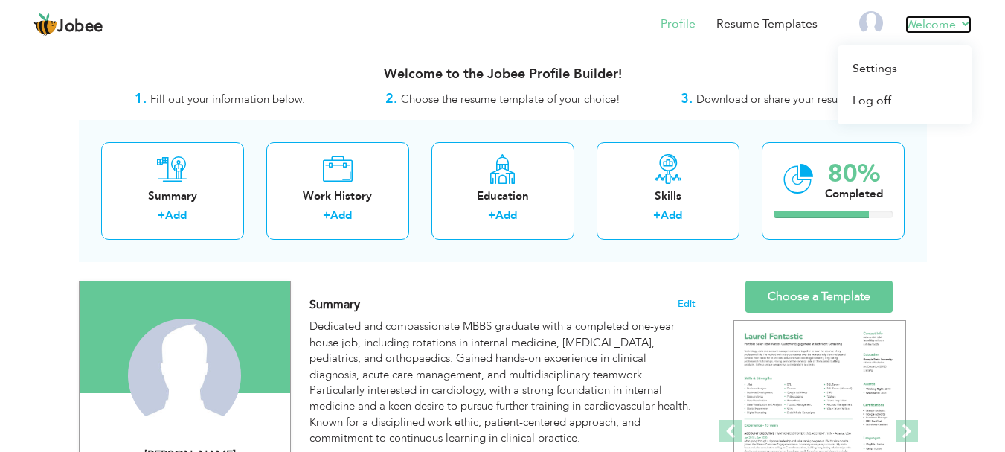
click at [939, 21] on link "Welcome" at bounding box center [939, 25] width 66 height 18
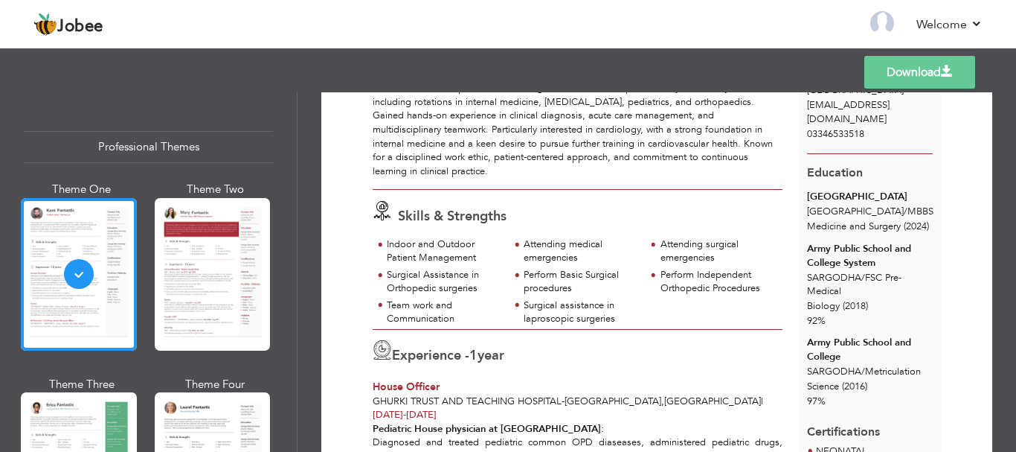
scroll to position [118, 0]
click at [536, 317] on div "Surgical assistance in laproscopic surgeries" at bounding box center [581, 312] width 114 height 28
click at [909, 66] on link "Download" at bounding box center [920, 72] width 111 height 33
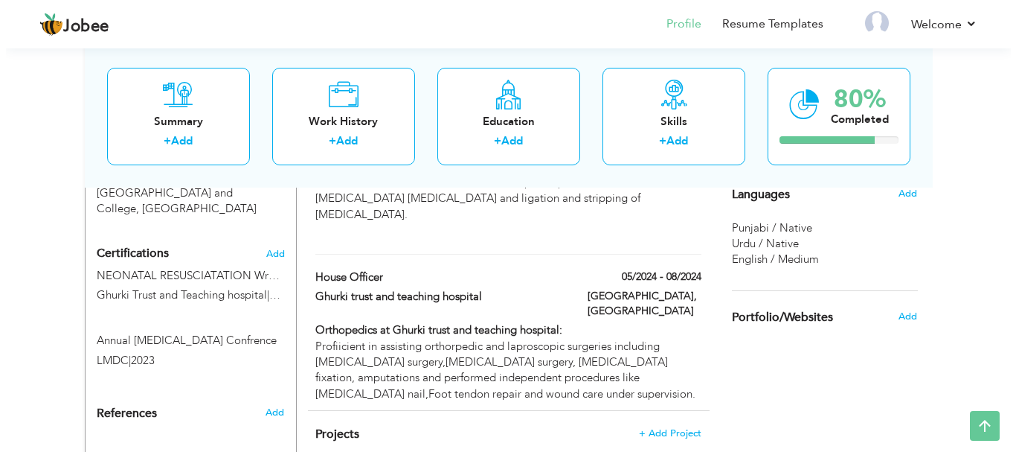
scroll to position [848, 0]
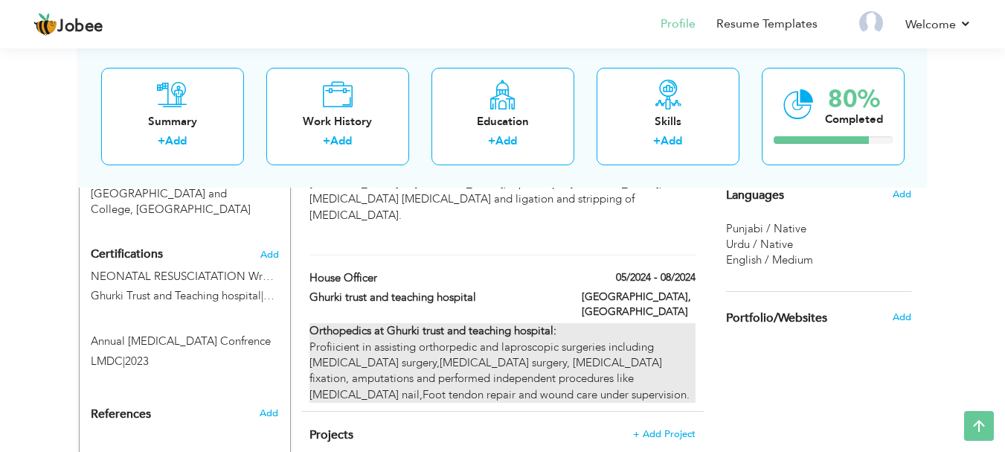
click at [629, 323] on div "Orthopedics at Ghurki trust and teaching hospital: Profiicient in assisting ort…" at bounding box center [502, 363] width 385 height 80
type input "House Officer"
type input "Ghurki trust and teaching hospital"
type input "05/2024"
type input "08/2024"
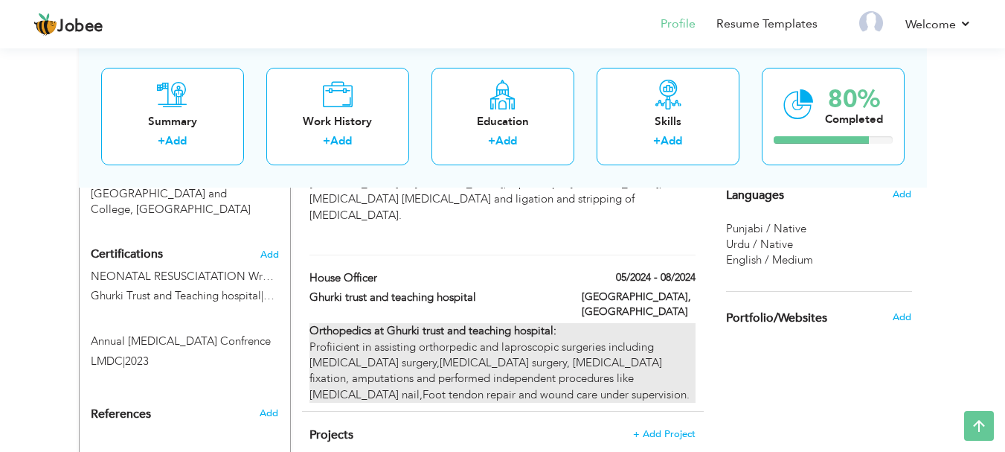
type input "[GEOGRAPHIC_DATA]"
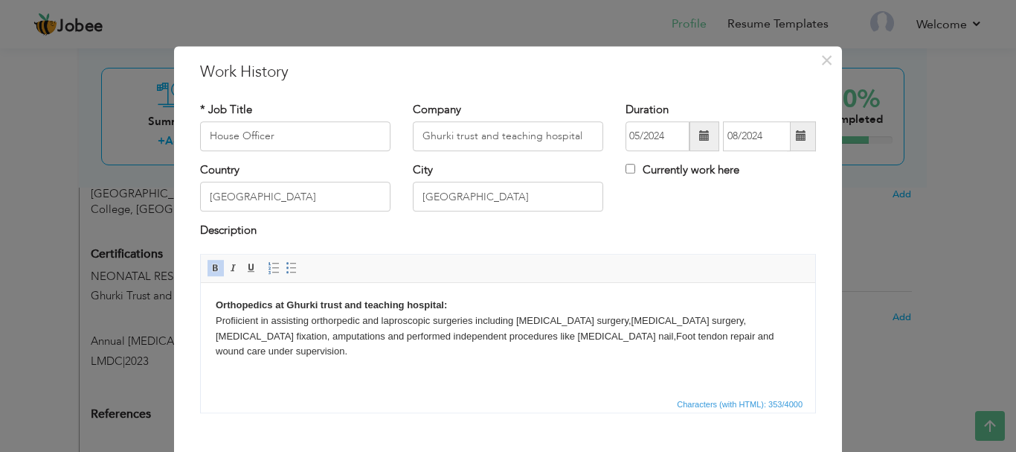
click at [231, 350] on body "Orthopedics at Ghurki trust and teaching hospital: Profiicient in assisting ort…" at bounding box center [508, 328] width 585 height 62
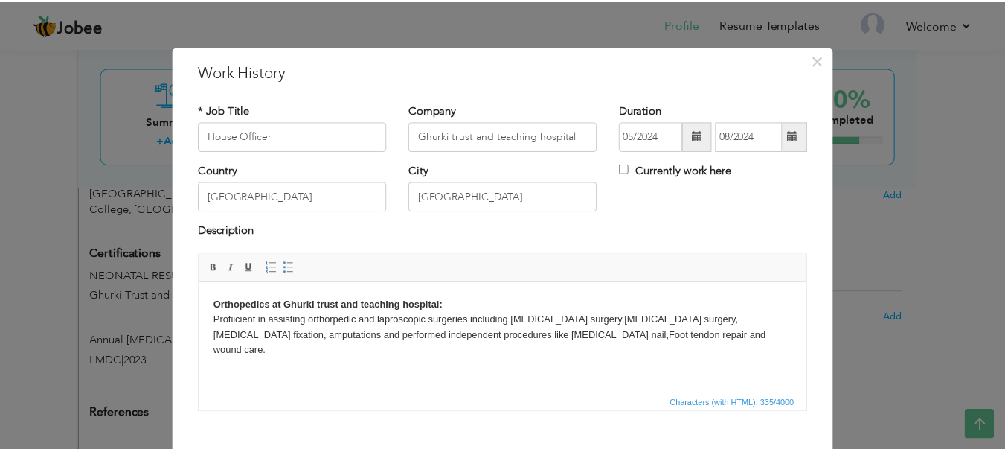
scroll to position [82, 0]
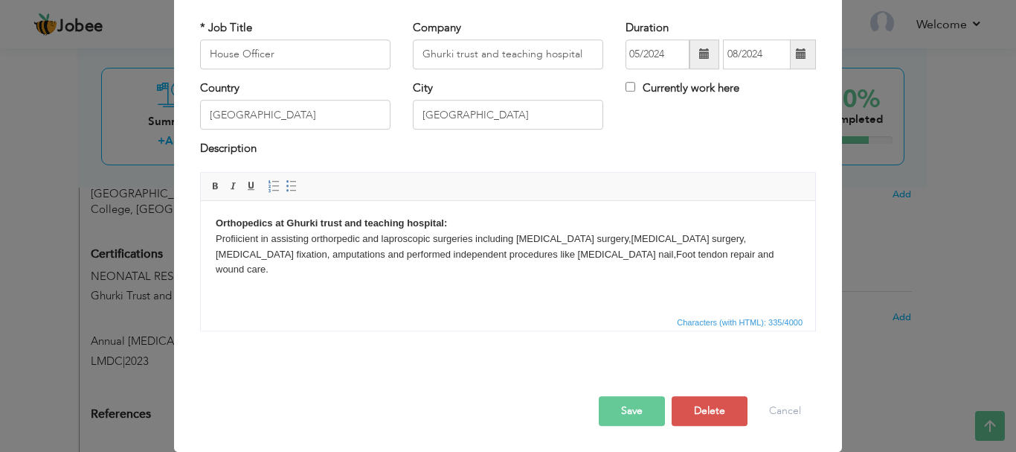
click at [623, 397] on button "Save" at bounding box center [632, 411] width 66 height 30
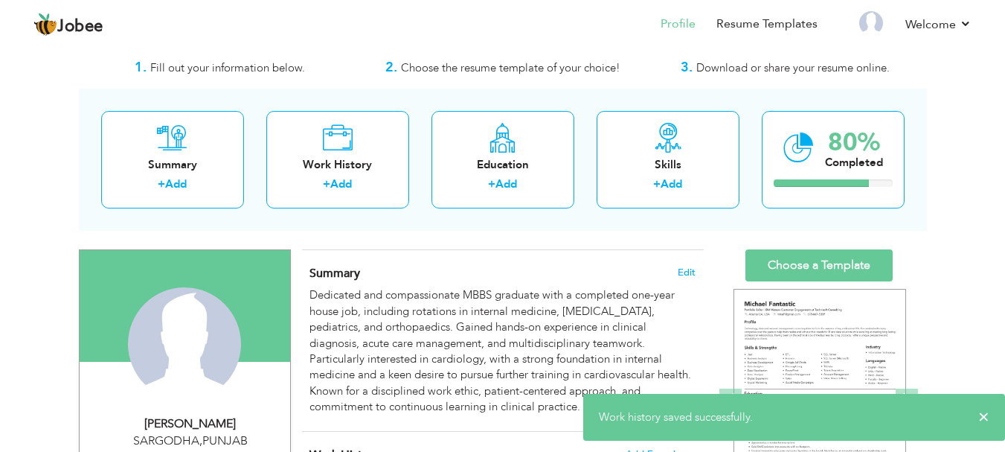
scroll to position [0, 0]
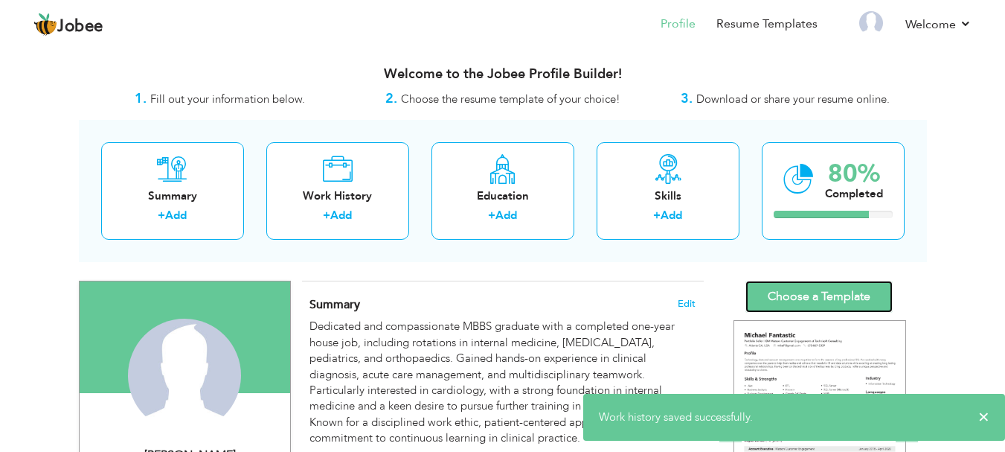
click at [801, 301] on link "Choose a Template" at bounding box center [819, 297] width 147 height 32
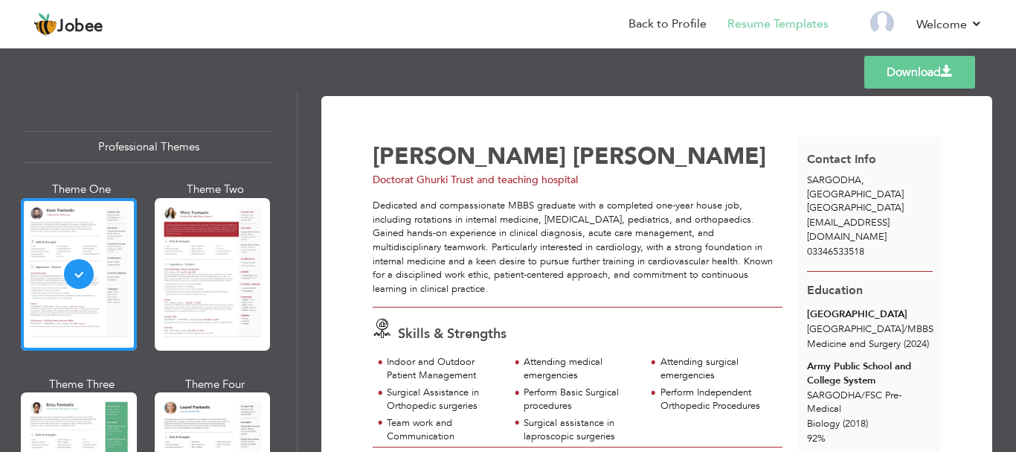
click at [900, 72] on link "Download" at bounding box center [920, 72] width 111 height 33
